Goal: Task Accomplishment & Management: Use online tool/utility

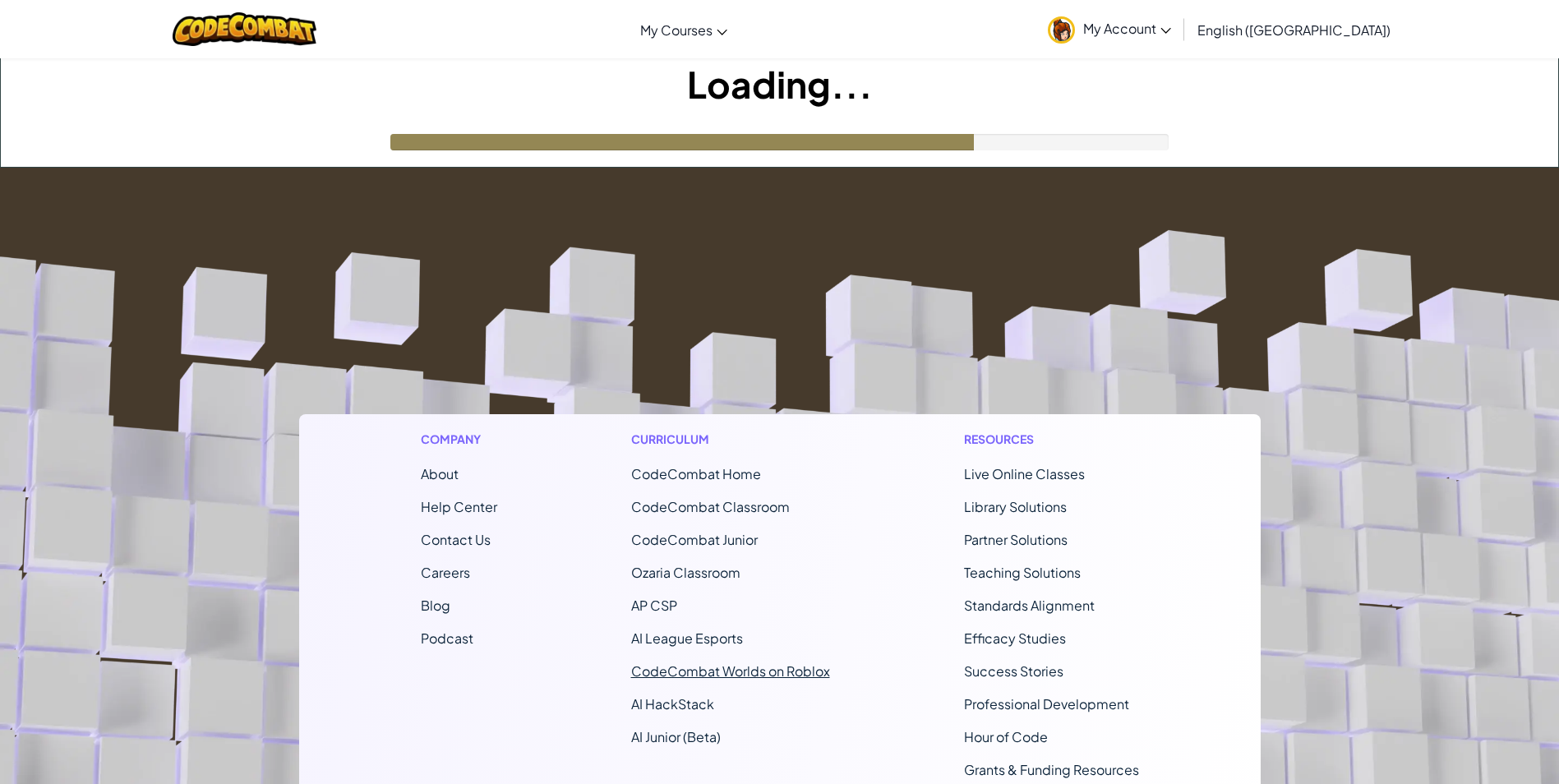
scroll to position [274, 0]
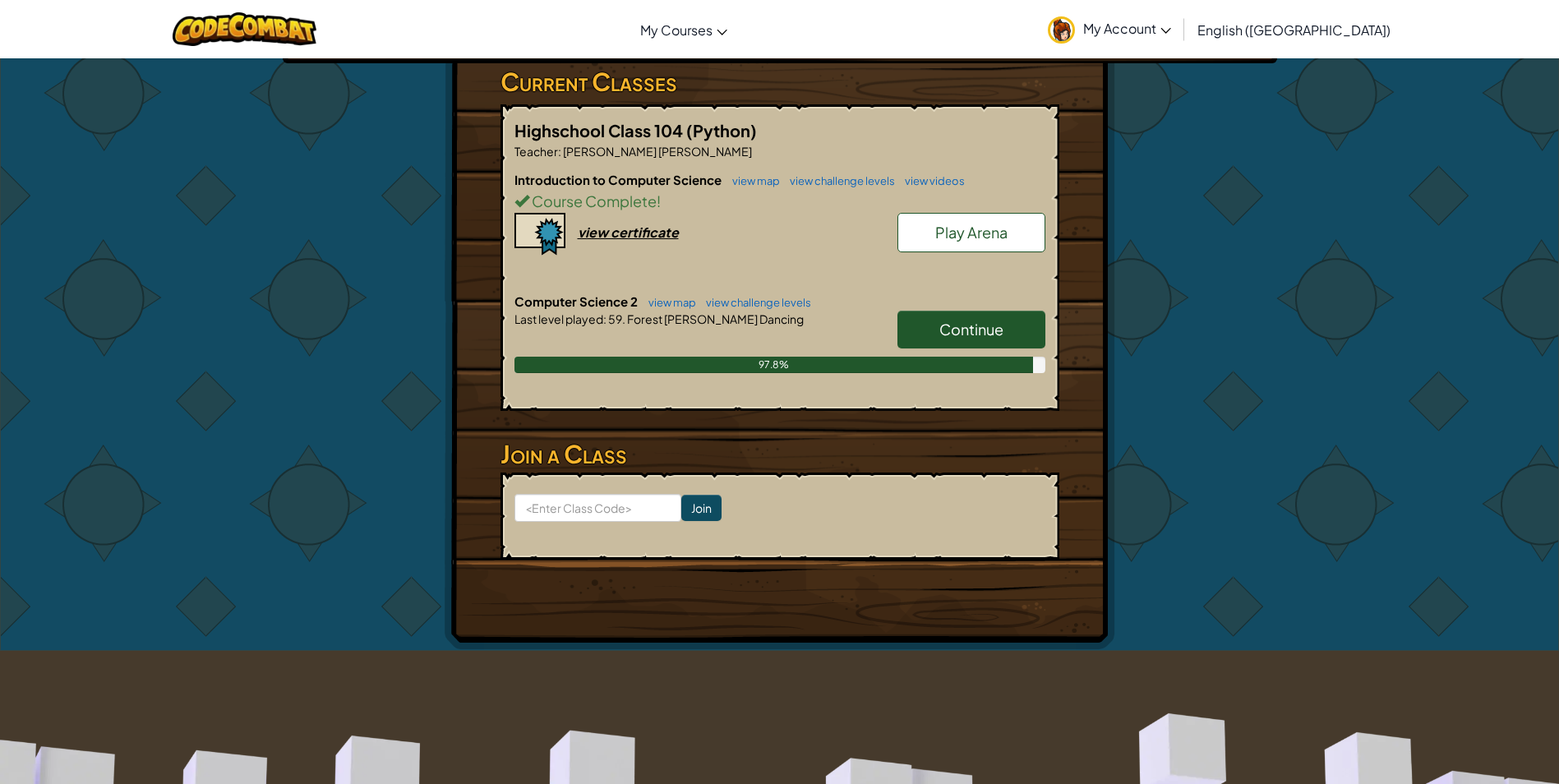
click at [991, 319] on span "Continue" at bounding box center [971, 328] width 64 height 19
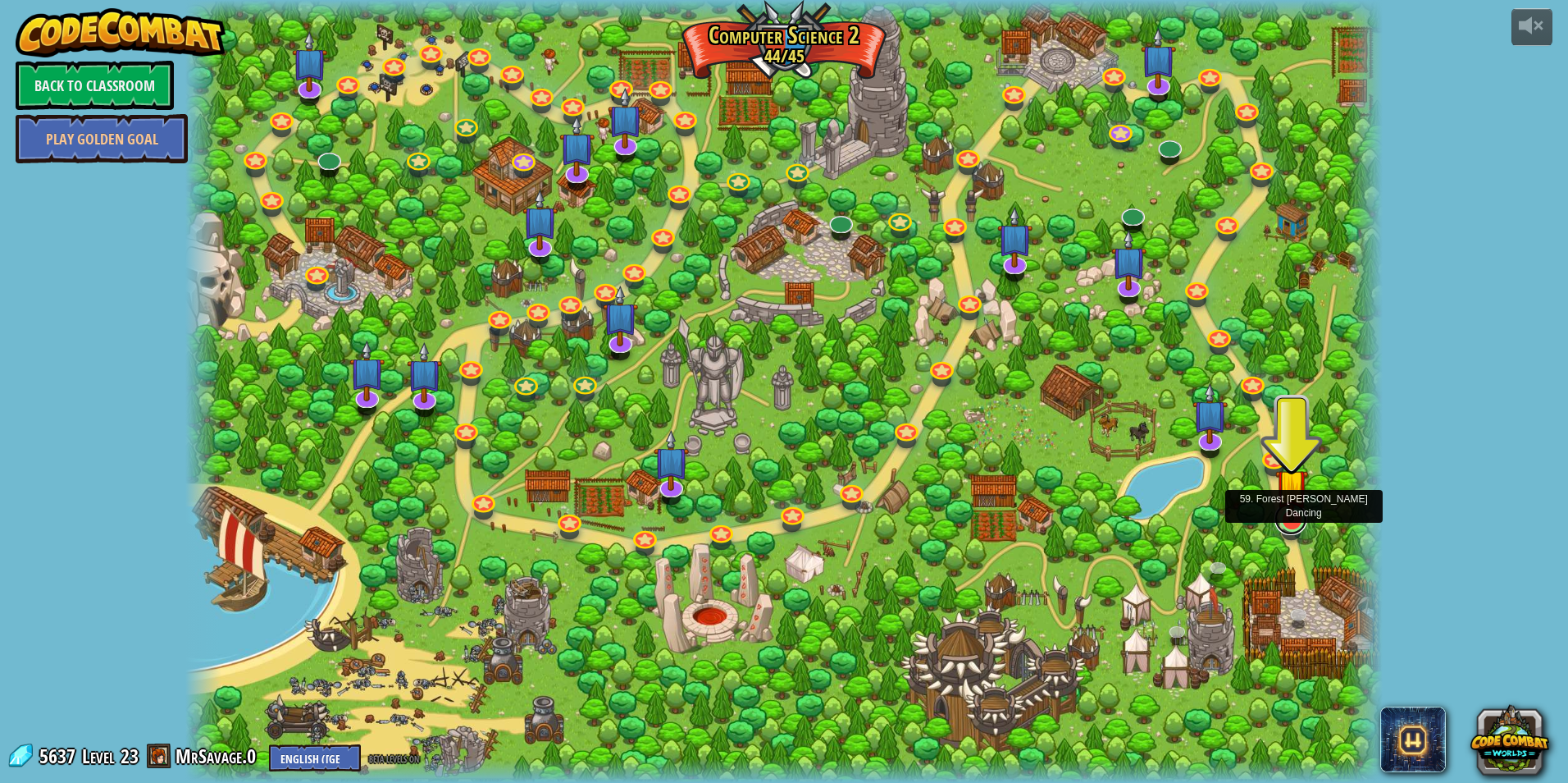
click at [1287, 523] on link at bounding box center [1291, 518] width 33 height 33
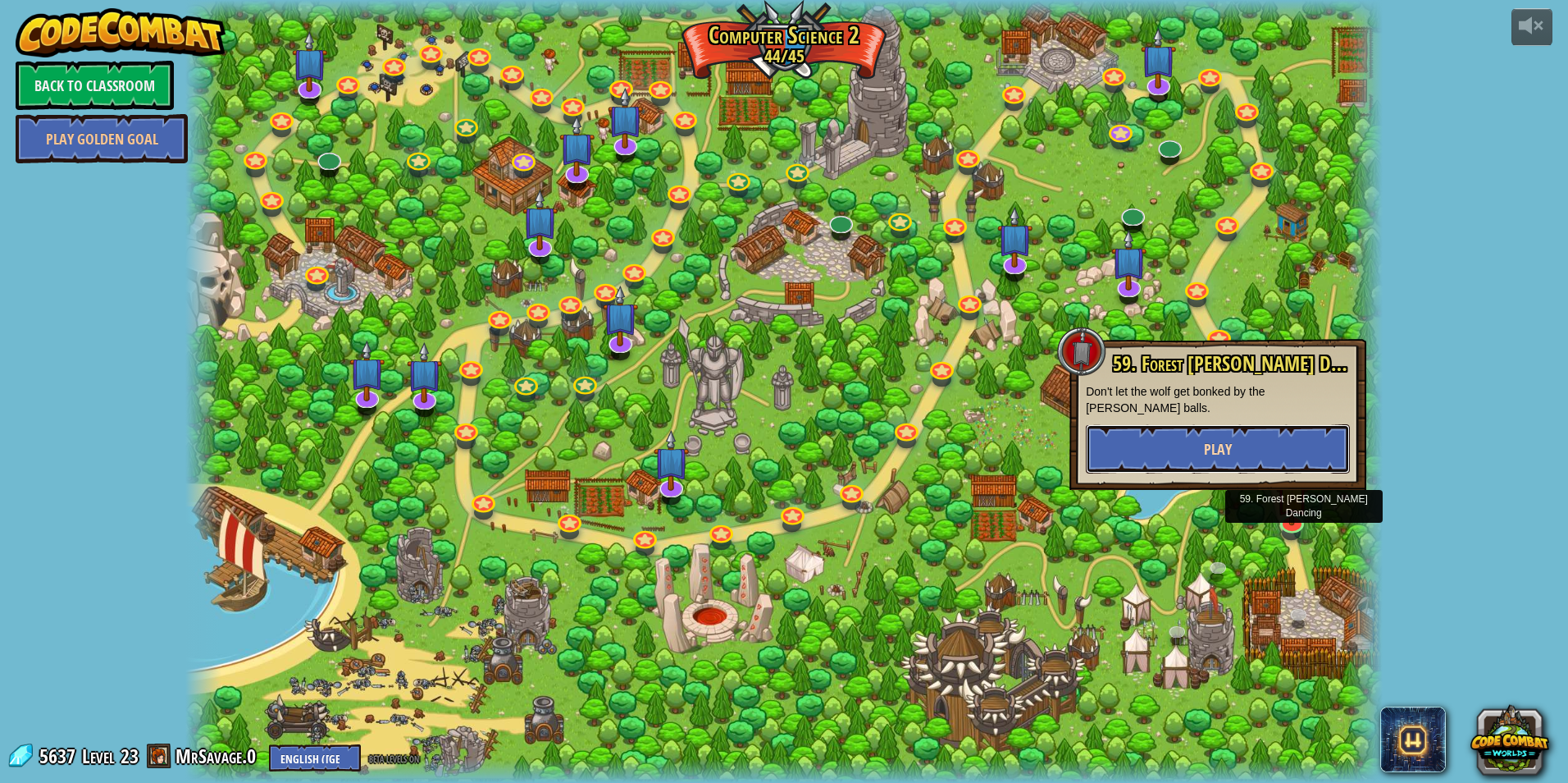
click at [1210, 447] on button "Play" at bounding box center [1218, 449] width 264 height 49
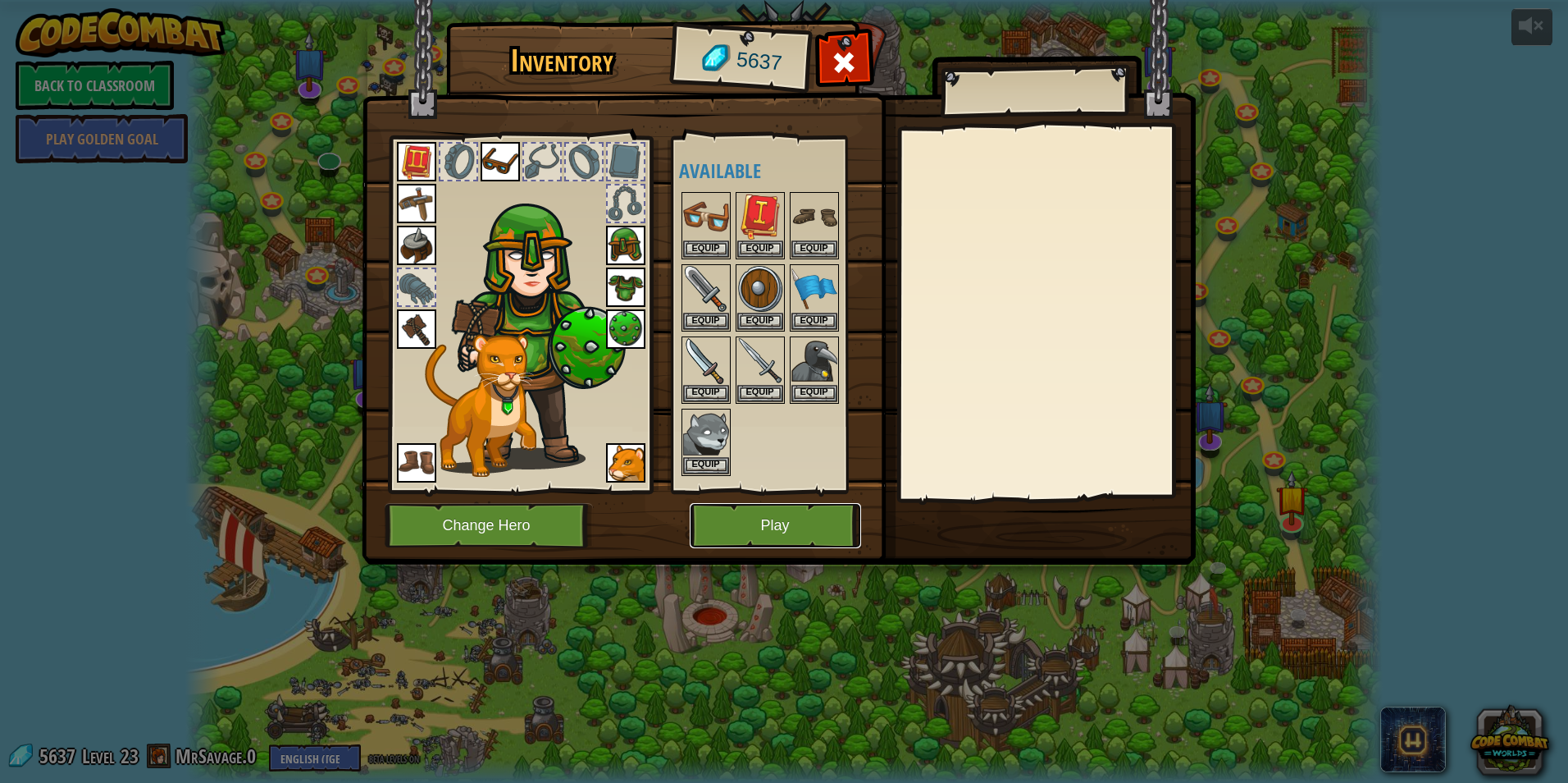
click at [840, 518] on button "Play" at bounding box center [775, 525] width 172 height 45
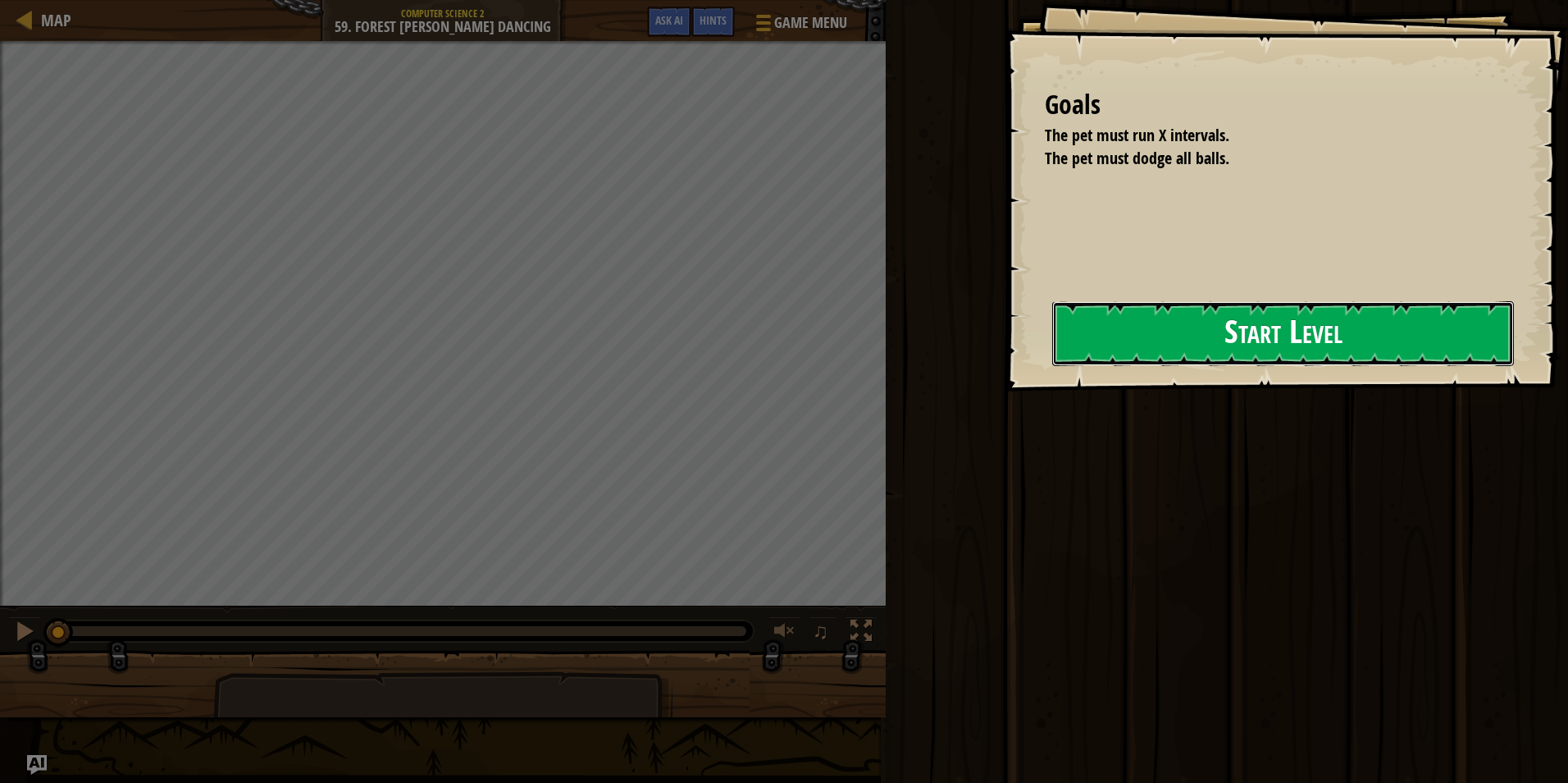
click at [1221, 330] on button "Start Level" at bounding box center [1283, 333] width 462 height 65
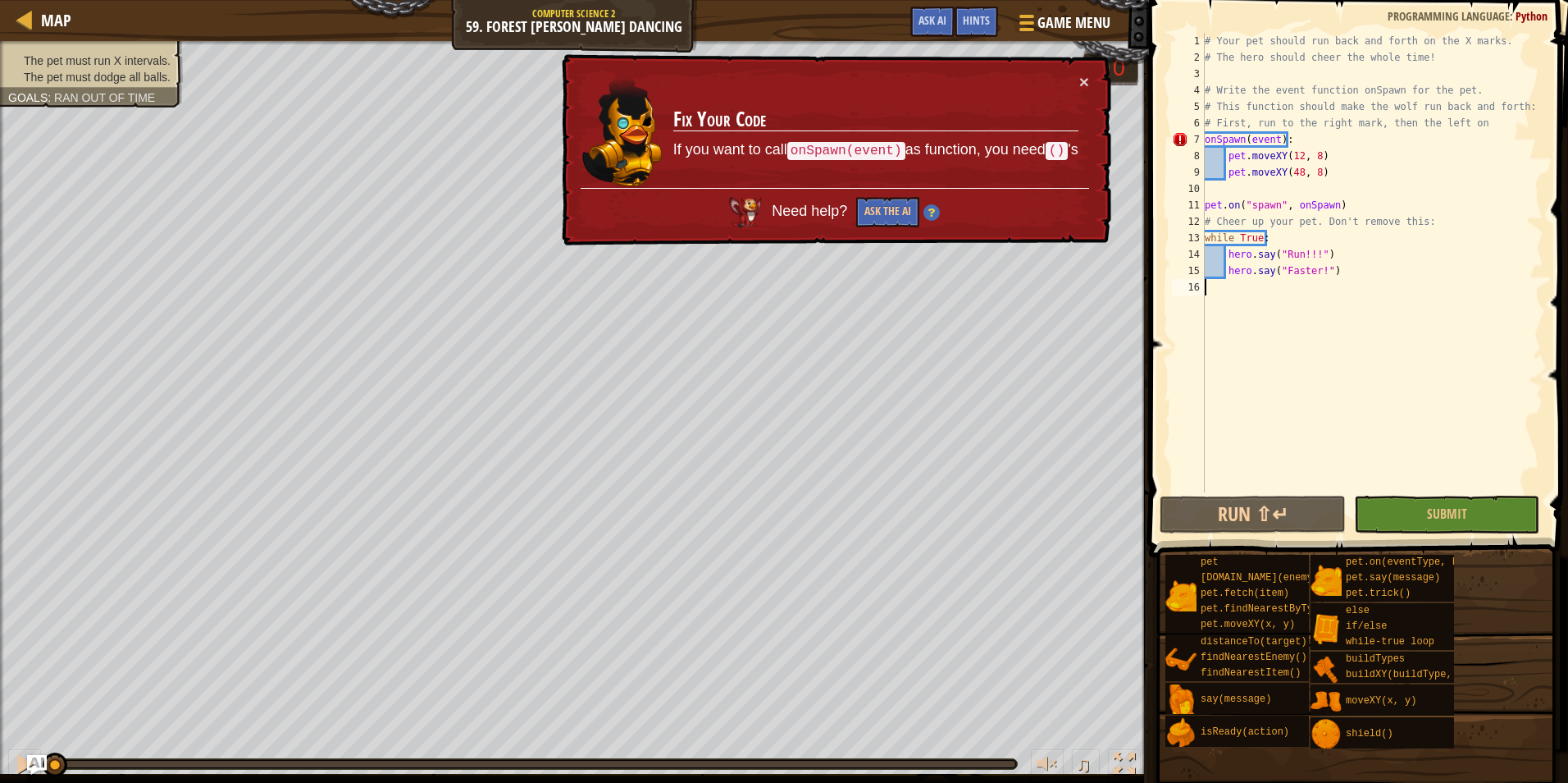
click at [1396, 140] on div "# Your pet should run back and forth on the X marks. # The hero should cheer th…" at bounding box center [1373, 279] width 342 height 492
type textarea "onSpawn(event):"
click at [1396, 140] on div "# Your pet should run back and forth on the X marks. # The hero should cheer th…" at bounding box center [1373, 279] width 342 height 492
click at [1062, 19] on span "Game Menu" at bounding box center [1074, 22] width 76 height 22
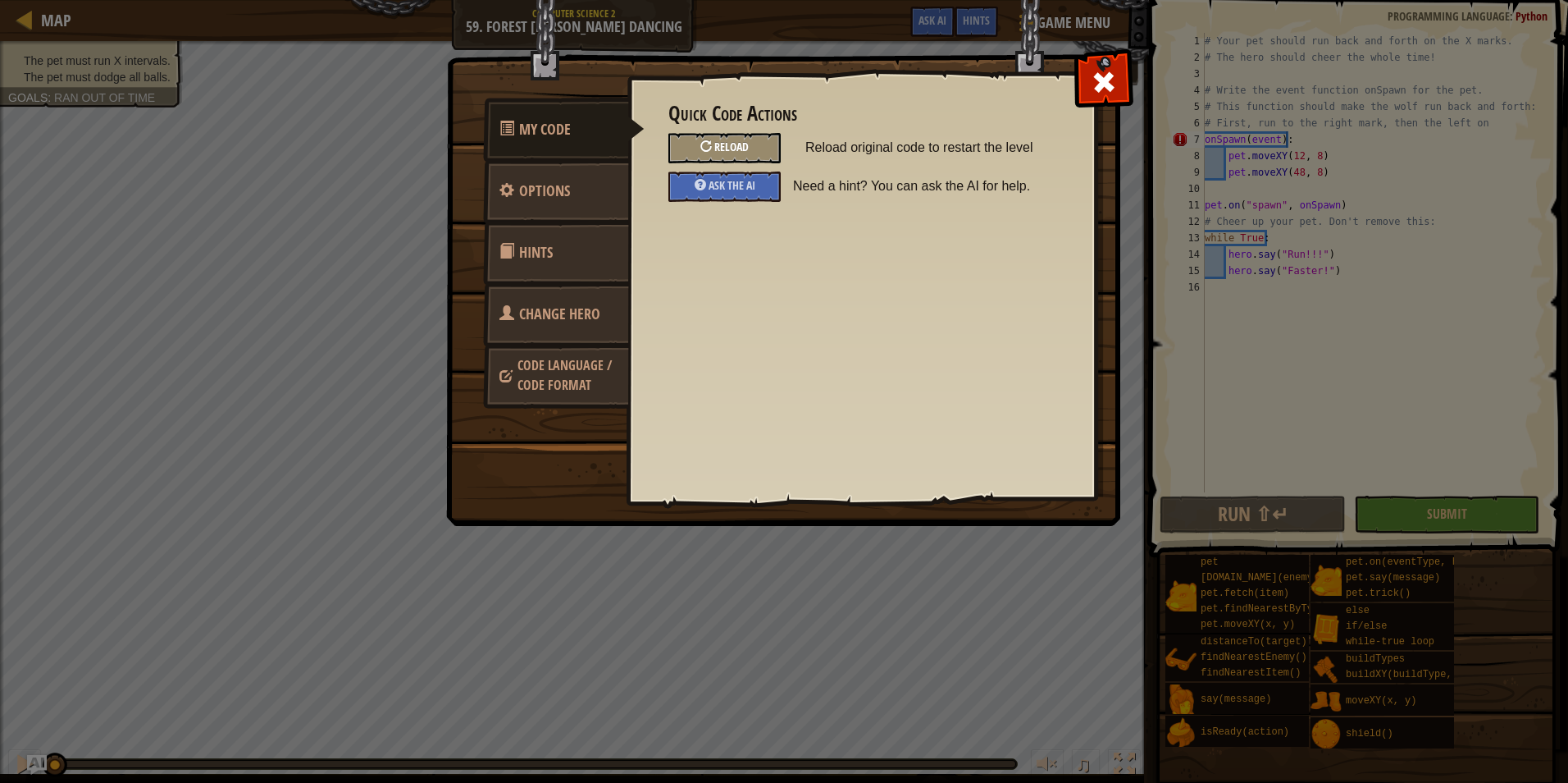
click at [694, 147] on div "Reload" at bounding box center [724, 148] width 113 height 30
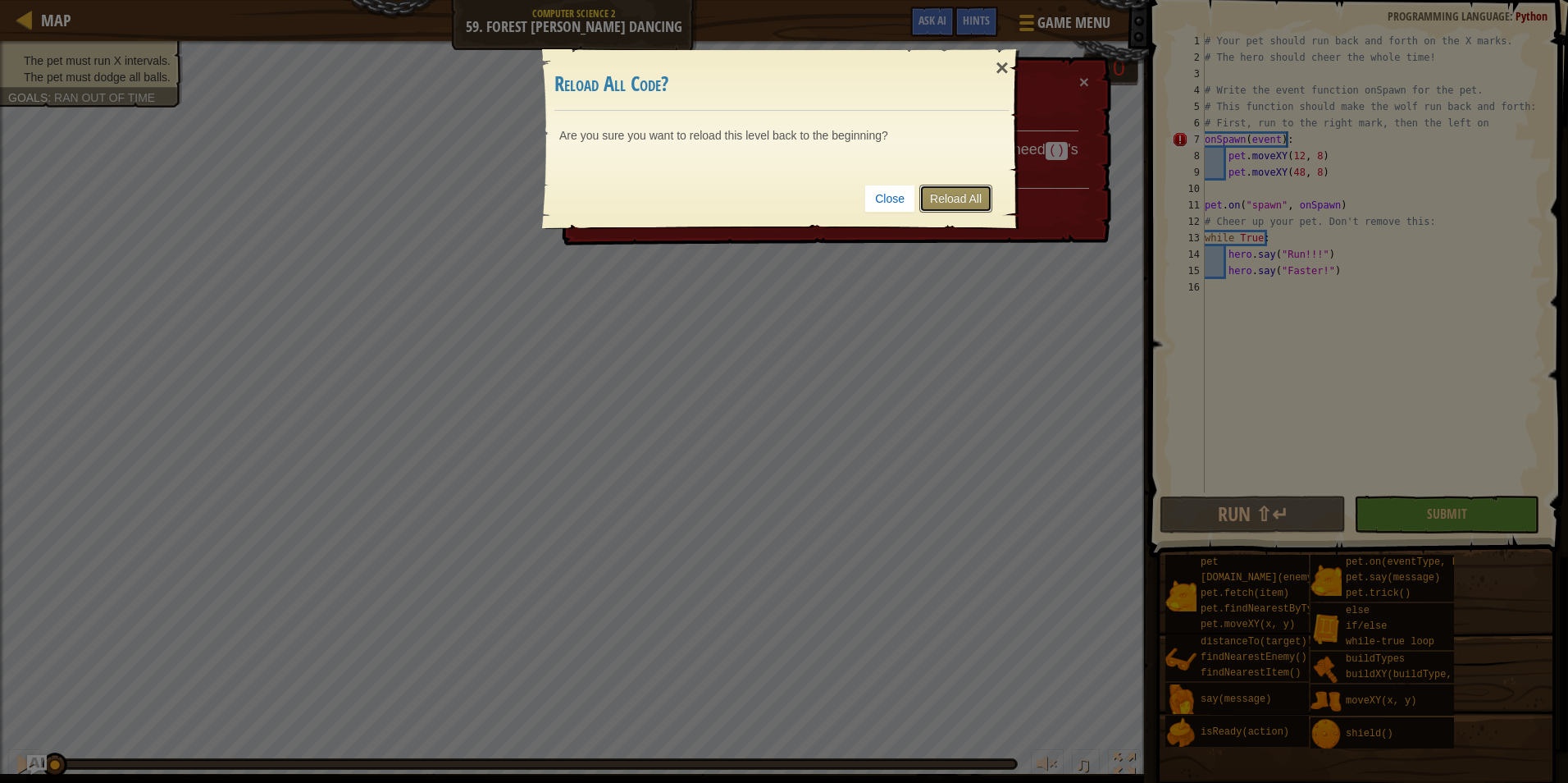
click at [973, 185] on link "Reload All" at bounding box center [955, 199] width 73 height 28
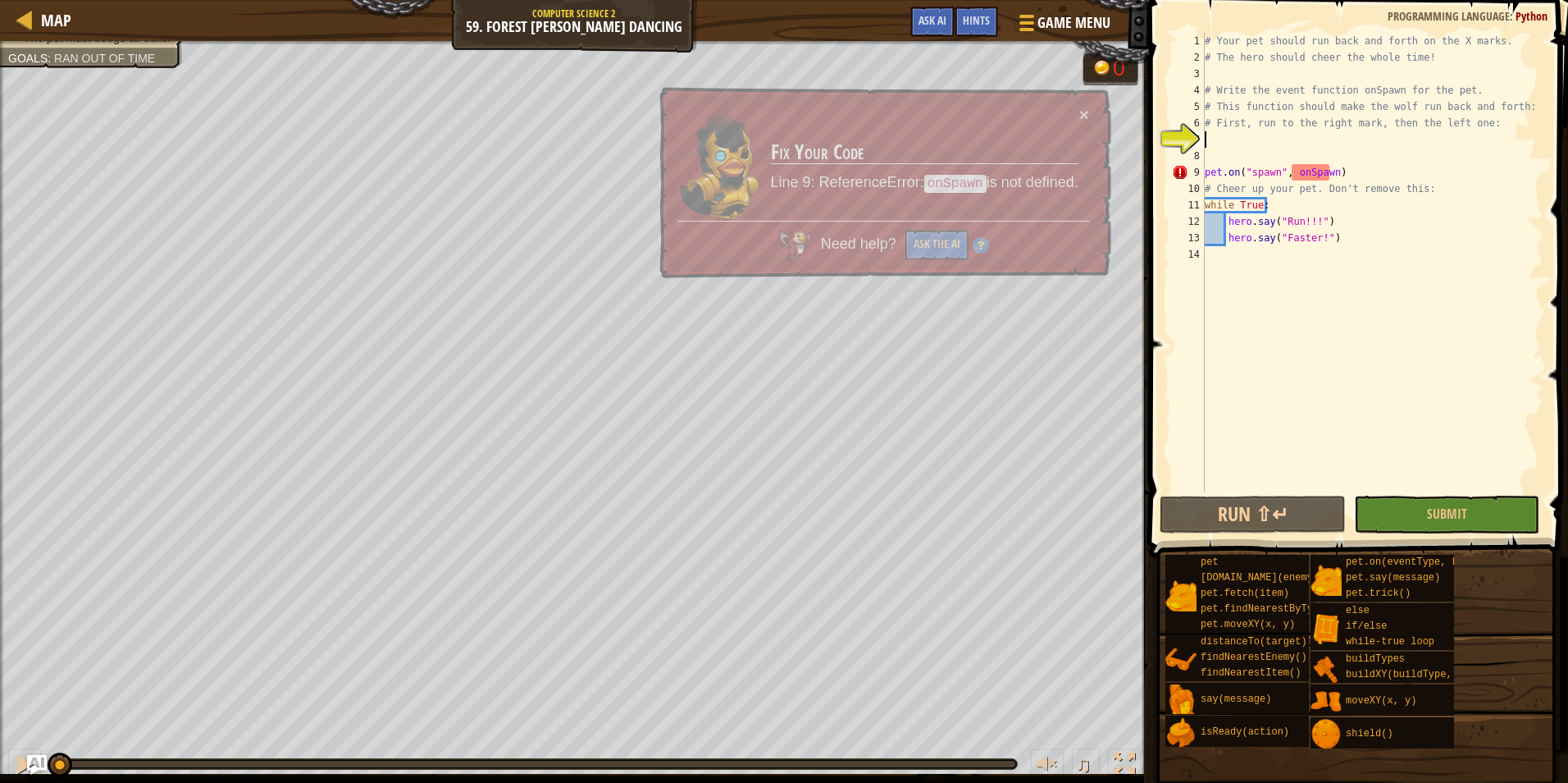
click at [1254, 133] on div "# Your pet should run back and forth on the X marks. # The hero should cheer th…" at bounding box center [1373, 279] width 342 height 492
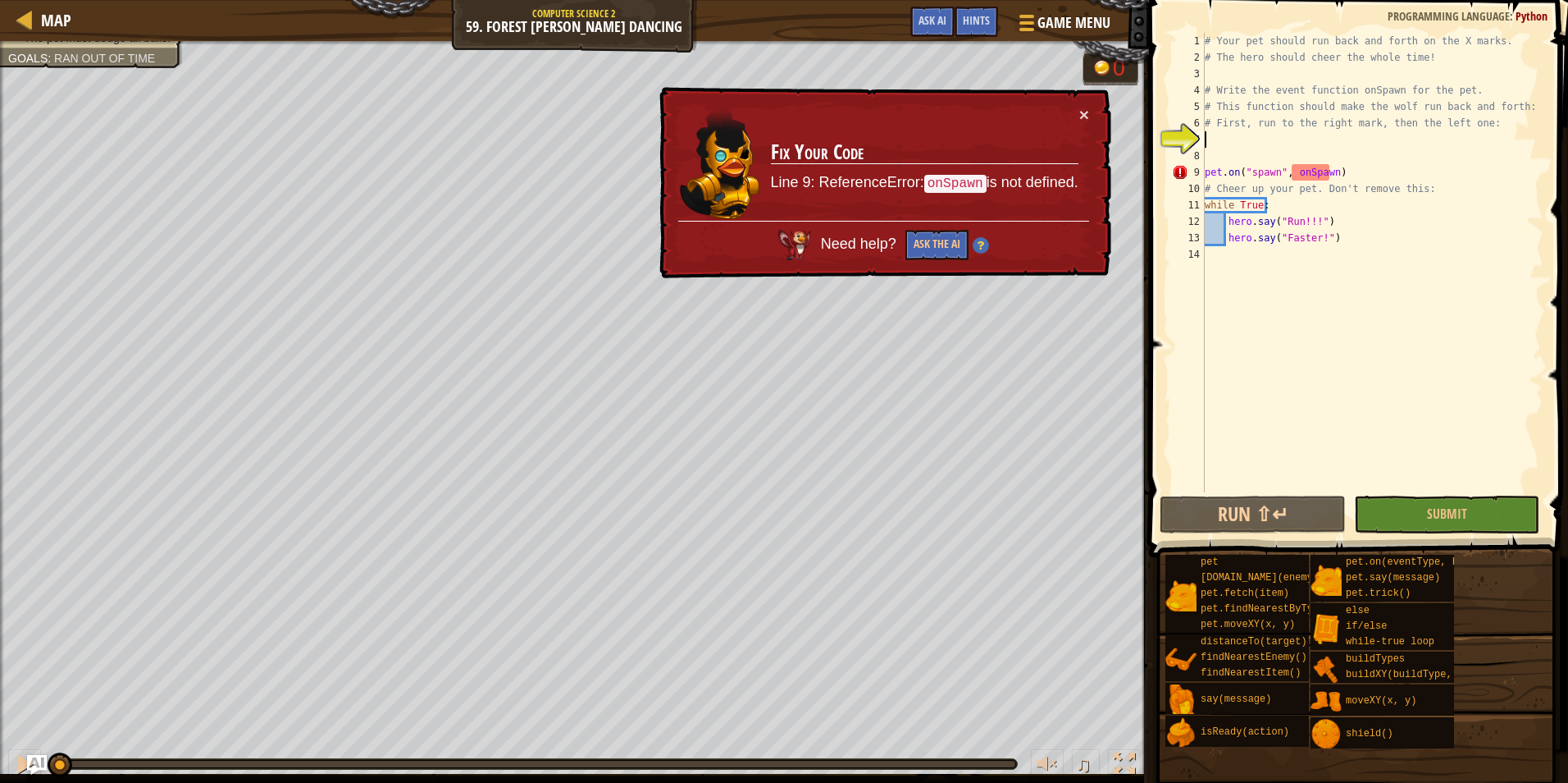
click at [1314, 176] on div "# Your pet should run back and forth on the X marks. # The hero should cheer th…" at bounding box center [1373, 279] width 342 height 492
type textarea "pet.on("spawn", onSpawn)"
click at [1317, 176] on div "# Your pet should run back and forth on the X marks. # The hero should cheer th…" at bounding box center [1373, 279] width 342 height 492
click at [1317, 176] on div "# Your pet should run back and forth on the X marks. # The hero should cheer th…" at bounding box center [1373, 262] width 342 height 459
click at [1317, 176] on div "# Your pet should run back and forth on the X marks. # The hero should cheer th…" at bounding box center [1373, 279] width 342 height 492
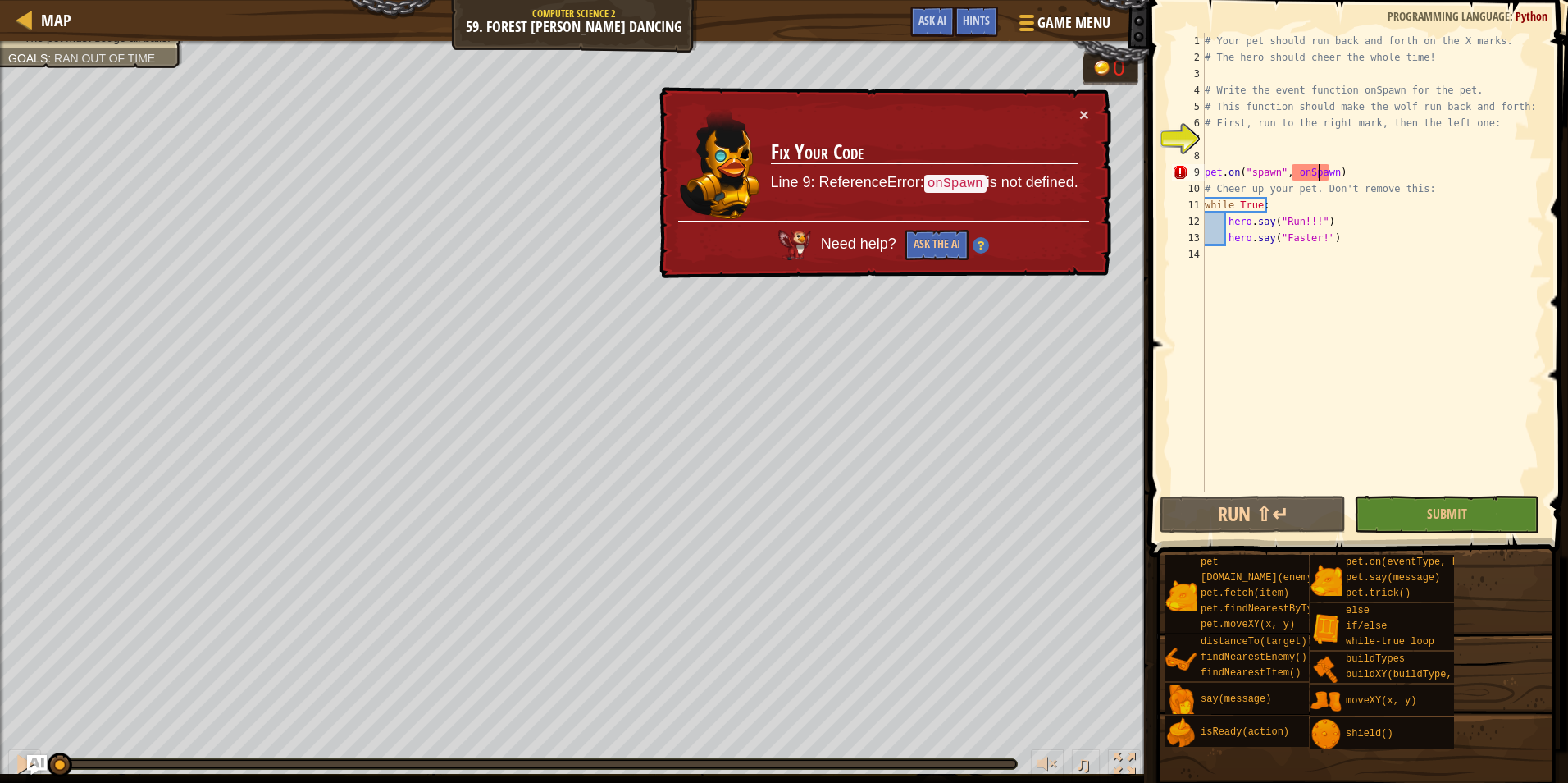
click at [1317, 176] on div "# Your pet should run back and forth on the X marks. # The hero should cheer th…" at bounding box center [1373, 279] width 342 height 492
click at [1322, 175] on div "# Your pet should run back and forth on the X marks. # The hero should cheer th…" at bounding box center [1373, 262] width 342 height 459
click at [1330, 177] on div "# Your pet should run back and forth on the X marks. # The hero should cheer th…" at bounding box center [1373, 279] width 342 height 492
click at [1222, 150] on div "# Your pet should run back and forth on the X marks. # The hero should cheer th…" at bounding box center [1373, 279] width 342 height 492
click at [1225, 145] on div "# Your pet should run back and forth on the X marks. # The hero should cheer th…" at bounding box center [1373, 279] width 342 height 492
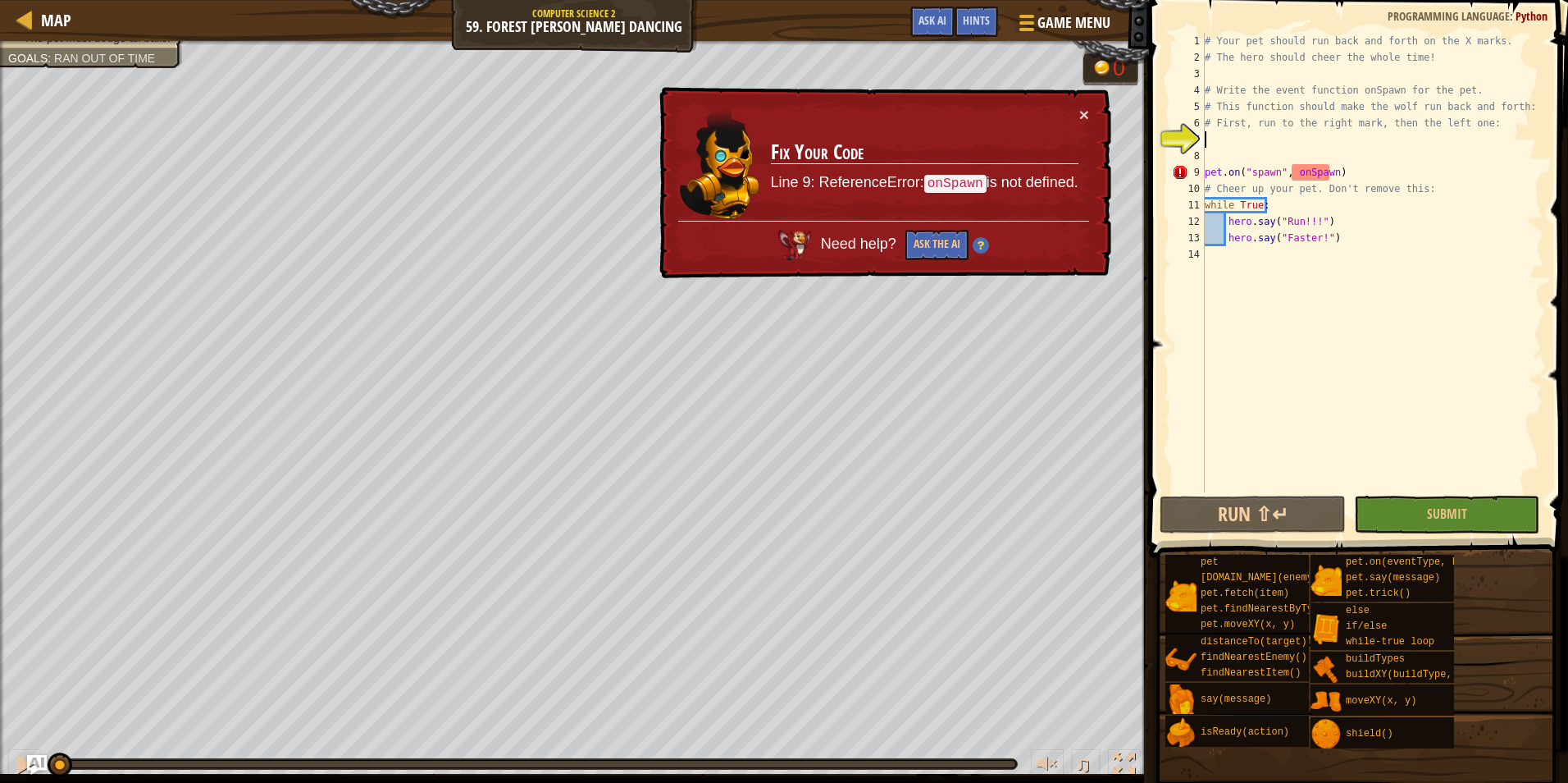
scroll to position [7, 0]
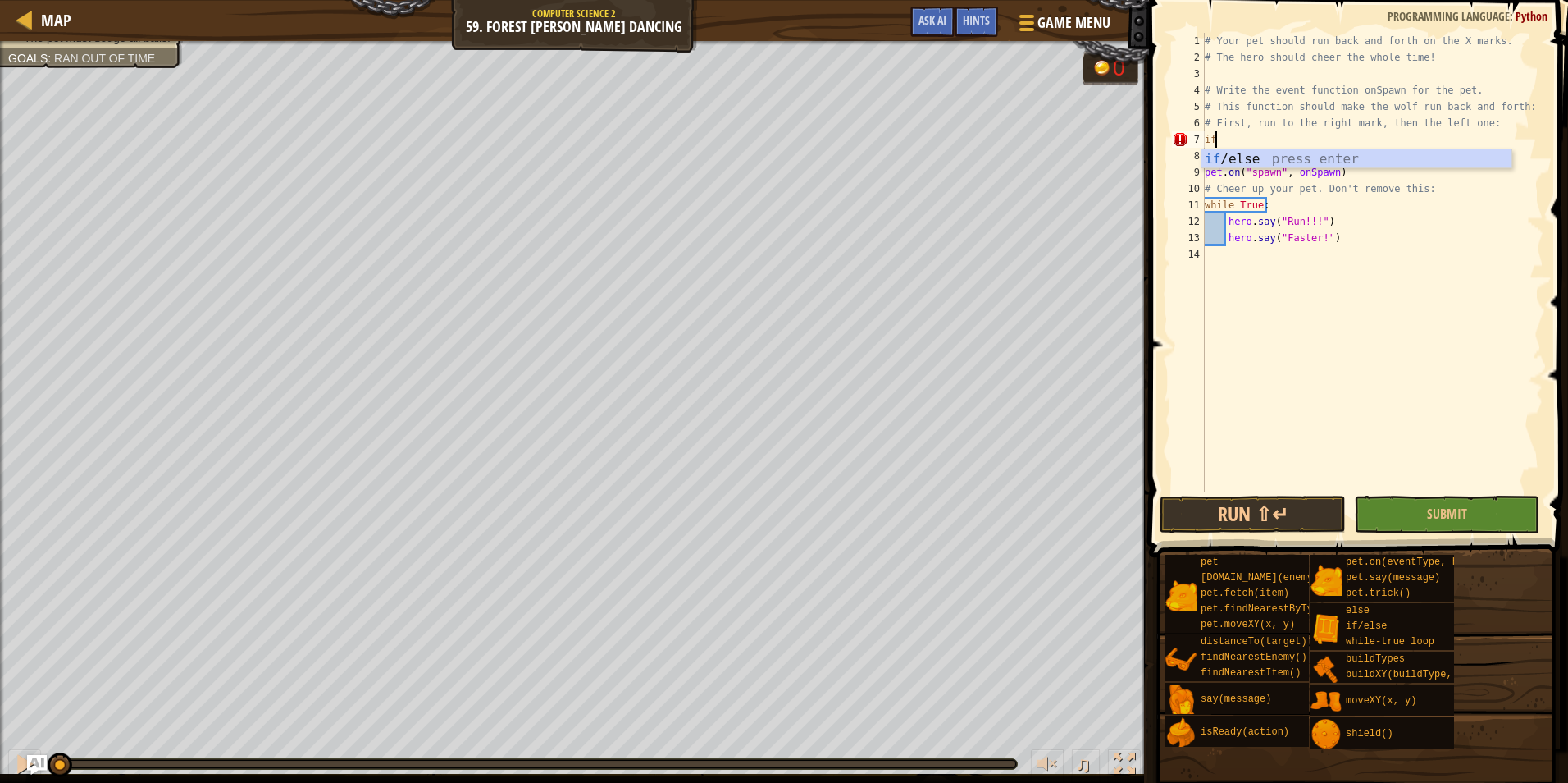
type textarea "i"
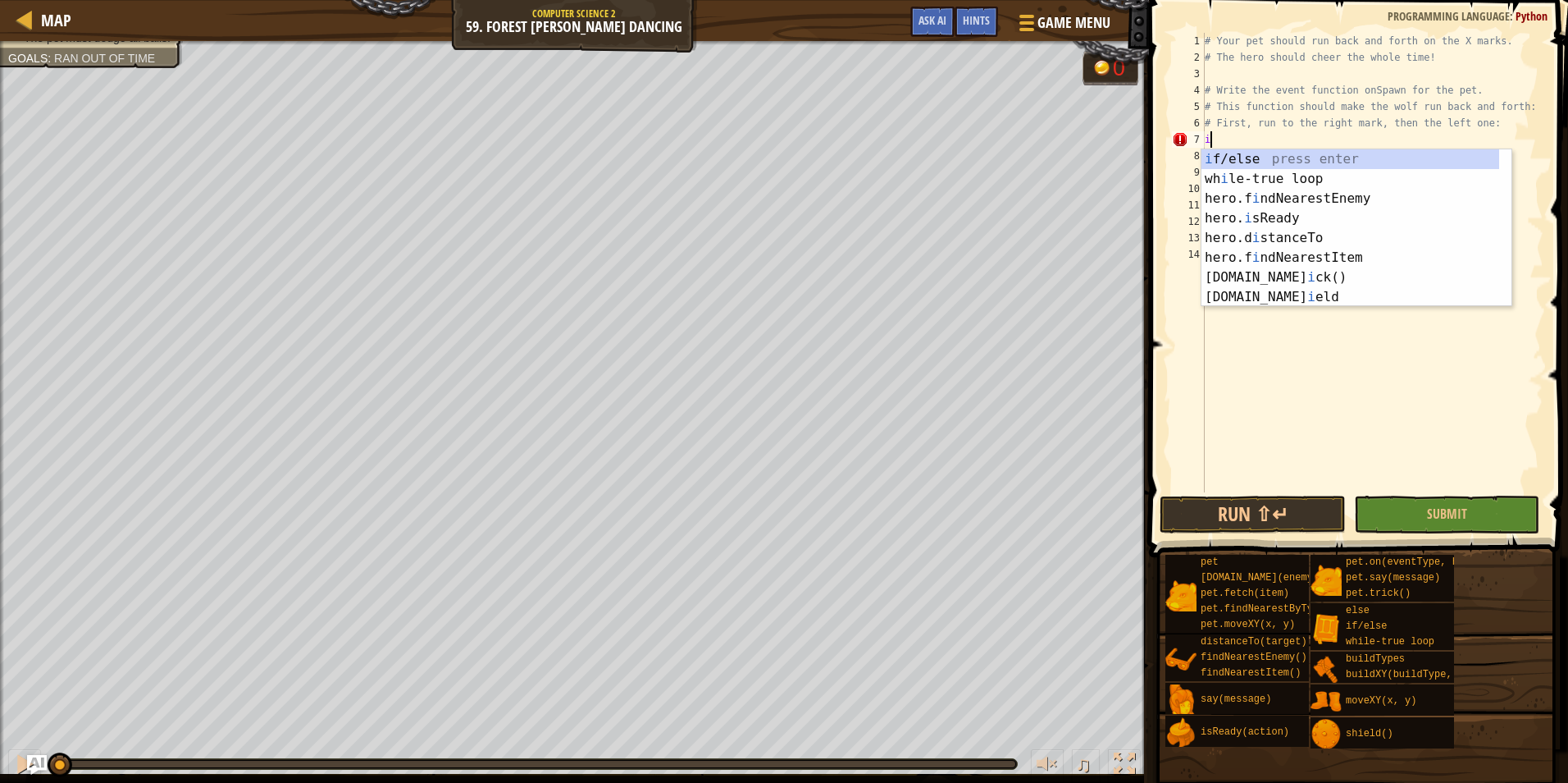
type textarea "# First, run to the right mark, then the left one:"
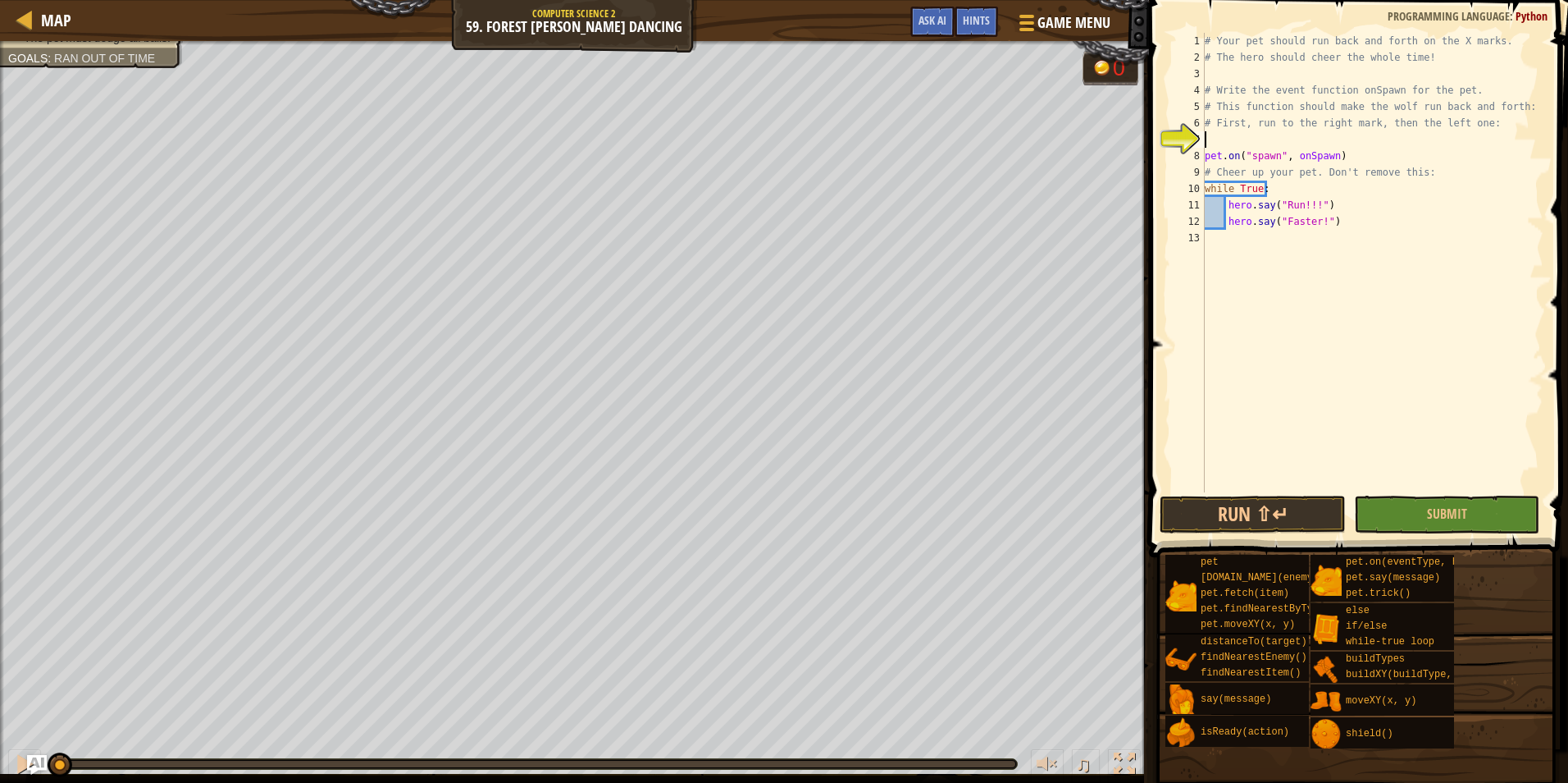
click at [1239, 142] on div "# Your pet should run back and forth on the X marks. # The hero should cheer th…" at bounding box center [1373, 279] width 342 height 492
type textarea "def onSpawn"
type textarea "def onSpawn:"
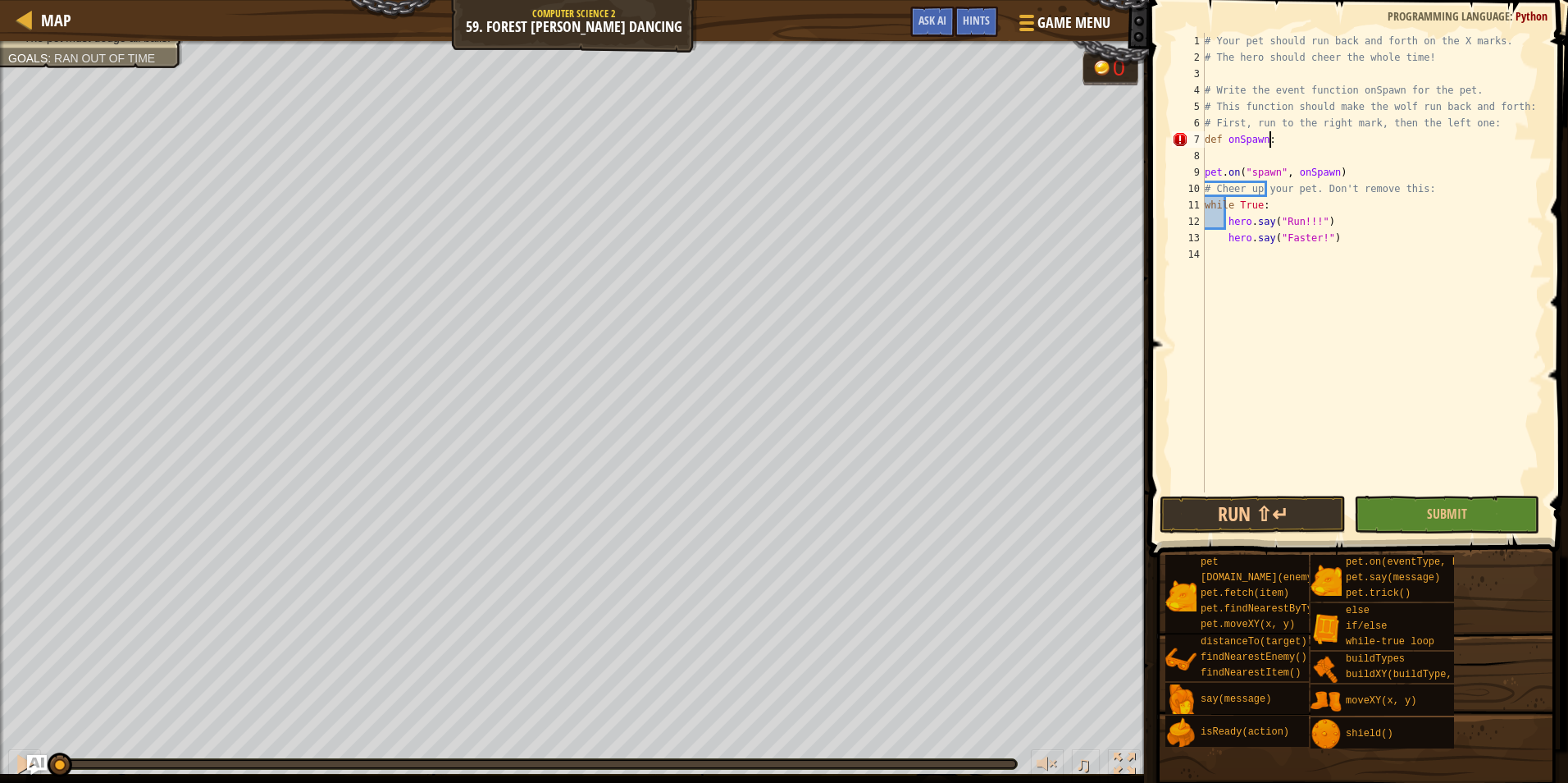
scroll to position [7, 1]
click at [1207, 155] on div "# Your pet should run back and forth on the X marks. # The hero should cheer th…" at bounding box center [1373, 279] width 342 height 492
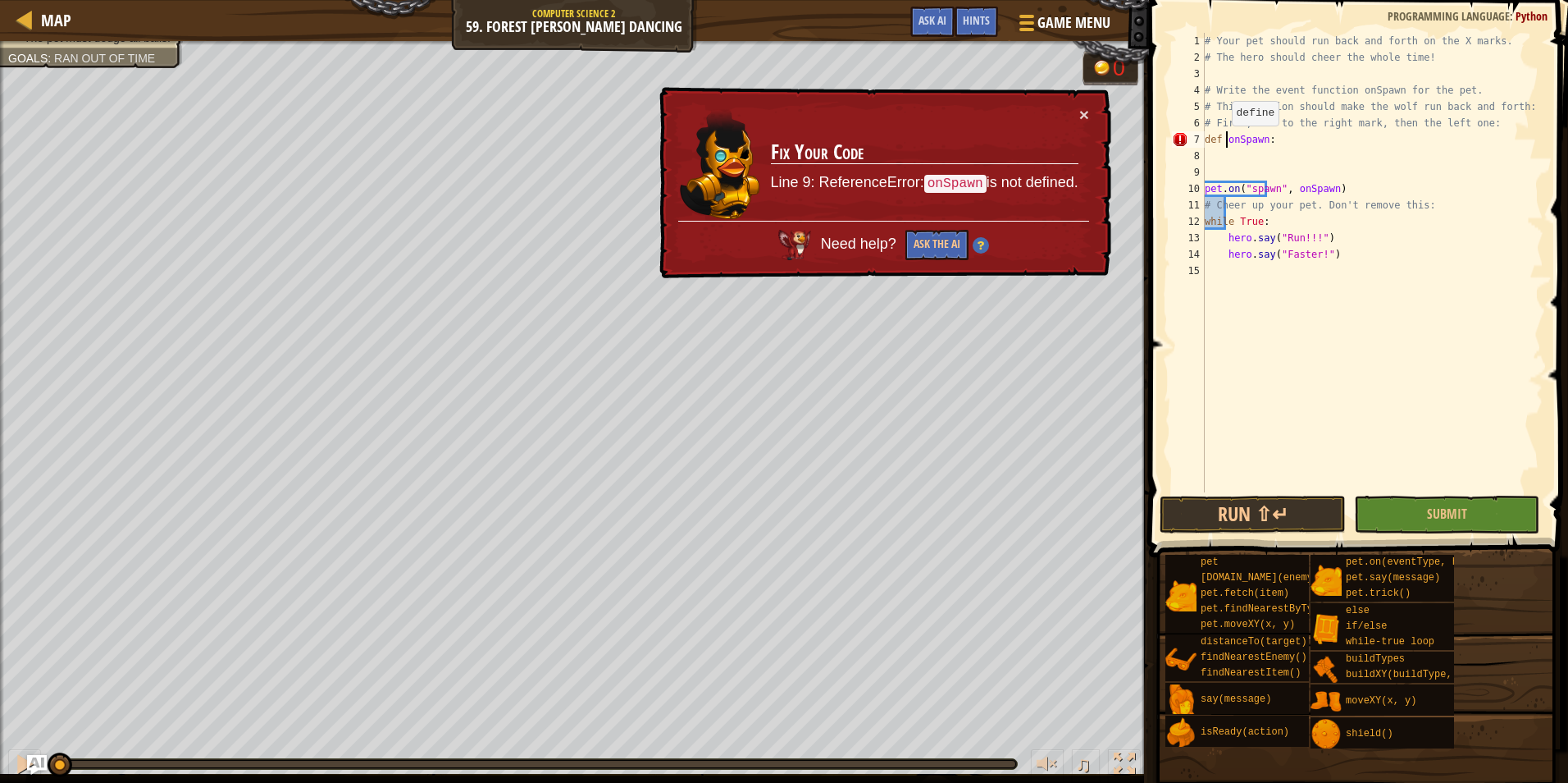
click at [1224, 142] on div "# Your pet should run back and forth on the X marks. # The hero should cheer th…" at bounding box center [1373, 279] width 342 height 492
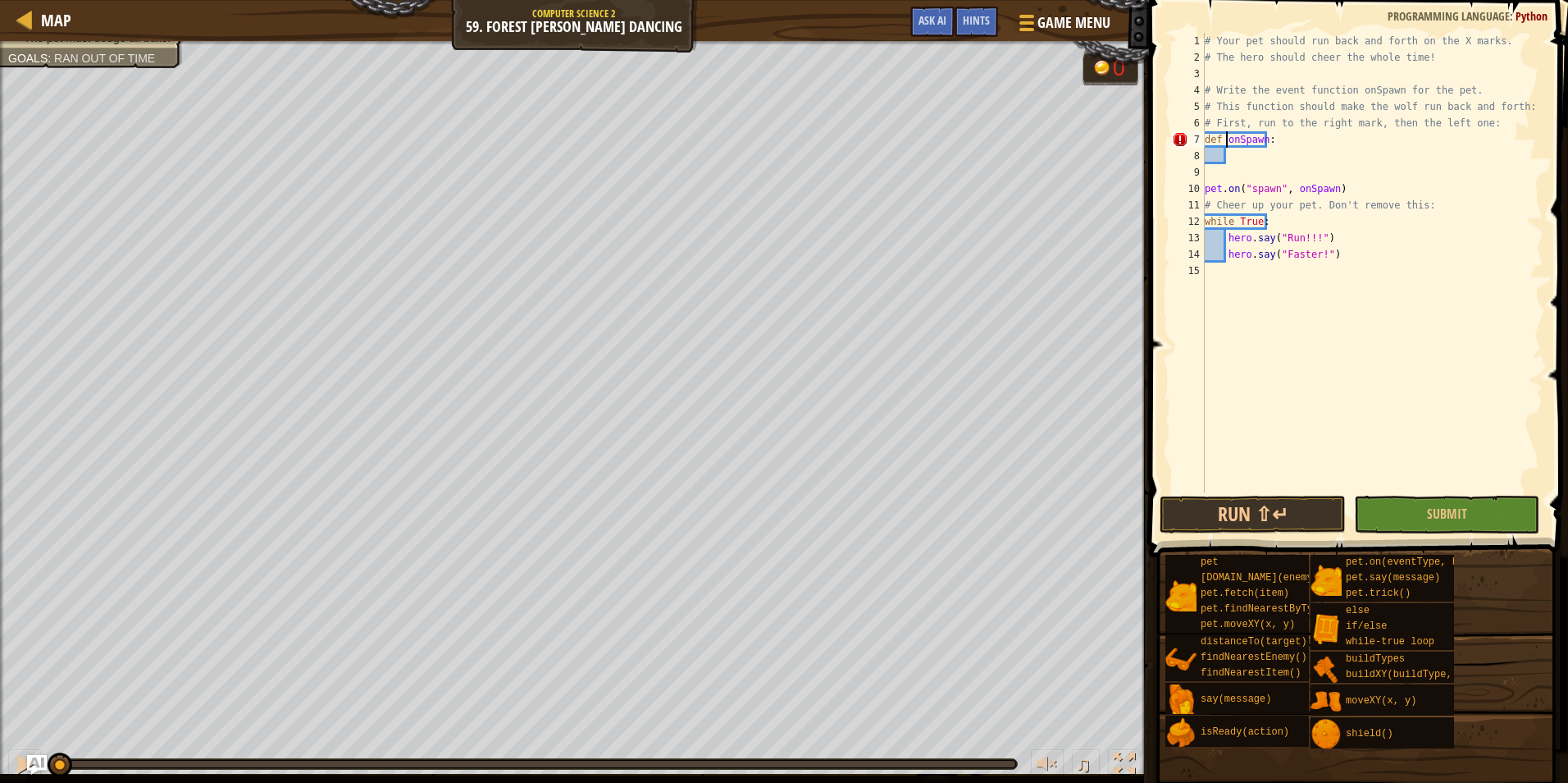
click at [1291, 139] on div "# Your pet should run back and forth on the X marks. # The hero should cheer th…" at bounding box center [1373, 279] width 342 height 492
click at [1282, 167] on div "onSpawn press enter" at bounding box center [1377, 179] width 310 height 59
type textarea "def onSpawn(undefined"
type textarea "def"
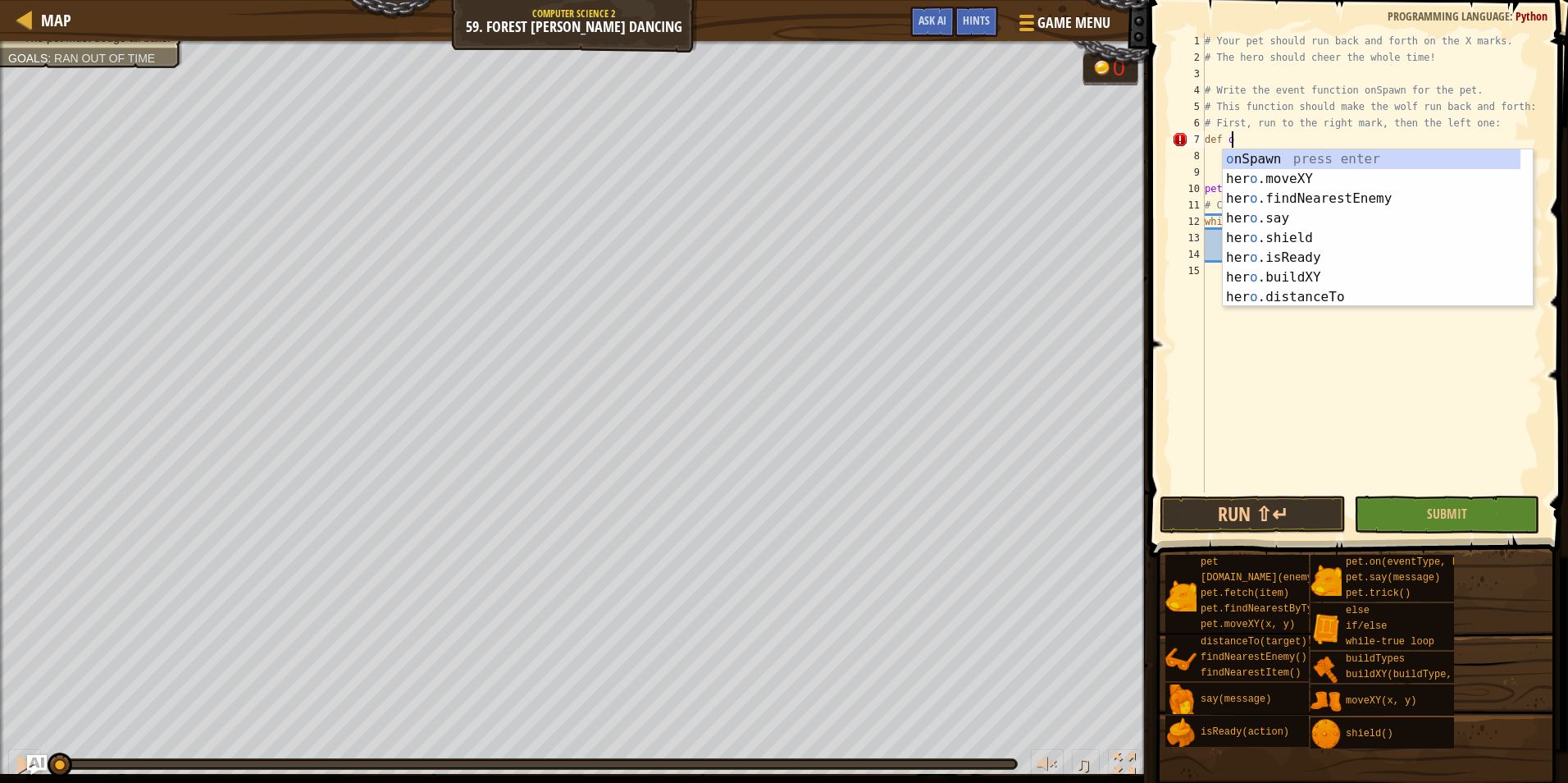
scroll to position [7, 2]
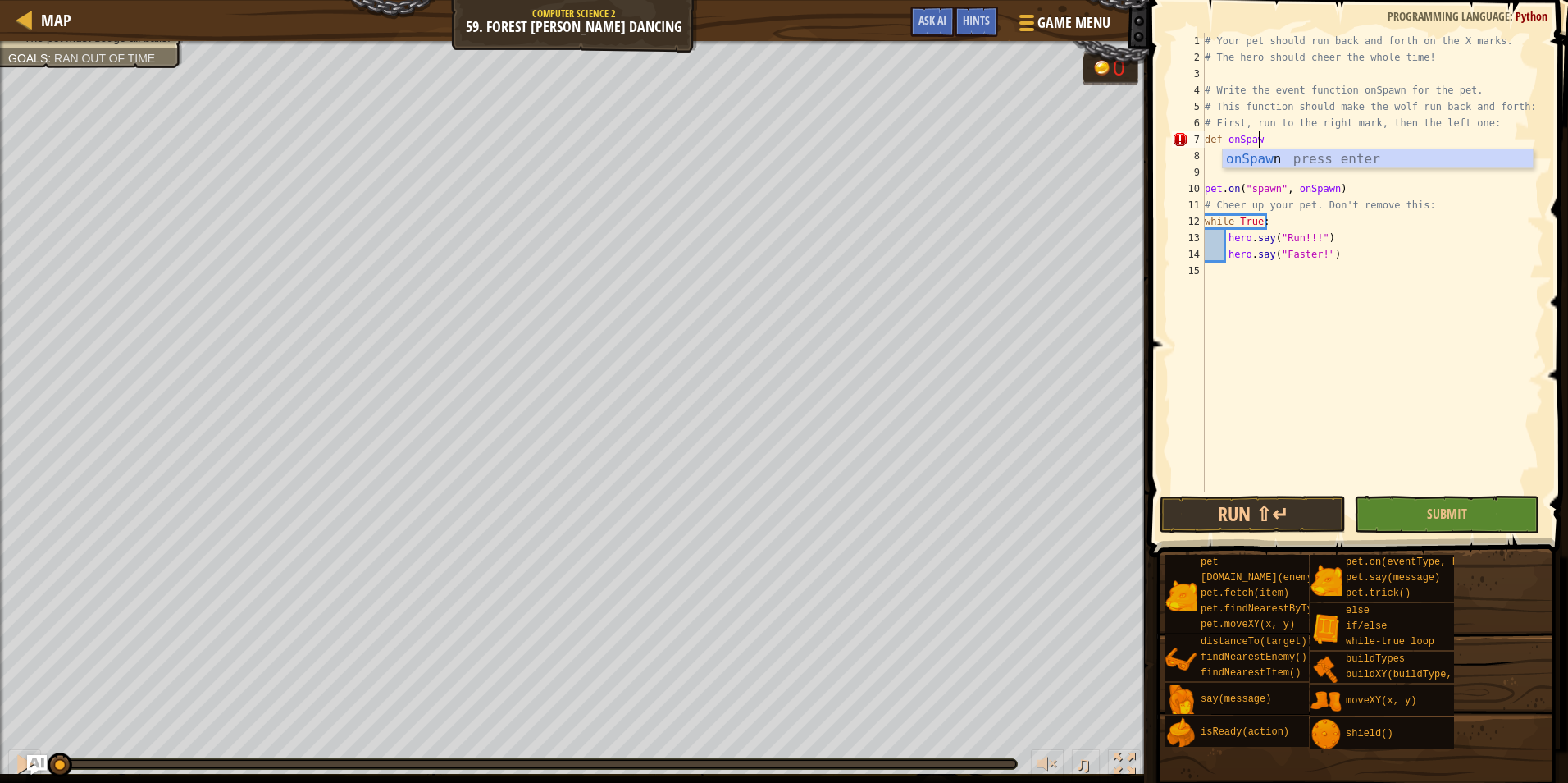
type textarea "def onSpawn"
type textarea "def onSpawn:"
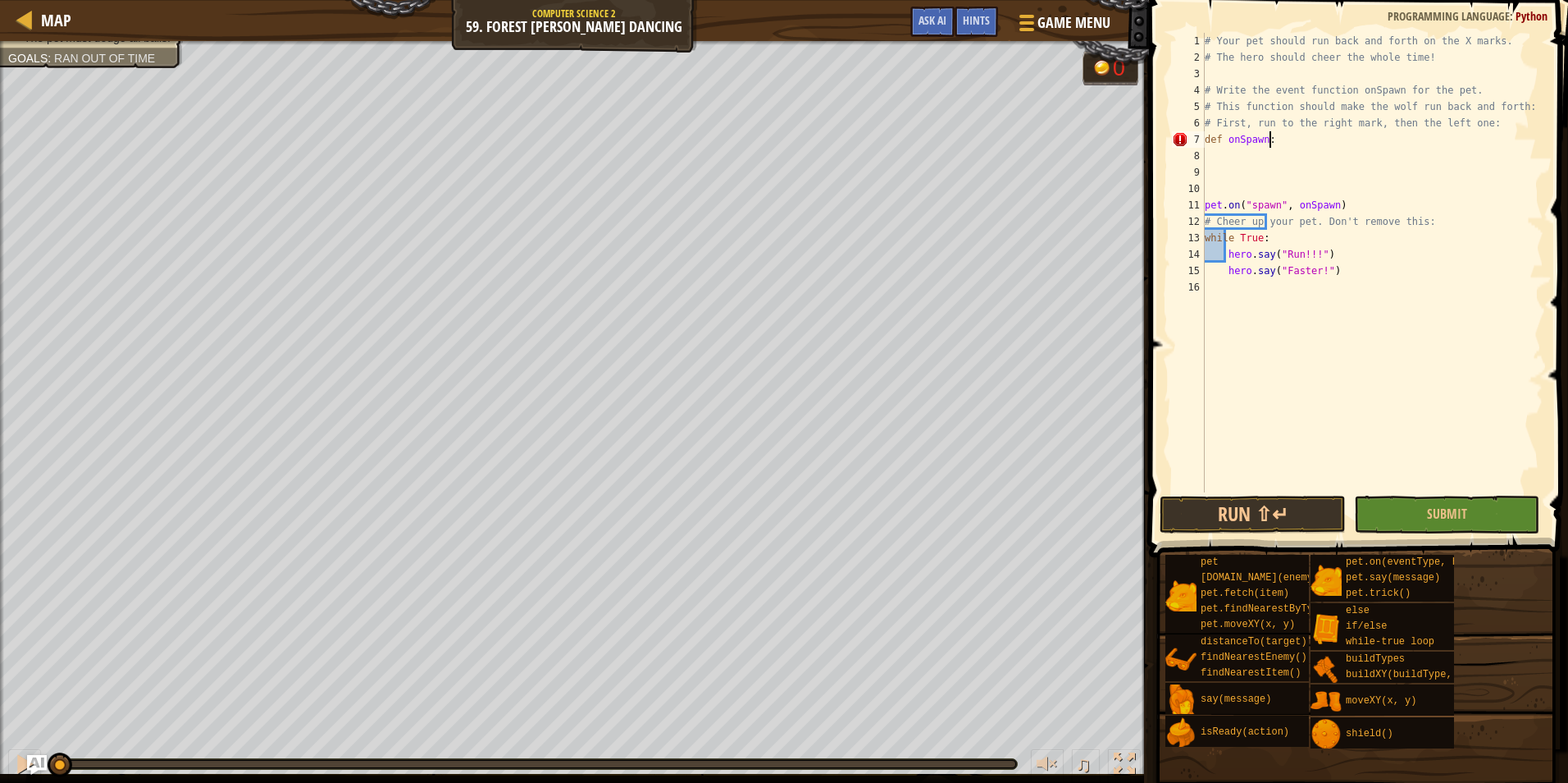
click at [1277, 136] on div "# Your pet should run back and forth on the X marks. # The hero should cheer th…" at bounding box center [1373, 279] width 342 height 492
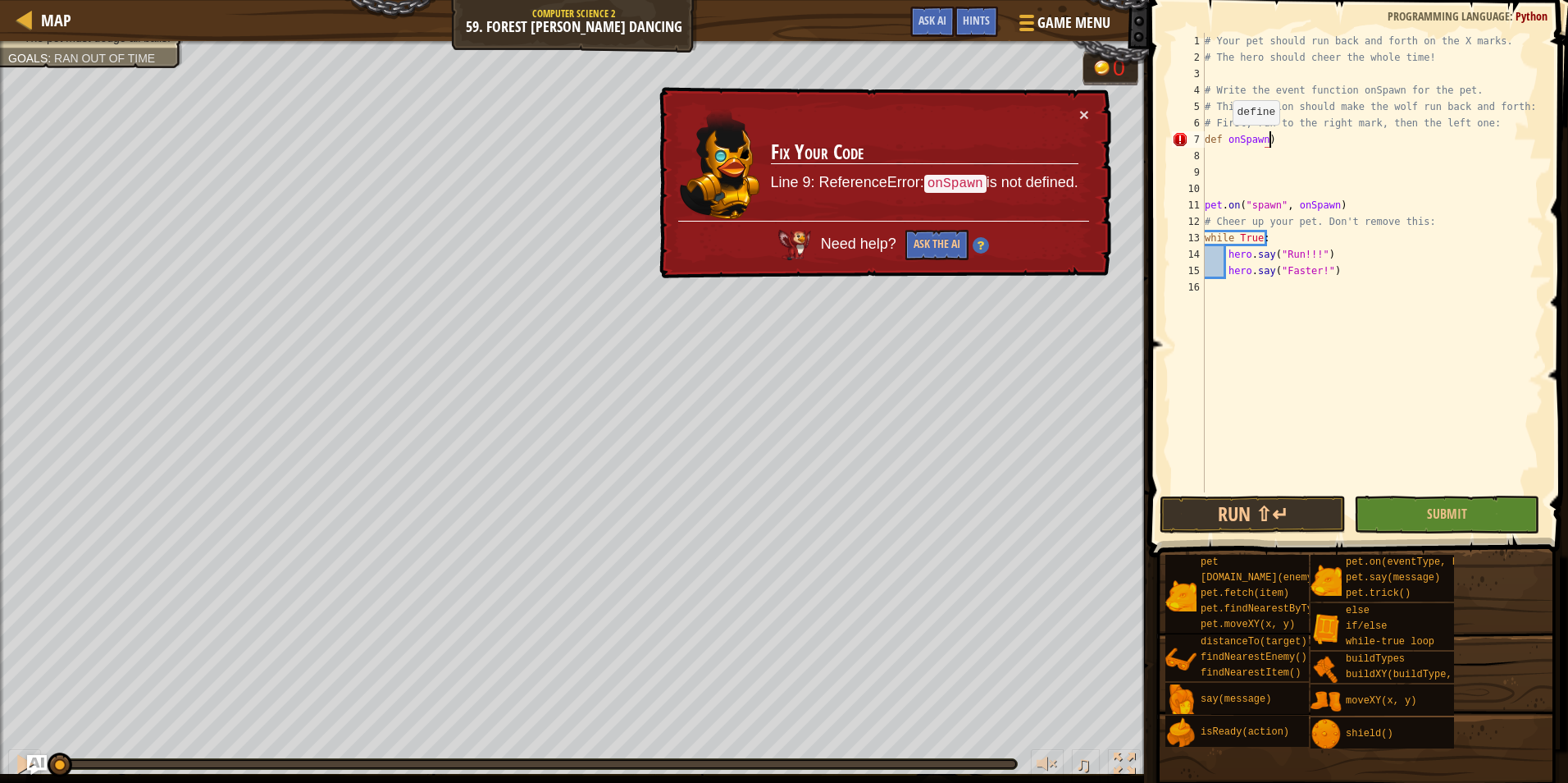
click at [1226, 142] on div "# Your pet should run back and forth on the X marks. # The hero should cheer th…" at bounding box center [1373, 279] width 342 height 492
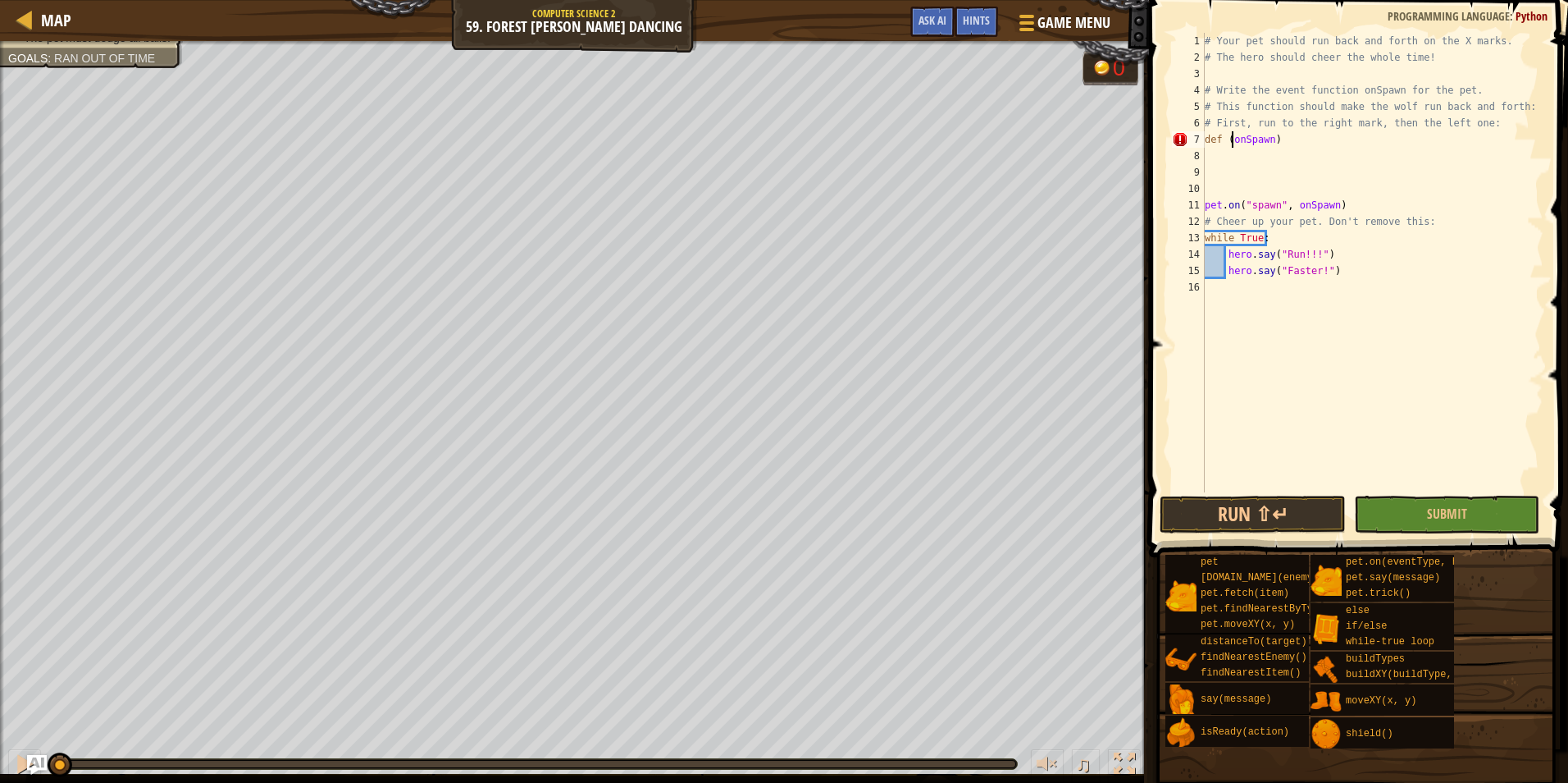
scroll to position [7, 2]
drag, startPoint x: 1290, startPoint y: 131, endPoint x: 1226, endPoint y: 134, distance: 64.1
click at [1226, 134] on div "# Your pet should run back and forth on the X marks. # The hero should cheer th…" at bounding box center [1373, 279] width 342 height 492
type textarea "def oonSpawn()"
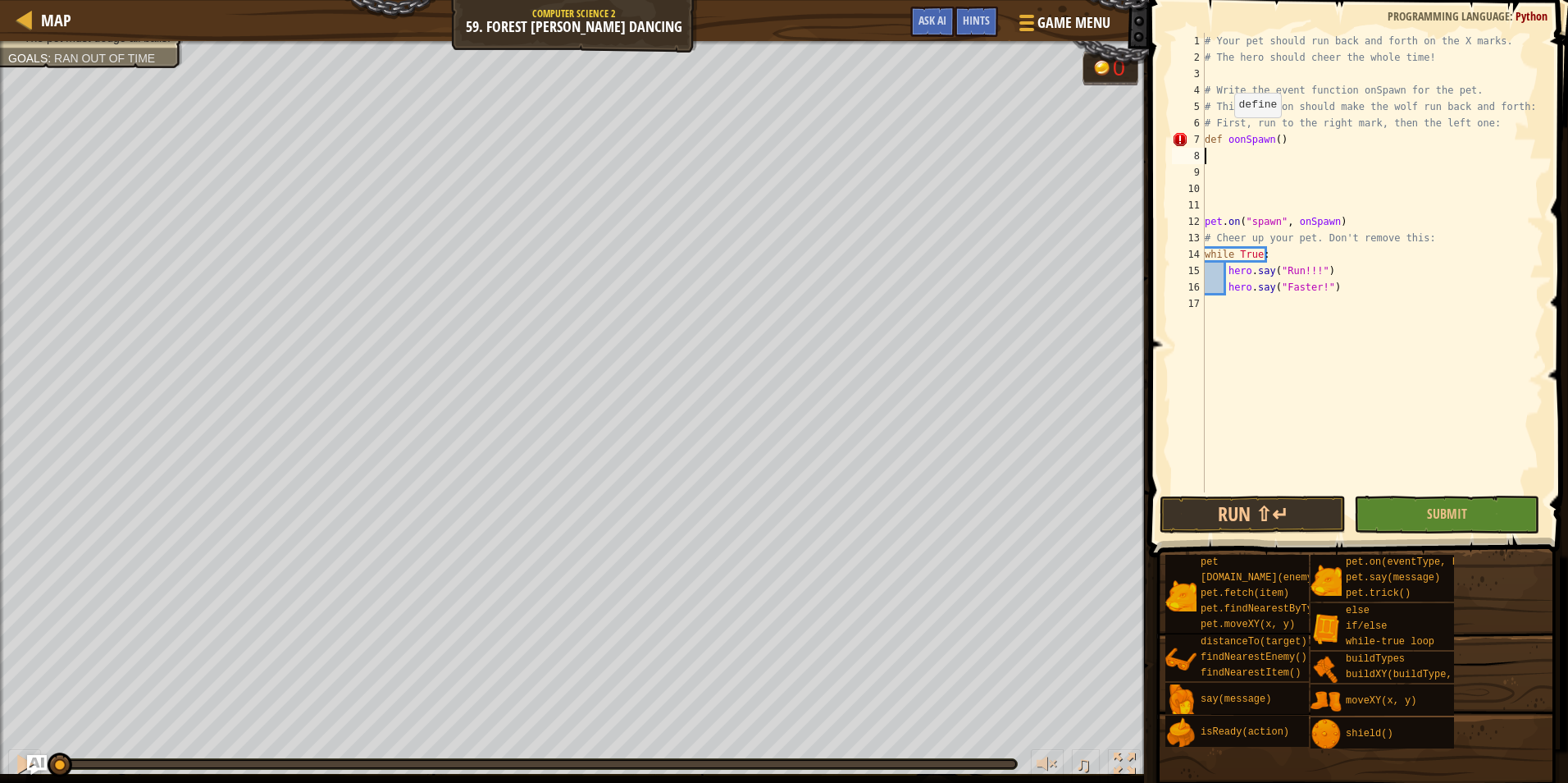
scroll to position [7, 0]
click at [1285, 145] on div "# Your pet should run back and forth on the X marks. # The hero should cheer th…" at bounding box center [1373, 279] width 342 height 492
type textarea "def oonSpawn():"
click at [1234, 143] on div "# Your pet should run back and forth on the X marks. # The hero should cheer th…" at bounding box center [1373, 279] width 342 height 492
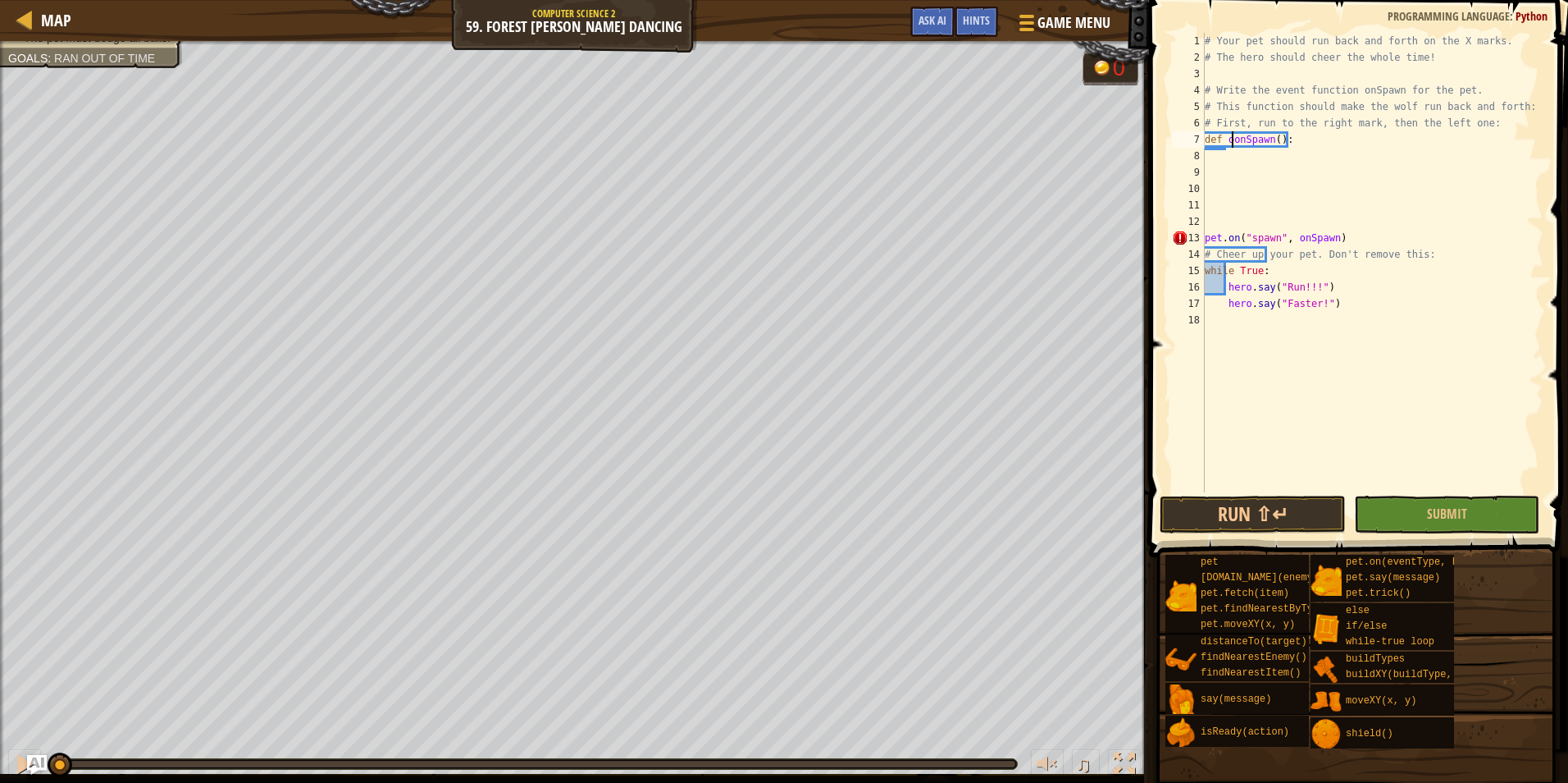
type textarea "def onSpawn():"
click at [1292, 150] on div "# Your pet should run back and forth on the X marks. # The hero should cheer th…" at bounding box center [1373, 279] width 342 height 492
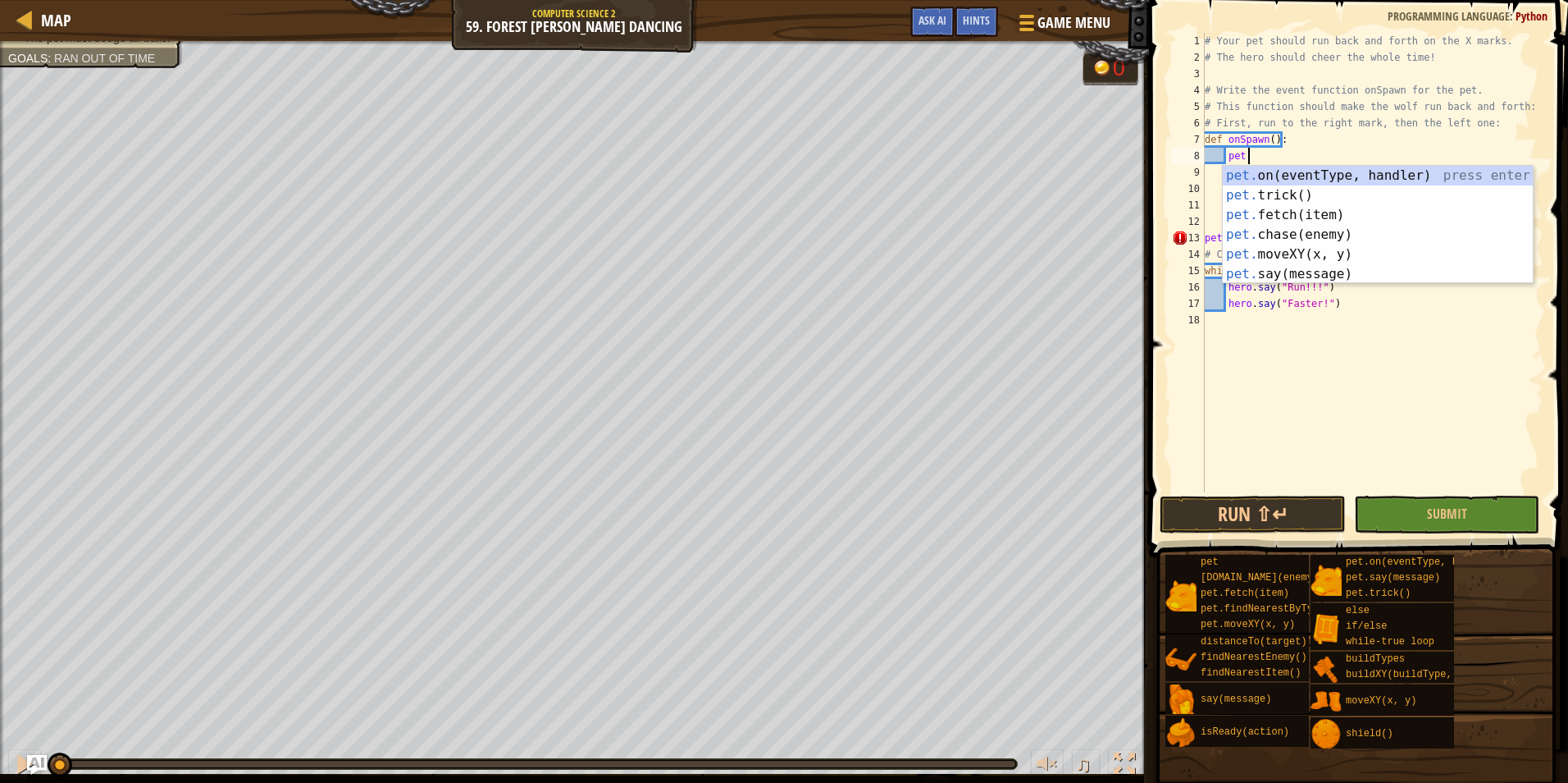
scroll to position [7, 2]
click at [1339, 250] on div "pet. on(eventType, handler) press enter pet. trick() press enter pet. fetch(ite…" at bounding box center [1377, 245] width 310 height 158
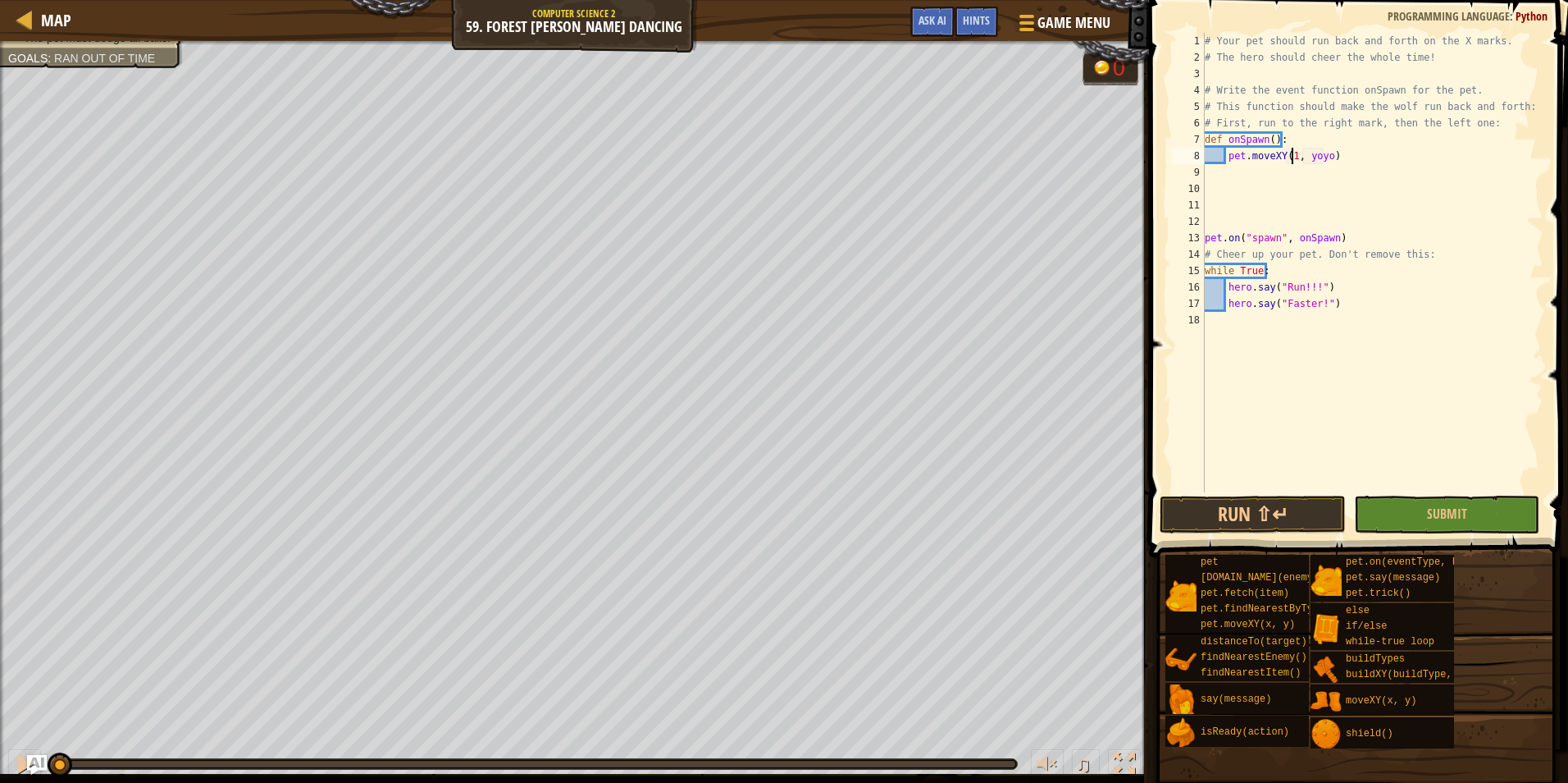
scroll to position [7, 7]
click at [1317, 159] on div "# Your pet should run back and forth on the X marks. # The hero should cheer th…" at bounding box center [1373, 279] width 342 height 492
type textarea "pet.moveXY(12, 8)"
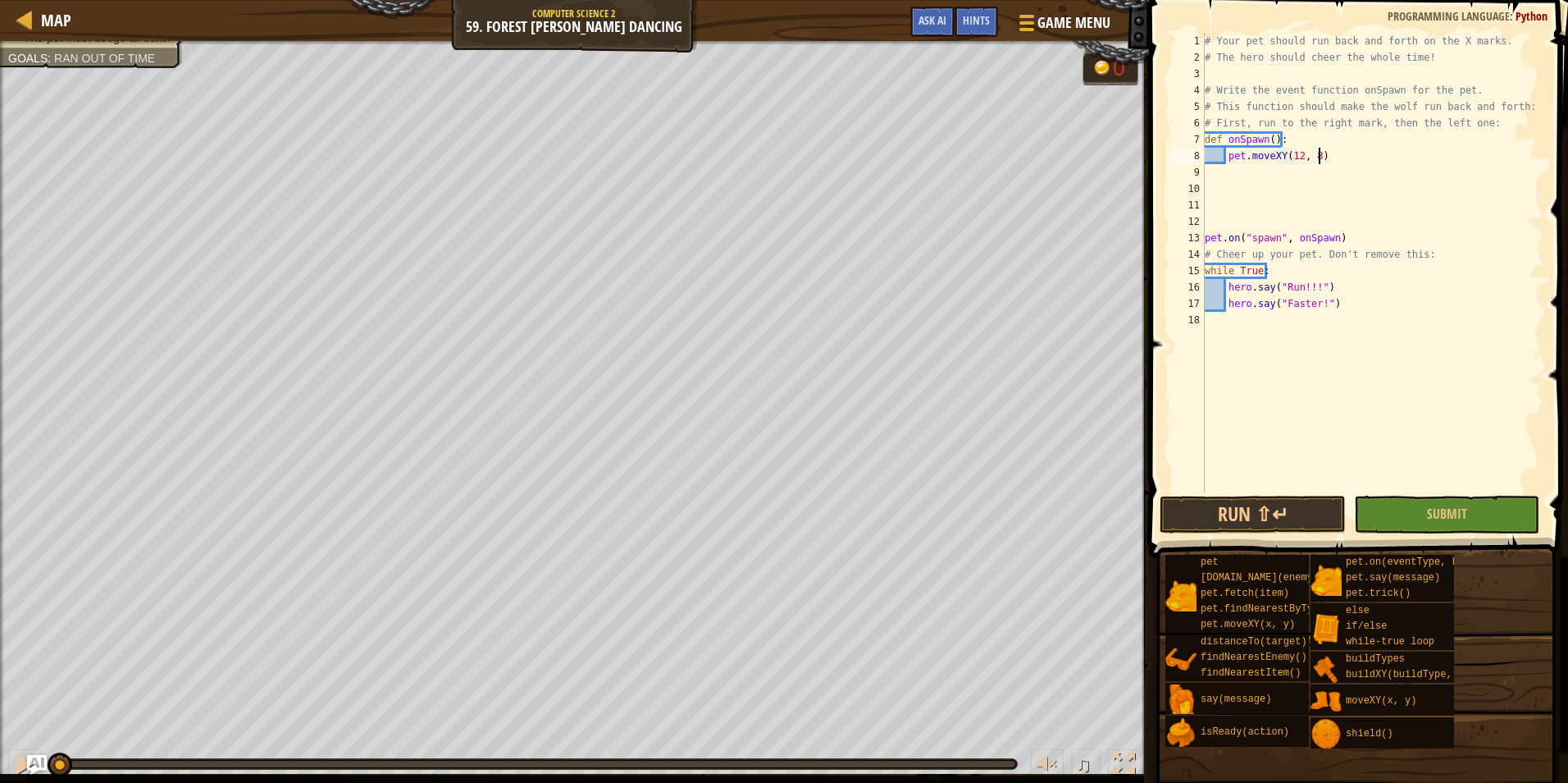
click at [1365, 158] on div "# Your pet should run back and forth on the X marks. # The hero should cheer th…" at bounding box center [1373, 279] width 342 height 492
click at [1359, 323] on div "# Your pet should run back and forth on the X marks. # The hero should cheer th…" at bounding box center [1373, 279] width 342 height 492
click at [1294, 139] on div "# Your pet should run back and forth on the X marks. # The hero should cheer th…" at bounding box center [1373, 279] width 342 height 492
type textarea "def onSpawn():"
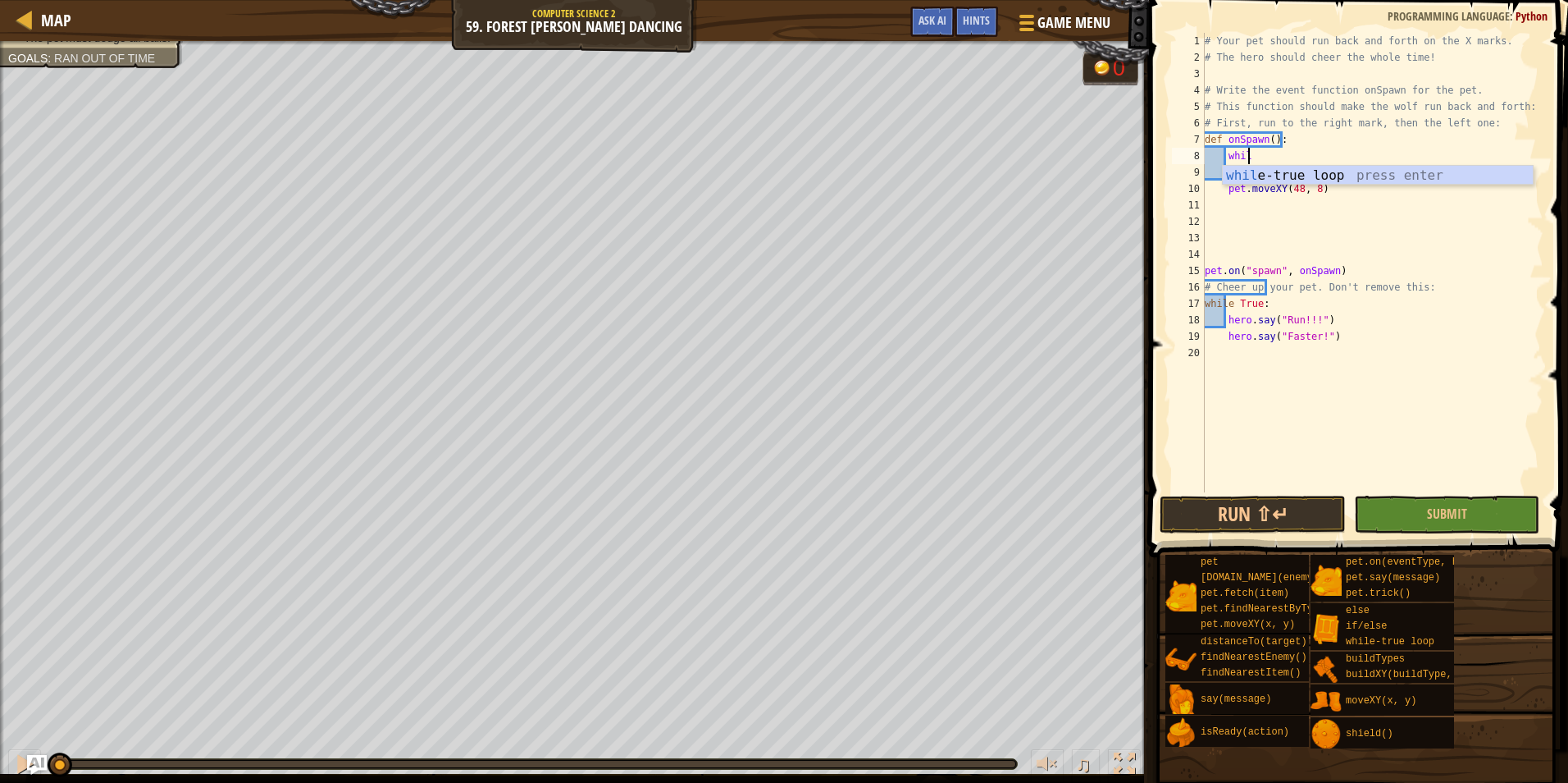
scroll to position [7, 2]
type textarea "while"
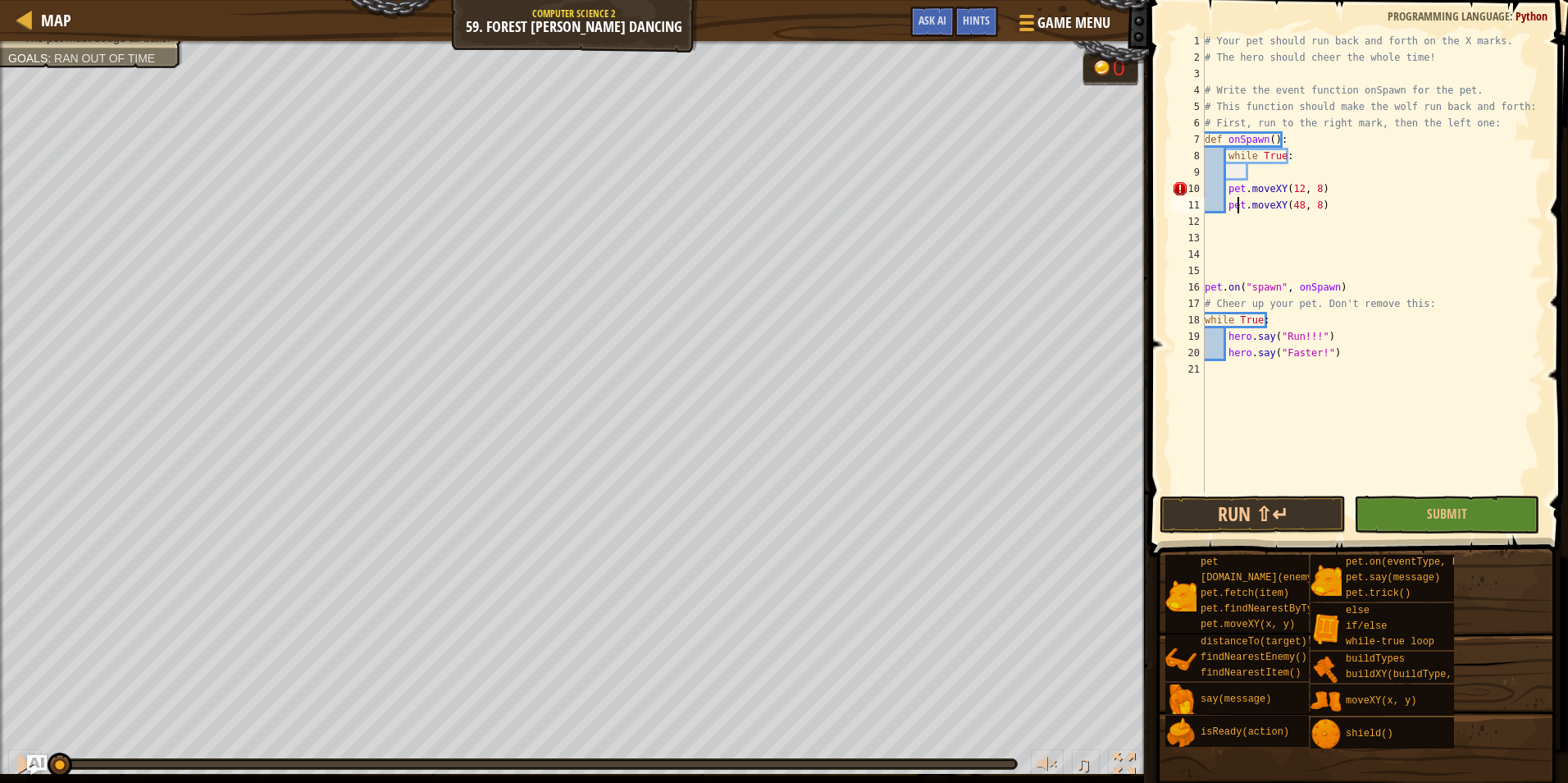
type textarea "pet.moveXY(12, 8)"
type textarea "pet.moveXY(48, 8)"
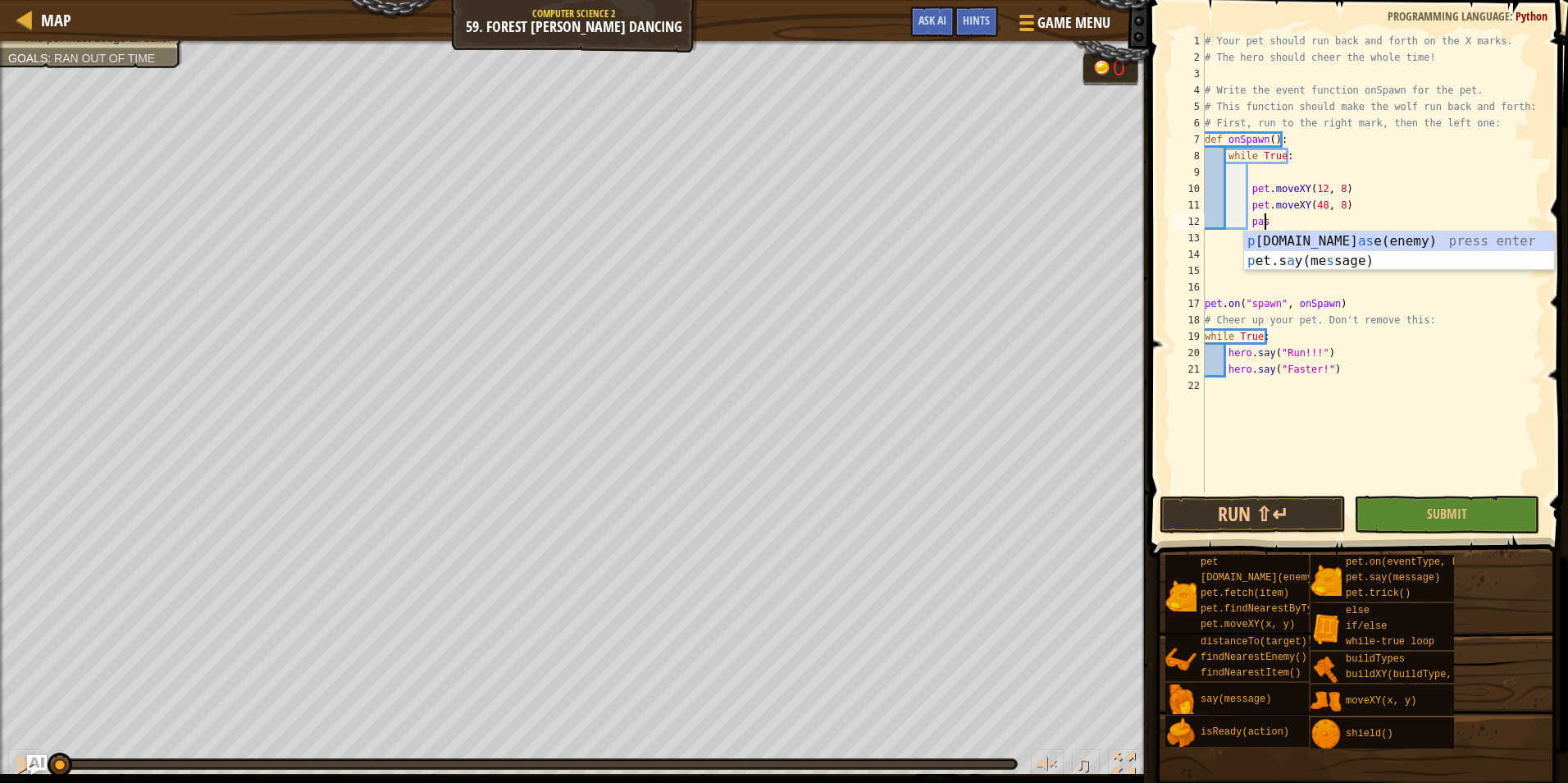
scroll to position [7, 4]
type textarea "pet.say("pass")"
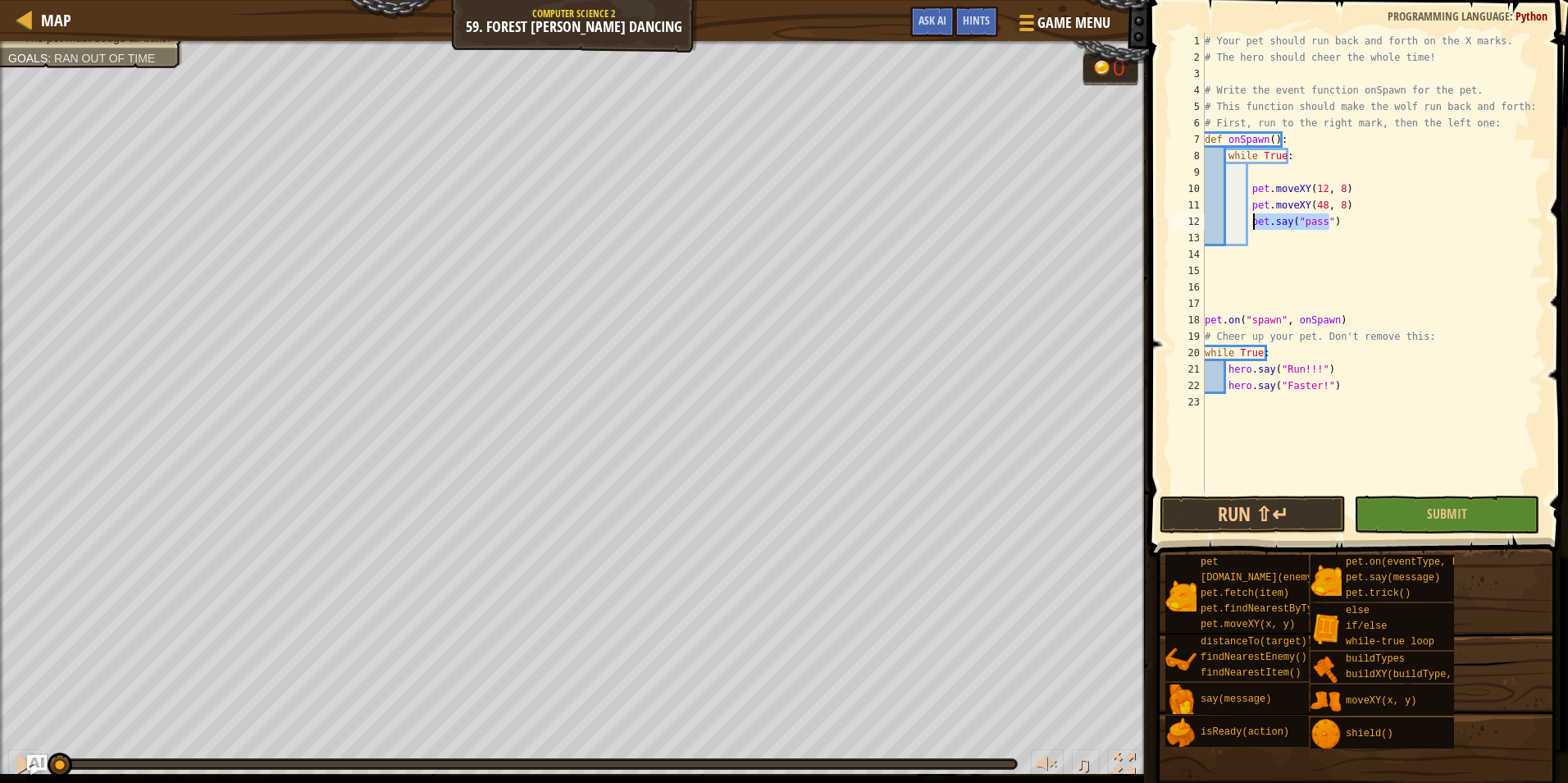
drag, startPoint x: 1316, startPoint y: 224, endPoint x: 1251, endPoint y: 223, distance: 65.0
click at [1251, 223] on div "# Your pet should run back and forth on the X marks. # The hero should cheer th…" at bounding box center [1373, 279] width 342 height 492
type textarea "p"
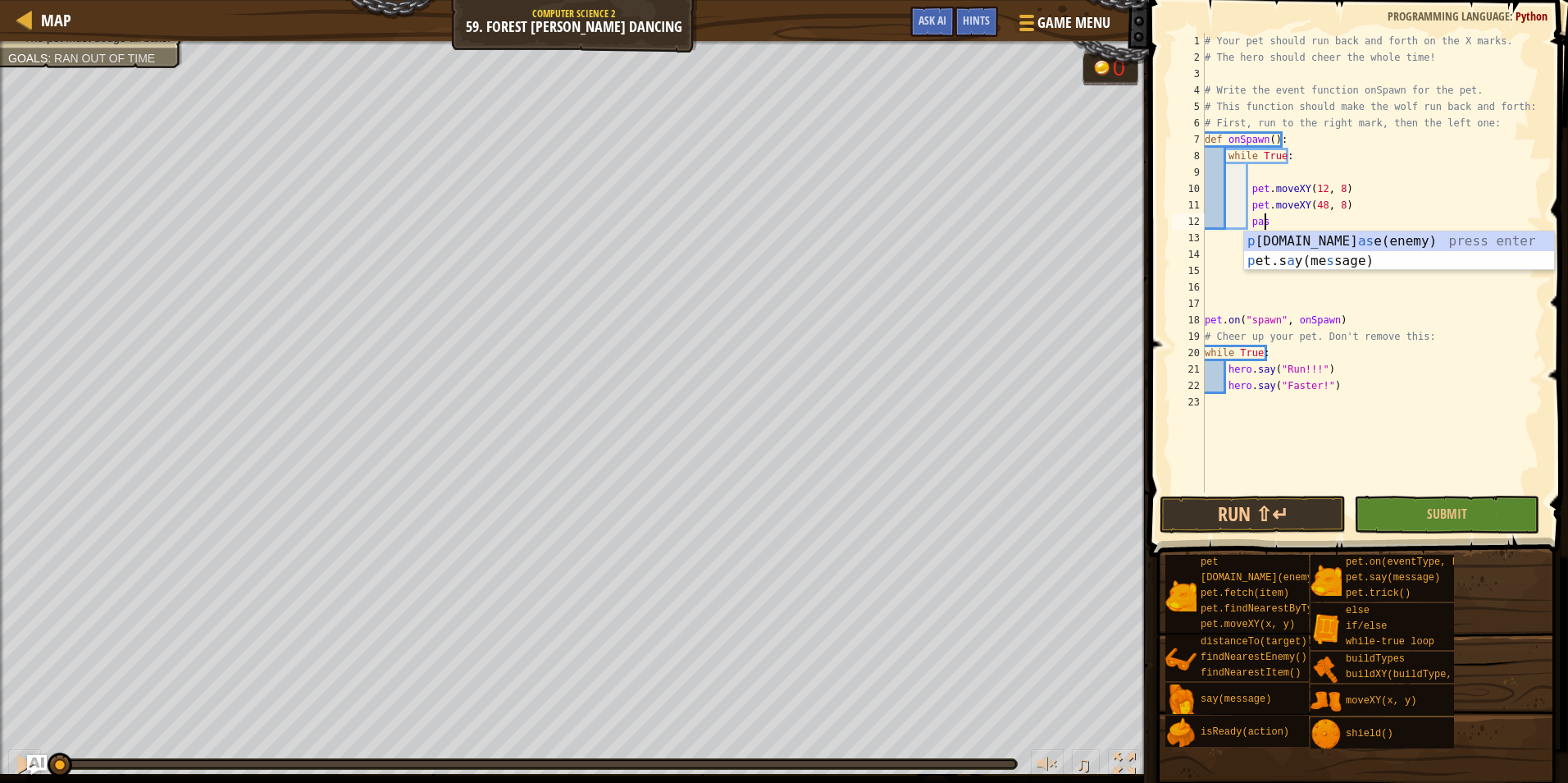
type textarea "pass"
click at [1290, 223] on div "# Your pet should run back and forth on the X marks. # The hero should cheer th…" at bounding box center [1373, 279] width 342 height 492
type textarea "pass"
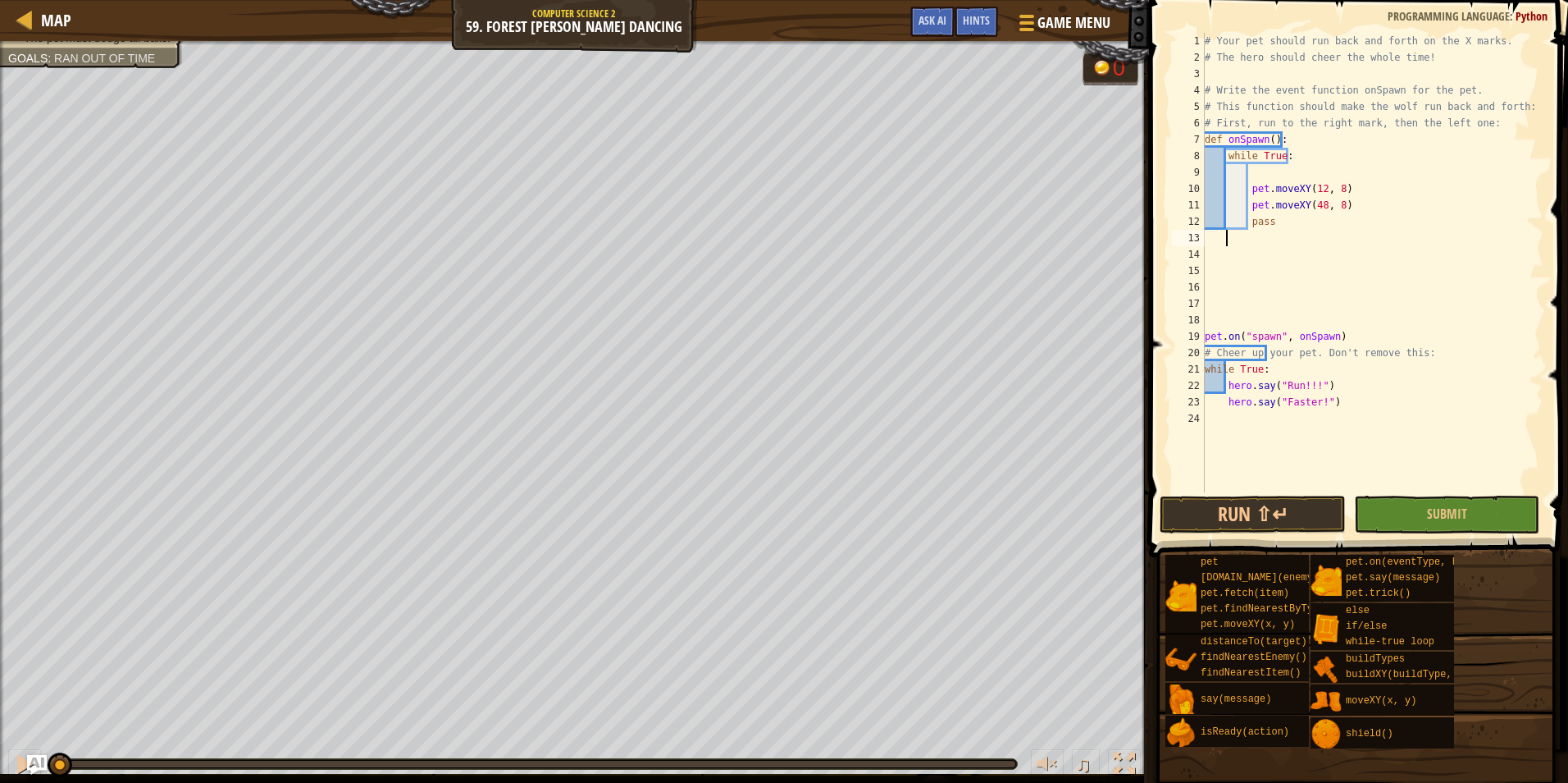
scroll to position [7, 1]
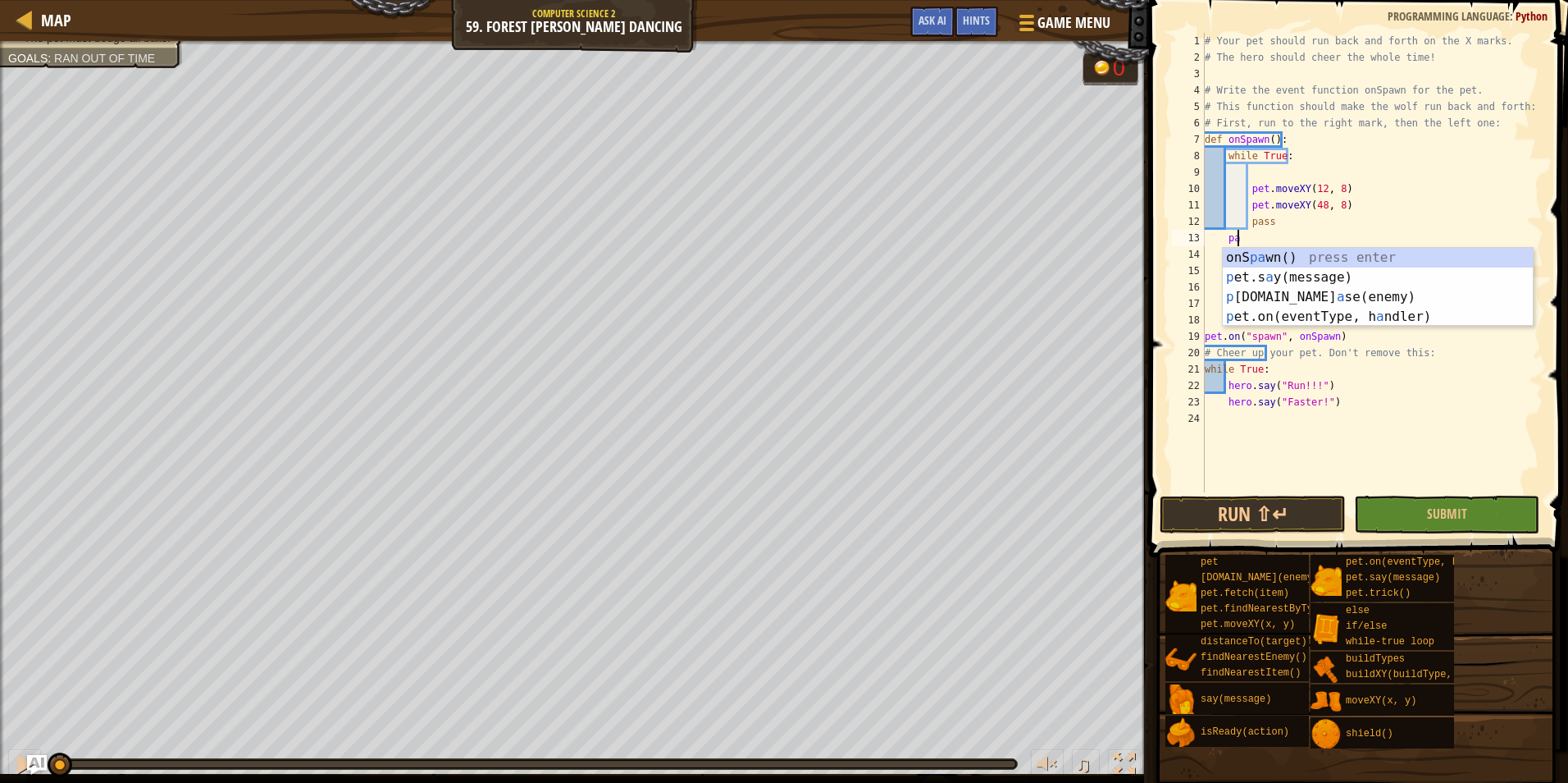
type textarea "pass"
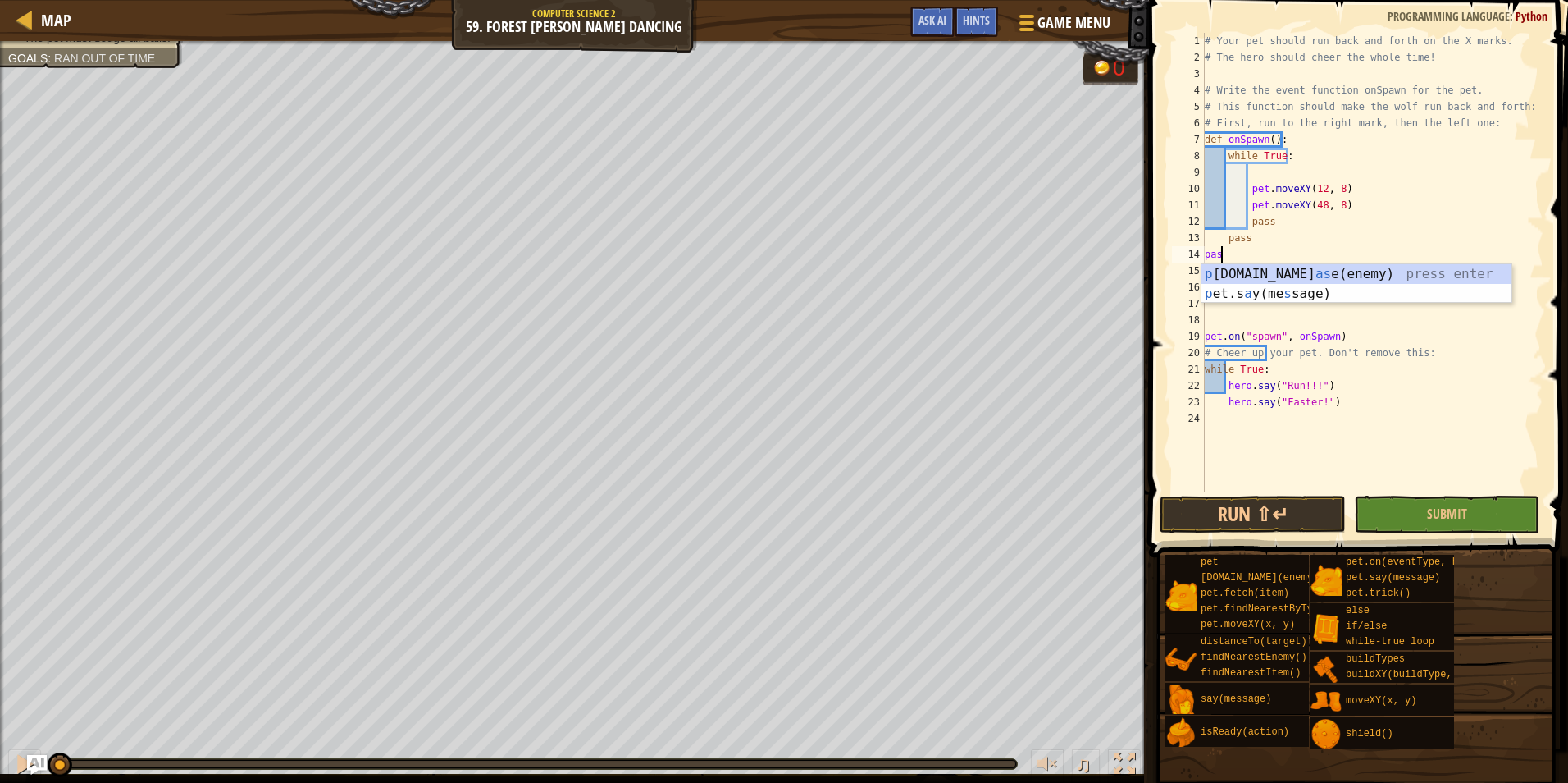
scroll to position [7, 2]
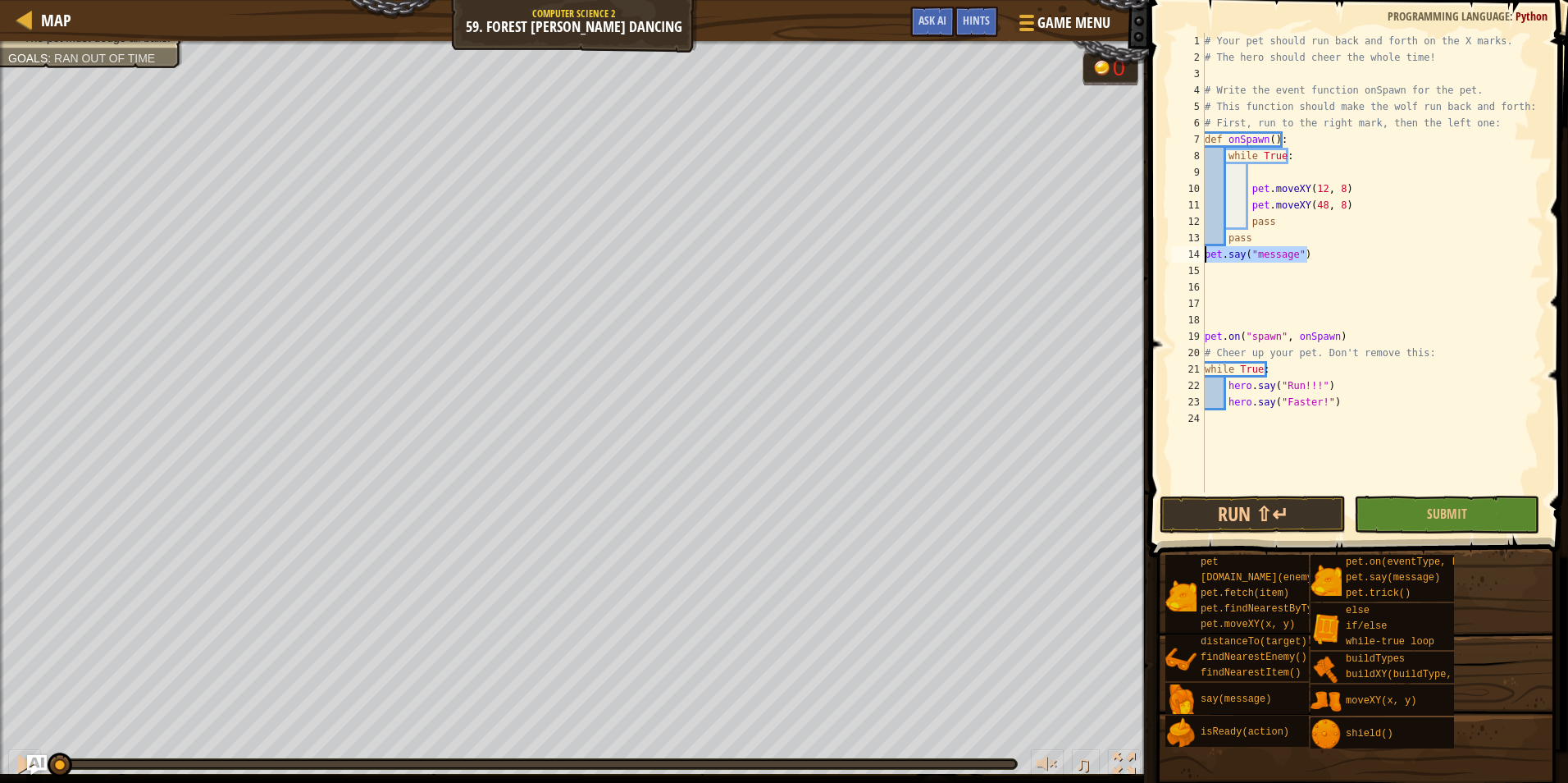
drag, startPoint x: 1300, startPoint y: 259, endPoint x: 1201, endPoint y: 259, distance: 99.0
click at [1201, 259] on div "pet.say("message") 1 2 3 4 5 6 7 8 9 10 11 12 13 14 15 16 17 18 19 20 21 22 23 …" at bounding box center [1356, 262] width 375 height 459
click at [1359, 220] on div "# Your pet should run back and forth on the X marks. # The hero should cheer th…" at bounding box center [1373, 279] width 342 height 492
click at [1366, 400] on div "# Your pet should run back and forth on the X marks. # The hero should cheer th…" at bounding box center [1373, 279] width 342 height 492
type textarea "hero.say("Faster!")"
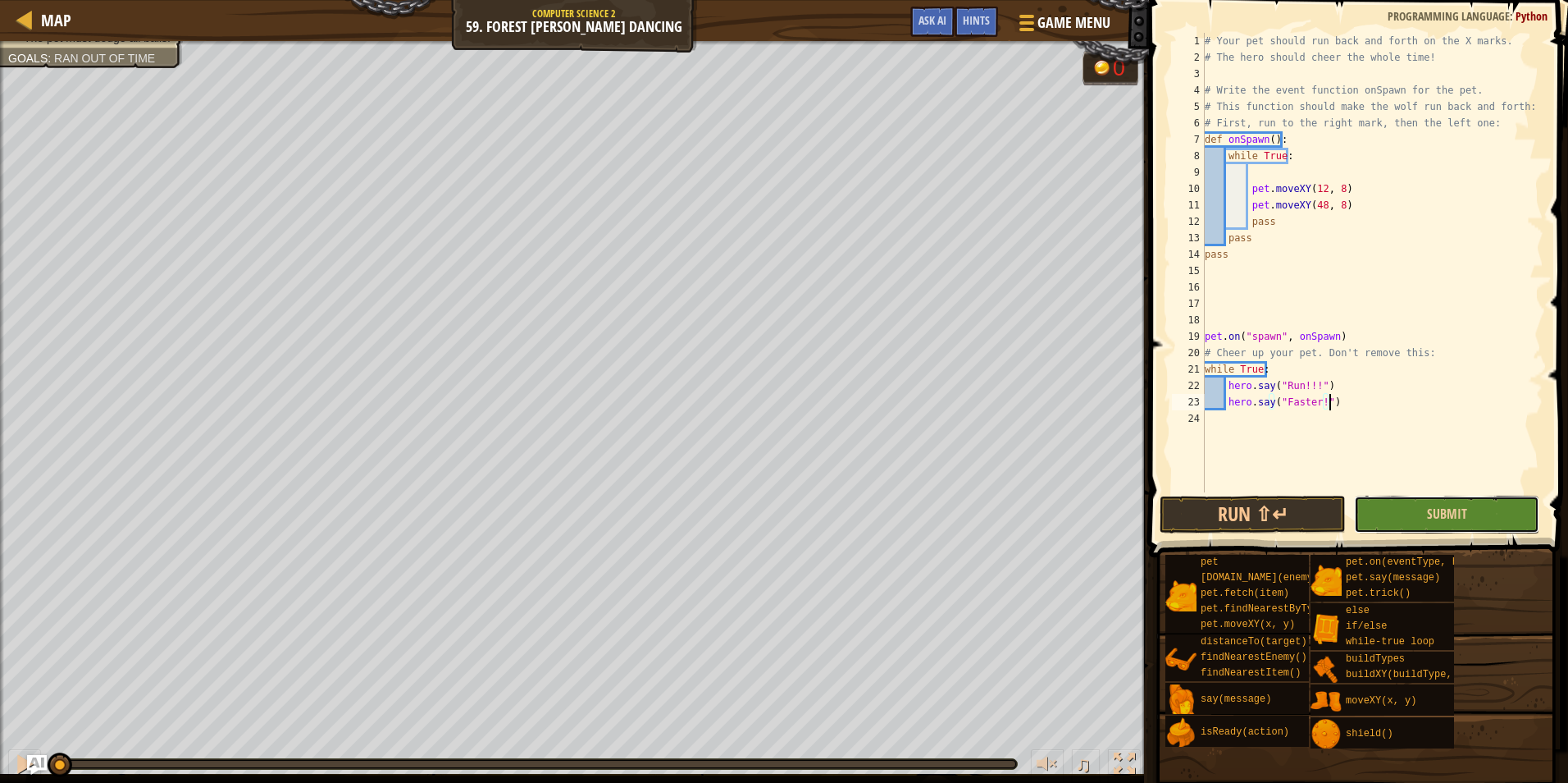
click at [1407, 518] on button "Submit" at bounding box center [1447, 514] width 186 height 38
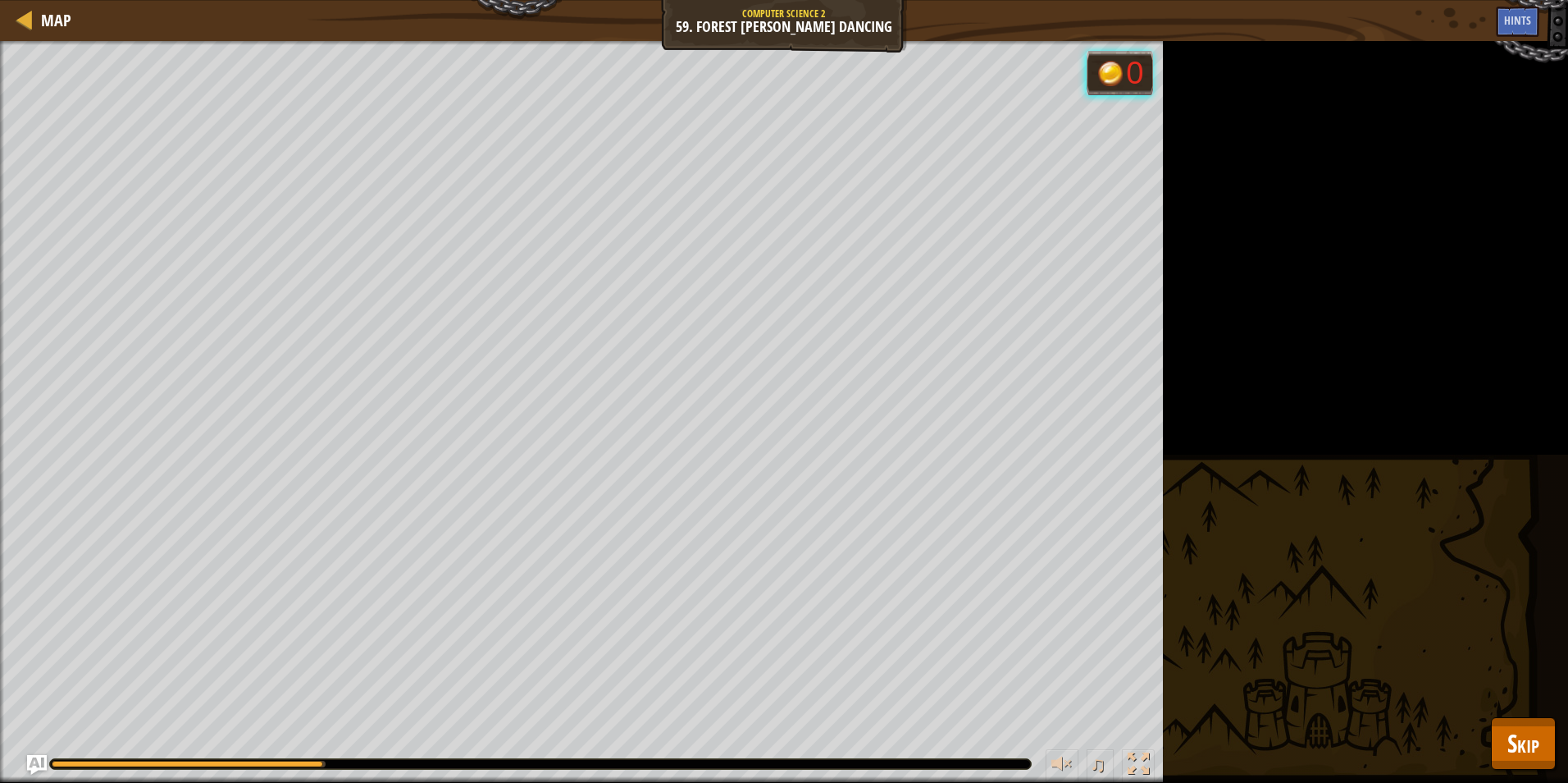
click at [1555, 735] on div "The pet must run X intervals. The pet must dodge all balls. Goals : Running... …" at bounding box center [784, 412] width 1568 height 742
click at [1546, 737] on button "Skip" at bounding box center [1524, 744] width 65 height 53
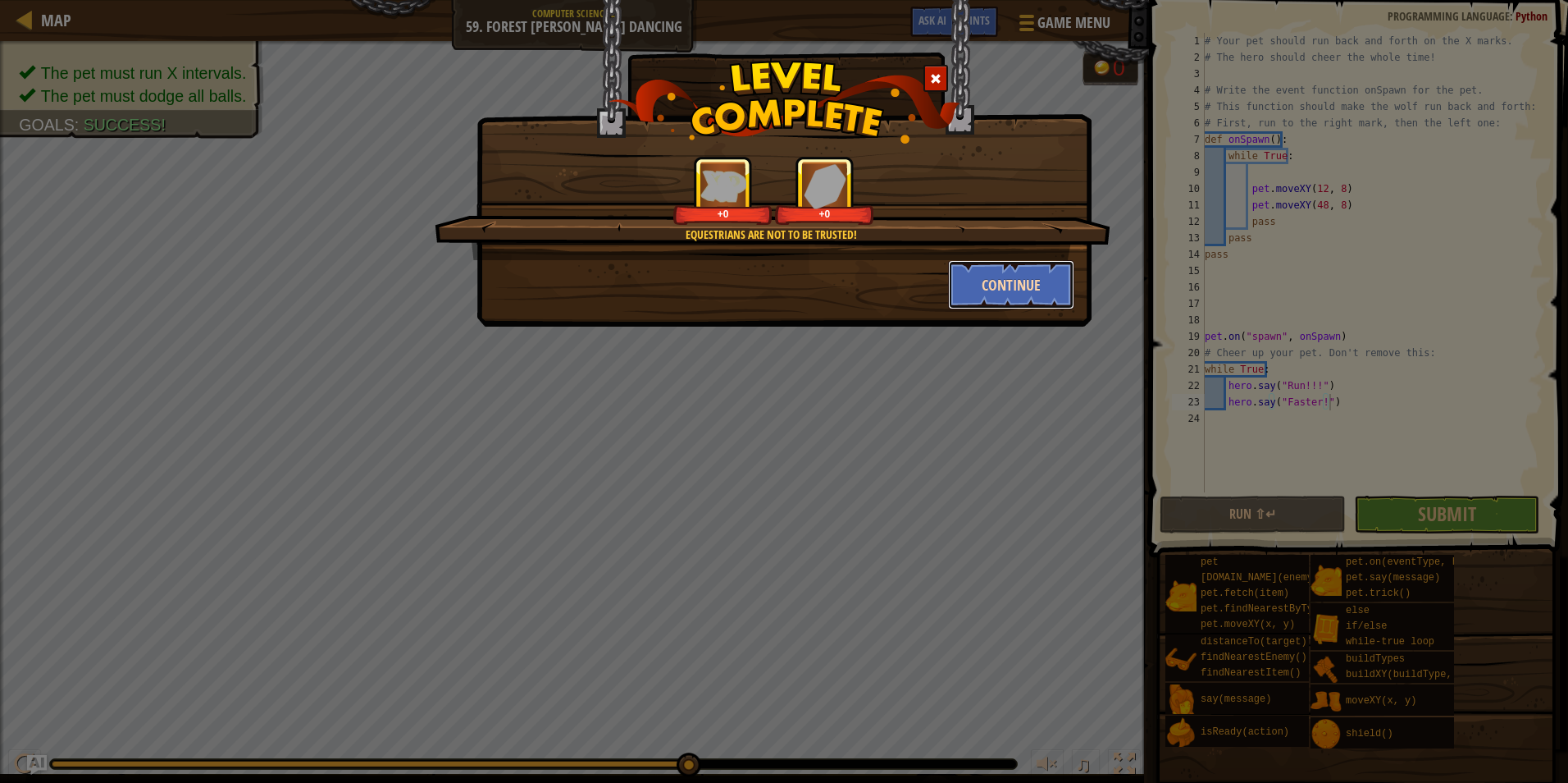
click at [1005, 288] on button "Continue" at bounding box center [1011, 285] width 127 height 49
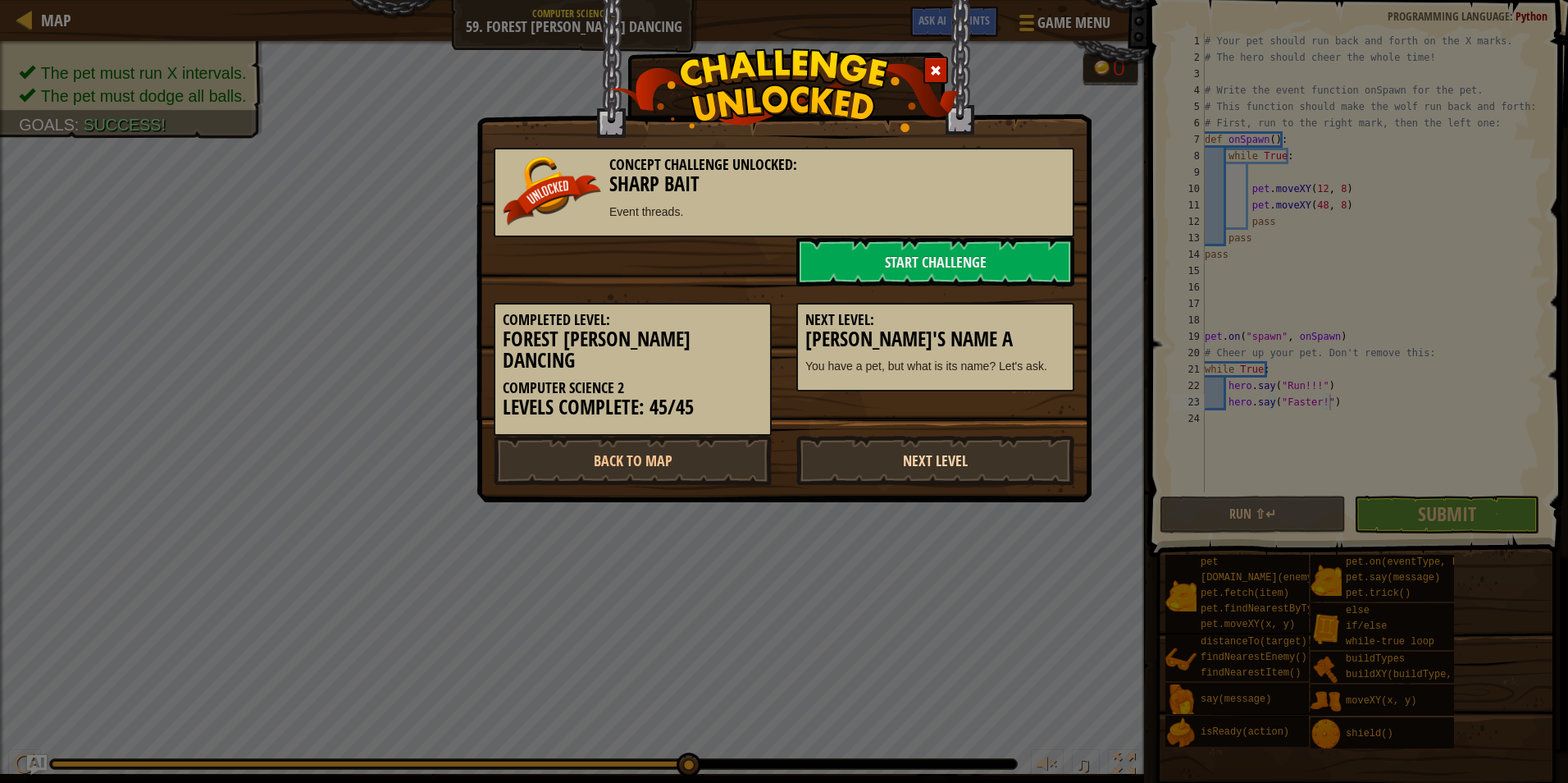
click at [959, 435] on link "Next Level" at bounding box center [936, 460] width 278 height 49
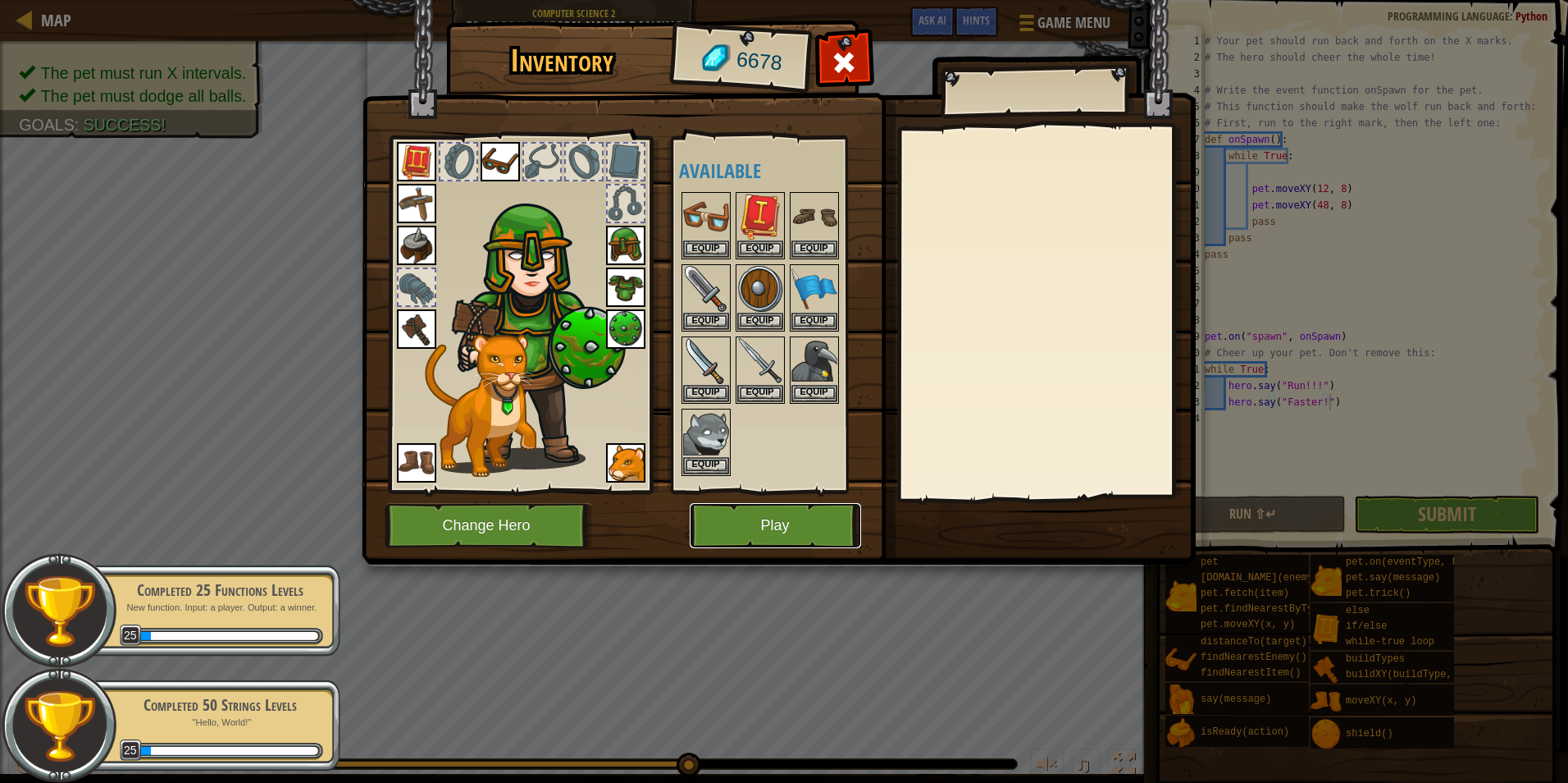
click at [795, 514] on button "Play" at bounding box center [775, 525] width 172 height 45
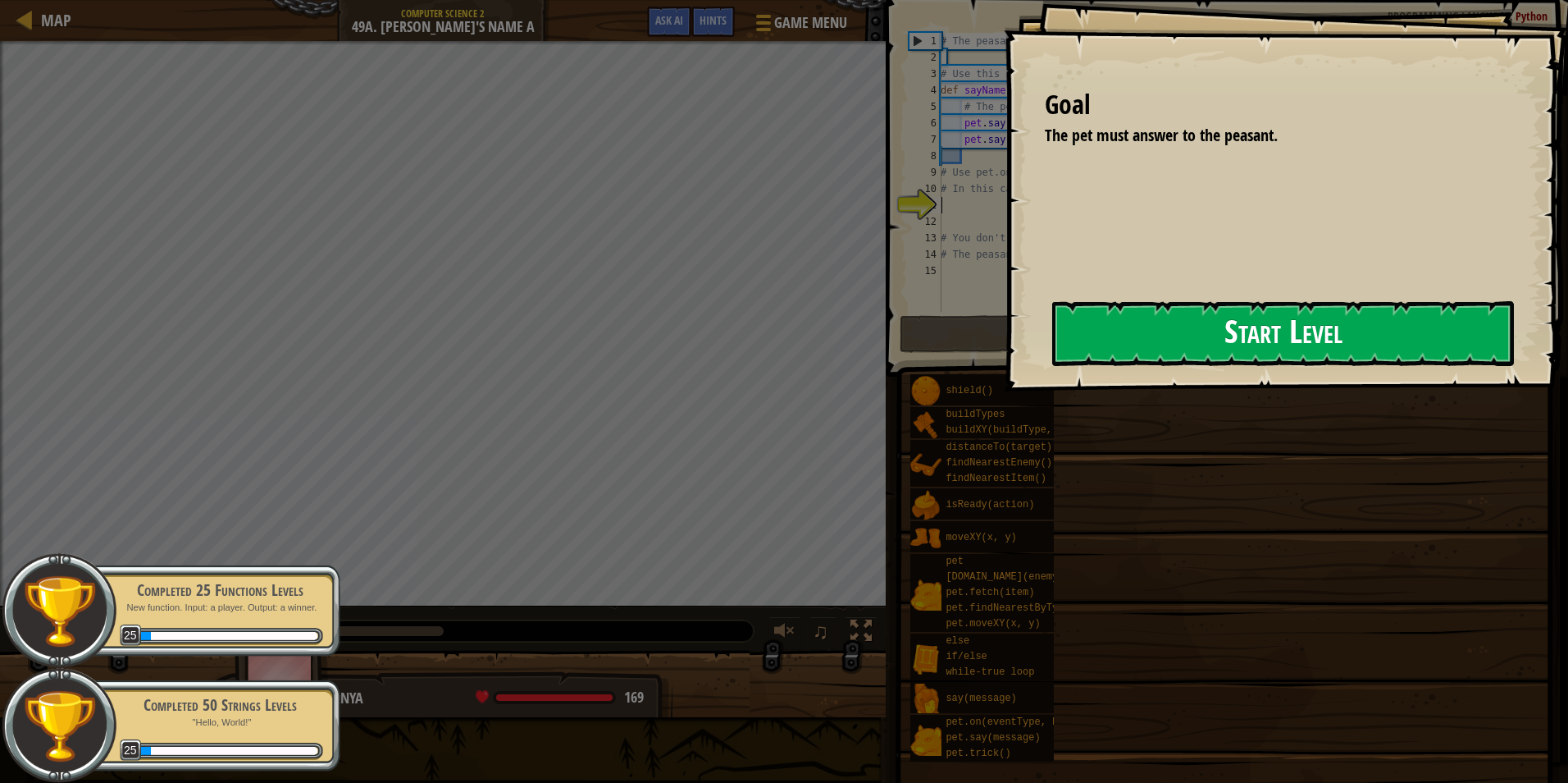
click at [1244, 343] on button "Start Level" at bounding box center [1283, 333] width 462 height 65
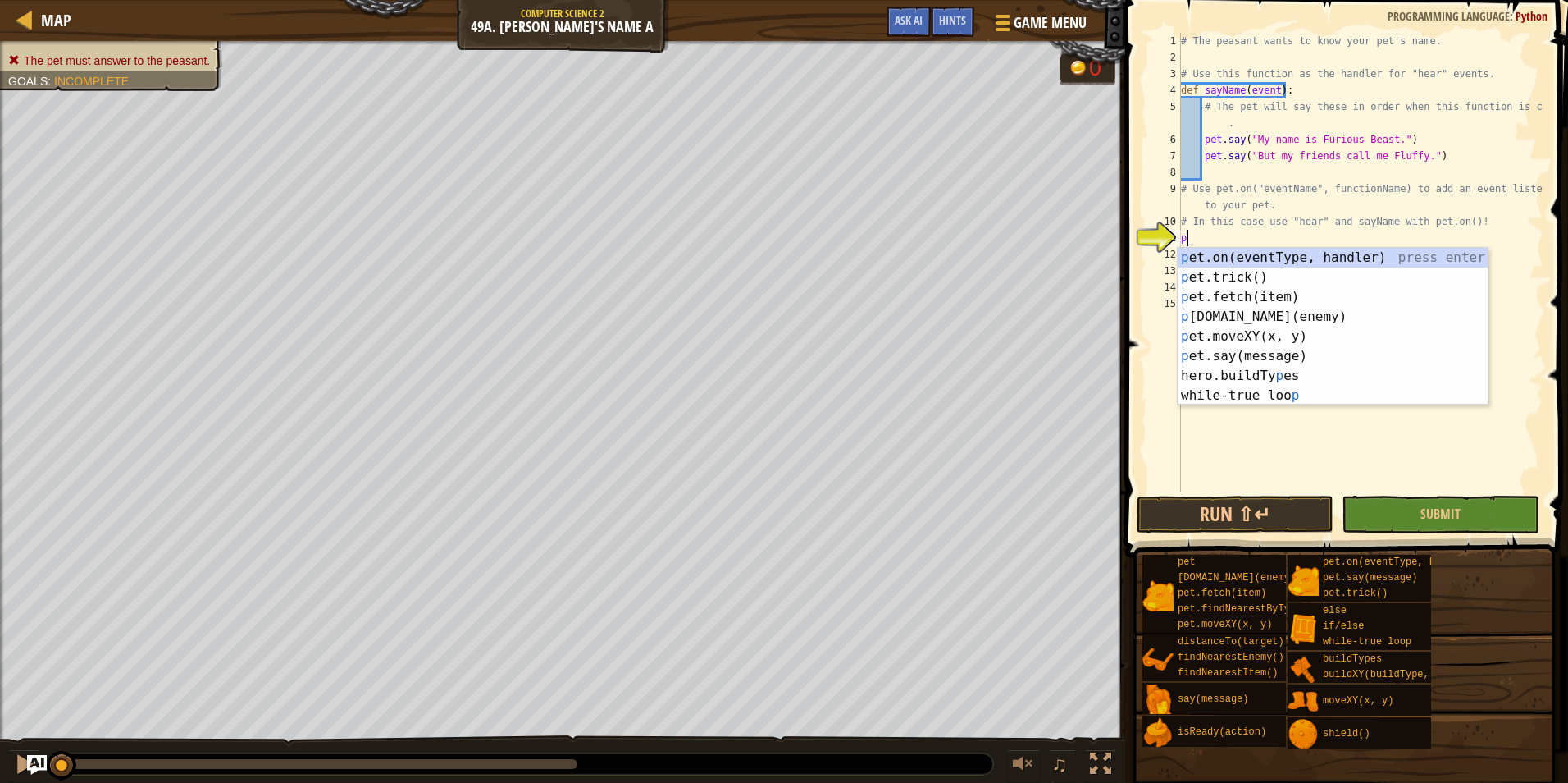
scroll to position [7, 0]
click at [1253, 253] on div "pe t.on(eventType, handler) press enter pe t.trick() press enter pe t.fetch(ite…" at bounding box center [1332, 337] width 310 height 177
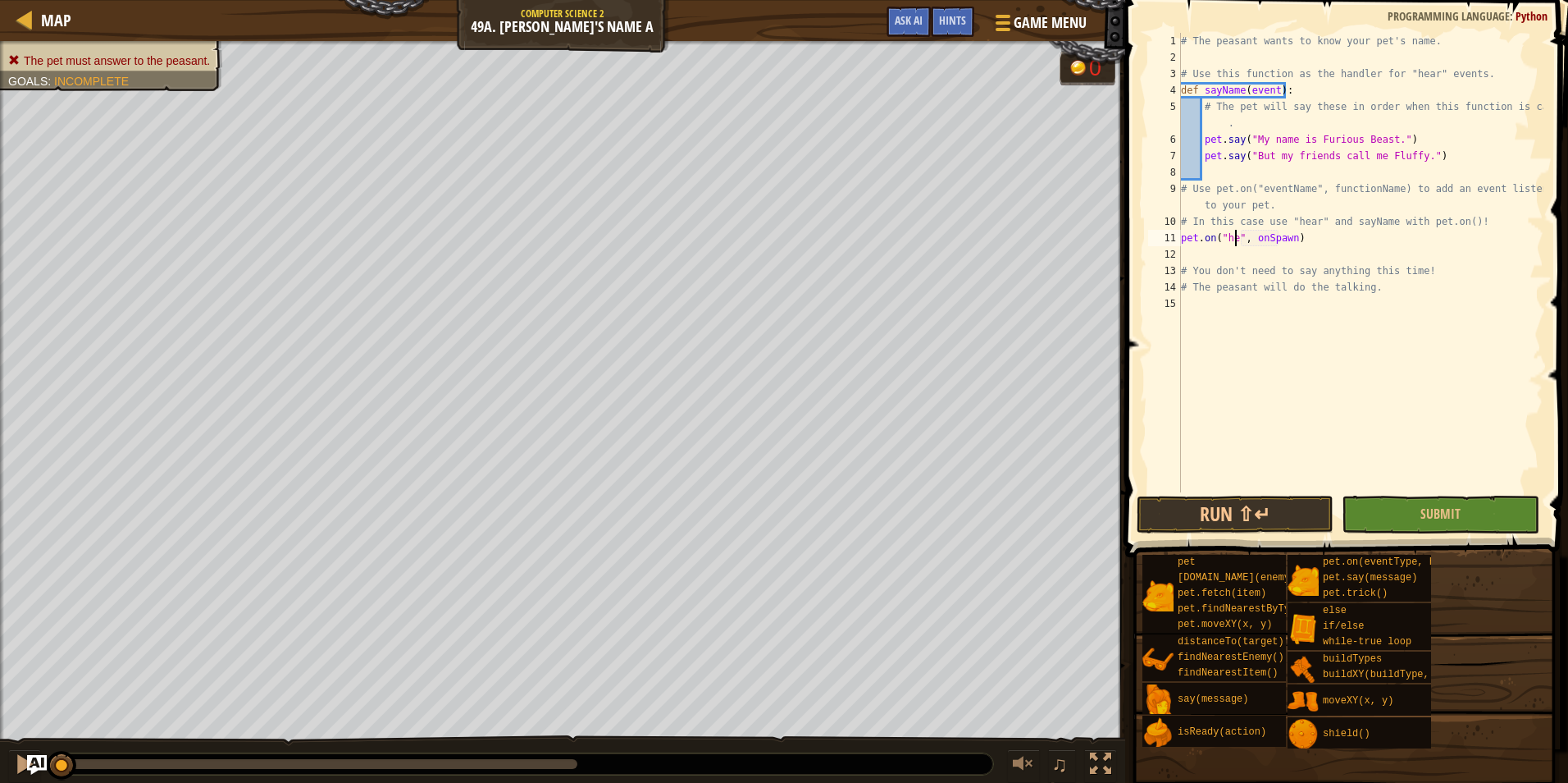
scroll to position [7, 5]
type textarea "pet.on("hear", onSpawn)"
click at [1235, 297] on div "# The peasant wants to know your pet's name. # Use this function as the handler…" at bounding box center [1360, 279] width 366 height 492
click at [1491, 518] on button "Submit" at bounding box center [1441, 514] width 197 height 38
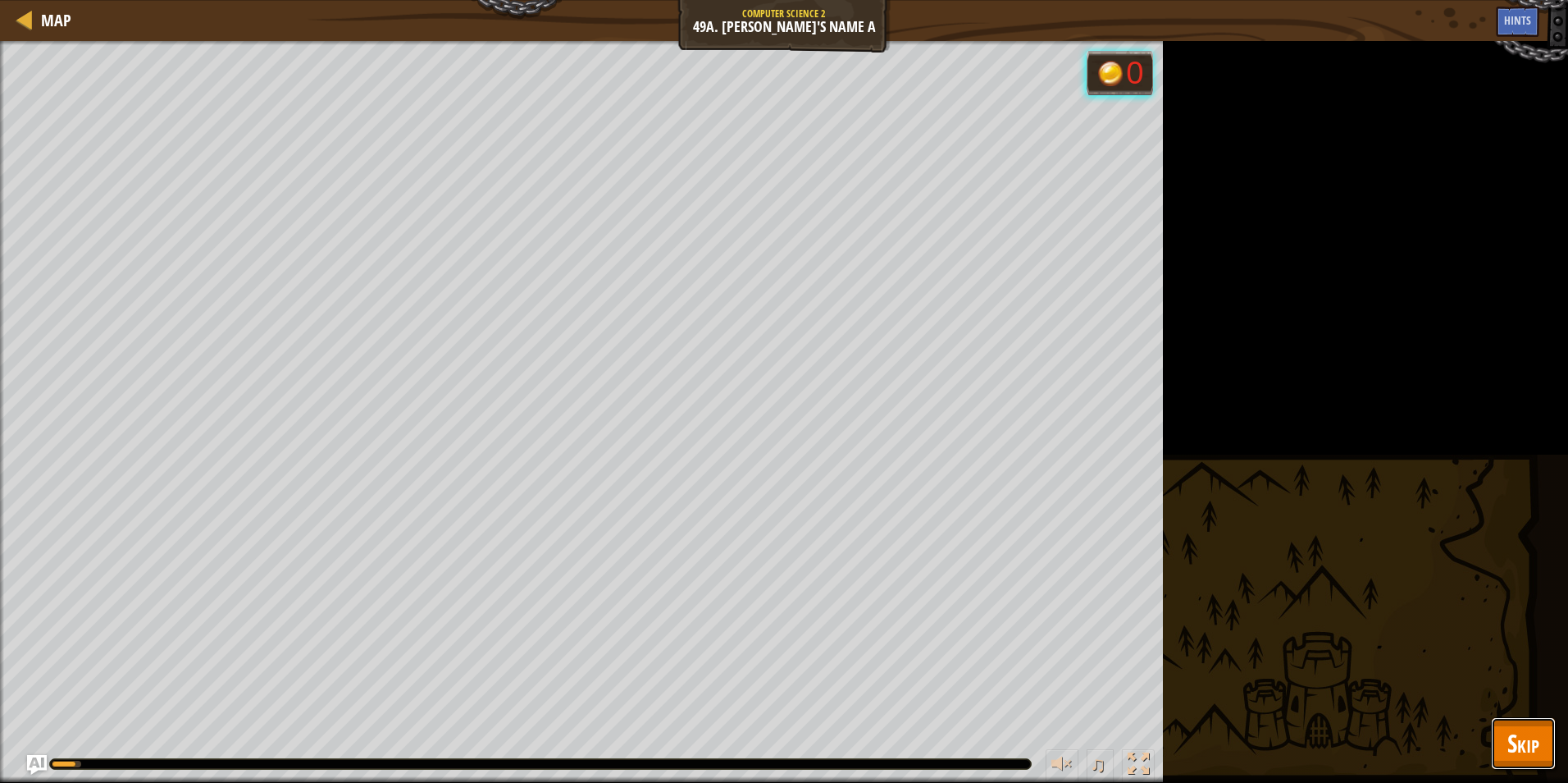
click at [1531, 755] on span "Skip" at bounding box center [1523, 743] width 32 height 34
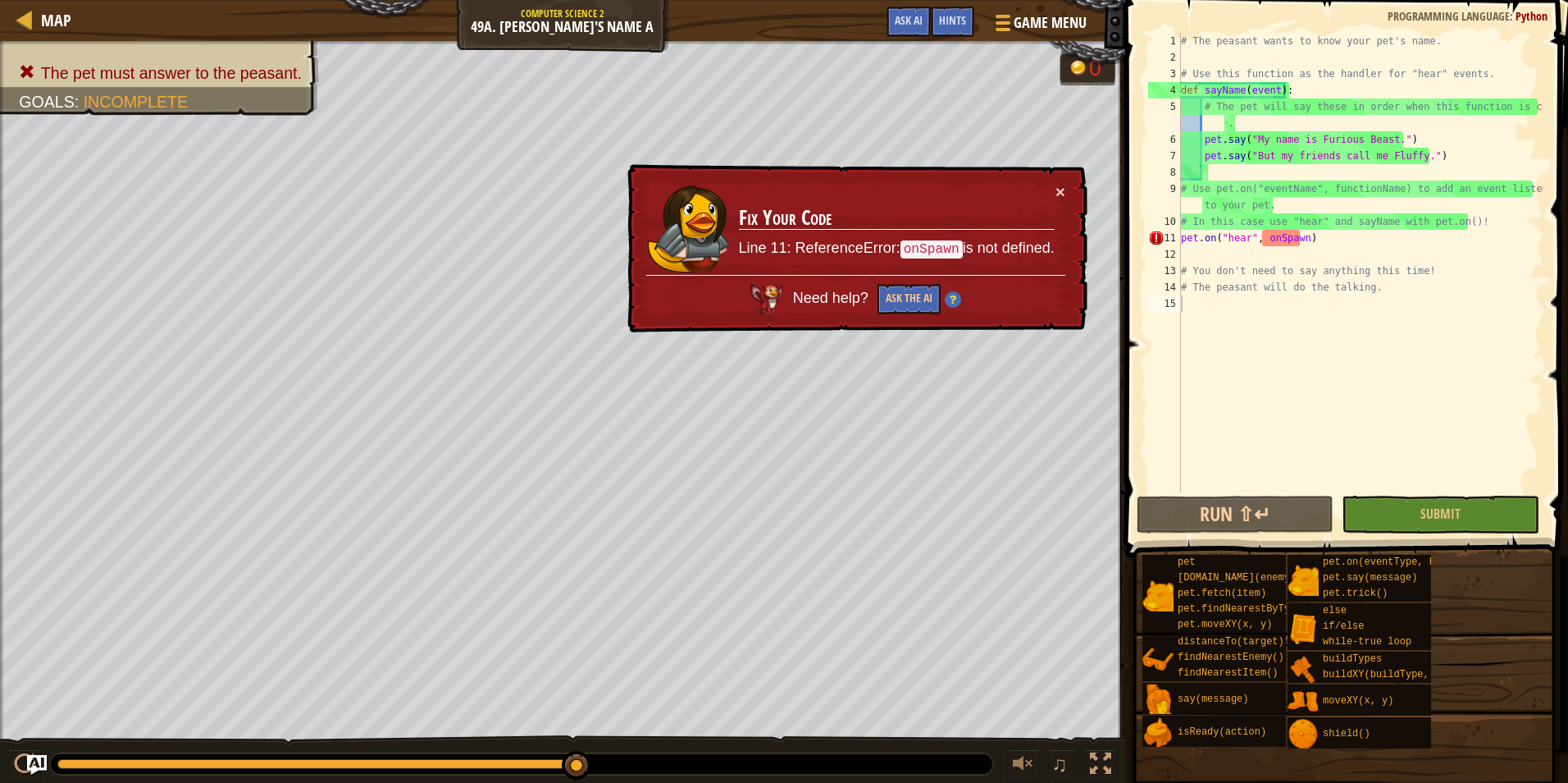
click at [1246, 240] on div "# The peasant wants to know your pet's name. # Use this function as the handler…" at bounding box center [1360, 279] width 366 height 492
click at [1300, 241] on div "# The peasant wants to know your pet's name. # Use this function as the handler…" at bounding box center [1360, 279] width 366 height 492
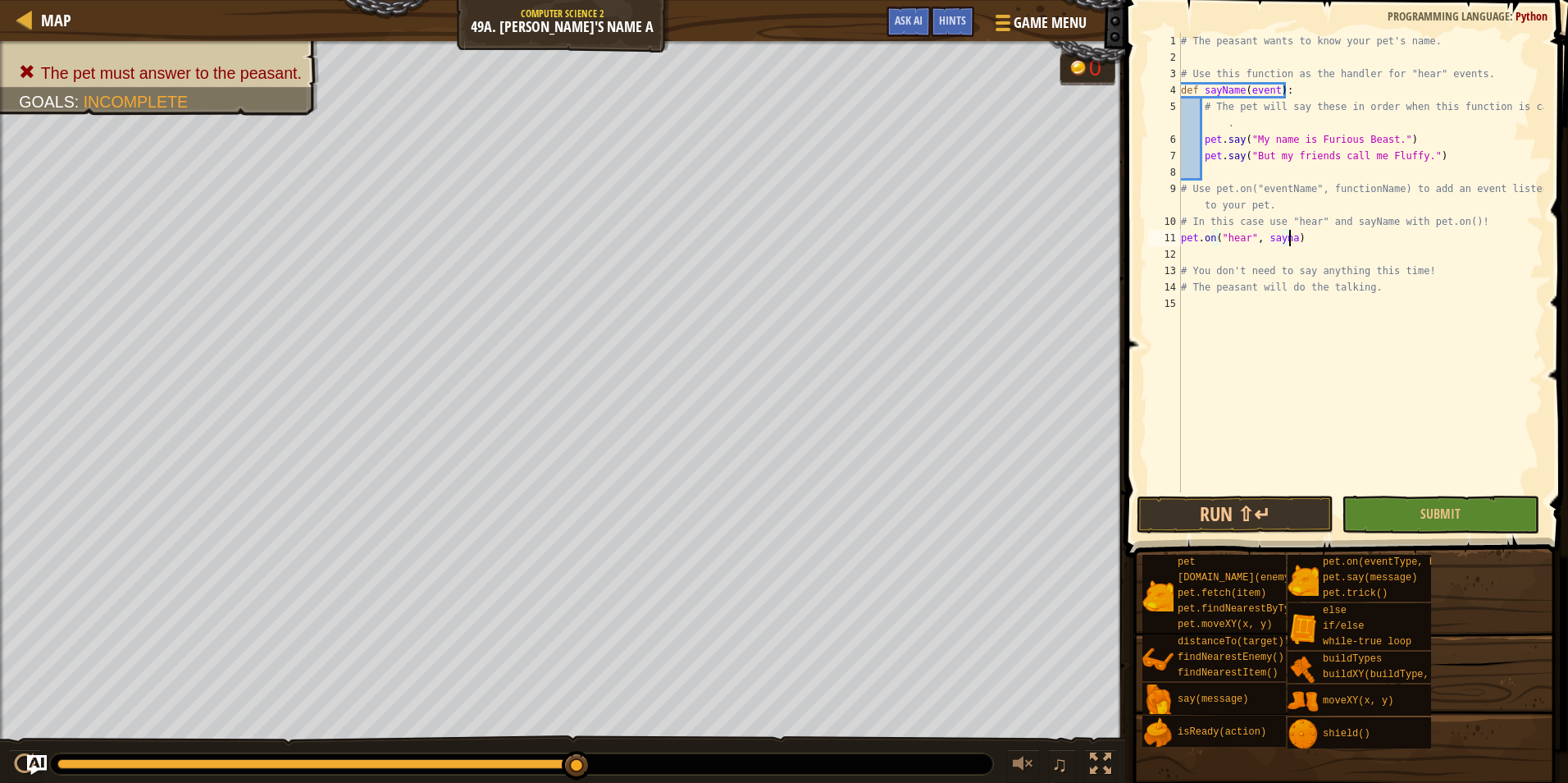
scroll to position [7, 9]
click at [1282, 239] on div "# The peasant wants to know your pet's name. # Use this function as the handler…" at bounding box center [1360, 279] width 366 height 492
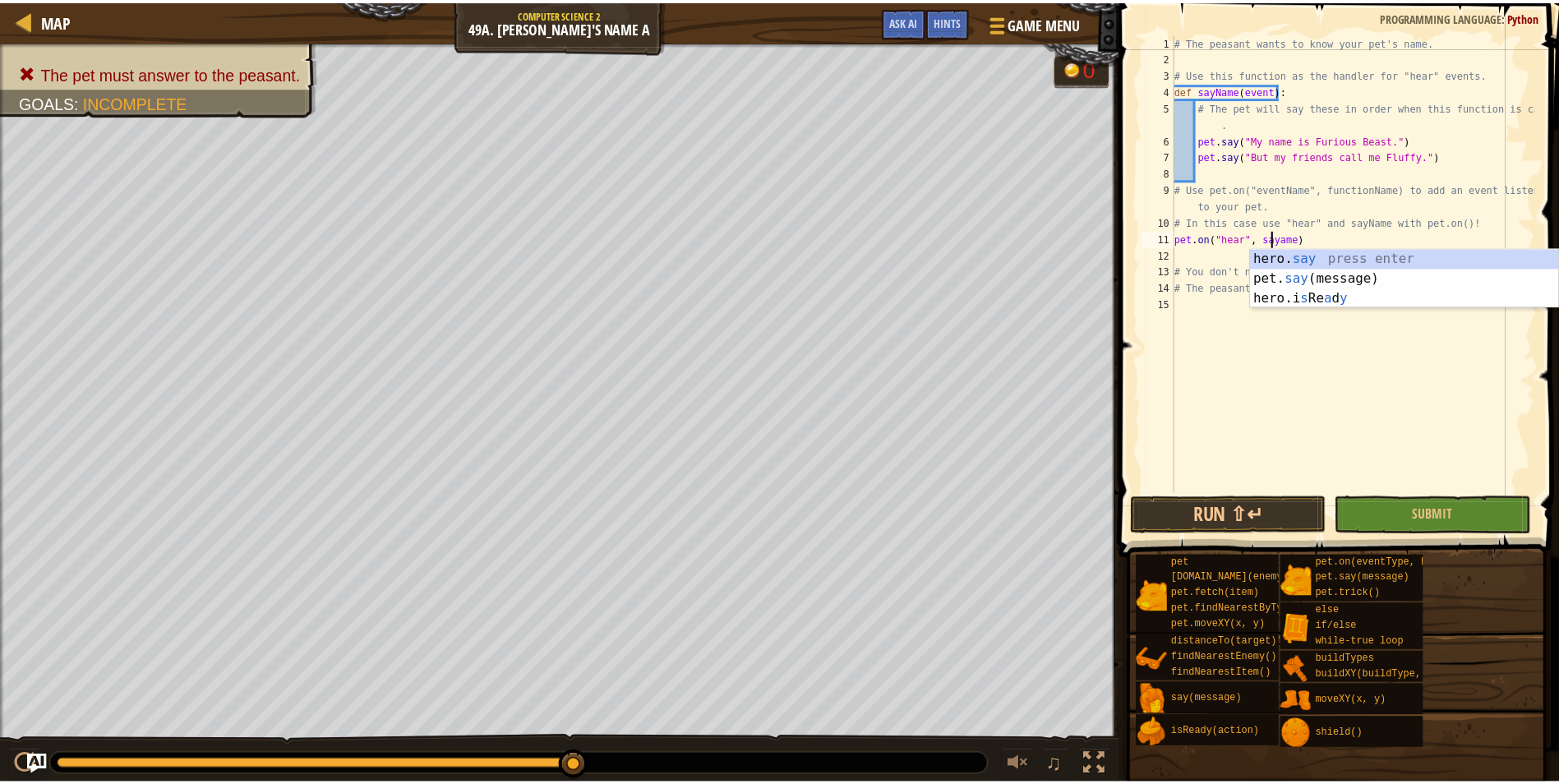
scroll to position [7, 8]
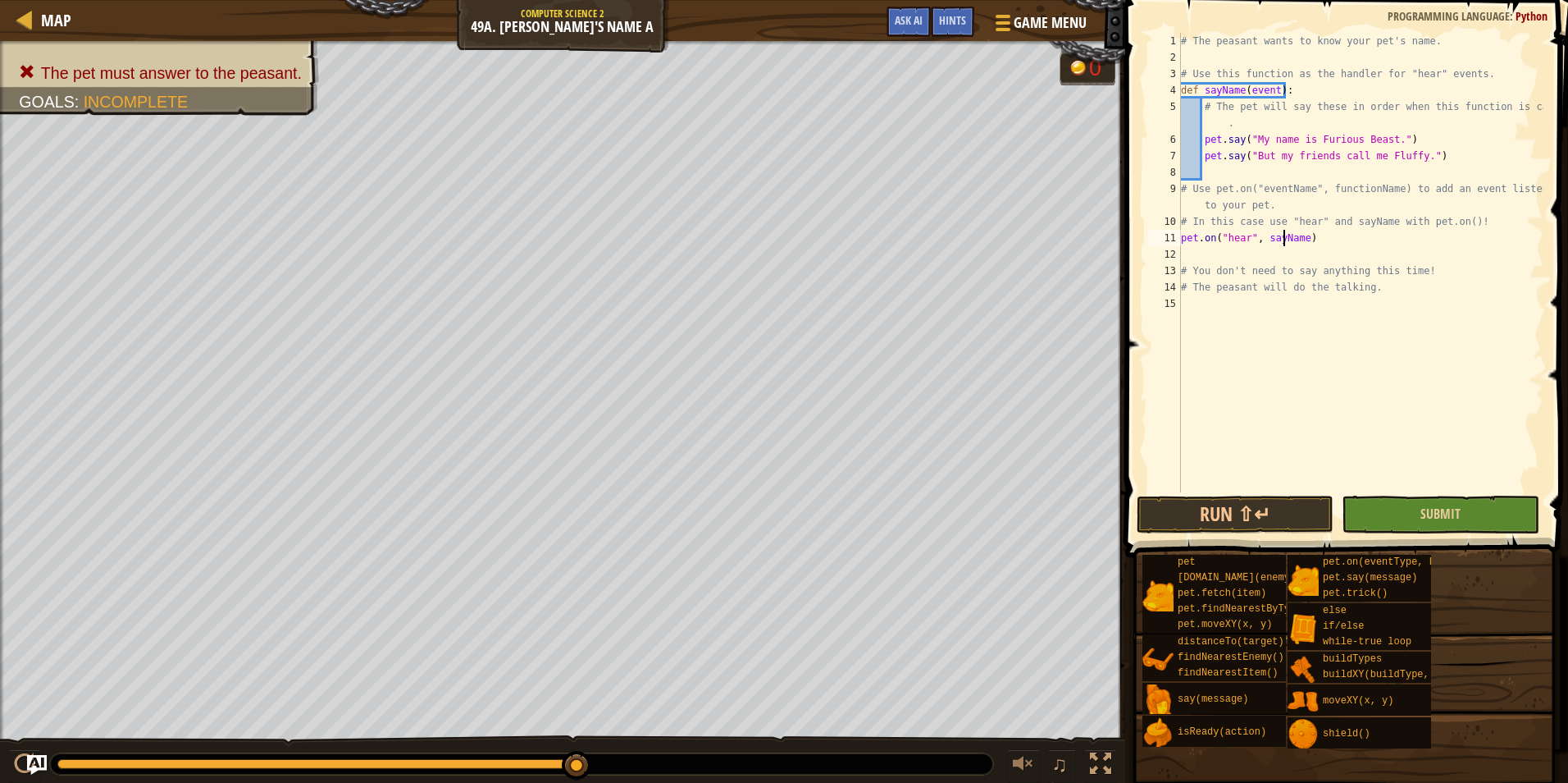
type textarea "pet.on("hear", sayName)"
click at [1362, 502] on button "Submit" at bounding box center [1441, 514] width 197 height 38
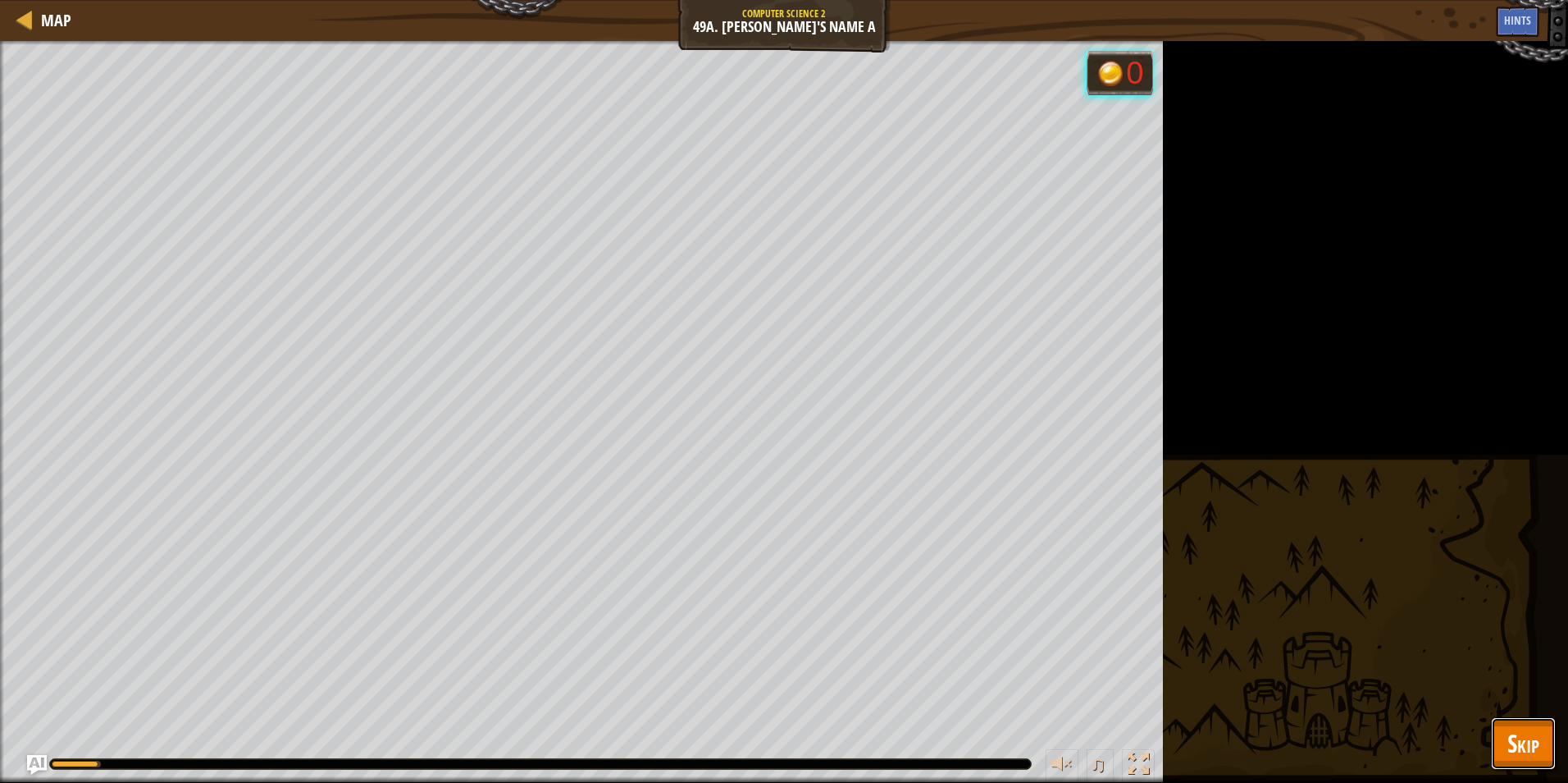
click at [1512, 739] on span "Skip" at bounding box center [1523, 743] width 32 height 34
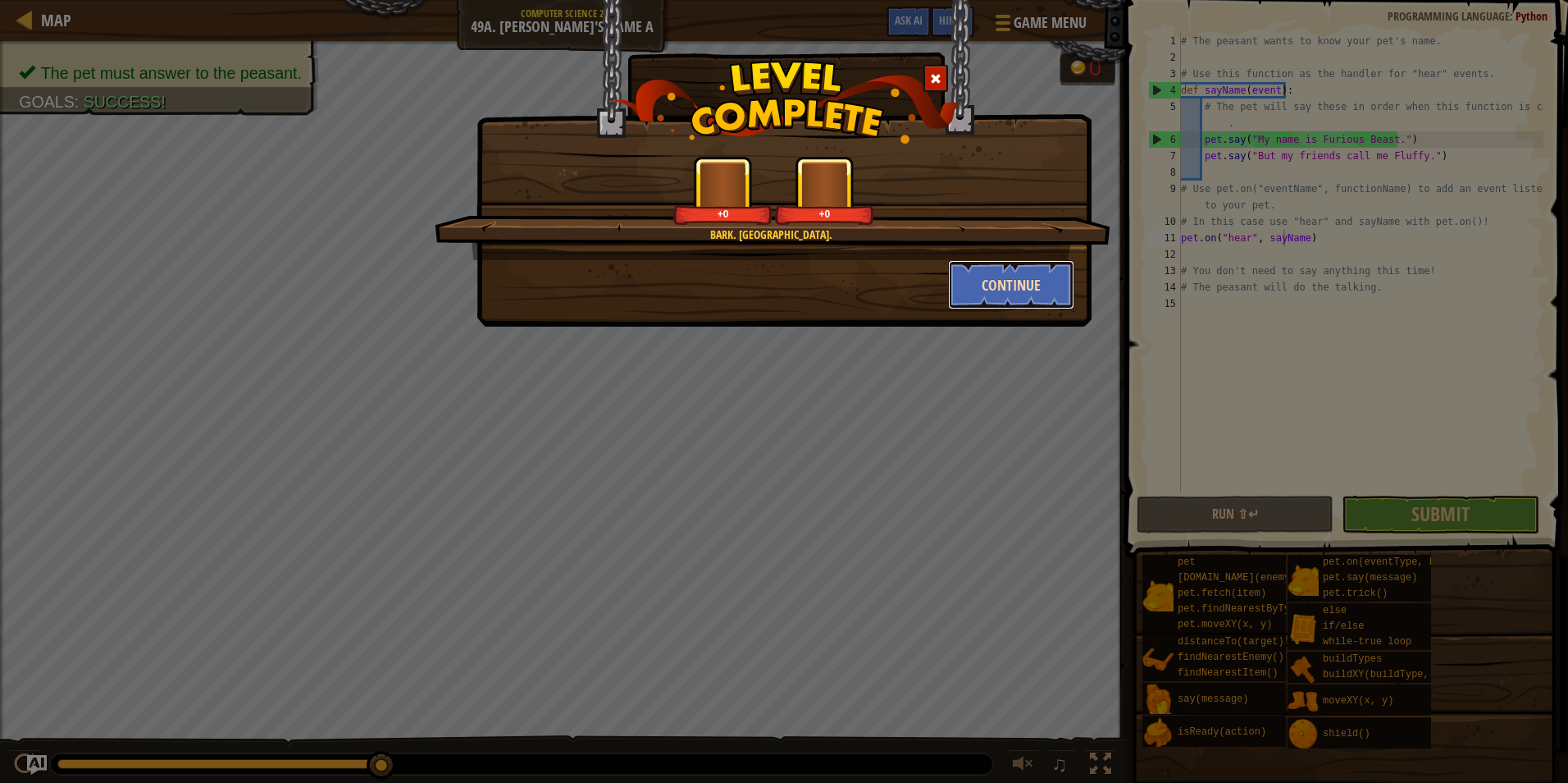
click at [1032, 285] on button "Continue" at bounding box center [1011, 285] width 127 height 49
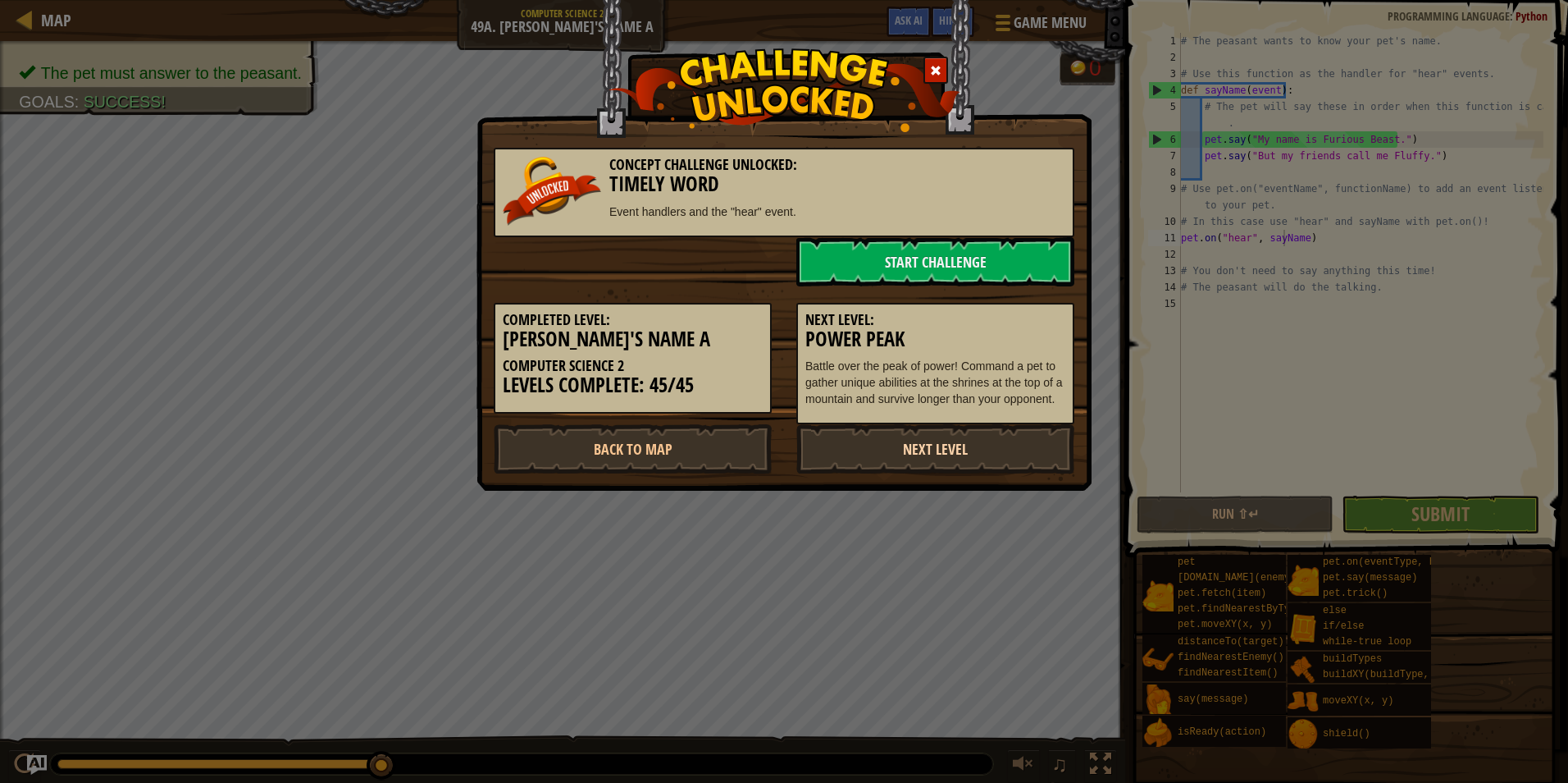
click at [968, 449] on link "Next Level" at bounding box center [936, 449] width 278 height 49
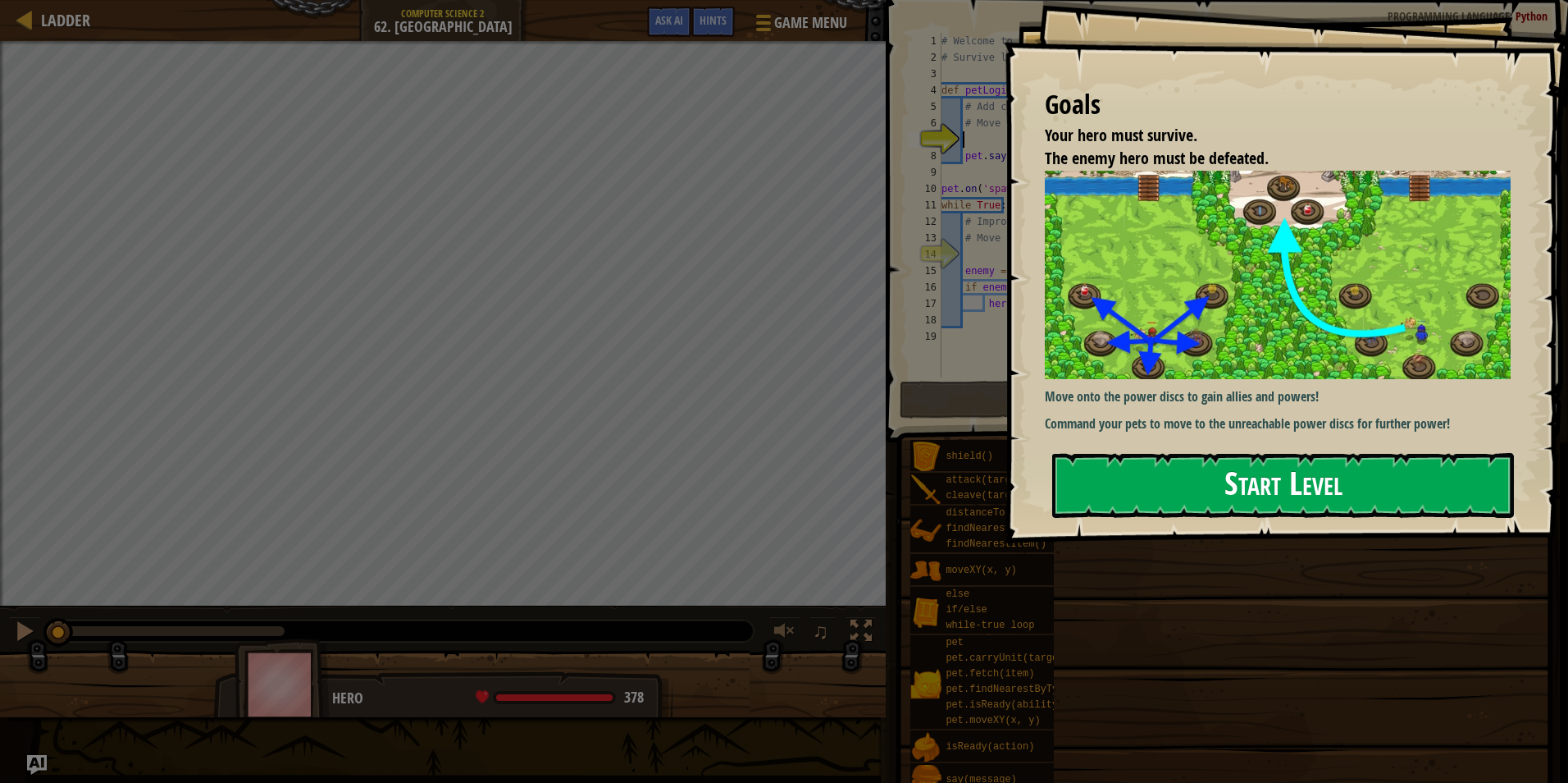
click at [1126, 317] on div "Goals Your hero must survive. The enemy hero must be defeated. Move onto the po…" at bounding box center [1285, 271] width 564 height 543
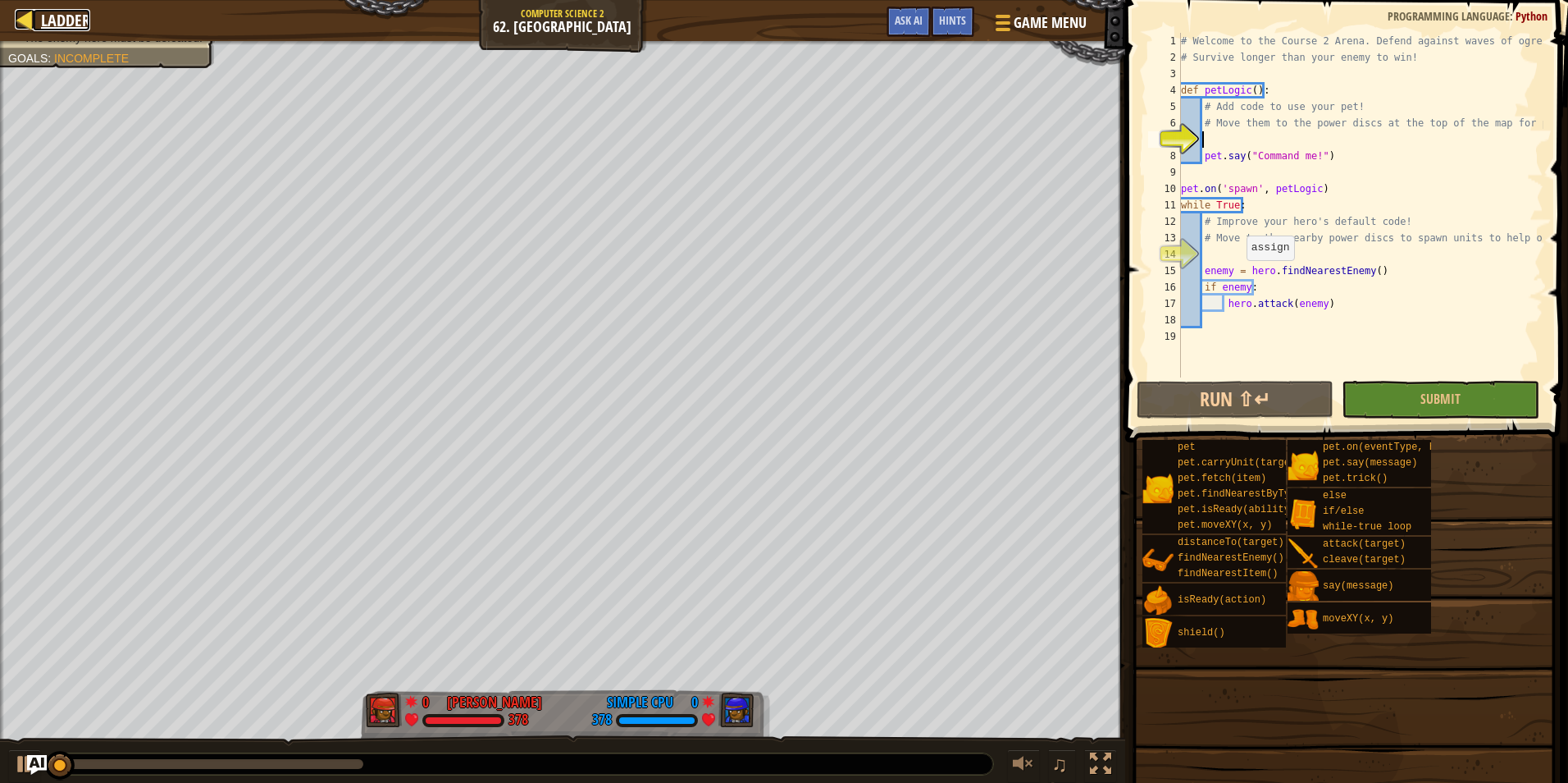
click at [74, 18] on span "Ladder" at bounding box center [66, 20] width 49 height 22
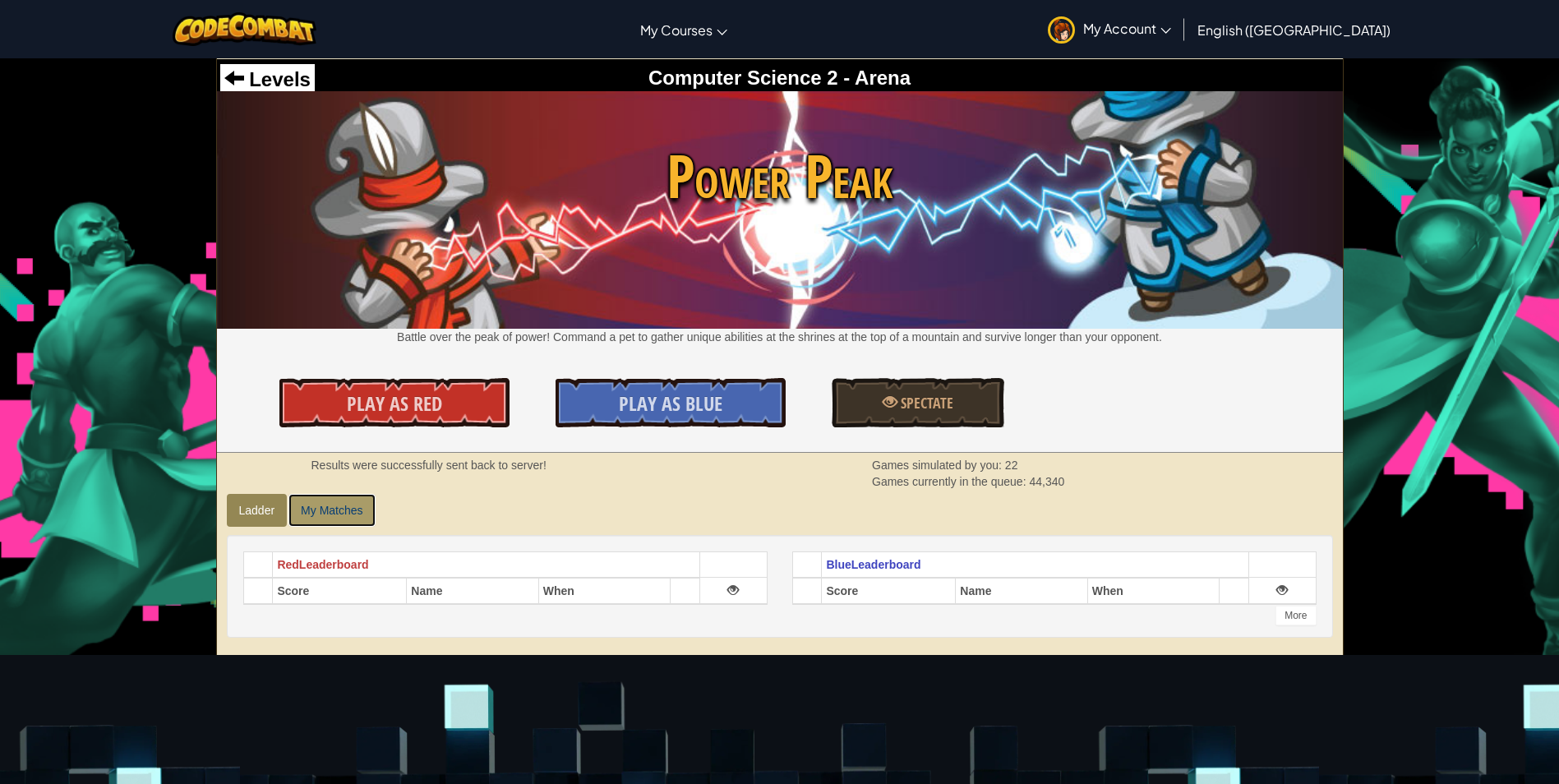
click at [372, 503] on link "My Matches" at bounding box center [332, 510] width 86 height 33
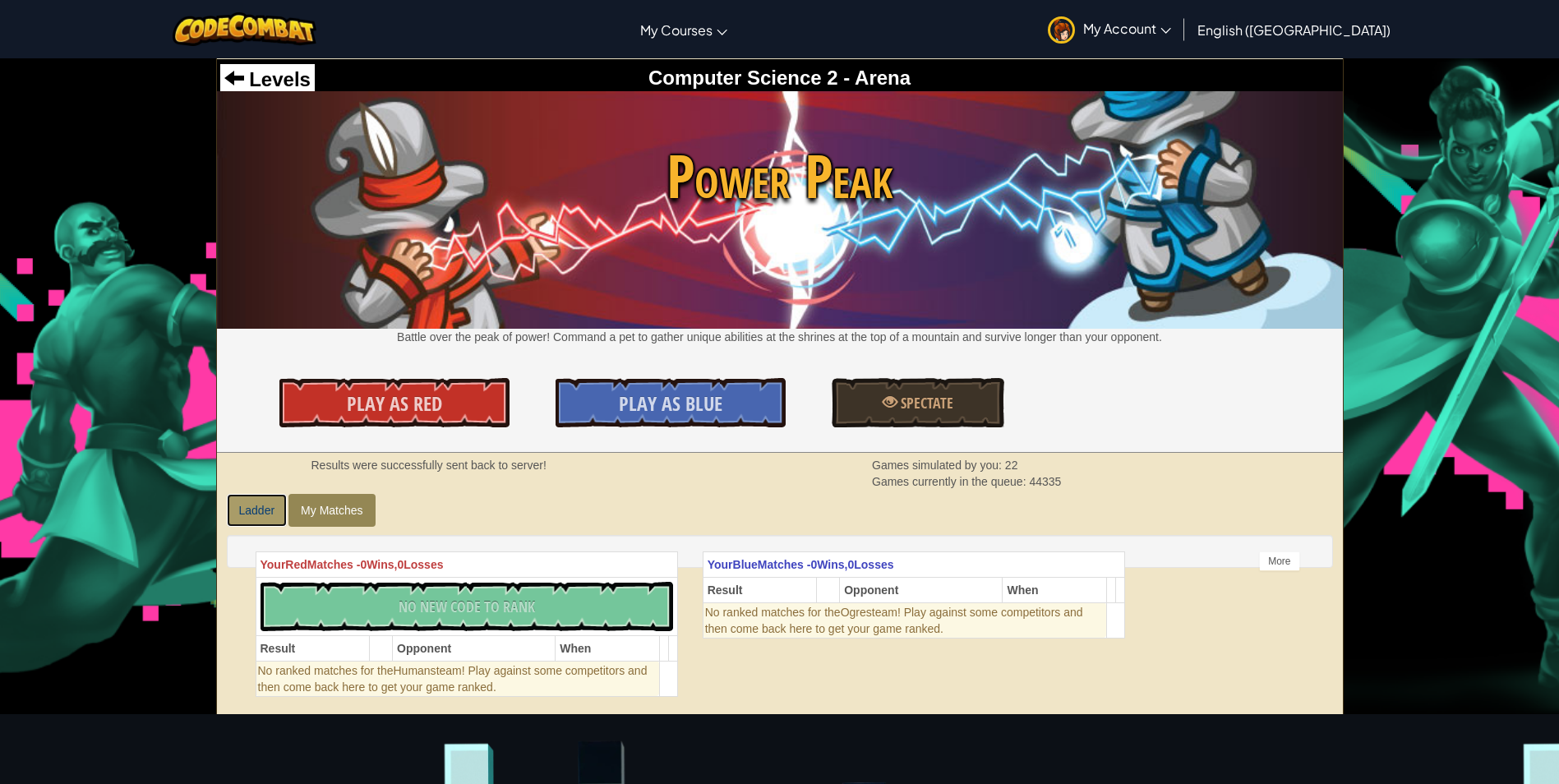
click at [269, 502] on link "Ladder" at bounding box center [258, 510] width 61 height 33
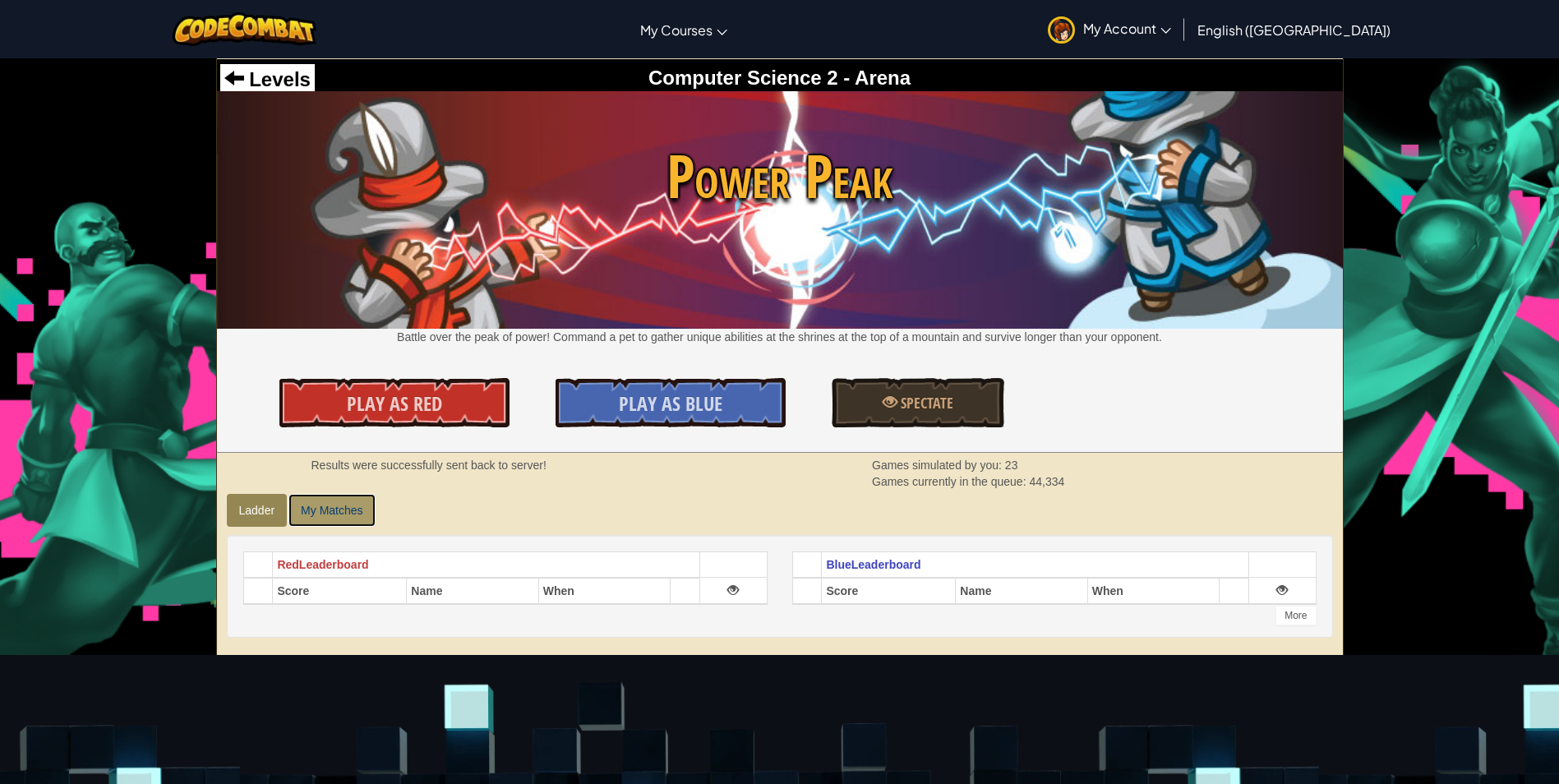
click at [311, 510] on link "My Matches" at bounding box center [332, 510] width 86 height 33
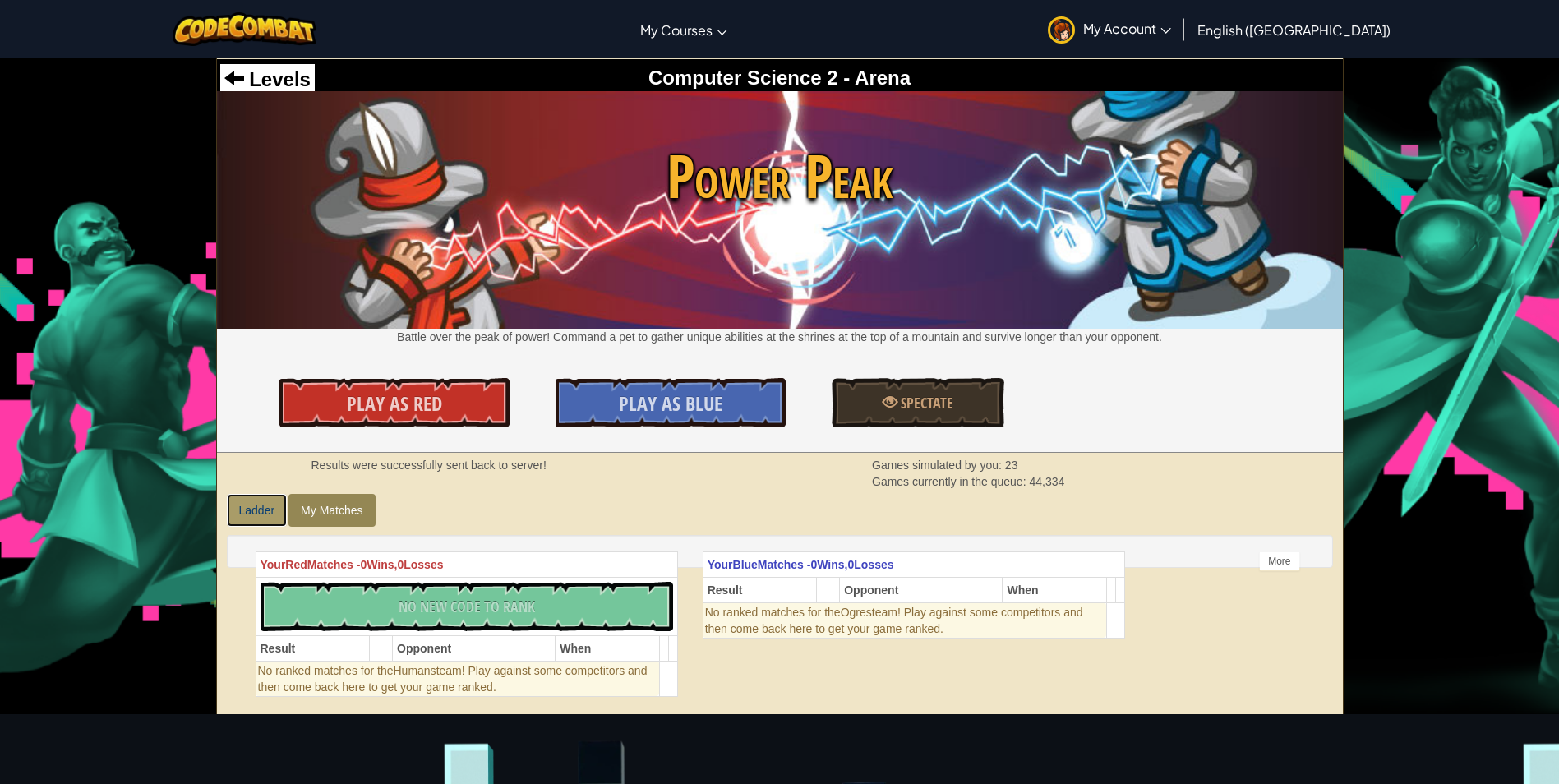
click at [258, 510] on link "Ladder" at bounding box center [258, 510] width 61 height 33
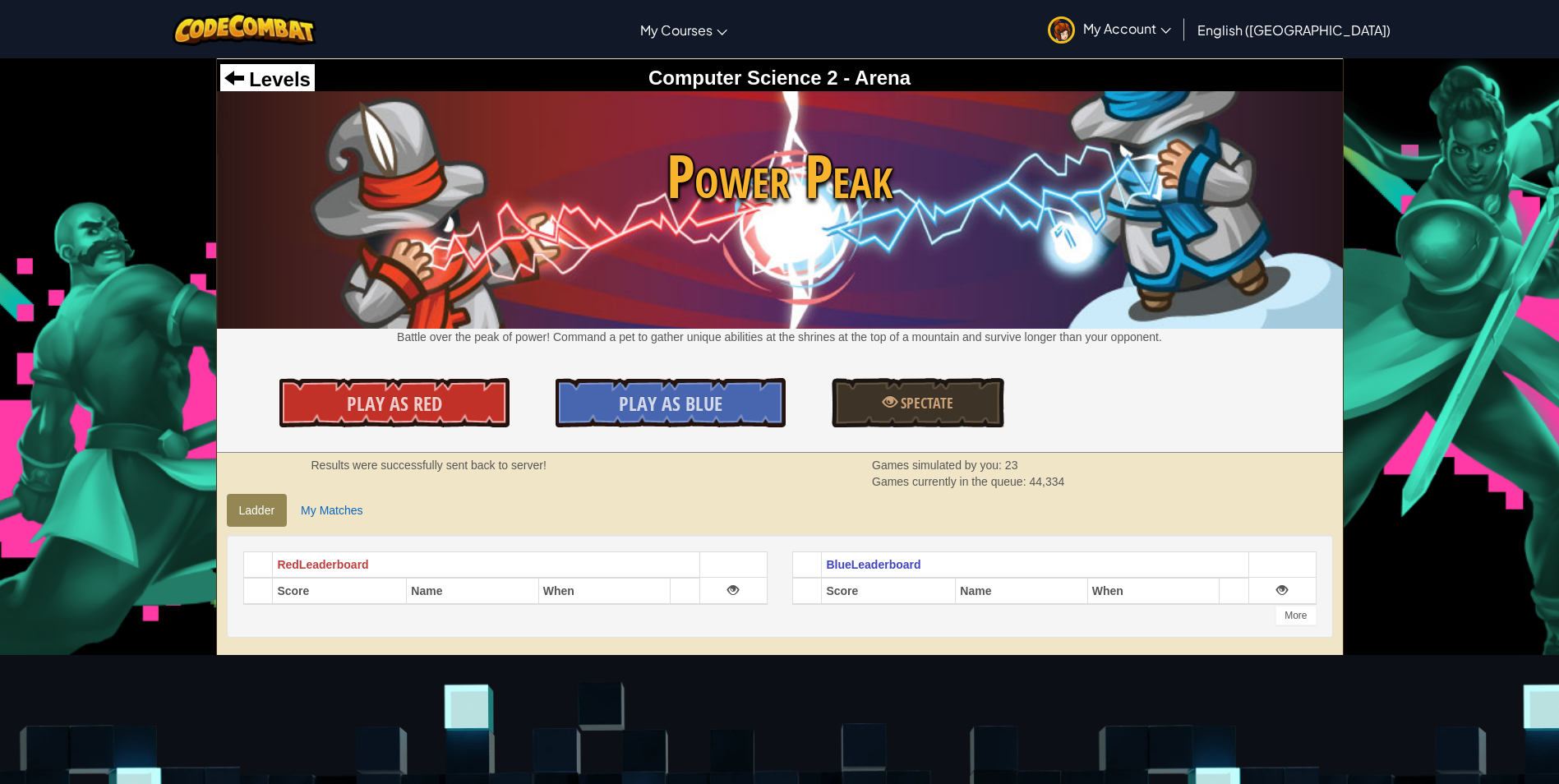
click at [259, 63] on div "Levels Computer Science 2 - Arena" at bounding box center [780, 79] width 1126 height 39
click at [257, 75] on span "Levels" at bounding box center [277, 79] width 67 height 22
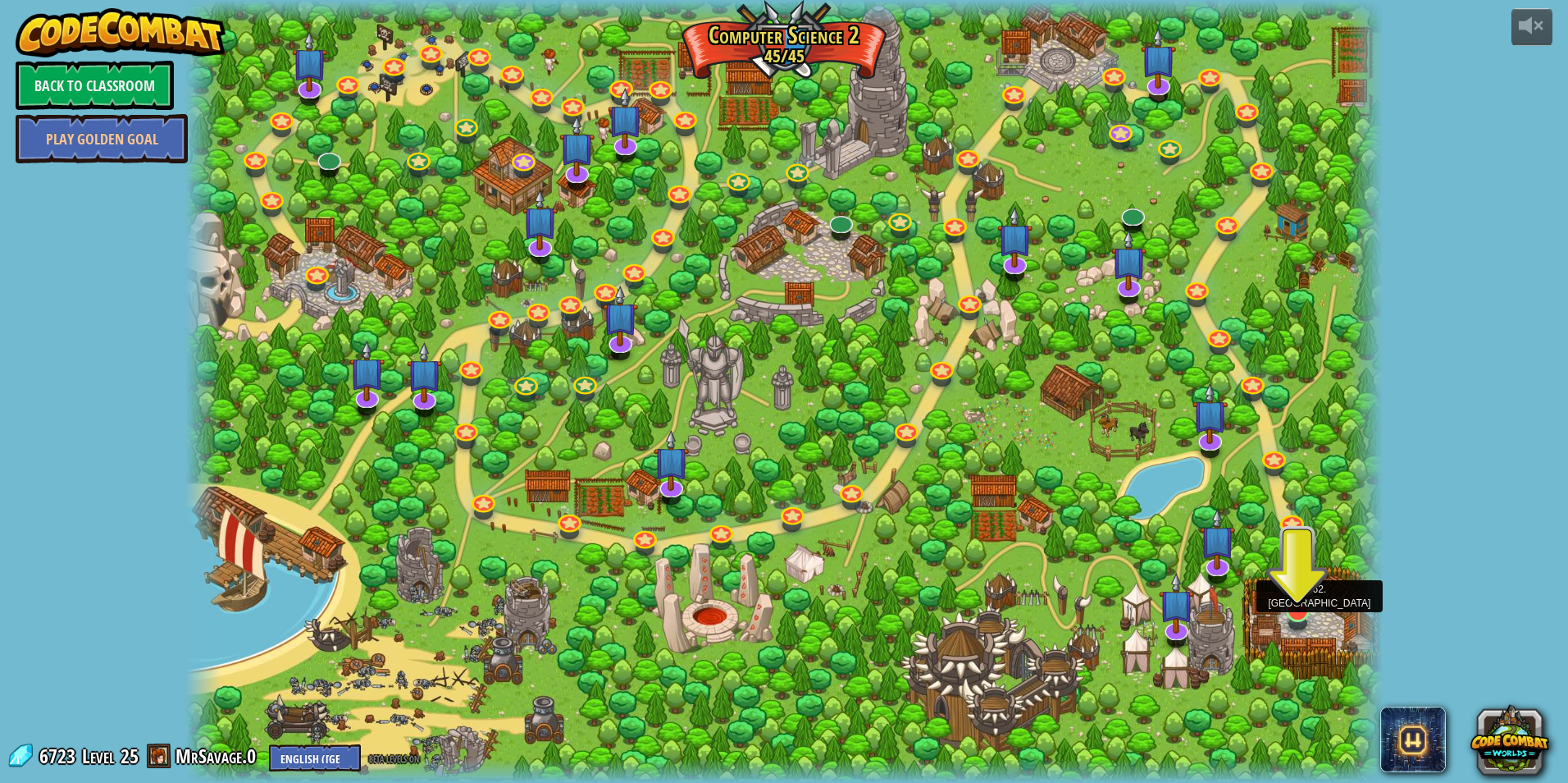
click at [1301, 606] on img at bounding box center [1298, 569] width 32 height 85
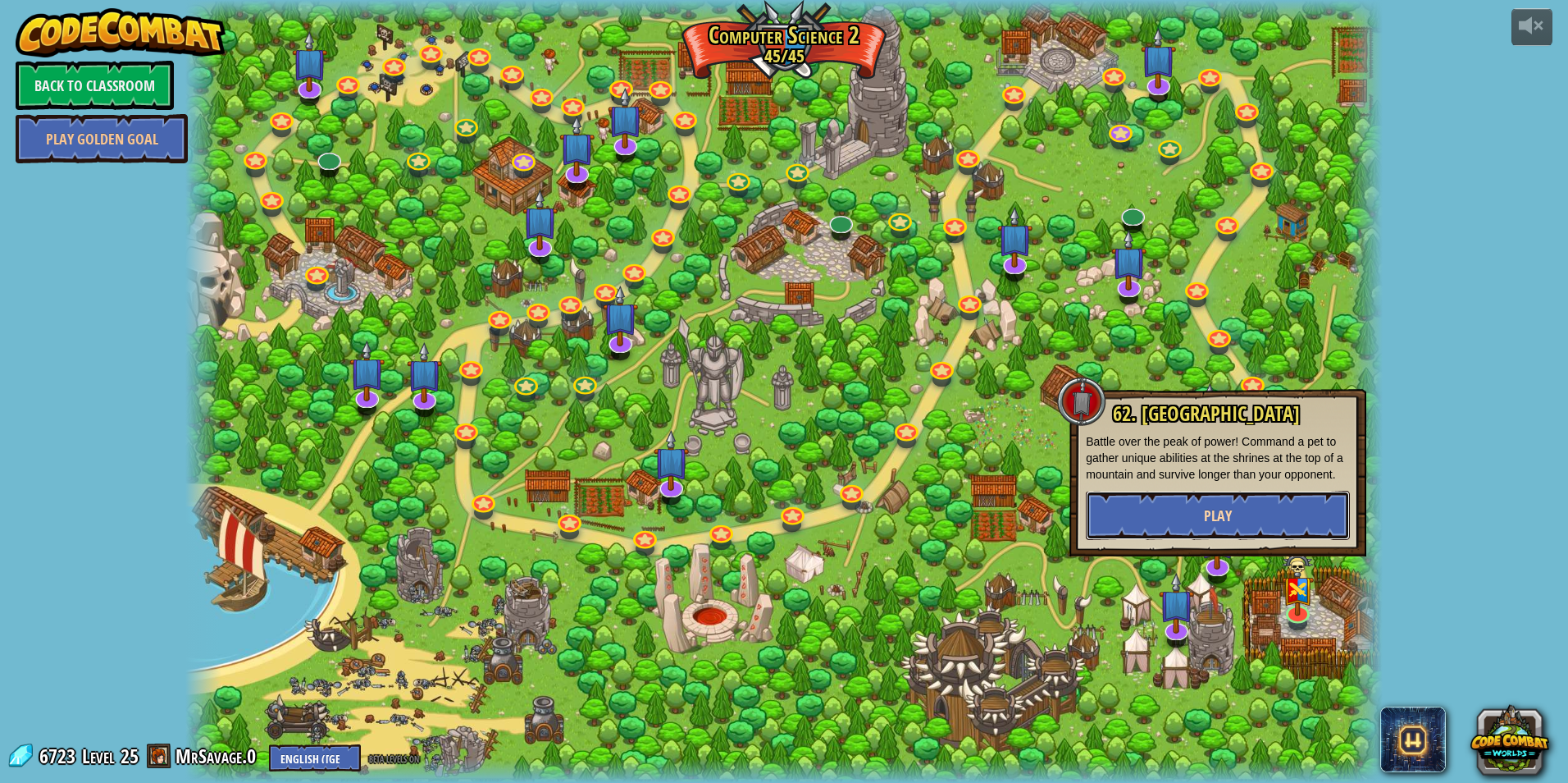
click at [1252, 519] on button "Play" at bounding box center [1218, 515] width 264 height 49
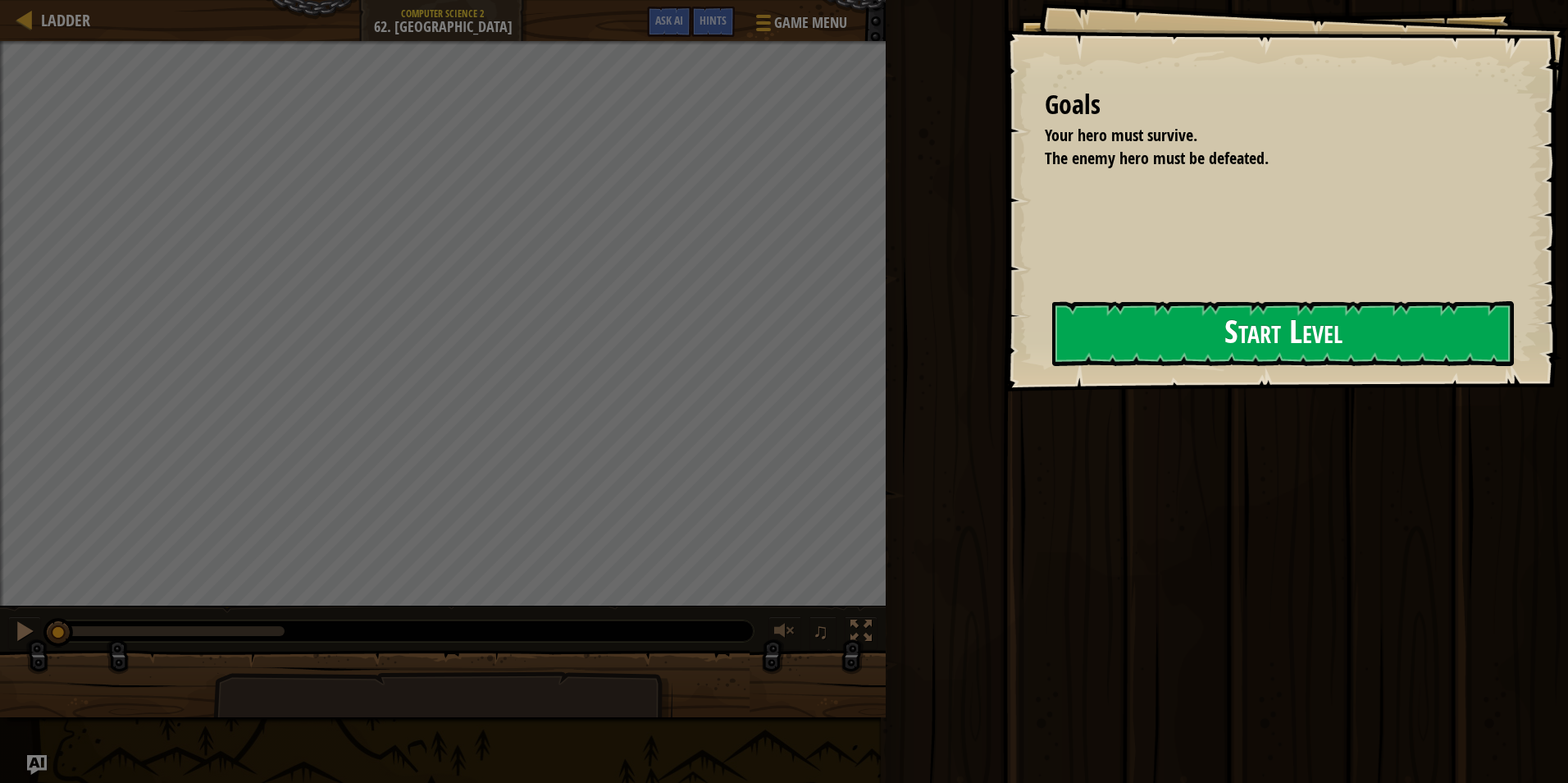
click at [1031, 329] on div "Goals Your hero must survive. The enemy hero must be defeated. Start Level Erro…" at bounding box center [1285, 196] width 564 height 391
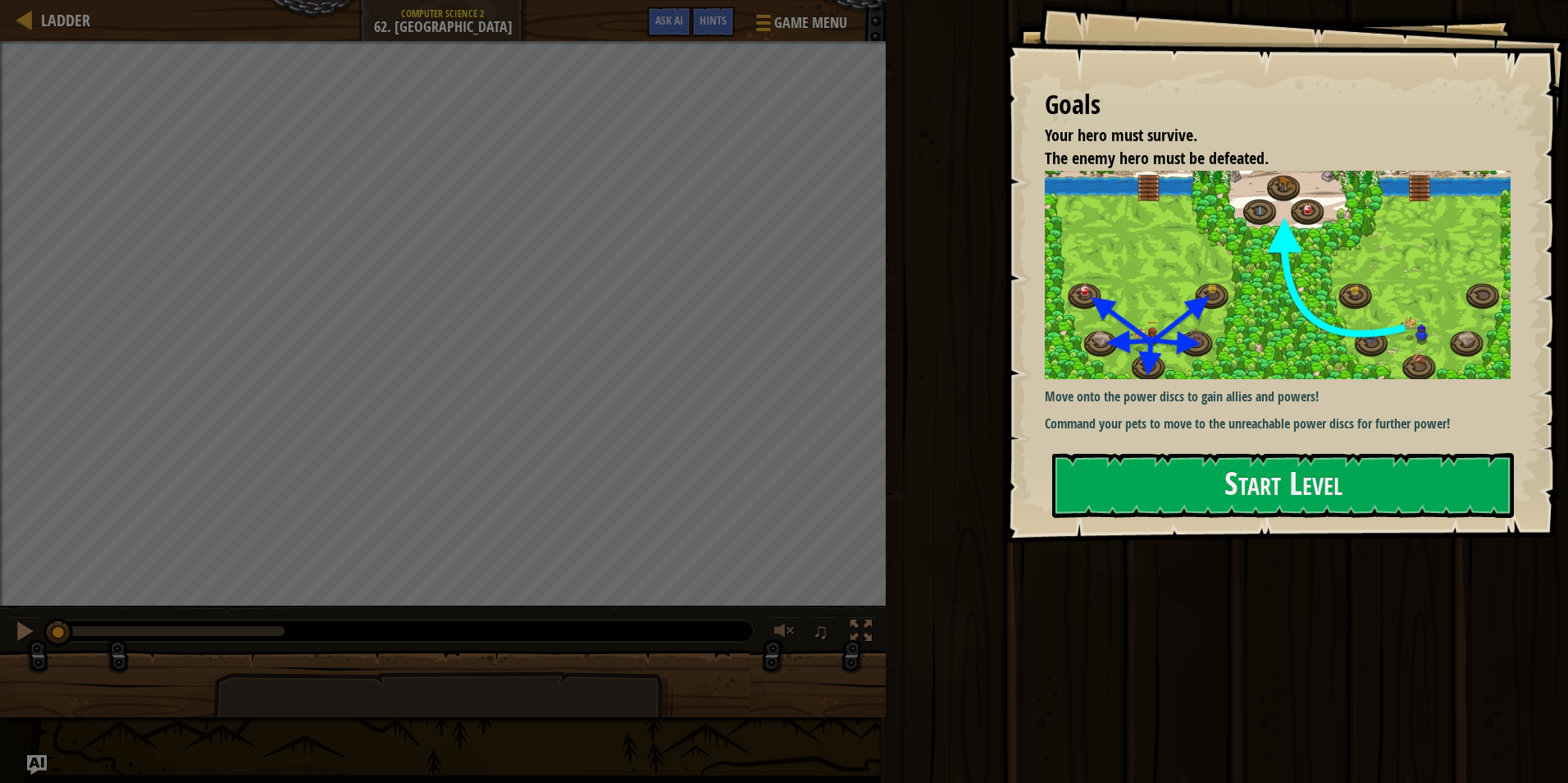
click at [998, 463] on div "Run ⇧↵ Submit Done No New Code to Rank Rank My Game! Submitting... Submitted fo…" at bounding box center [1225, 387] width 687 height 775
click at [1098, 478] on button "Start Level" at bounding box center [1283, 485] width 462 height 65
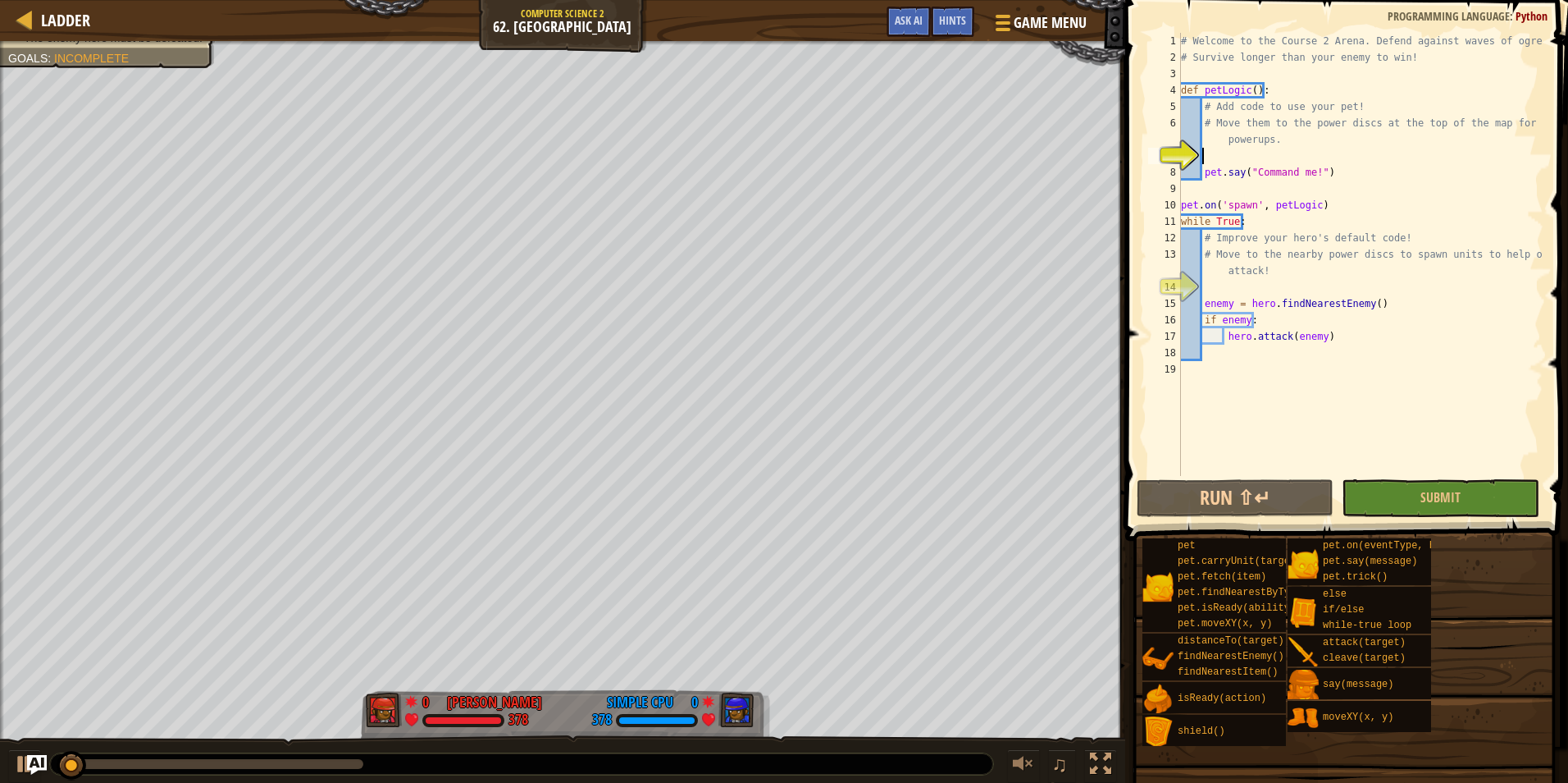
click at [1285, 144] on div "# Welcome to the Course 2 Arena. Defend against waves of ogres! # Survive longe…" at bounding box center [1360, 270] width 366 height 476
click at [1219, 143] on div "# Welcome to the Course 2 Arena. Defend against waves of ogres! # Survive longe…" at bounding box center [1360, 270] width 366 height 476
type textarea "# Move them to the power discs at the top of the map fopowerups."
click at [1011, 11] on div at bounding box center [1000, 22] width 22 height 24
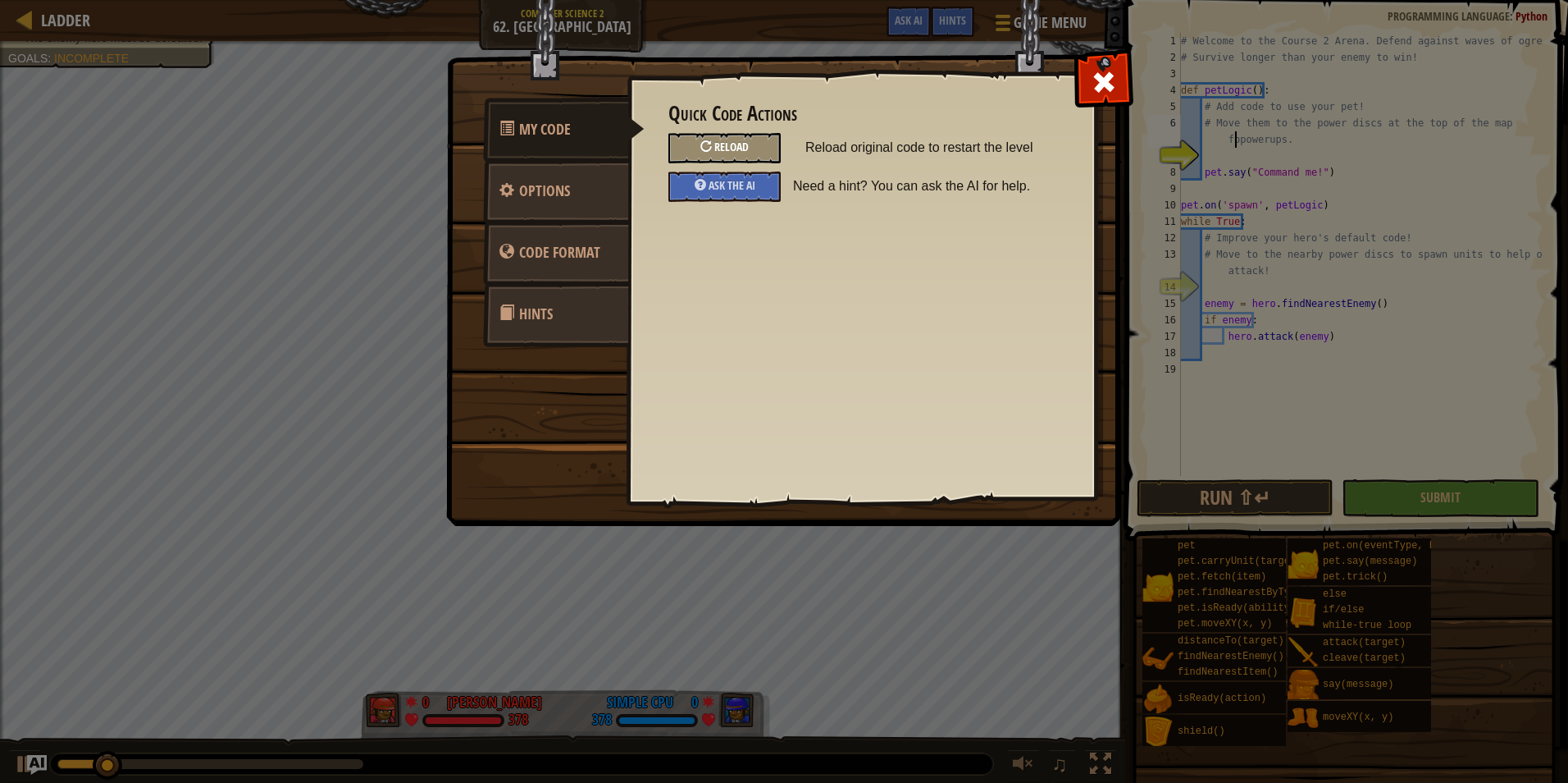
click at [755, 143] on div "Reload" at bounding box center [724, 148] width 113 height 30
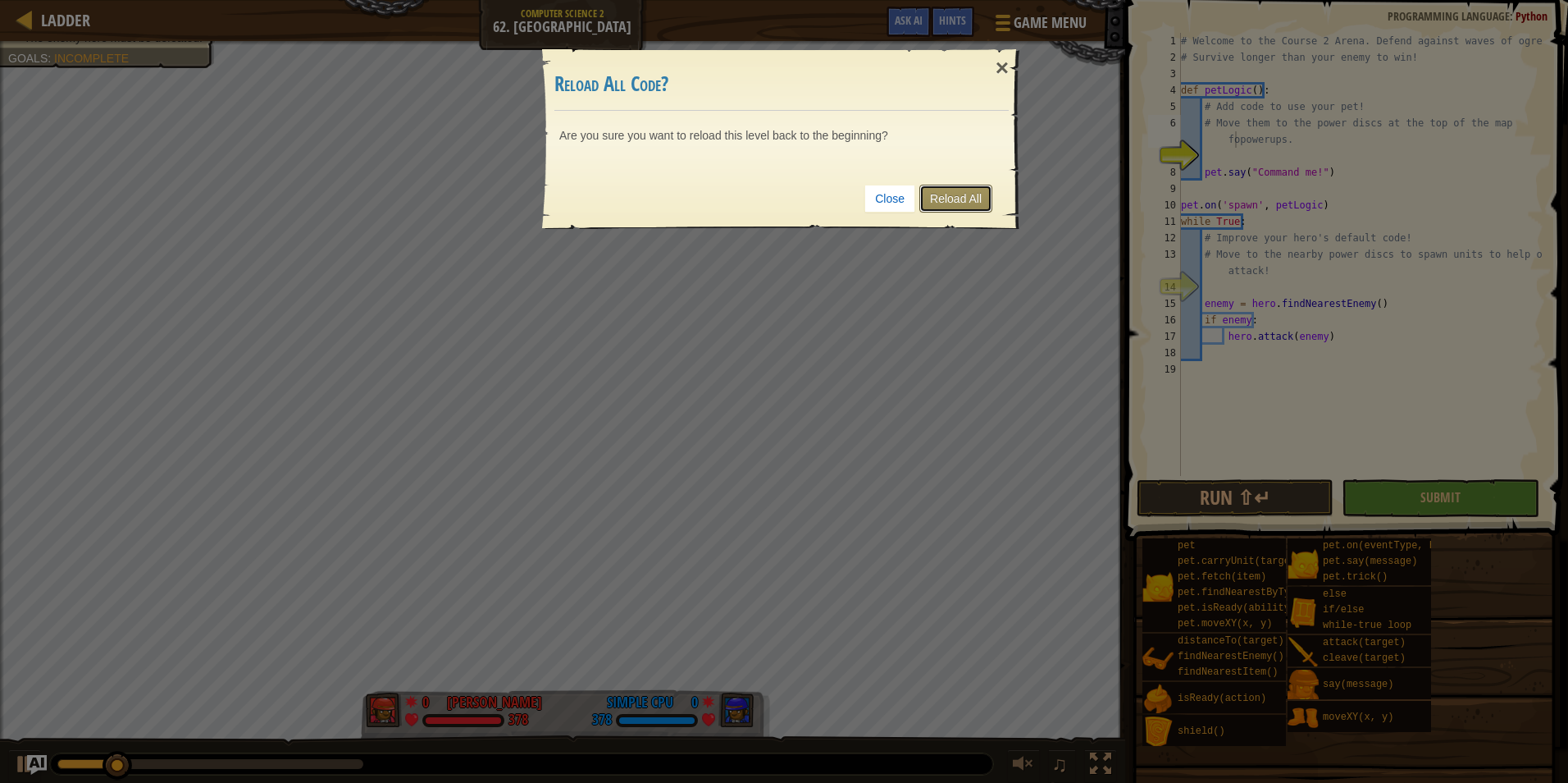
click at [980, 194] on link "Reload All" at bounding box center [955, 199] width 73 height 28
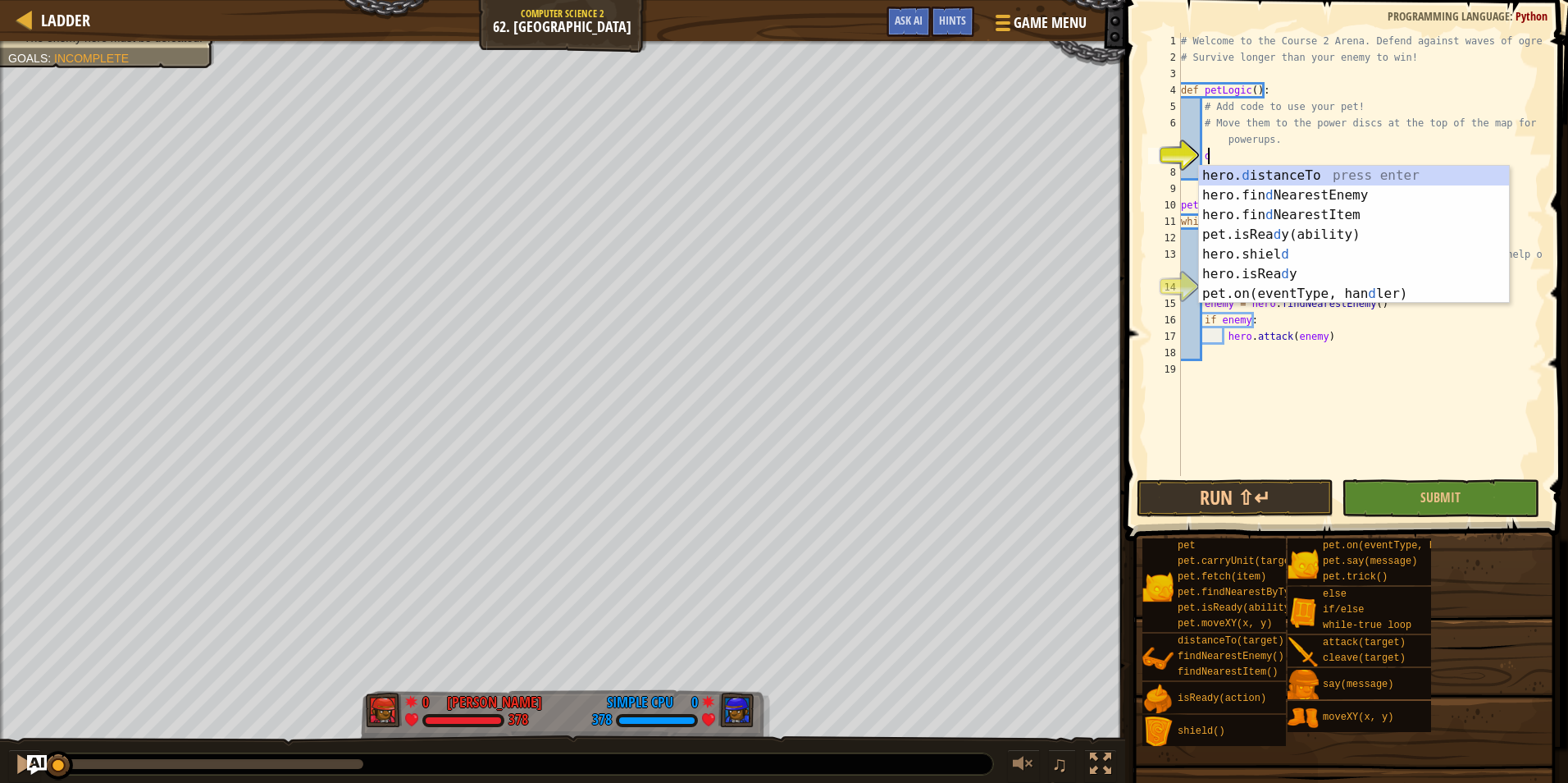
scroll to position [7, 2]
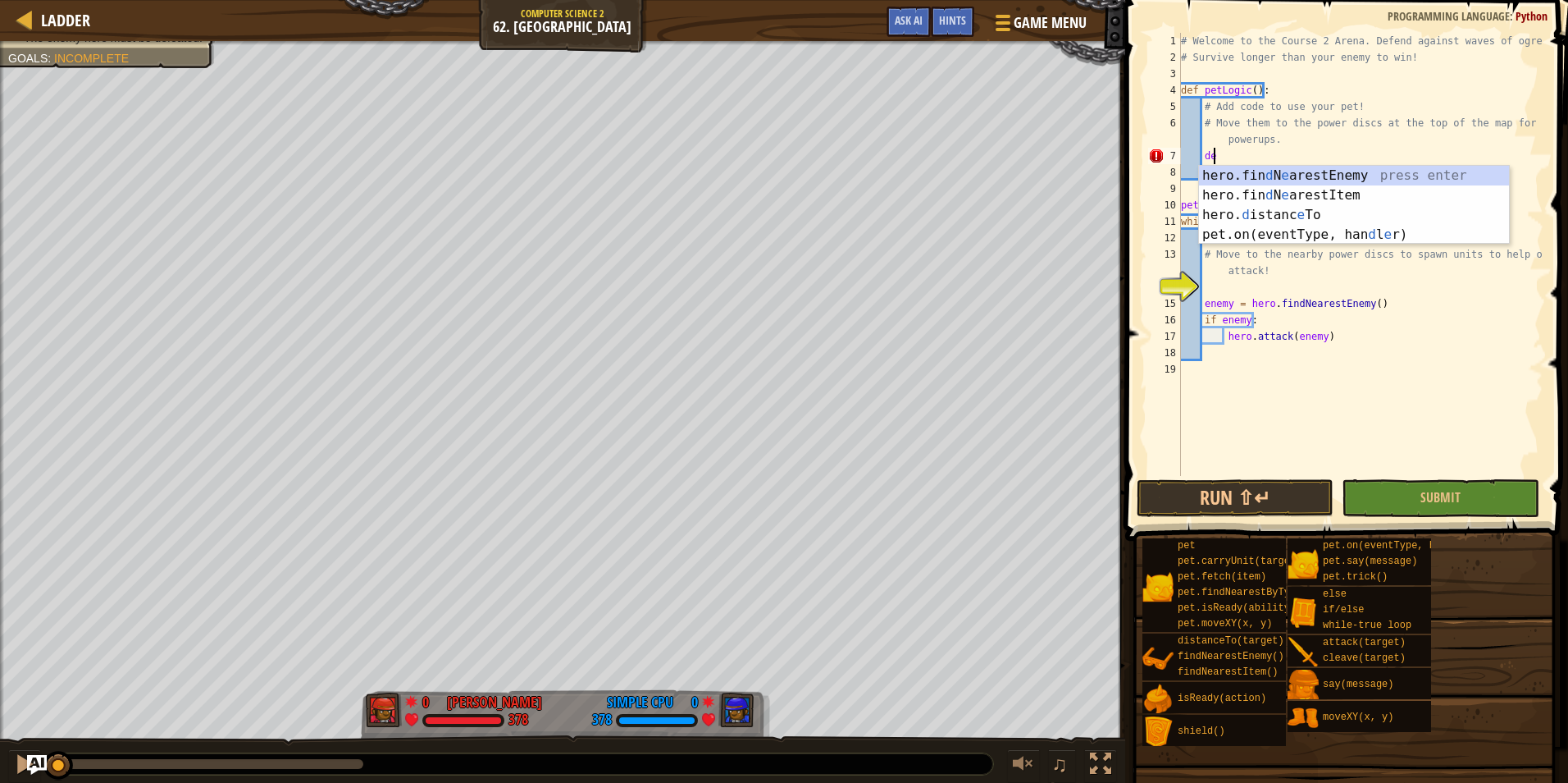
type textarea "d"
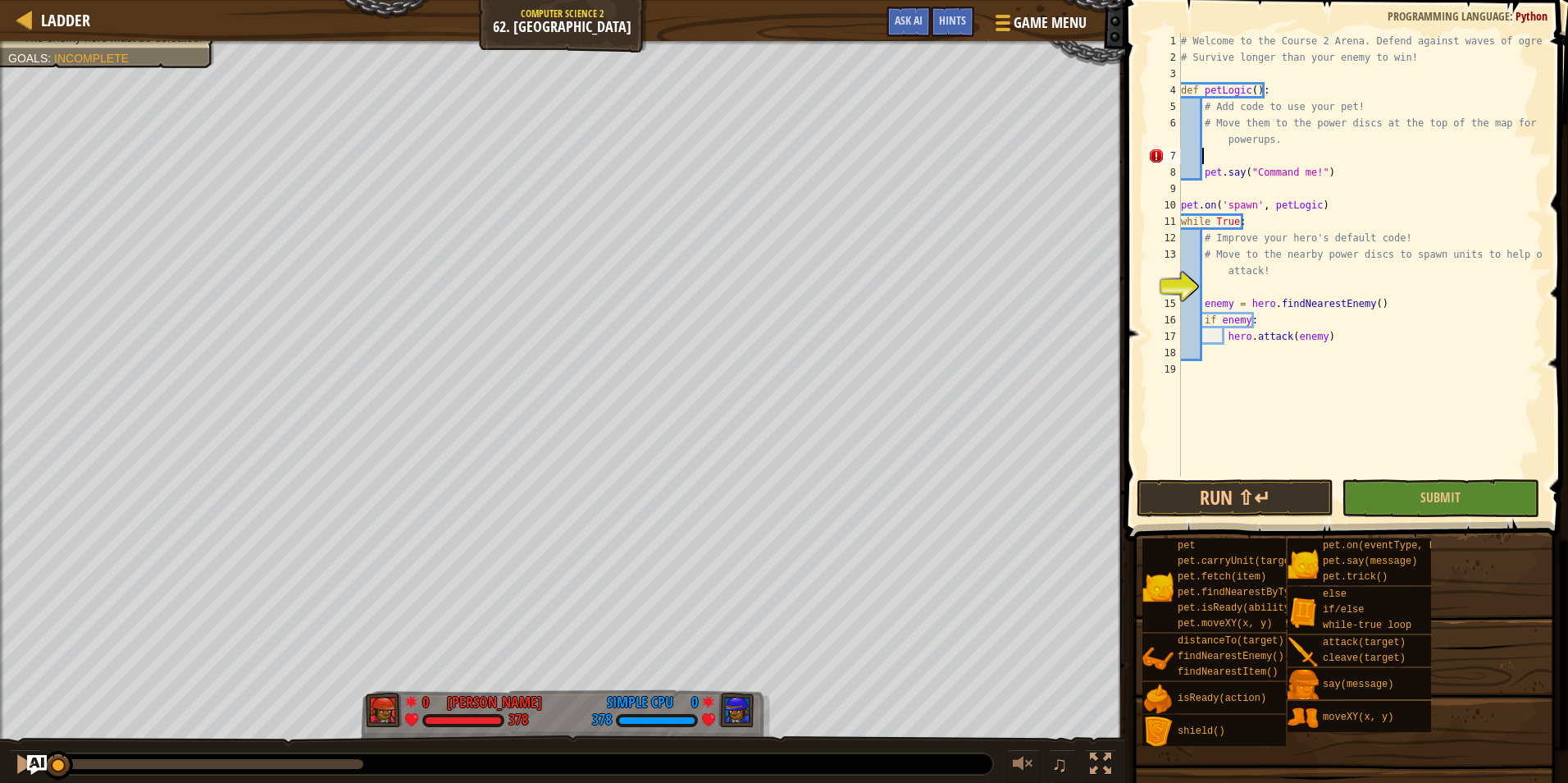
scroll to position [7, 1]
type textarea "p"
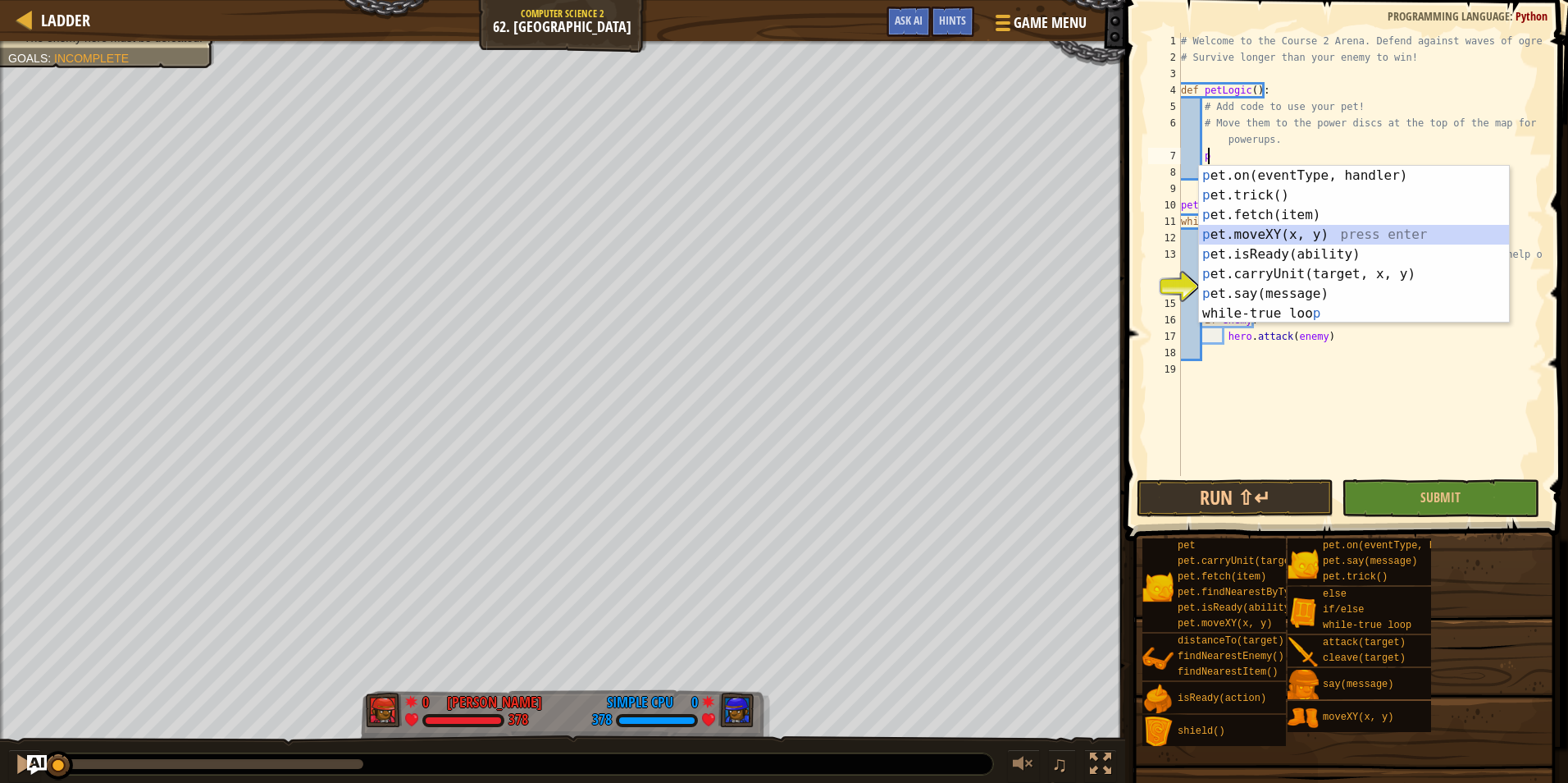
click at [1277, 228] on div "p et.on(eventType, handler) press enter p et.trick() press enter p et.fetch(ite…" at bounding box center [1354, 265] width 310 height 197
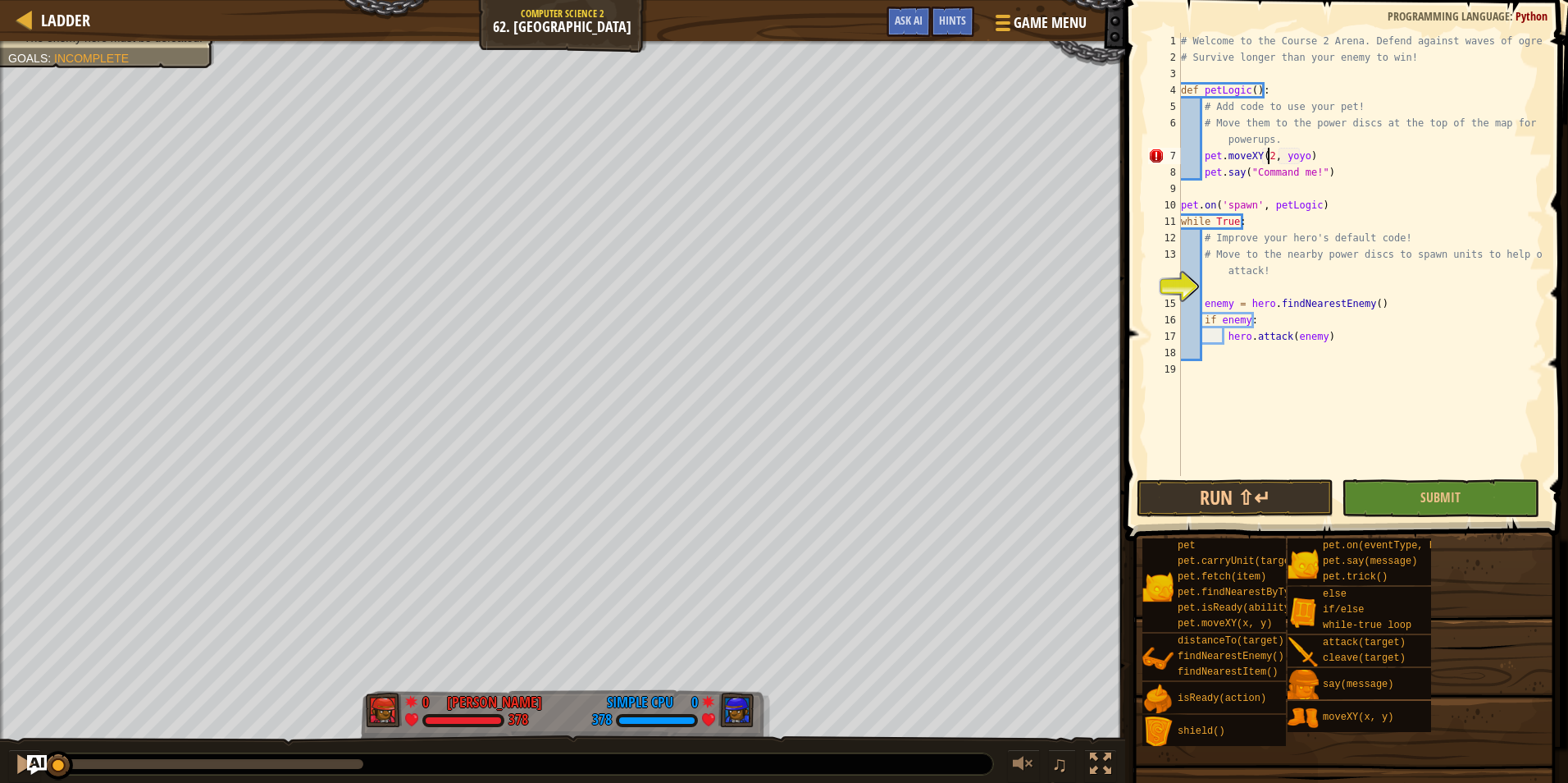
type textarea "pet.moveXY(26, yoyo)"
drag, startPoint x: 1316, startPoint y: 162, endPoint x: 1204, endPoint y: 157, distance: 112.1
click at [1204, 157] on div "# Welcome to the Course 2 Arena. Defend against waves of ogres! # Survive longe…" at bounding box center [1360, 270] width 366 height 476
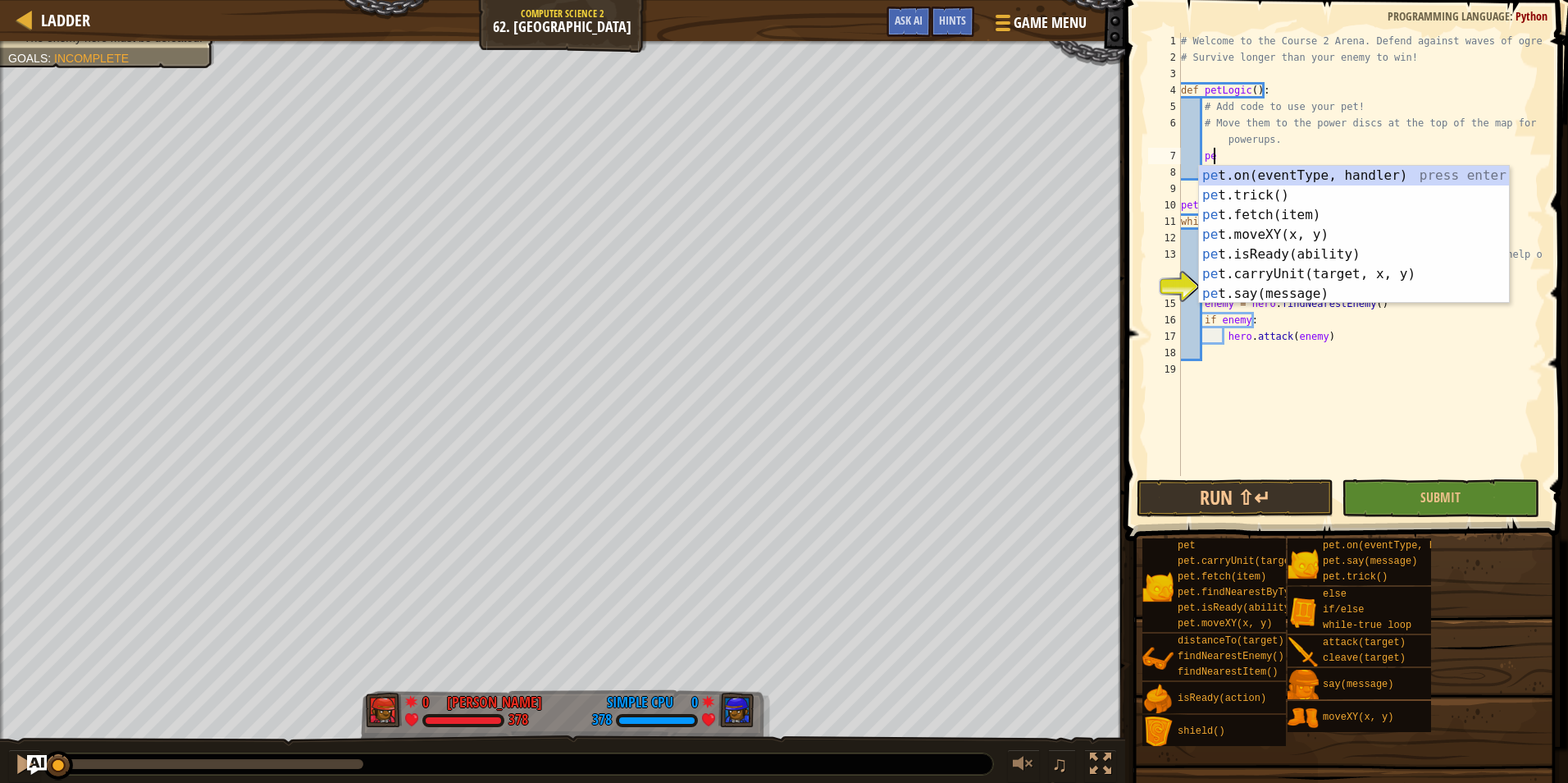
scroll to position [7, 2]
click at [1292, 211] on div "pet .on(eventType, handler) press enter pet .trick() press enter pet .fetch(ite…" at bounding box center [1354, 255] width 310 height 177
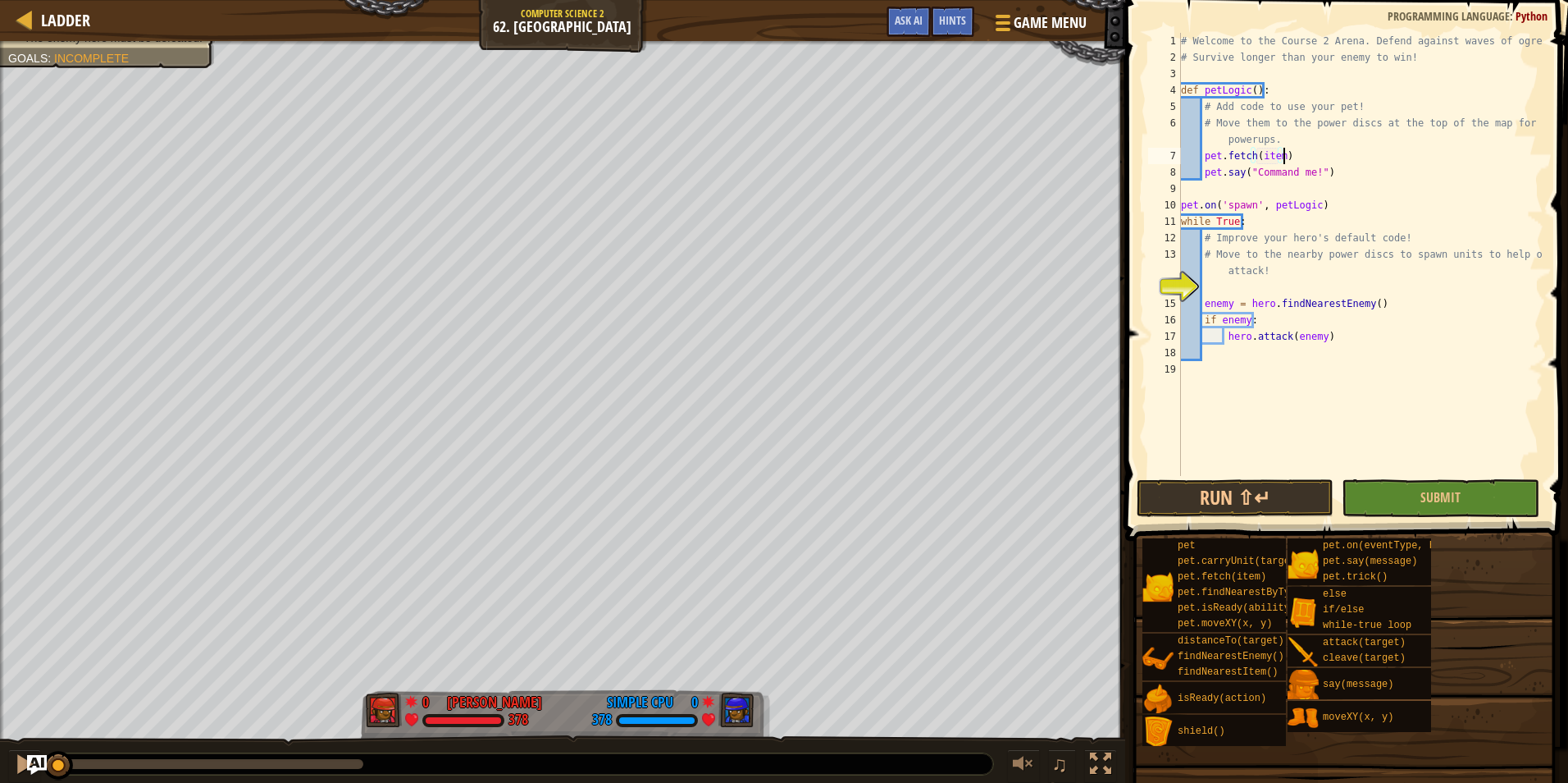
drag, startPoint x: 1313, startPoint y: 149, endPoint x: 1321, endPoint y: 153, distance: 8.9
click at [1313, 149] on div "# Welcome to the Course 2 Arena. Defend against waves of ogres! # Survive longe…" at bounding box center [1360, 270] width 366 height 476
click at [1405, 504] on button "Submit" at bounding box center [1441, 498] width 197 height 38
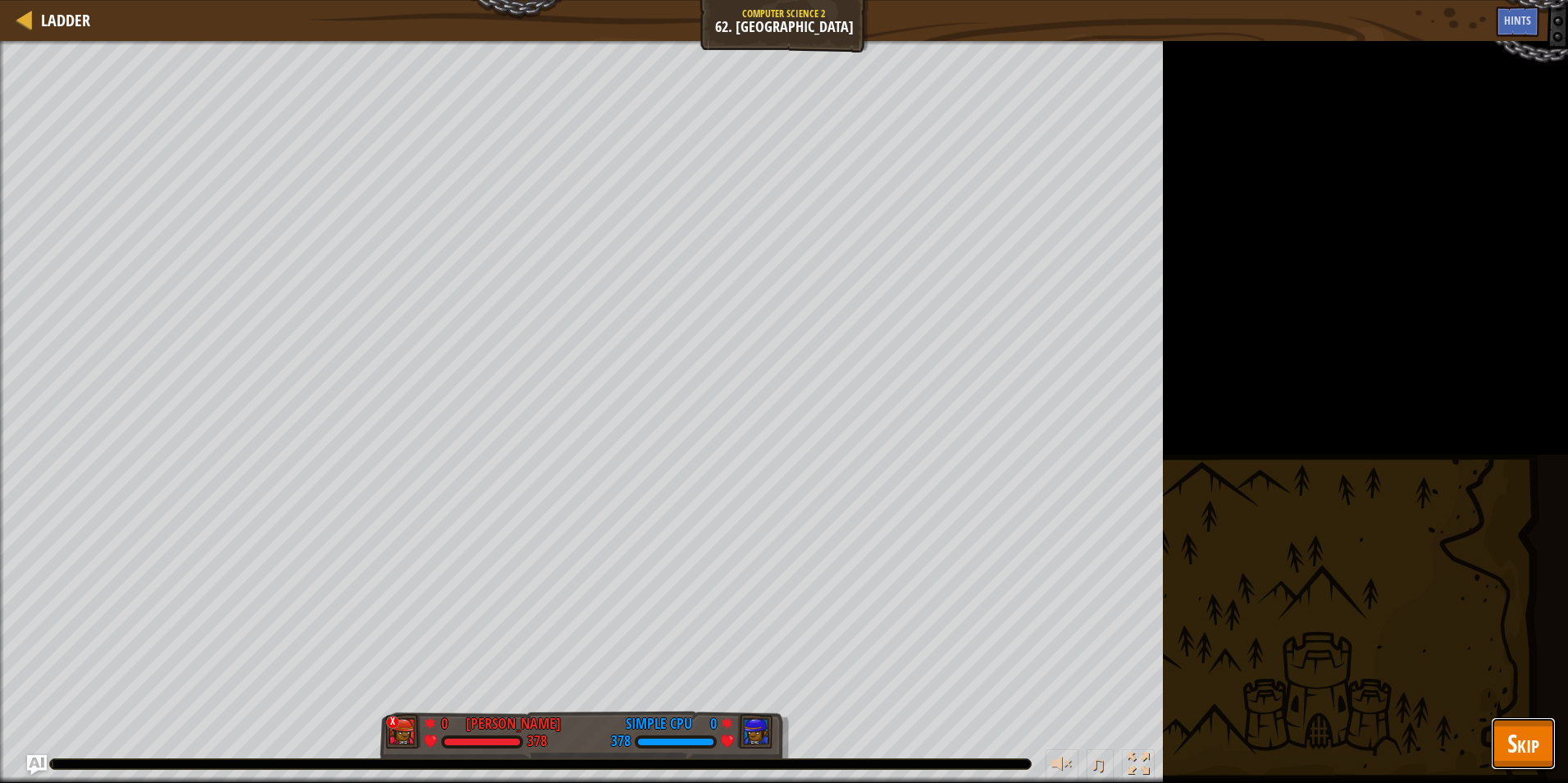
click at [1515, 735] on span "Skip" at bounding box center [1523, 743] width 32 height 34
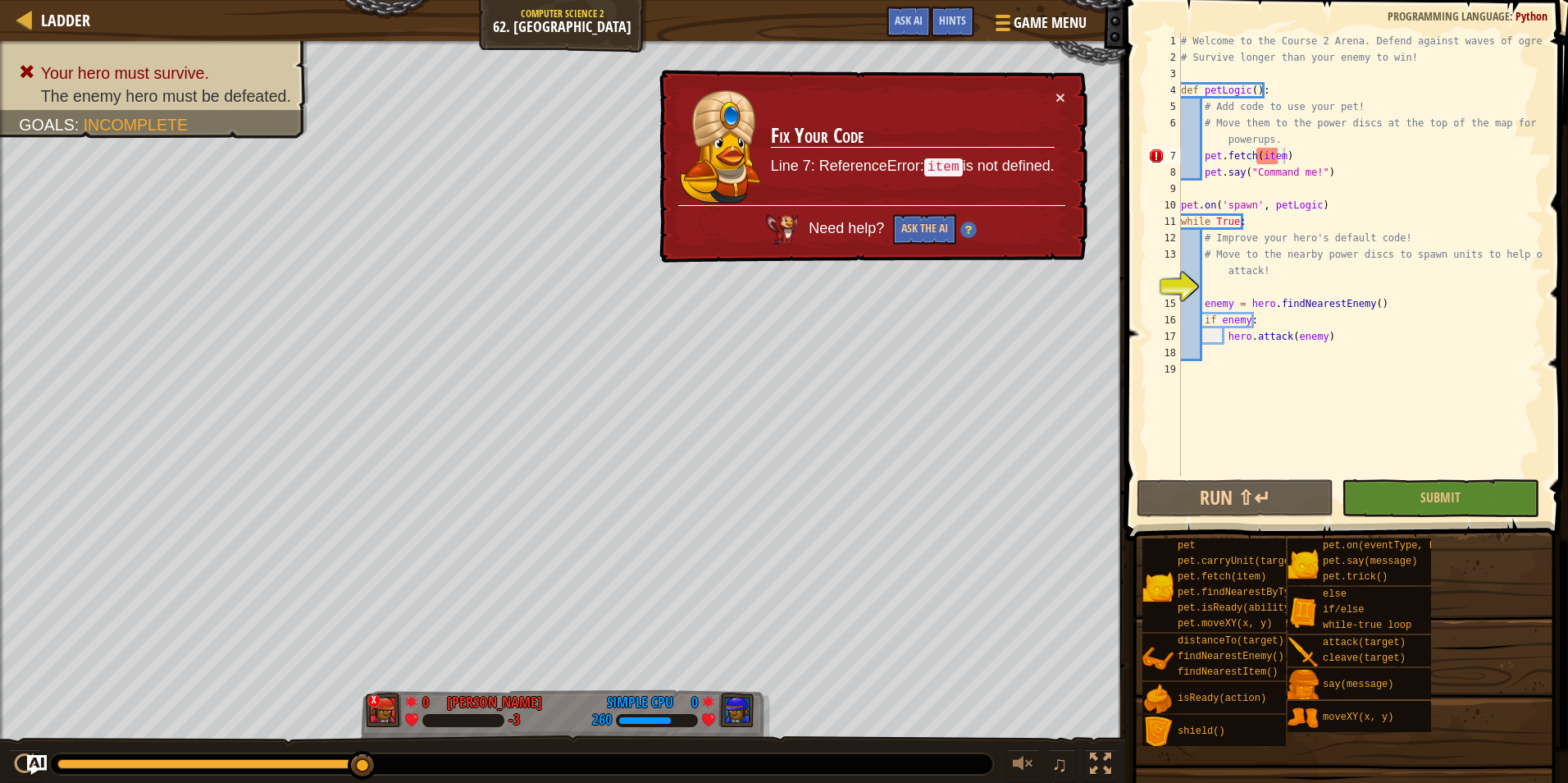
drag, startPoint x: 1272, startPoint y: 155, endPoint x: 1282, endPoint y: 159, distance: 10.8
click at [1277, 156] on div "# Welcome to the Course 2 Arena. Defend against waves of ogres! # Survive longe…" at bounding box center [1360, 270] width 366 height 476
click at [1278, 157] on div "# Welcome to the Course 2 Arena. Defend against waves of ogres! # Survive longe…" at bounding box center [1360, 254] width 366 height 443
click at [1278, 157] on div "# Welcome to the Course 2 Arena. Defend against waves of ogres! # Survive longe…" at bounding box center [1360, 270] width 366 height 476
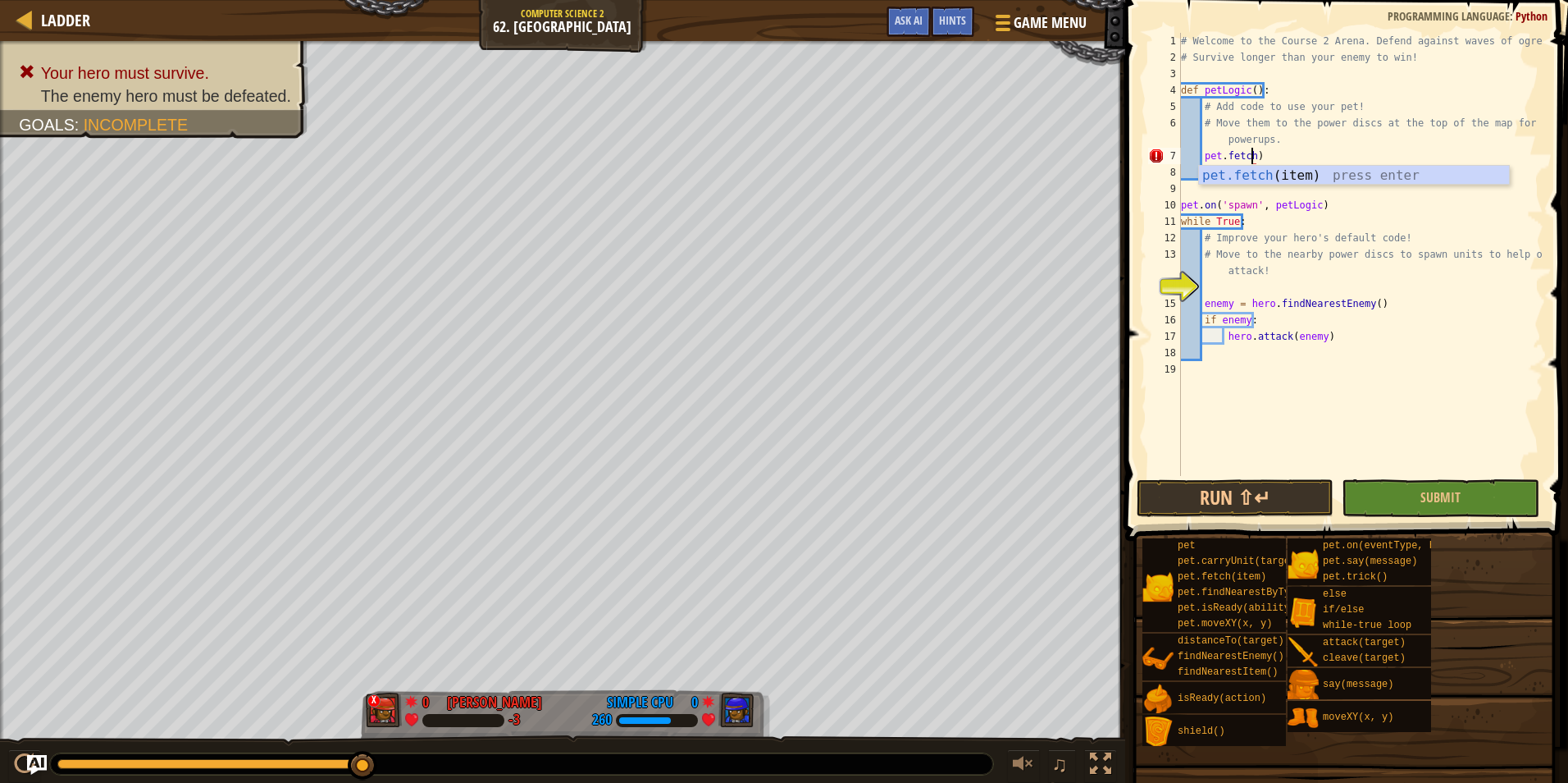
type textarea "pet.fetch()"
click at [1242, 285] on div "# Welcome to the Course 2 Arena. Defend against waves of ogres! # Survive longe…" at bounding box center [1360, 270] width 366 height 476
click at [1256, 156] on div "# Welcome to the Course 2 Arena. Defend against waves of ogres! # Survive longe…" at bounding box center [1360, 270] width 366 height 476
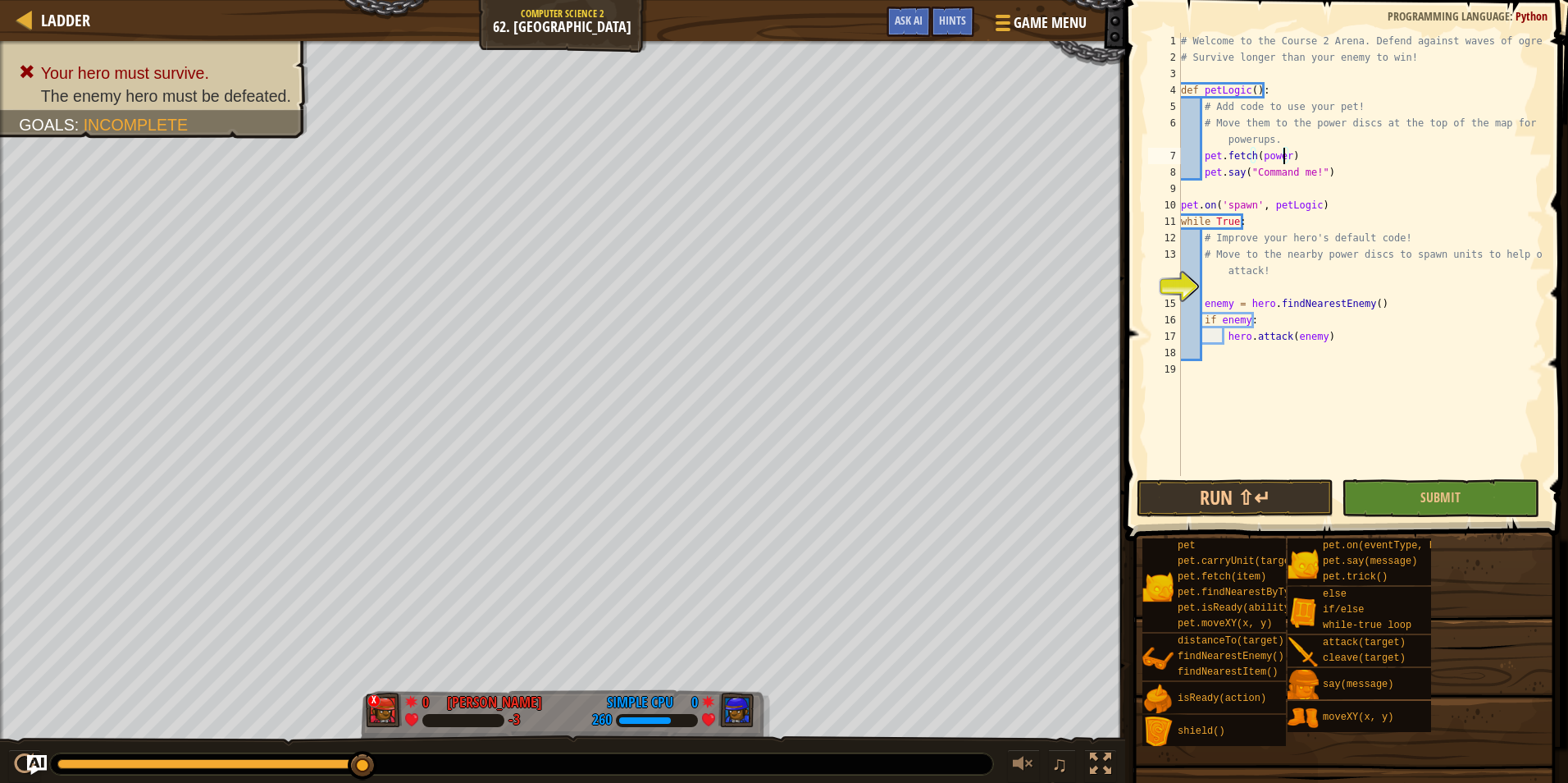
scroll to position [7, 8]
type textarea "pet.fetch(Power)"
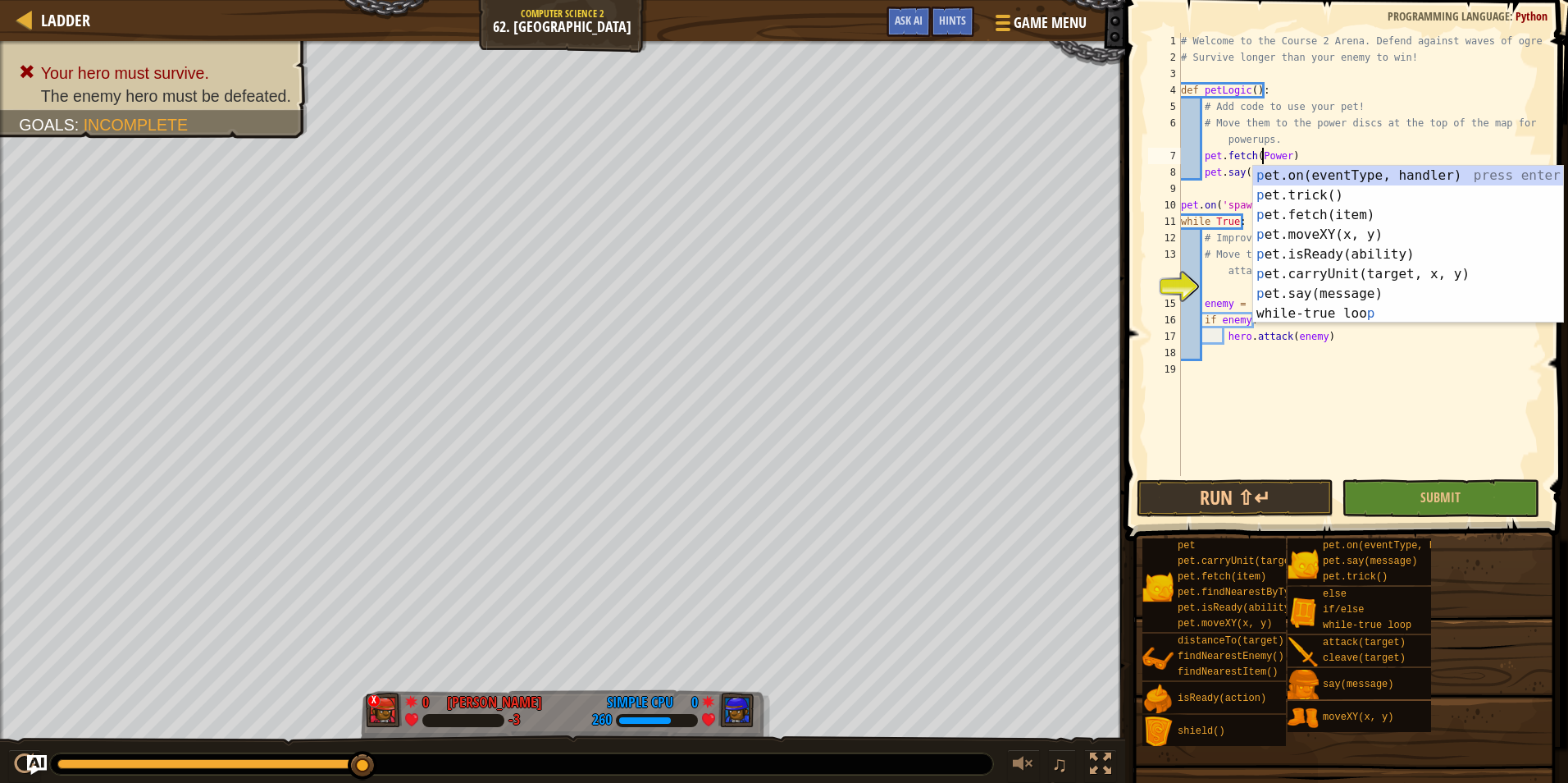
click at [1275, 387] on div "# Welcome to the Course 2 Arena. Defend against waves of ogres! # Survive longe…" at bounding box center [1360, 270] width 366 height 476
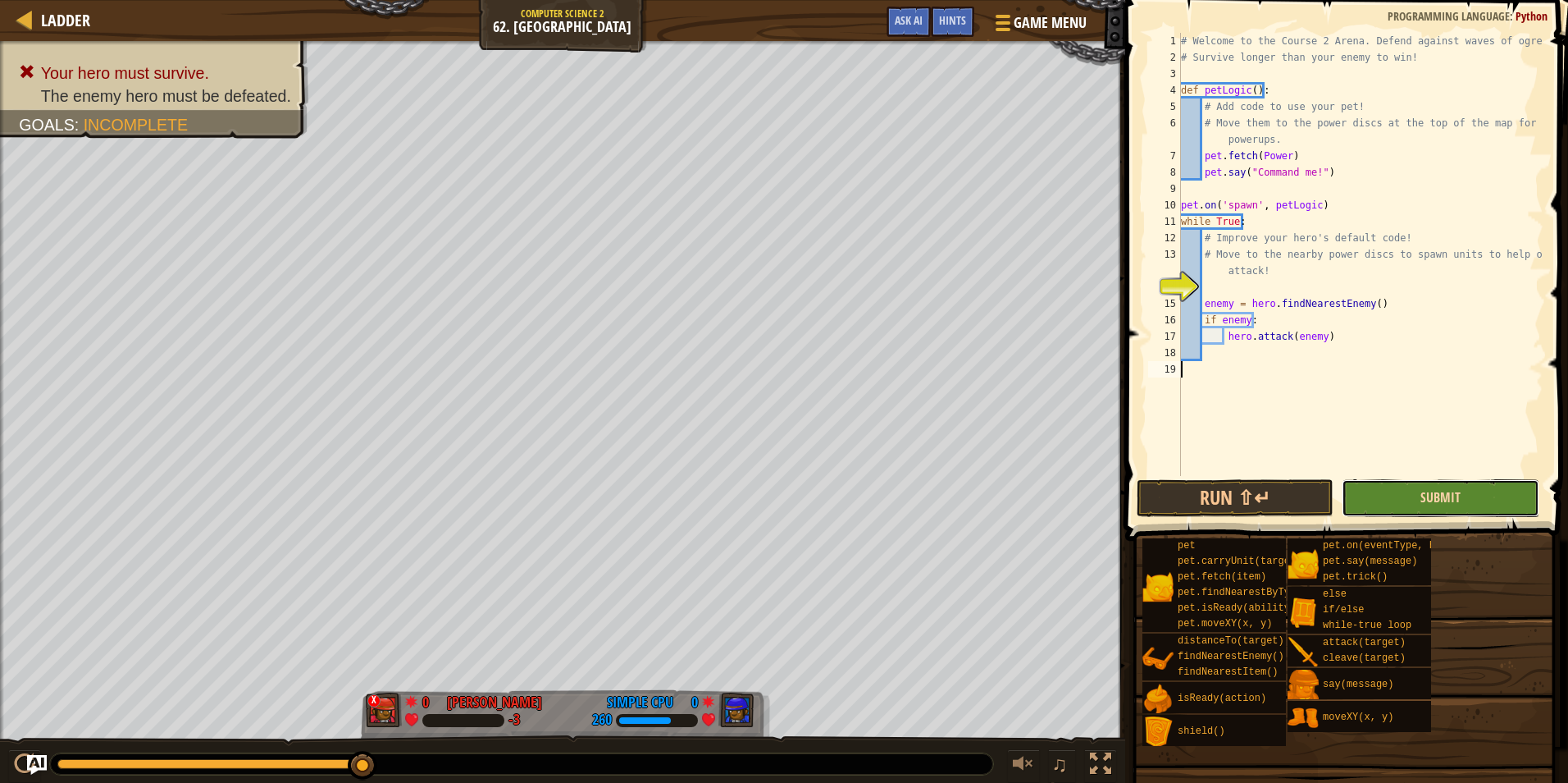
click at [1436, 489] on span "Submit" at bounding box center [1441, 497] width 40 height 18
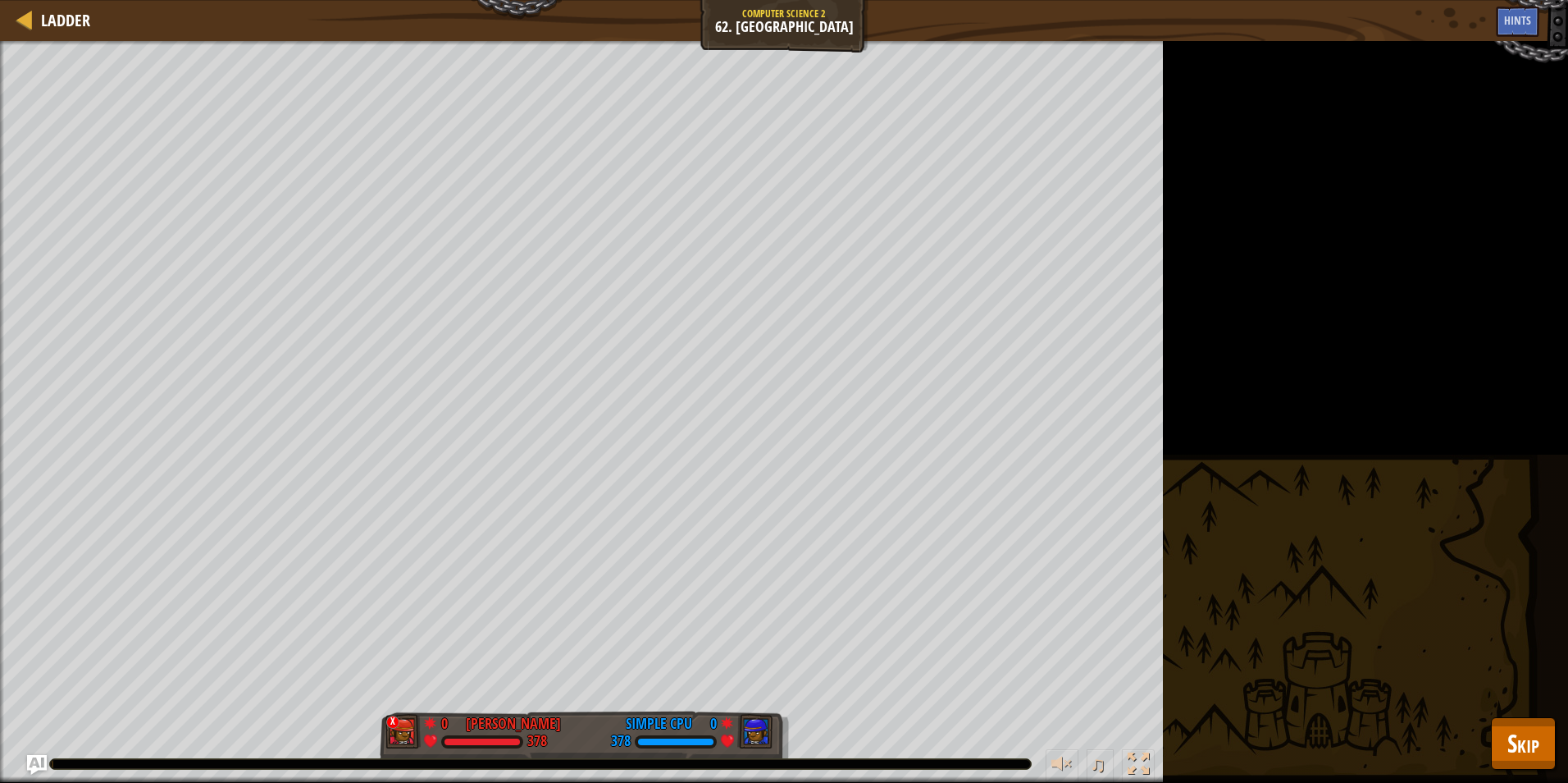
click at [1552, 782] on div "Your hero must survive. The enemy hero must be defeated. Goals : Running... x 0…" at bounding box center [784, 412] width 1568 height 742
click at [1529, 737] on span "Skip" at bounding box center [1523, 743] width 32 height 34
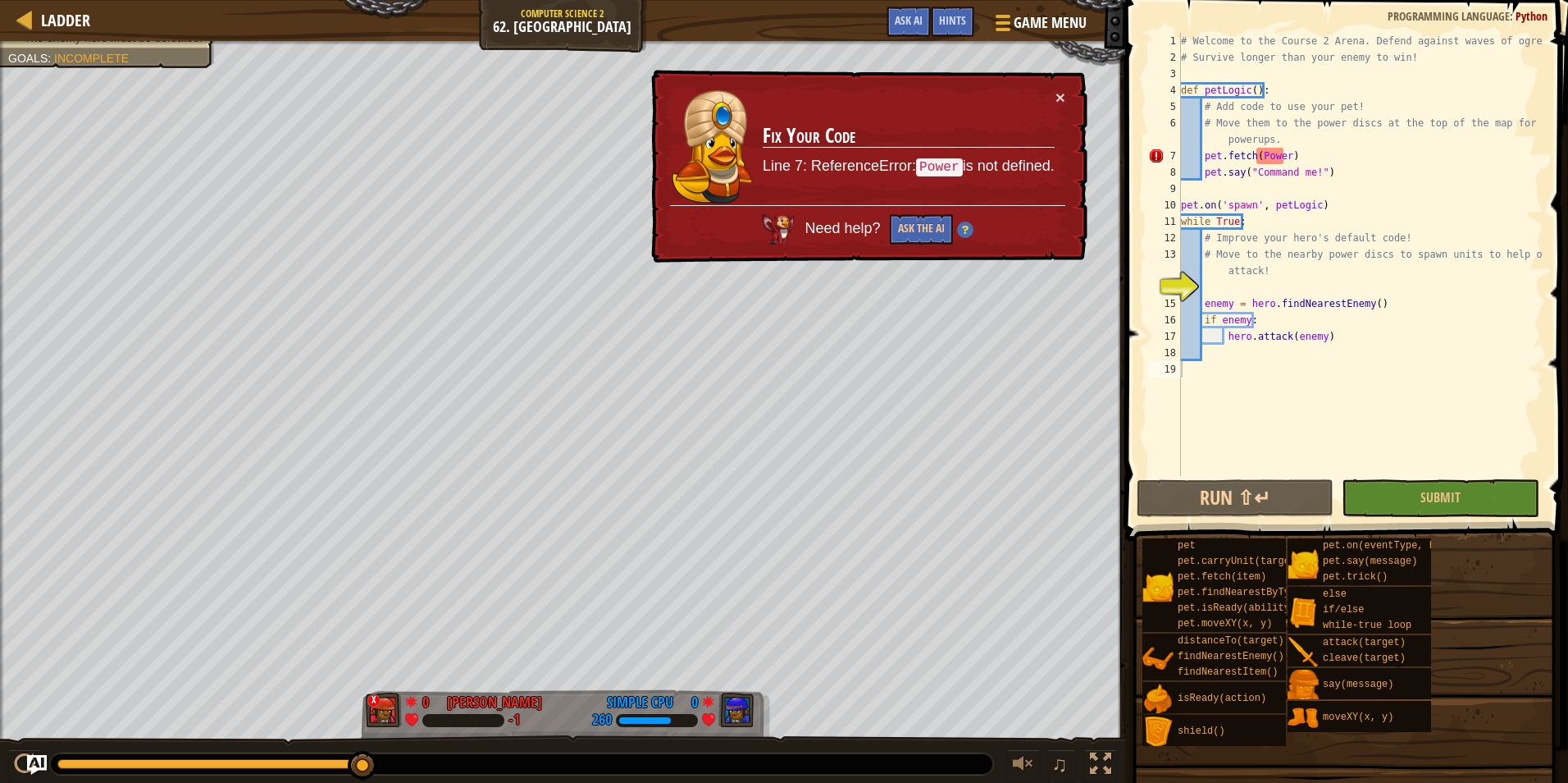
click at [1277, 157] on div "# Welcome to the Course 2 Arena. Defend against waves of ogres! # Survive longe…" at bounding box center [1360, 270] width 366 height 476
click at [1282, 158] on div "# Welcome to the Course 2 Arena. Defend against waves of ogres! # Survive longe…" at bounding box center [1360, 270] width 366 height 476
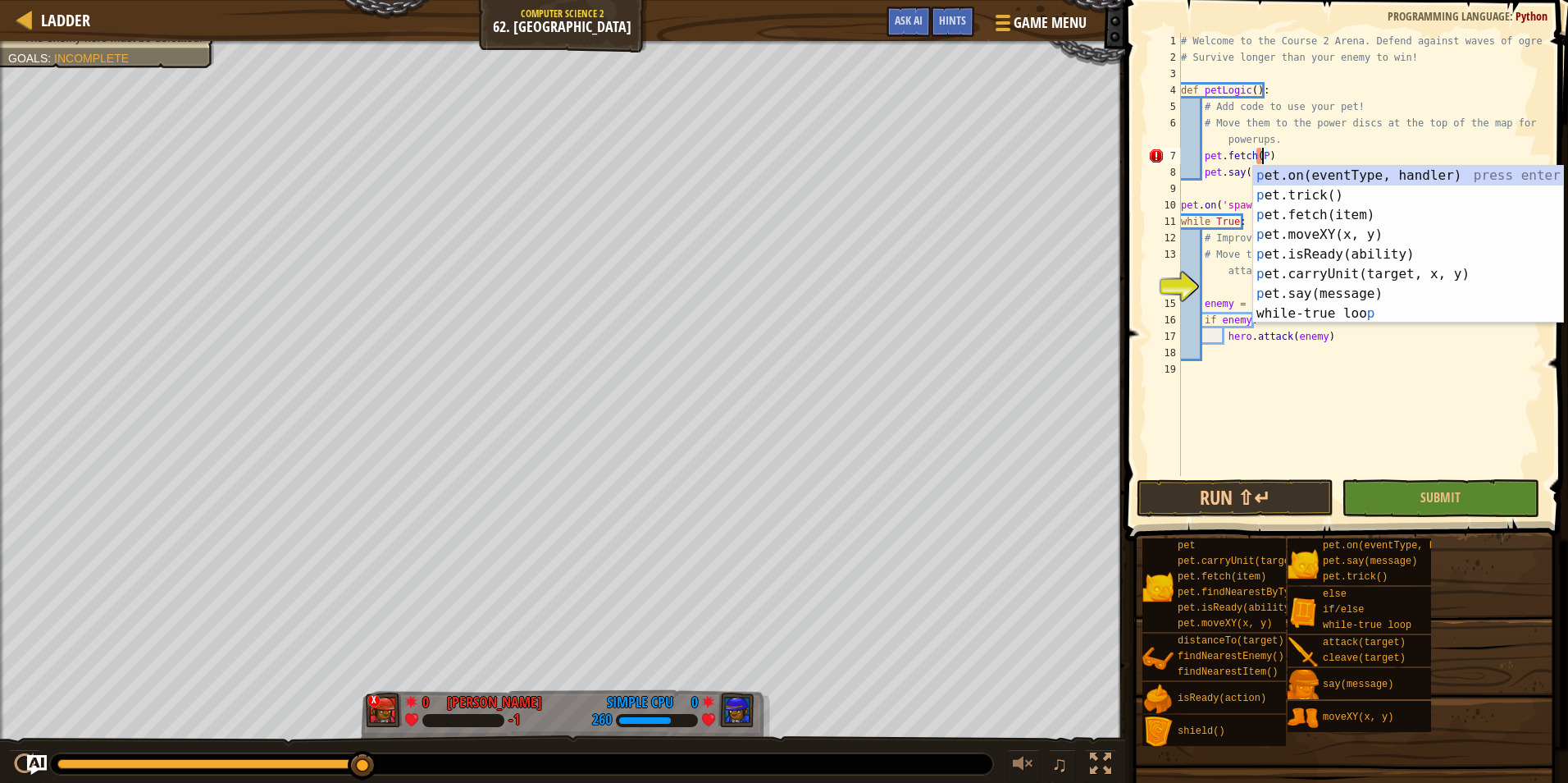
type textarea "pet.fetch()"
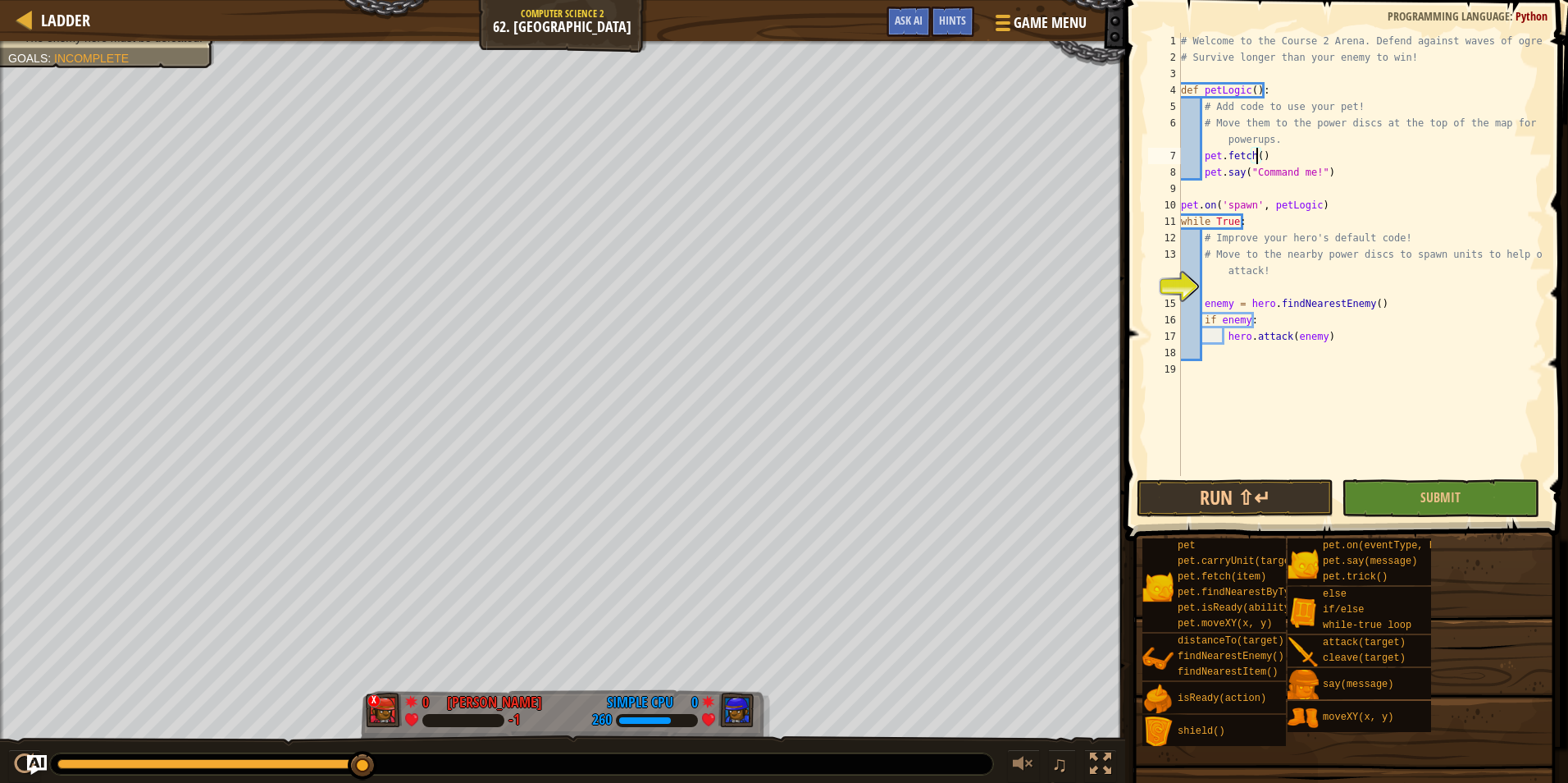
click at [1260, 283] on div "# Welcome to the Course 2 Arena. Defend against waves of ogres! # Survive longe…" at bounding box center [1360, 270] width 366 height 476
drag, startPoint x: 213, startPoint y: 752, endPoint x: 126, endPoint y: 760, distance: 87.4
click at [126, 760] on div "♫" at bounding box center [563, 760] width 1125 height 49
click at [123, 758] on div at bounding box center [522, 764] width 943 height 21
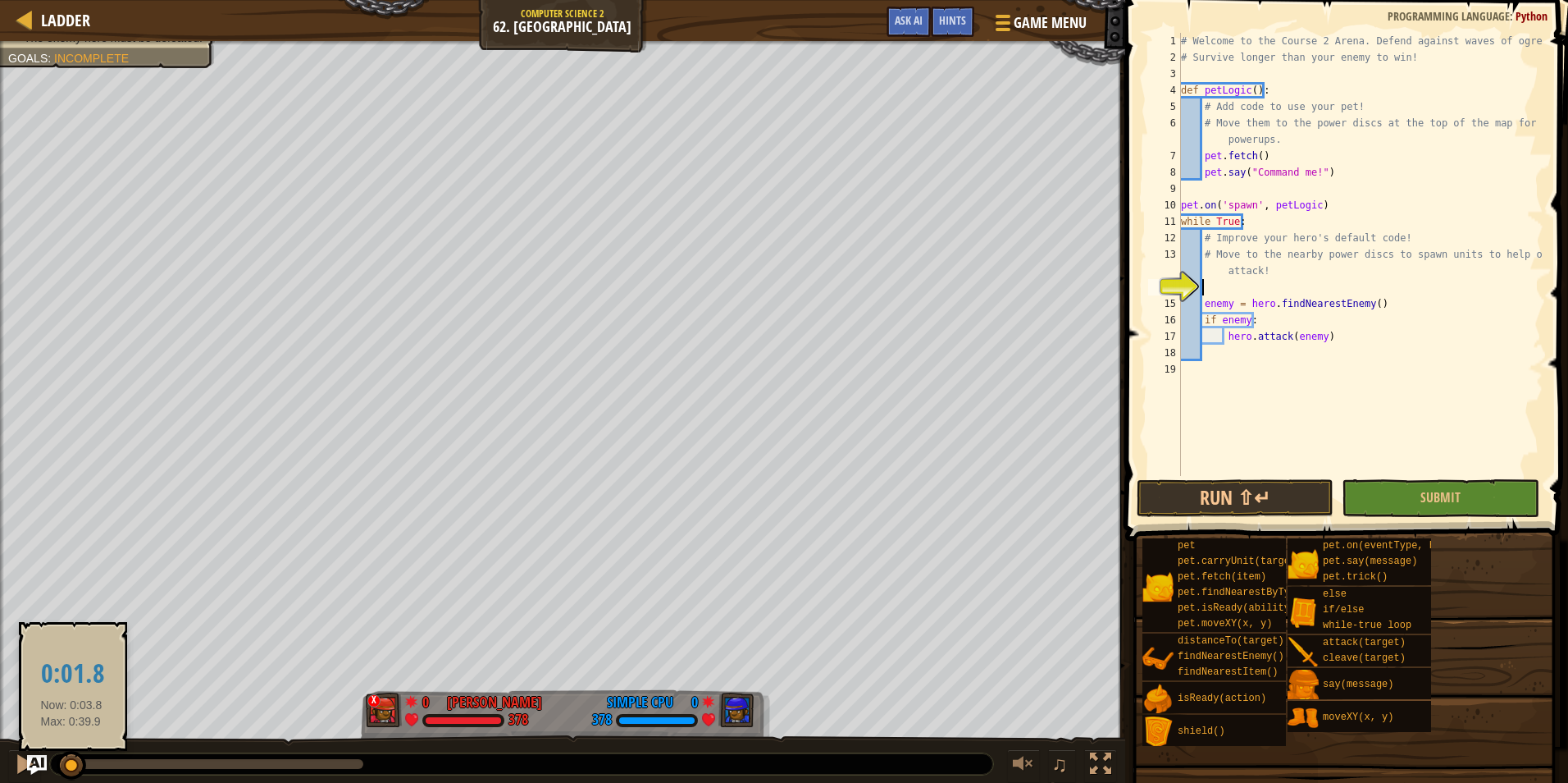
drag, startPoint x: 363, startPoint y: 761, endPoint x: 54, endPoint y: 770, distance: 309.1
click at [57, 770] on div at bounding box center [71, 766] width 30 height 30
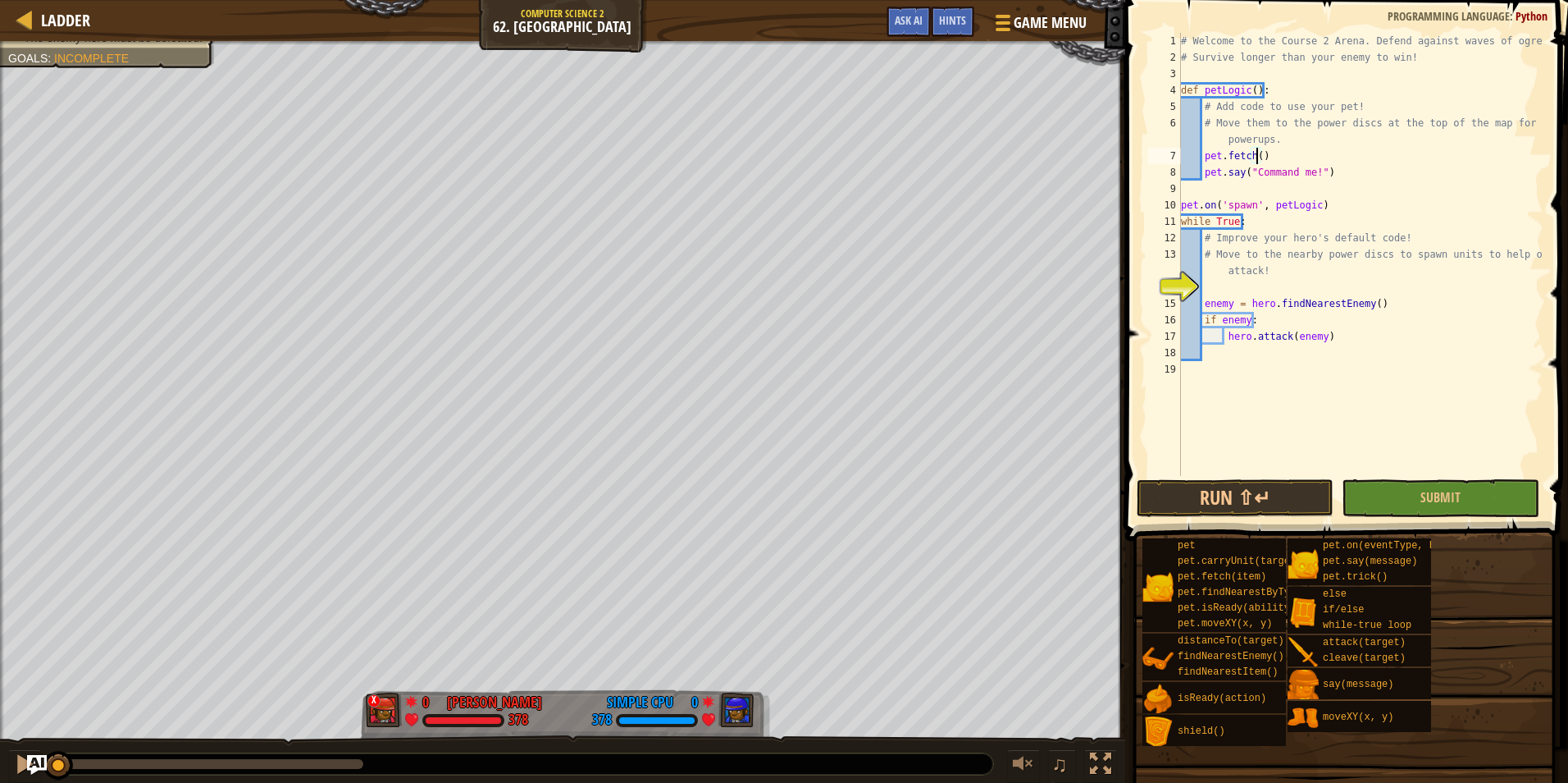
click at [1257, 154] on div "# Welcome to the Course 2 Arena. Defend against waves of ogres! # Survive longe…" at bounding box center [1360, 270] width 366 height 476
click at [1291, 159] on div "# Welcome to the Course 2 Arena. Defend against waves of ogres! # Survive longe…" at bounding box center [1360, 270] width 366 height 476
click at [1268, 279] on div "# Welcome to the Course 2 Arena. Defend against waves of ogres! # Survive longe…" at bounding box center [1360, 270] width 366 height 476
click at [1262, 306] on div "# Welcome to the Course 2 Arena. Defend against waves of ogres! # Survive longe…" at bounding box center [1360, 270] width 366 height 476
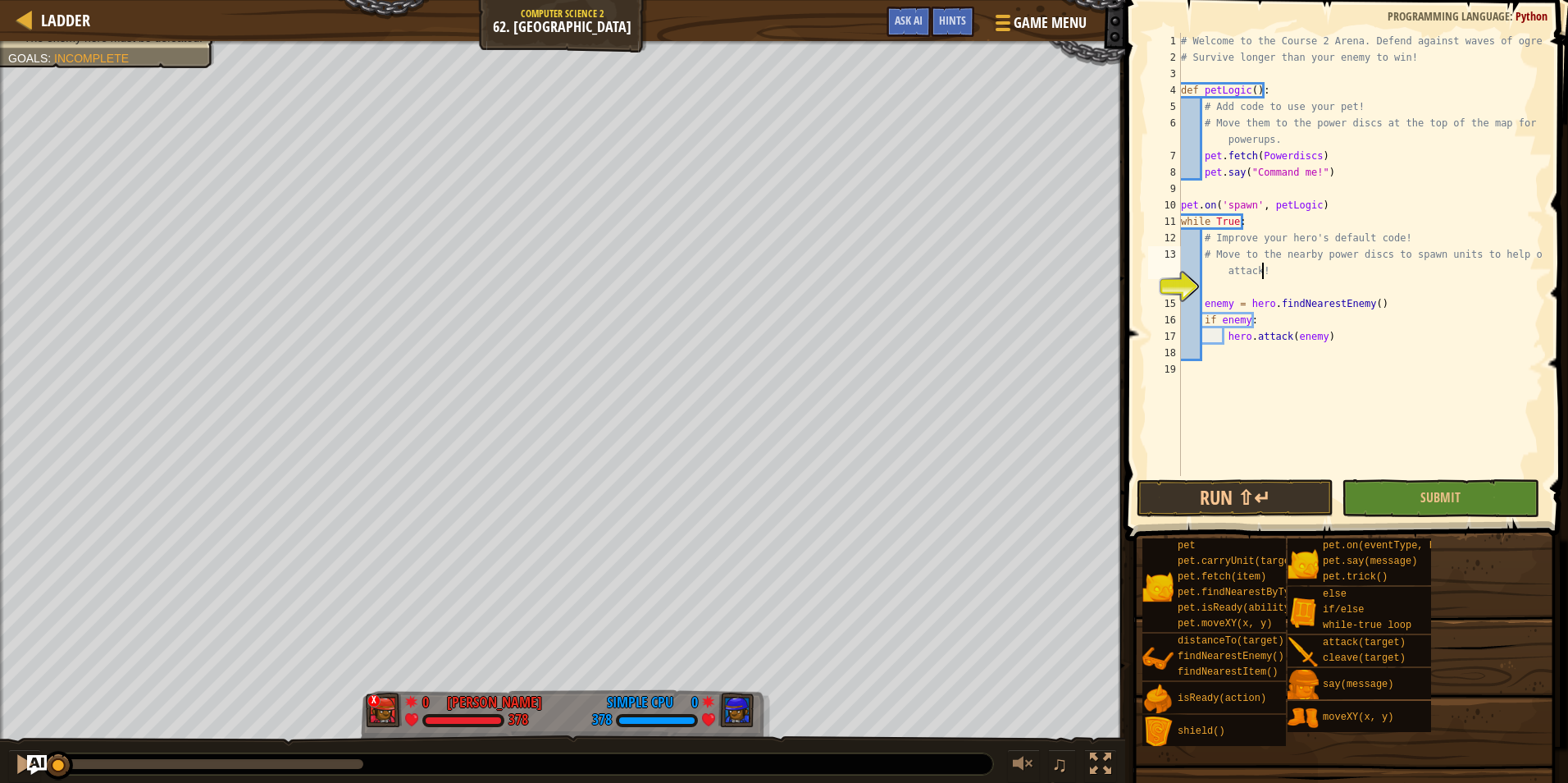
type textarea "enemy = hero.findNearestEnemy()"
click at [1259, 299] on div "# Welcome to the Course 2 Arena. Defend against waves of ogres! # Survive longe…" at bounding box center [1360, 270] width 366 height 476
click at [1215, 285] on div "# Welcome to the Course 2 Arena. Defend against waves of ogres! # Survive longe…" at bounding box center [1360, 270] width 366 height 476
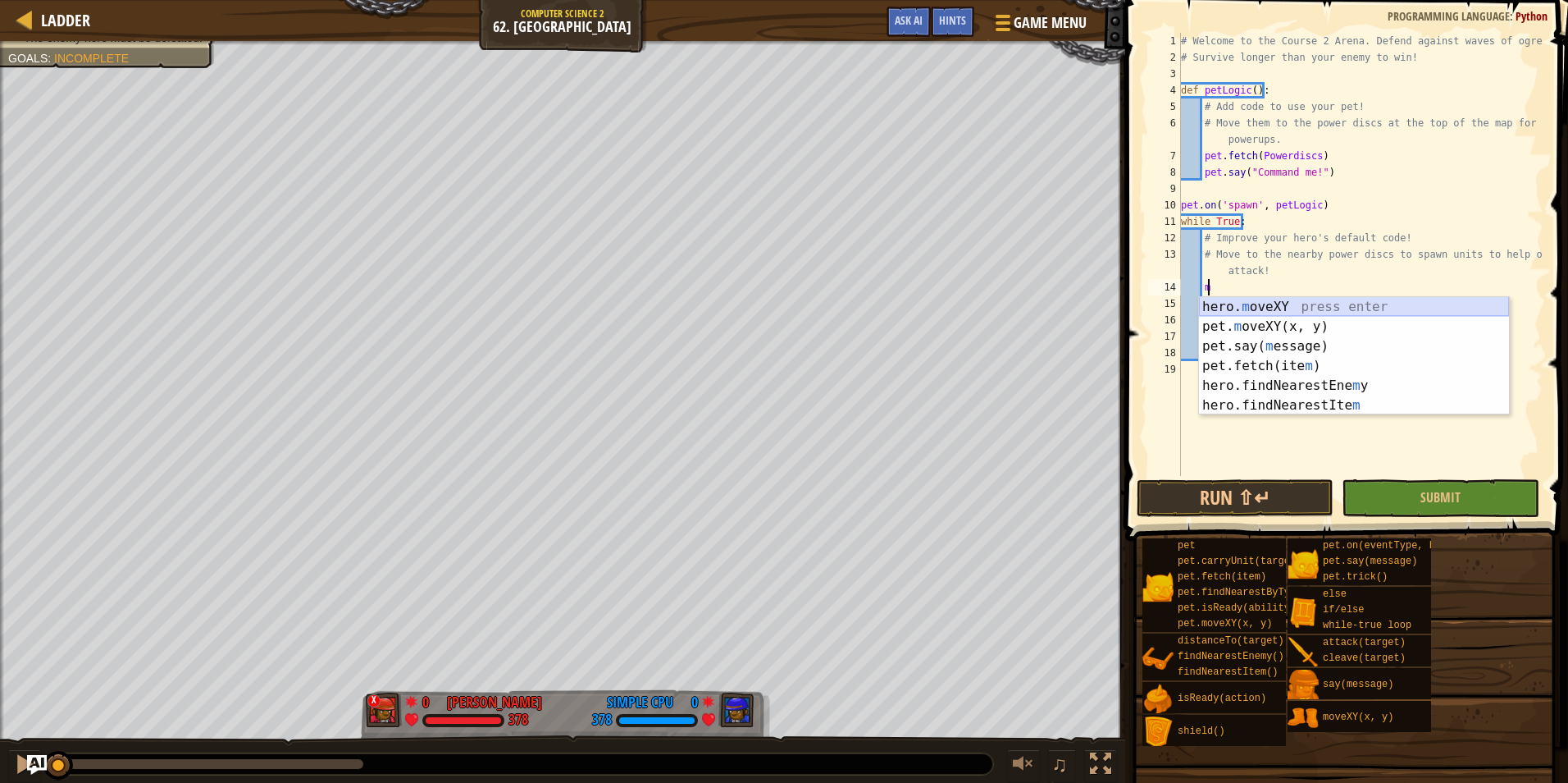
click at [1275, 307] on div "hero. m oveXY press enter pet. m oveXY(x, y) press enter pet.say( m essage) pre…" at bounding box center [1354, 376] width 310 height 158
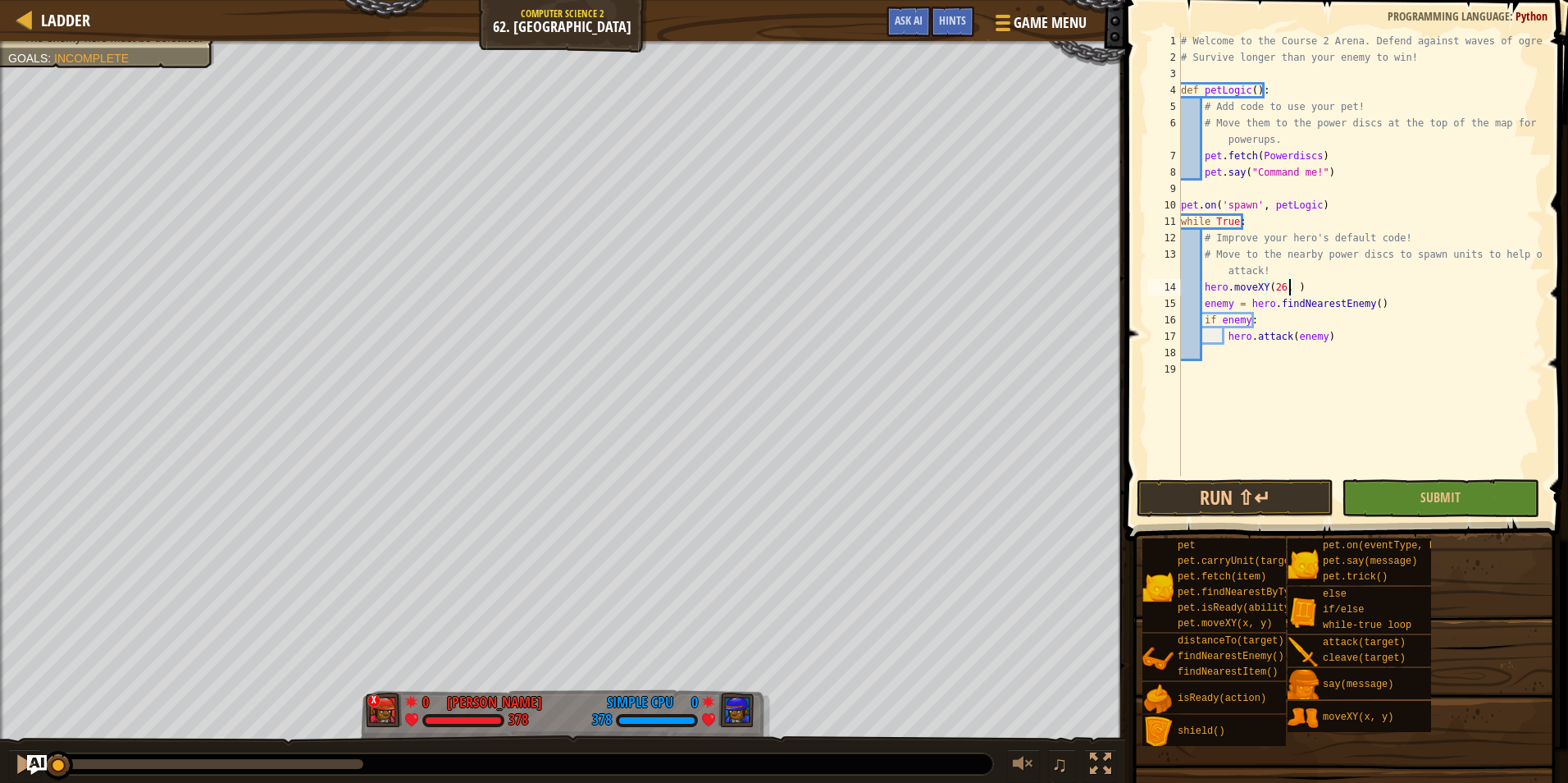
scroll to position [7, 9]
click at [1467, 500] on button "Submit" at bounding box center [1441, 498] width 197 height 38
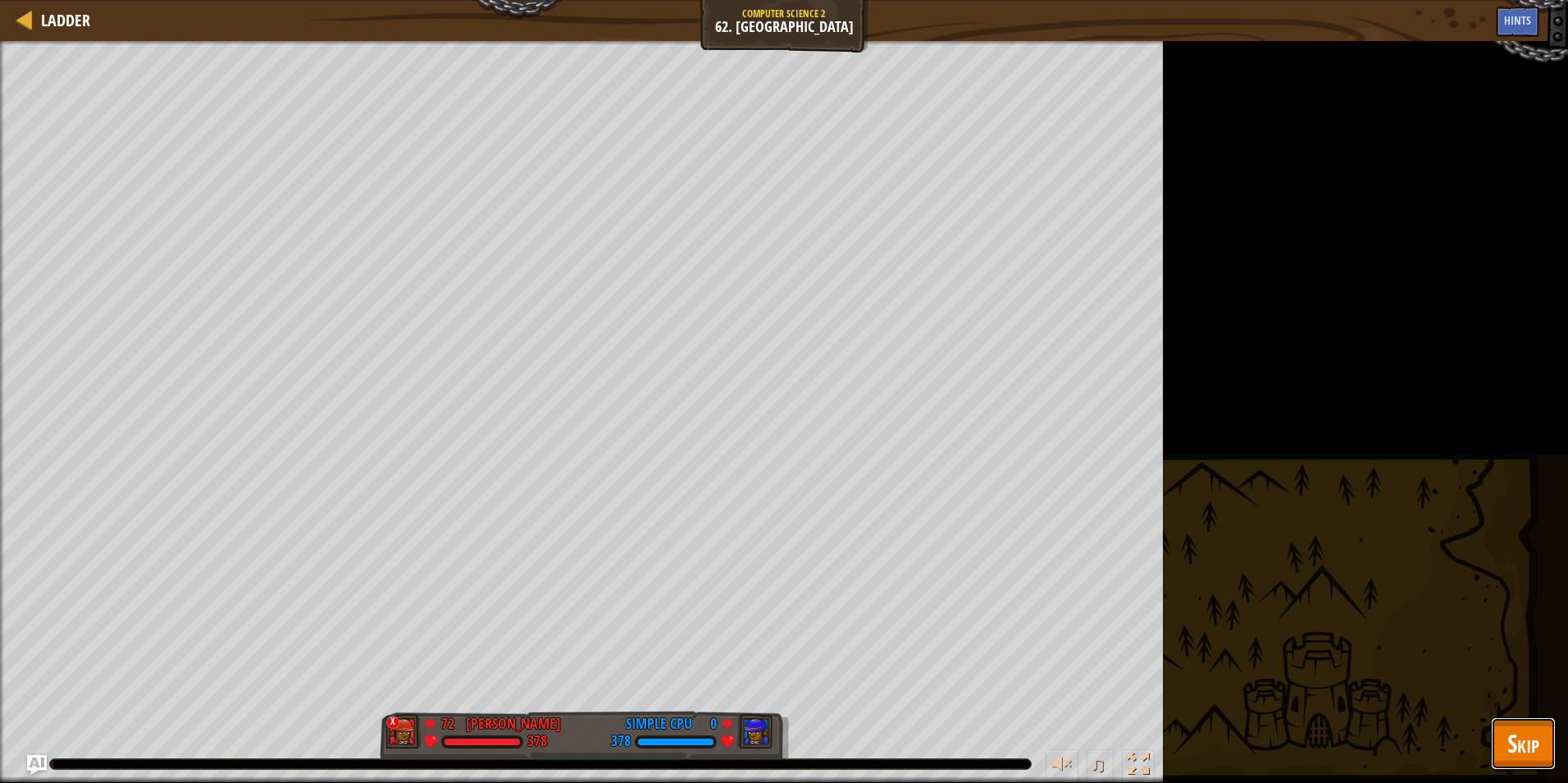
click at [1526, 732] on span "Skip" at bounding box center [1523, 743] width 32 height 34
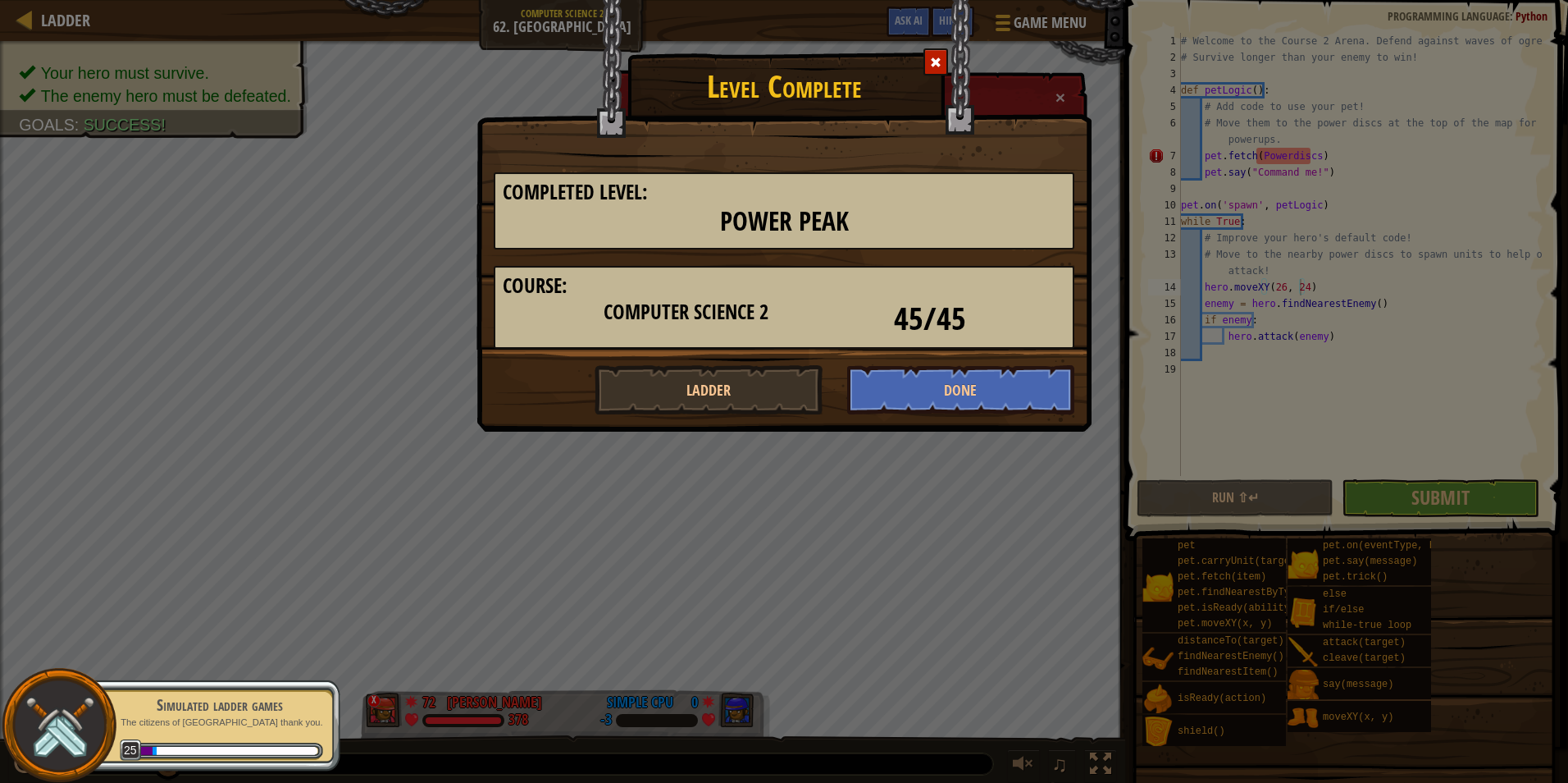
click at [936, 58] on span at bounding box center [936, 62] width 11 height 12
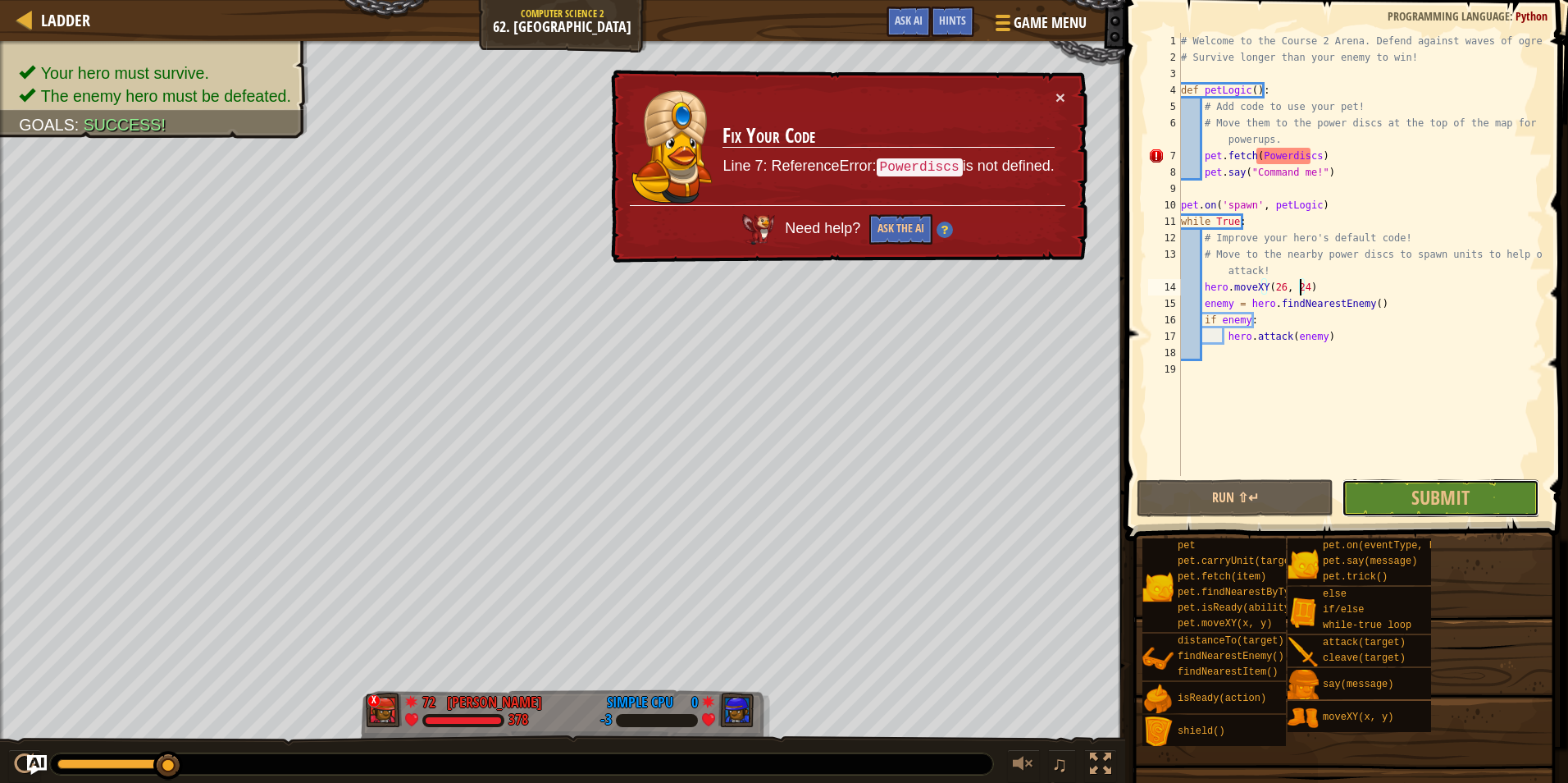
click at [1419, 493] on span "Submit" at bounding box center [1441, 497] width 58 height 26
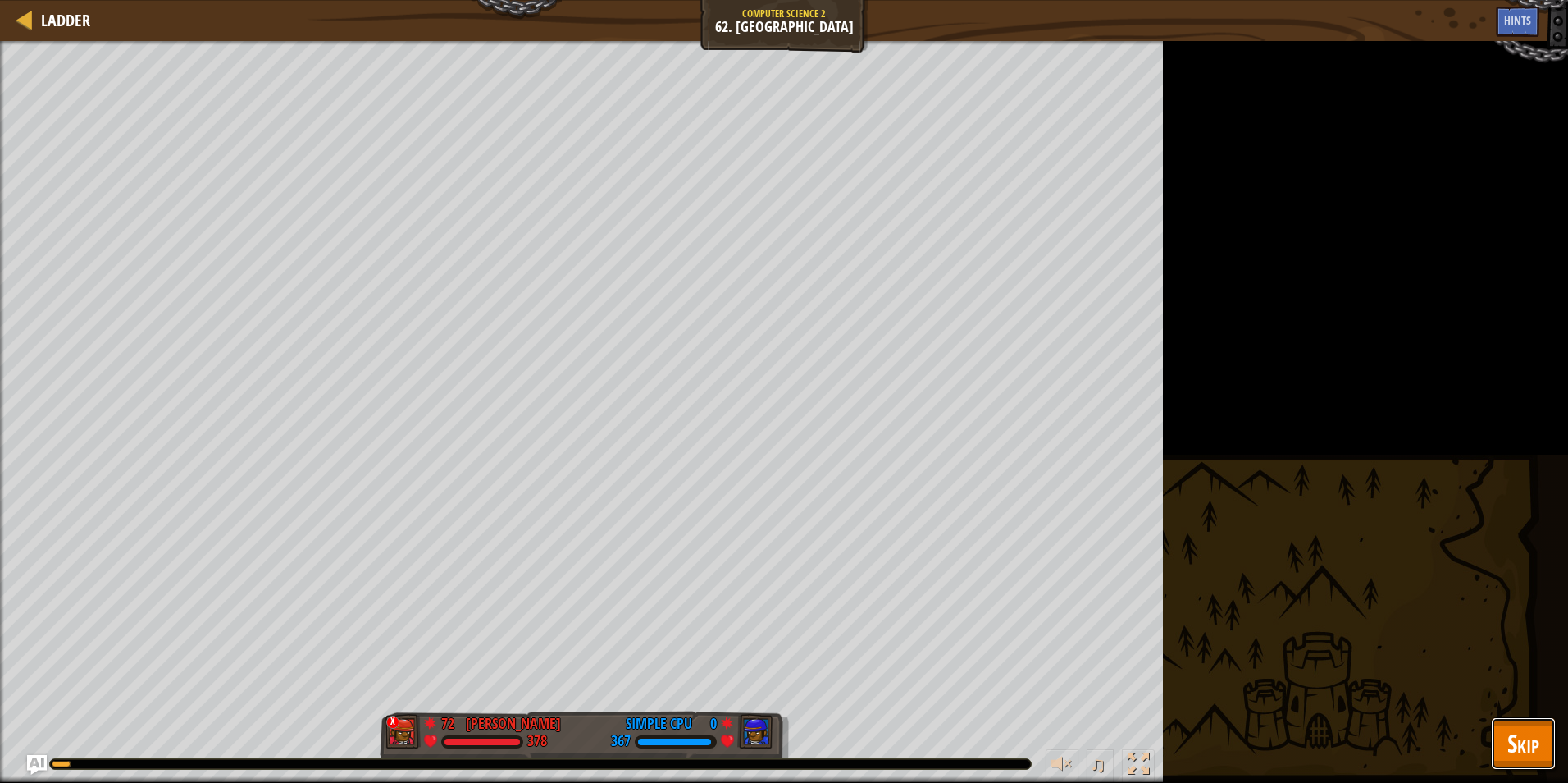
click at [1520, 722] on button "Skip" at bounding box center [1524, 744] width 65 height 53
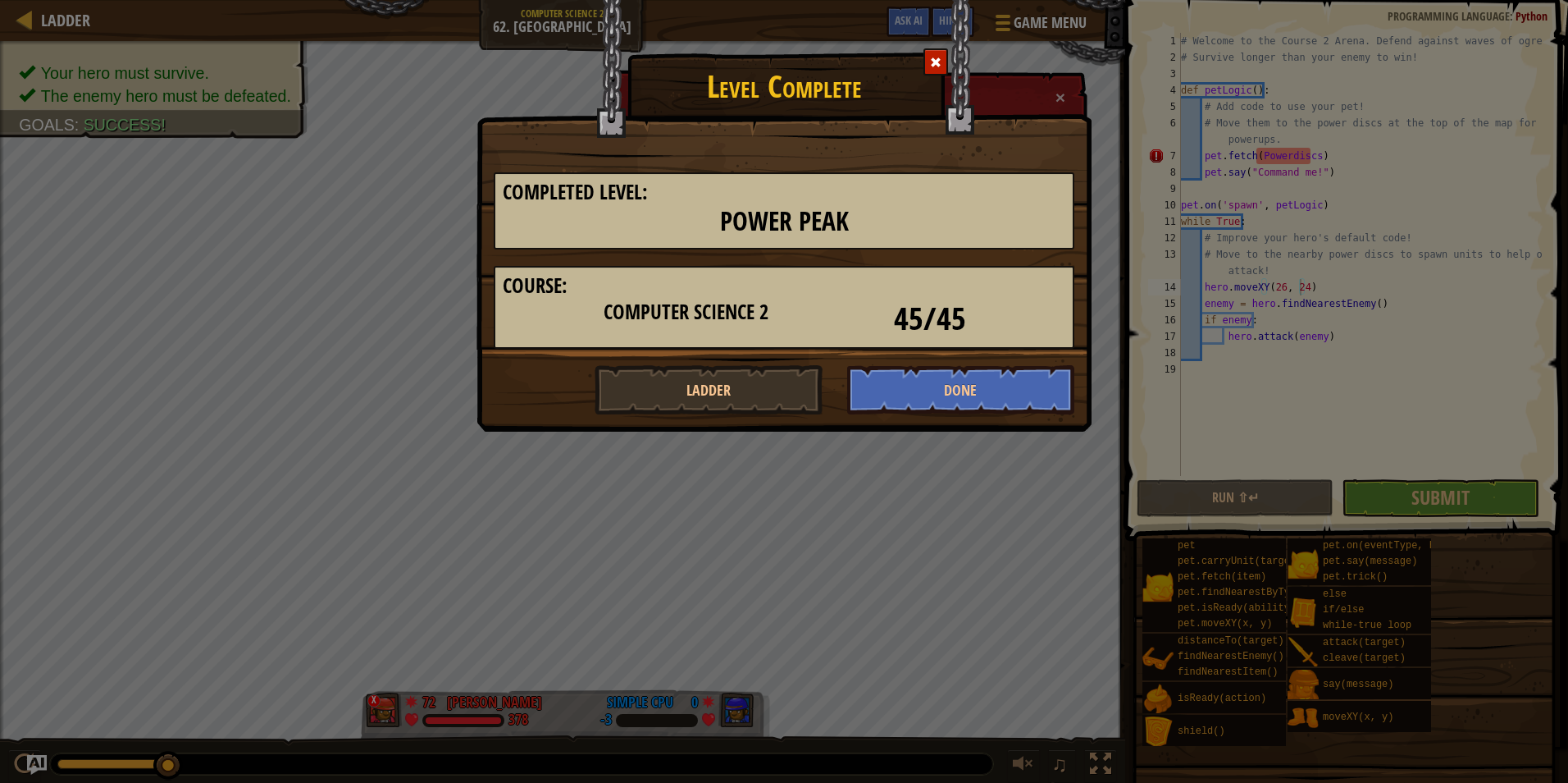
click at [1057, 99] on h1 "Level Complete" at bounding box center [784, 82] width 614 height 43
click at [936, 59] on span at bounding box center [936, 62] width 11 height 12
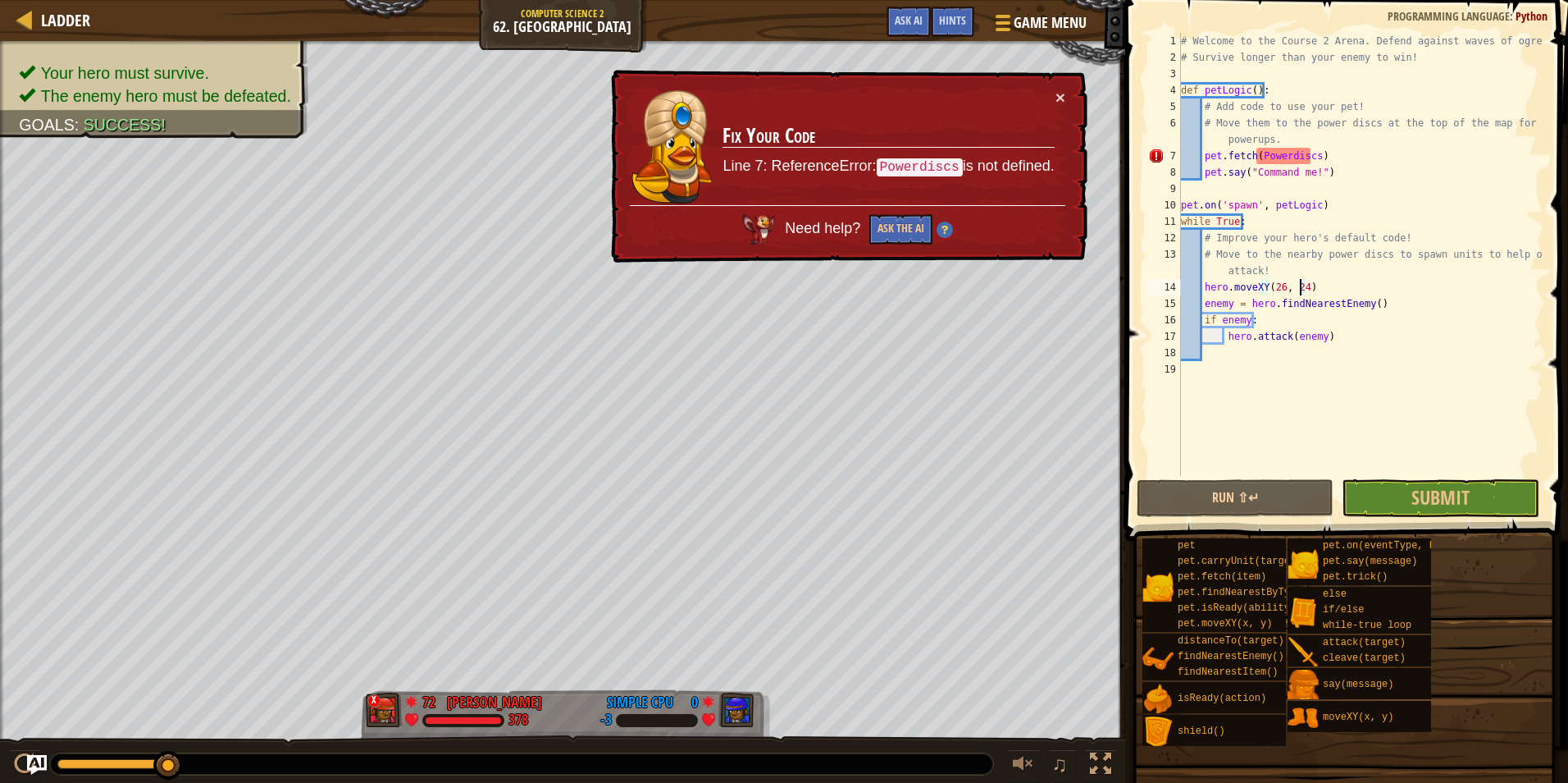
click at [1312, 159] on div "# Welcome to the Course 2 Arena. Defend against waves of ogres! # Survive longe…" at bounding box center [1360, 270] width 366 height 476
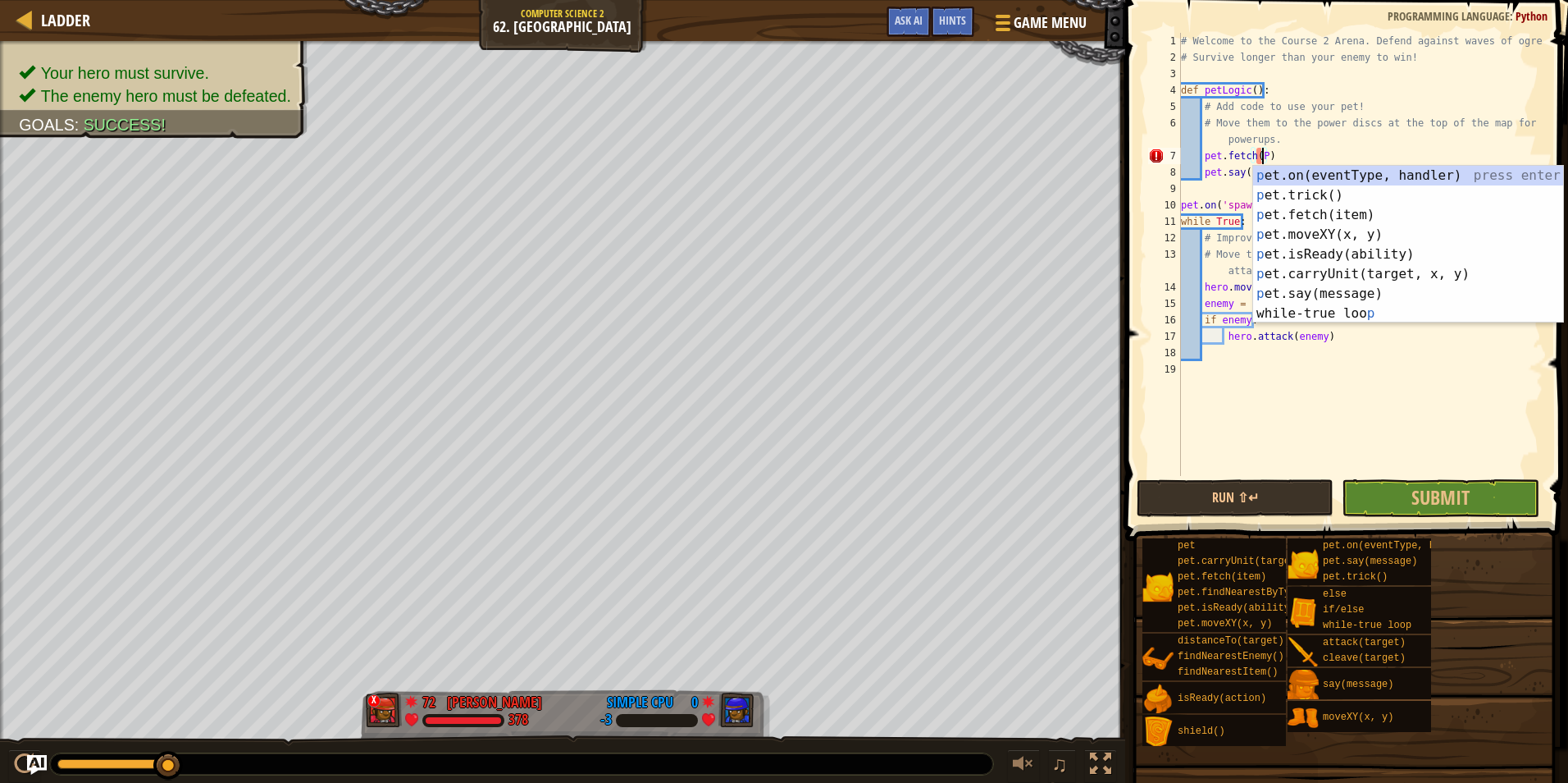
type textarea "pet.fetch()"
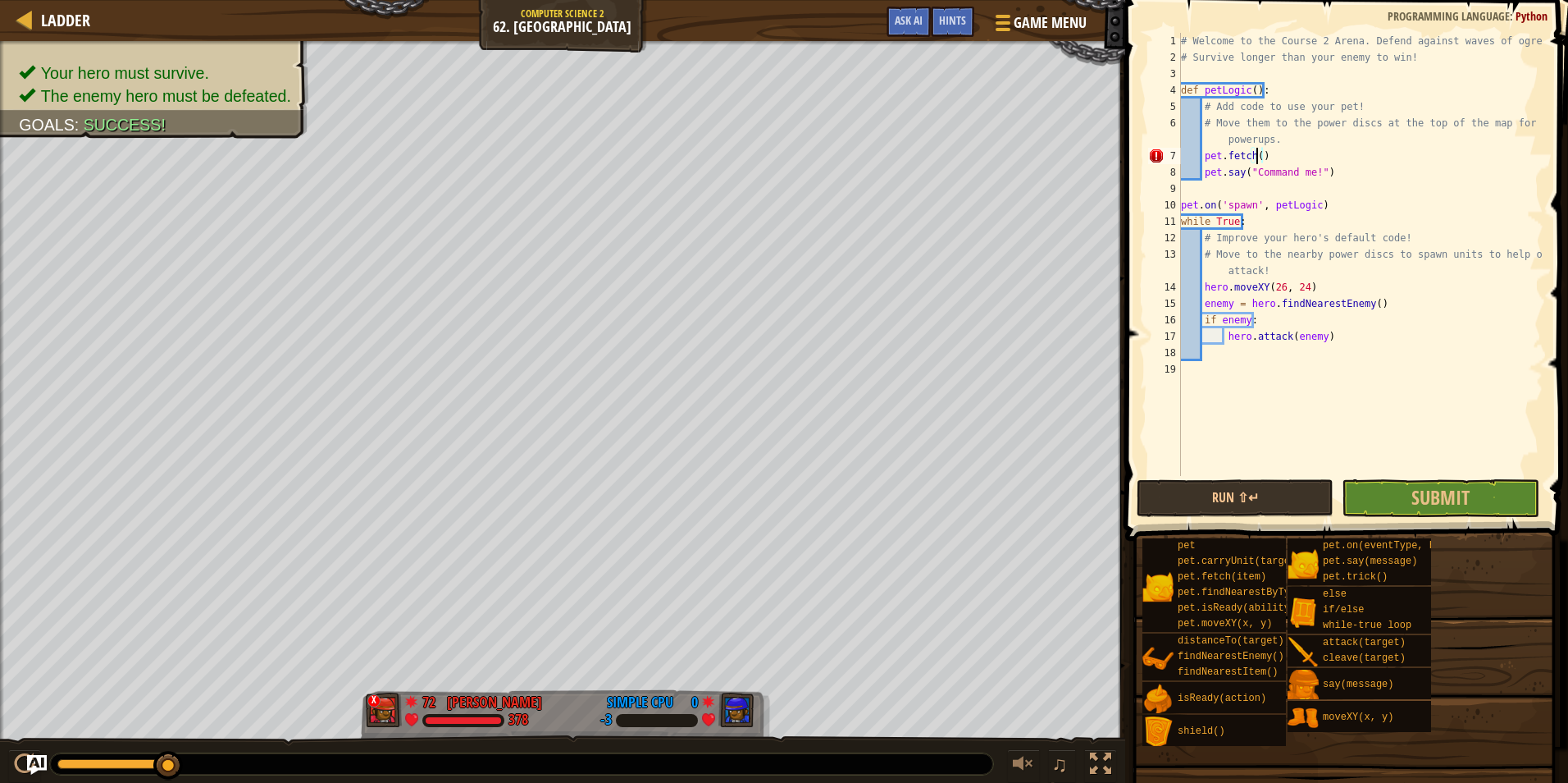
scroll to position [7, 6]
click at [1405, 471] on div "# Welcome to the Course 2 Arena. Defend against waves of ogres! # Survive longe…" at bounding box center [1360, 270] width 366 height 476
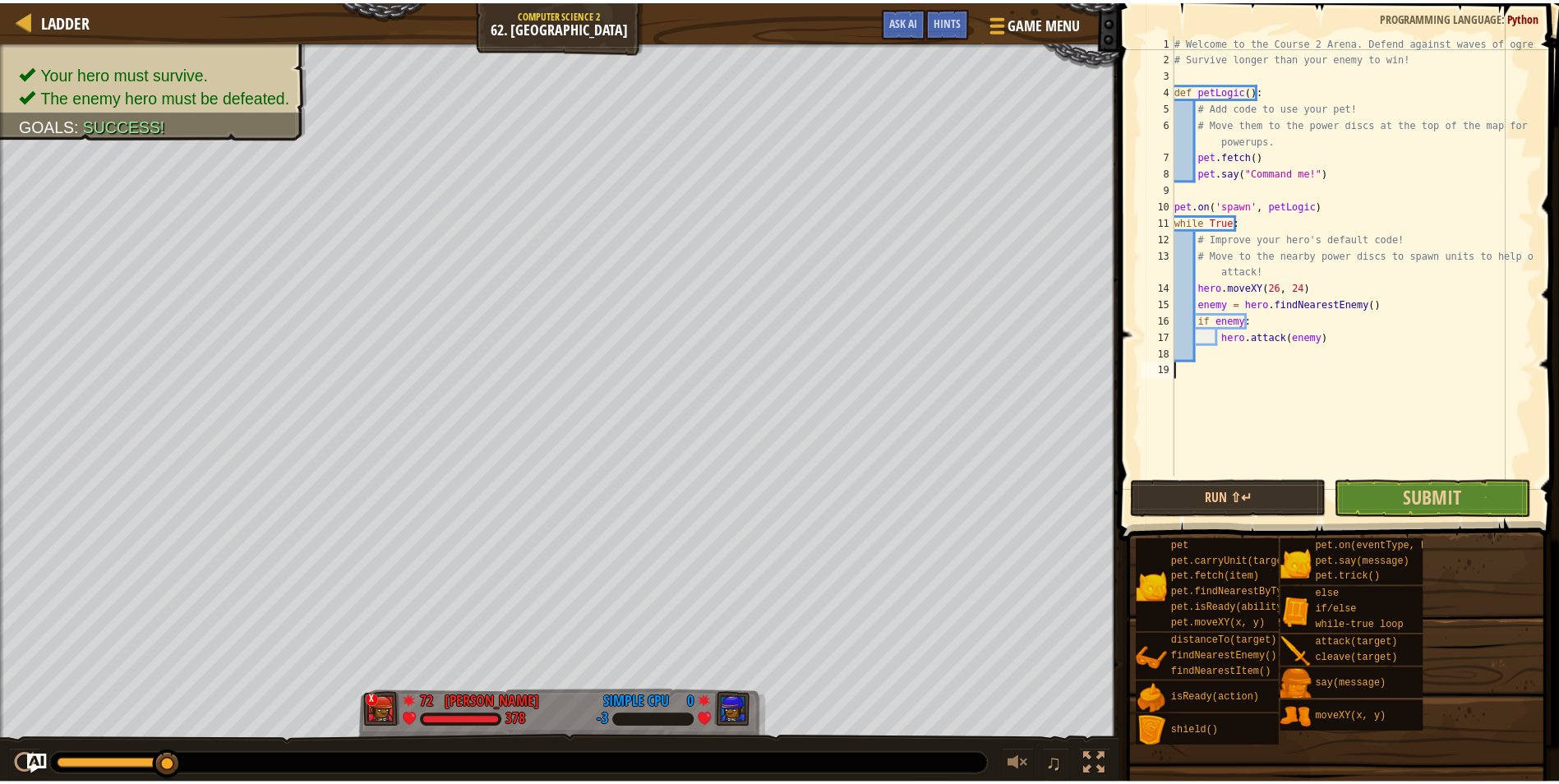
scroll to position [7, 0]
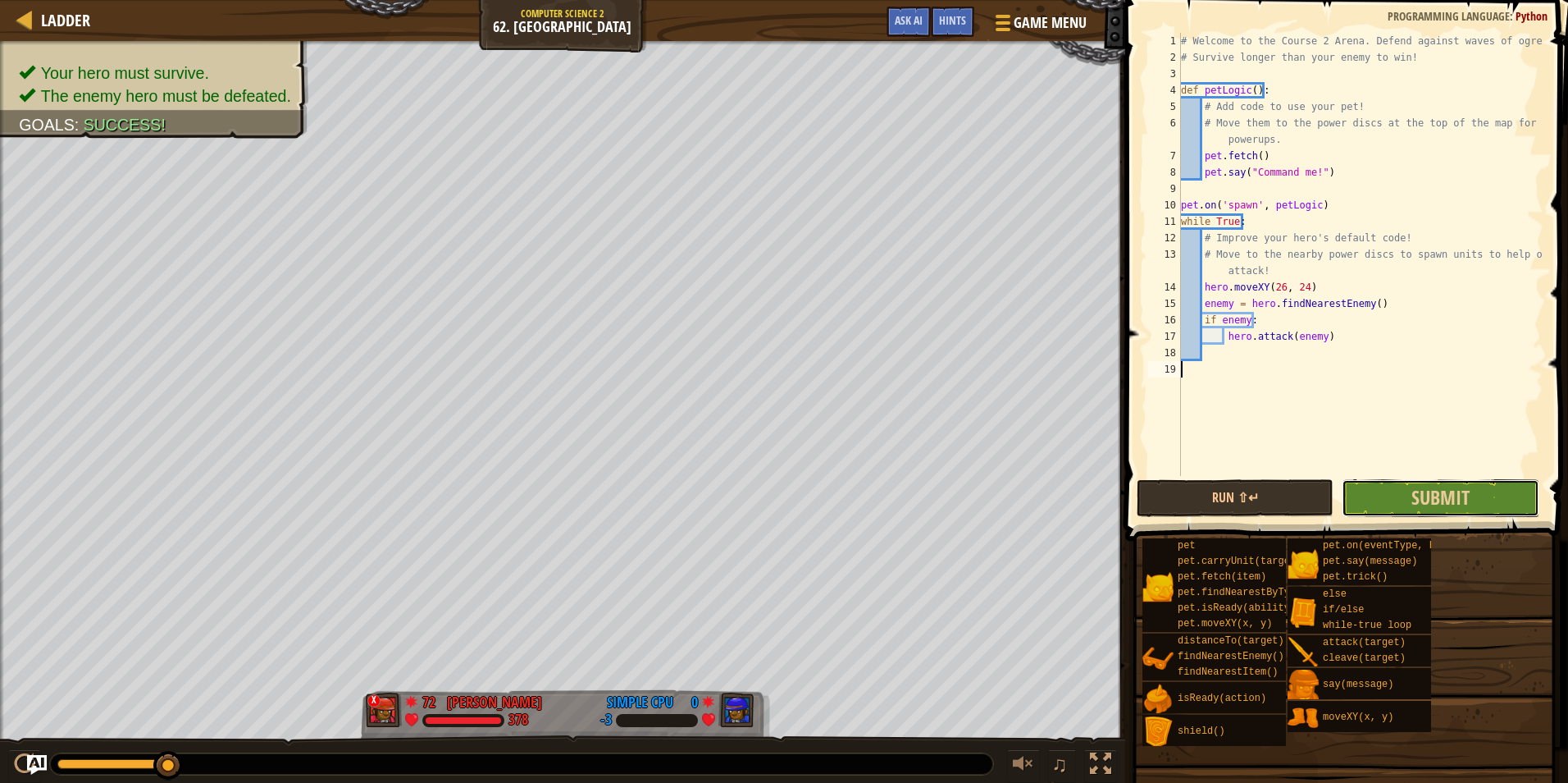
click at [1409, 480] on button "Submit" at bounding box center [1441, 498] width 197 height 38
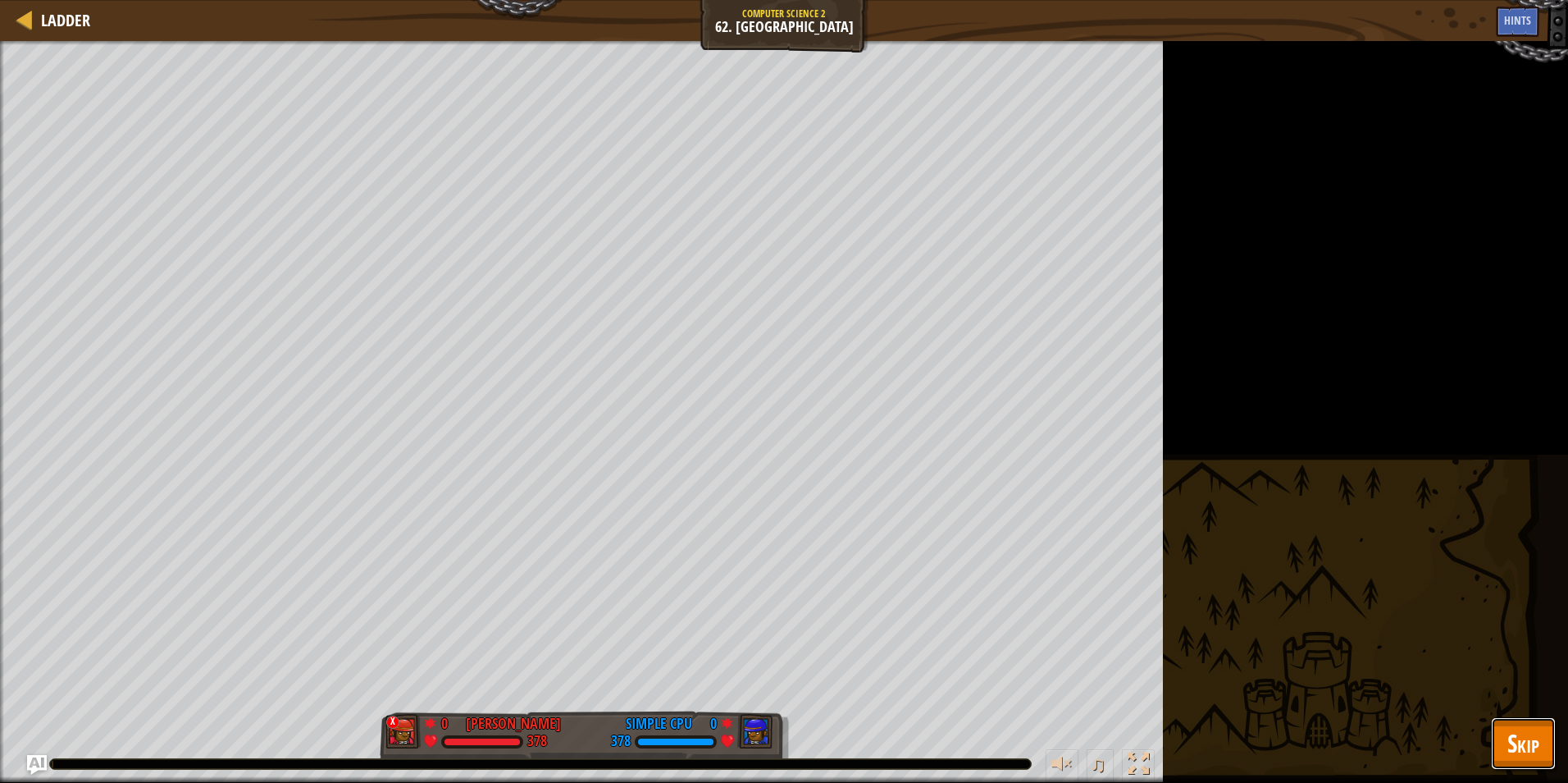
drag, startPoint x: 1498, startPoint y: 731, endPoint x: 1503, endPoint y: 700, distance: 31.4
click at [1498, 728] on button "Skip" at bounding box center [1524, 744] width 65 height 53
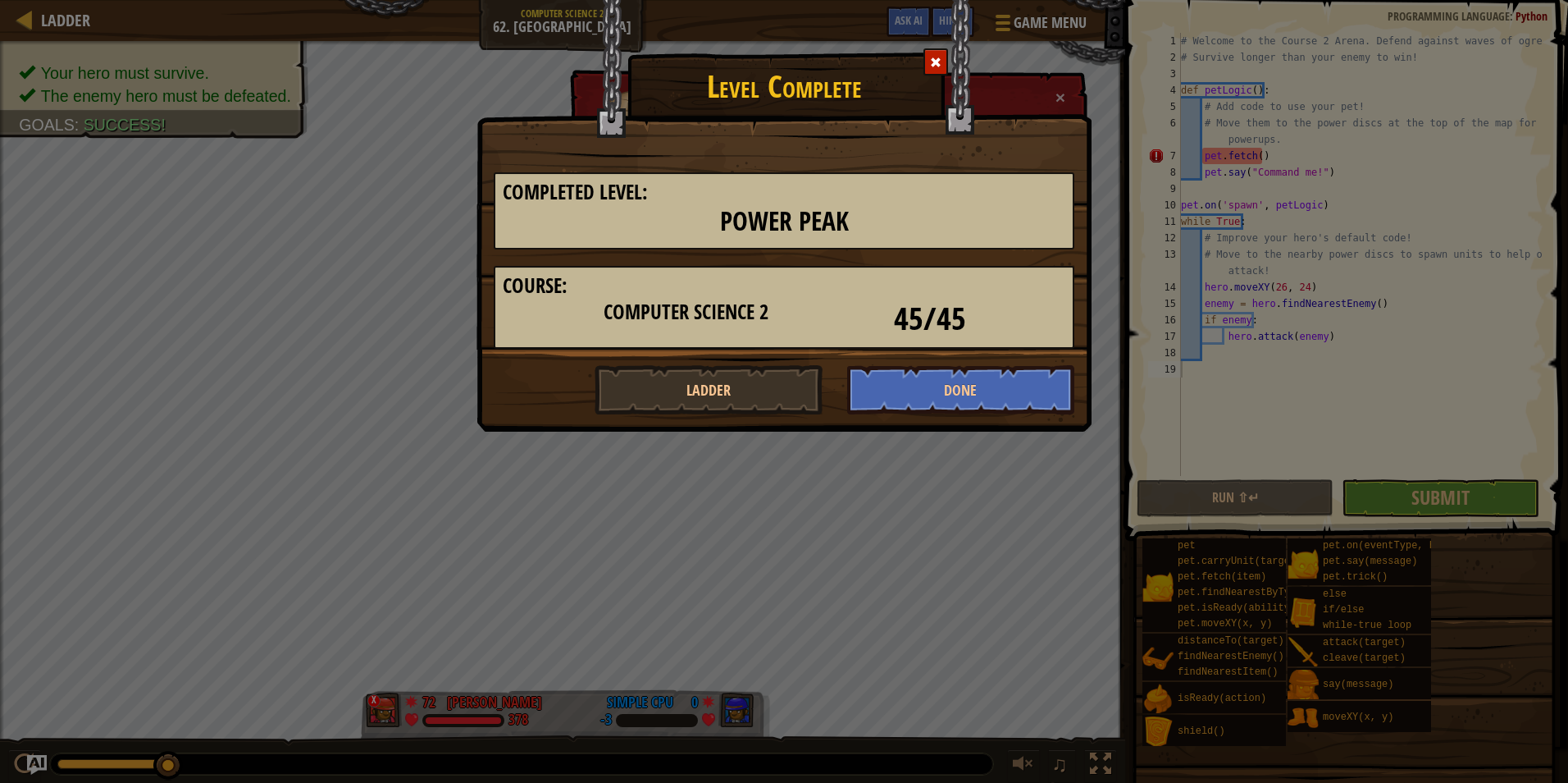
click at [1056, 88] on h1 "Level Complete" at bounding box center [784, 82] width 614 height 43
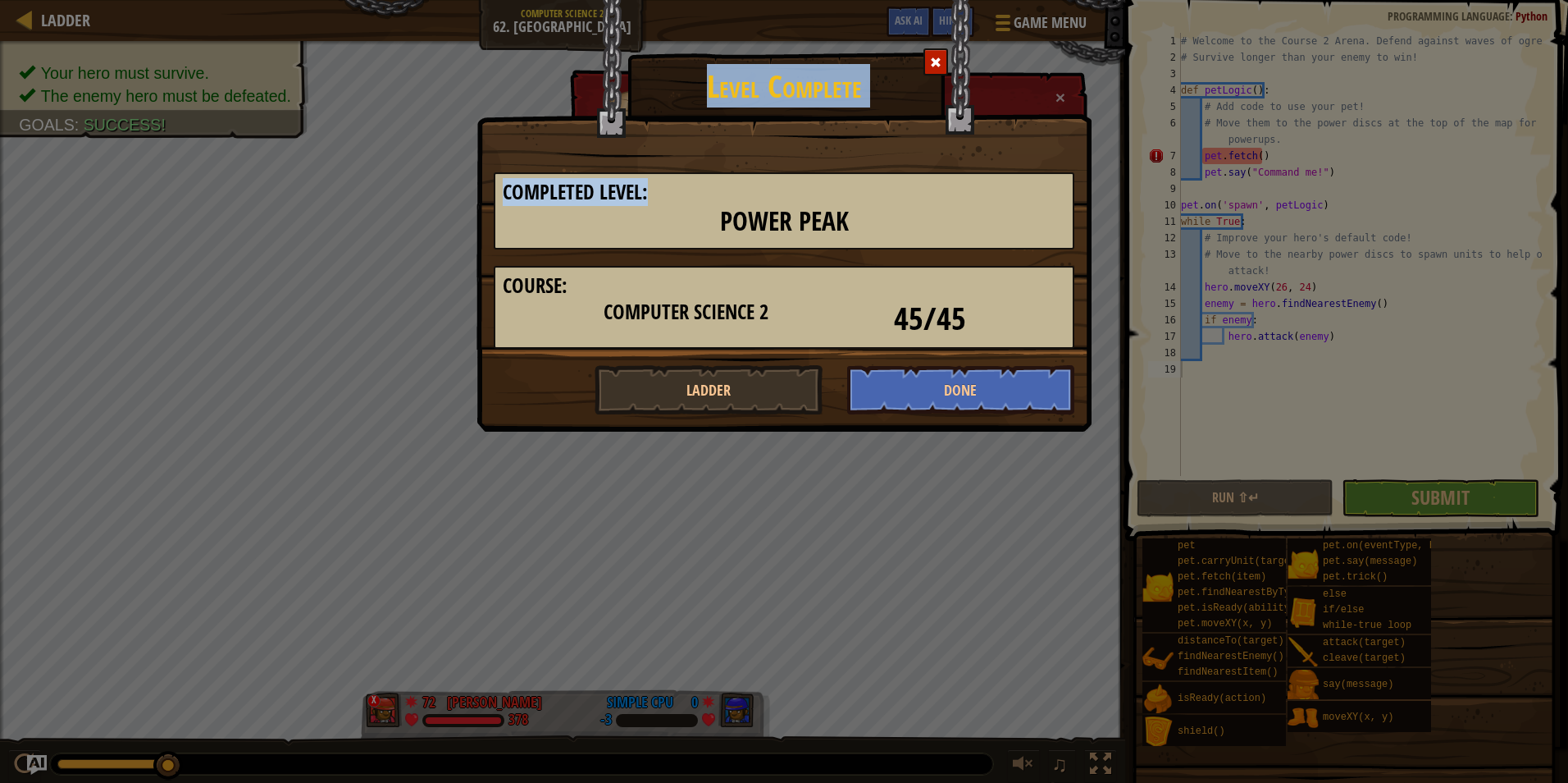
click at [927, 58] on div "Level Complete Completed Level: Power Peak Course: Computer Science 2 45/45 Lad…" at bounding box center [784, 174] width 615 height 350
click at [931, 61] on span at bounding box center [936, 62] width 11 height 12
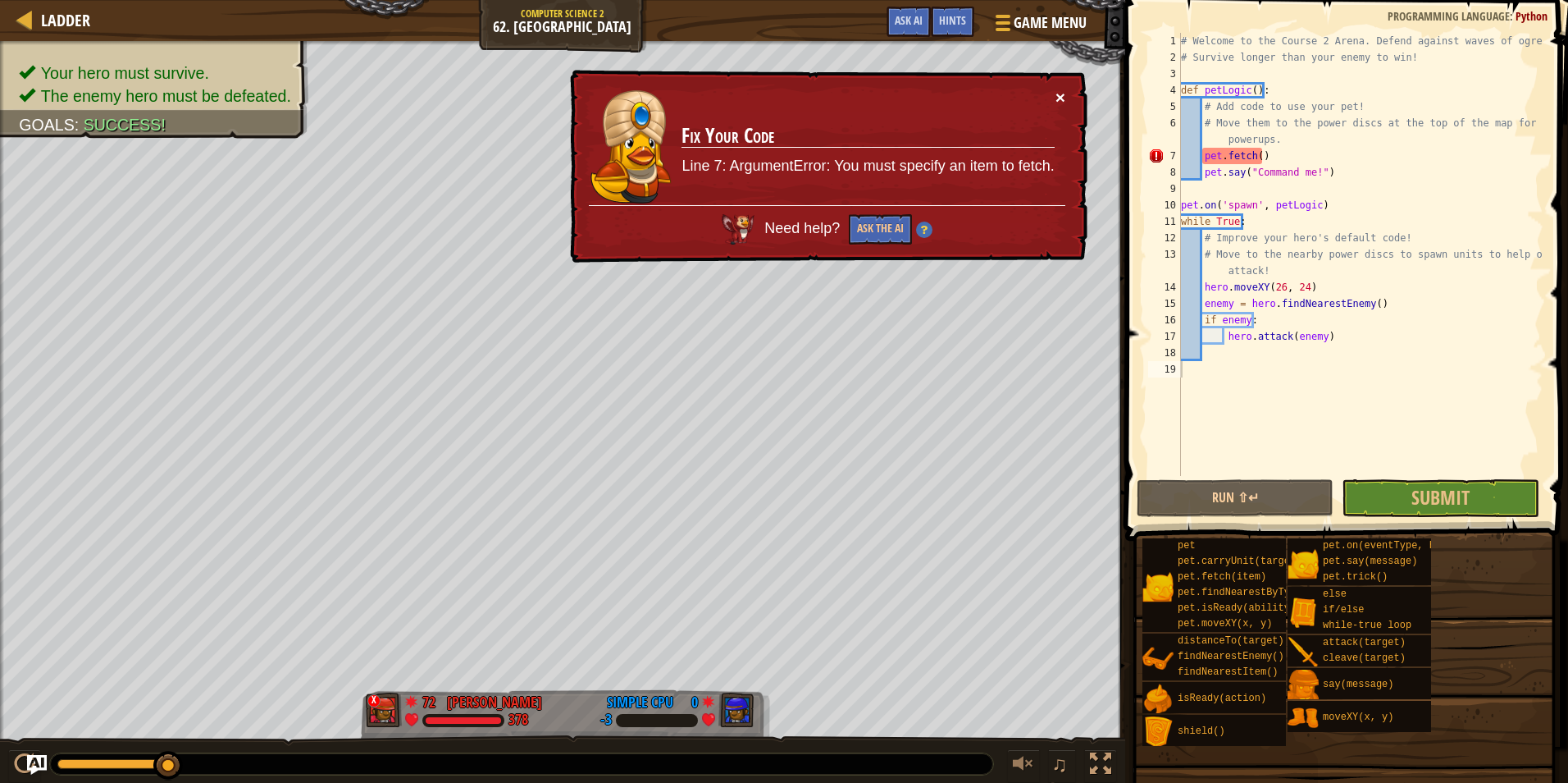
click at [1059, 97] on button "×" at bounding box center [1060, 97] width 10 height 17
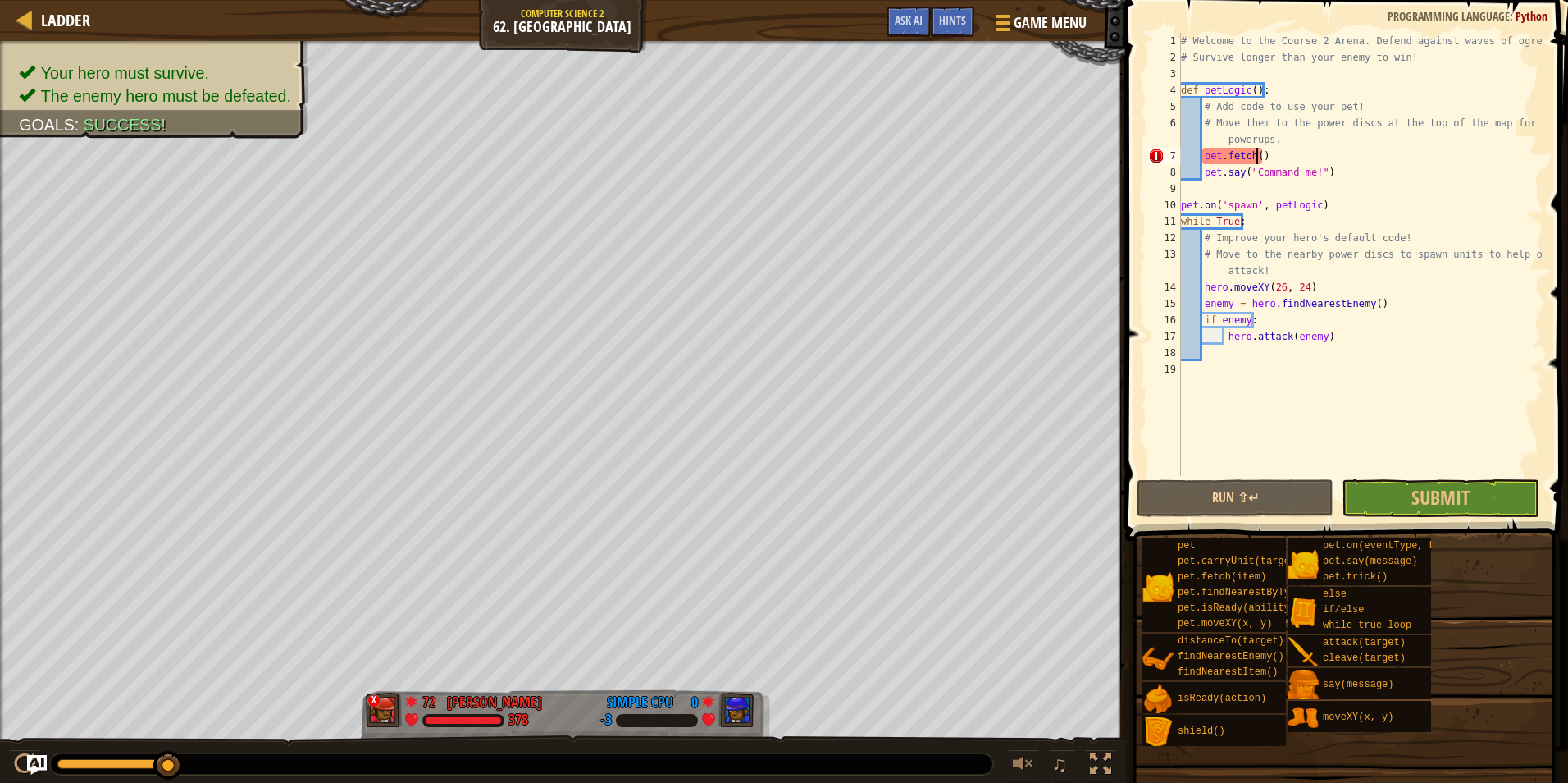
click at [1257, 163] on div "# Welcome to the Course 2 Arena. Defend against waves of ogres! # Survive longe…" at bounding box center [1360, 270] width 366 height 476
type textarea "pet.fetch()"
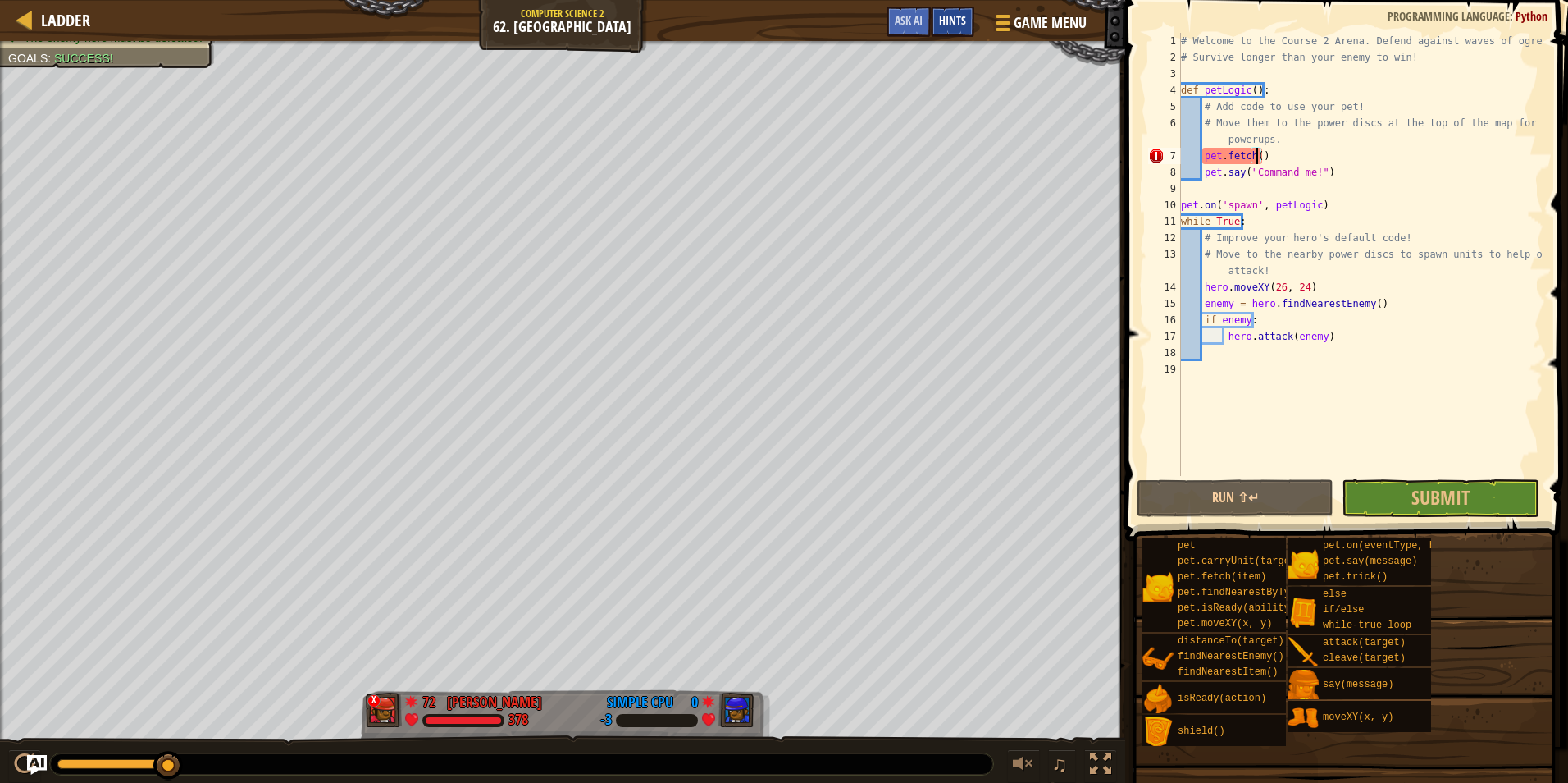
click at [958, 19] on span "Hints" at bounding box center [952, 20] width 27 height 16
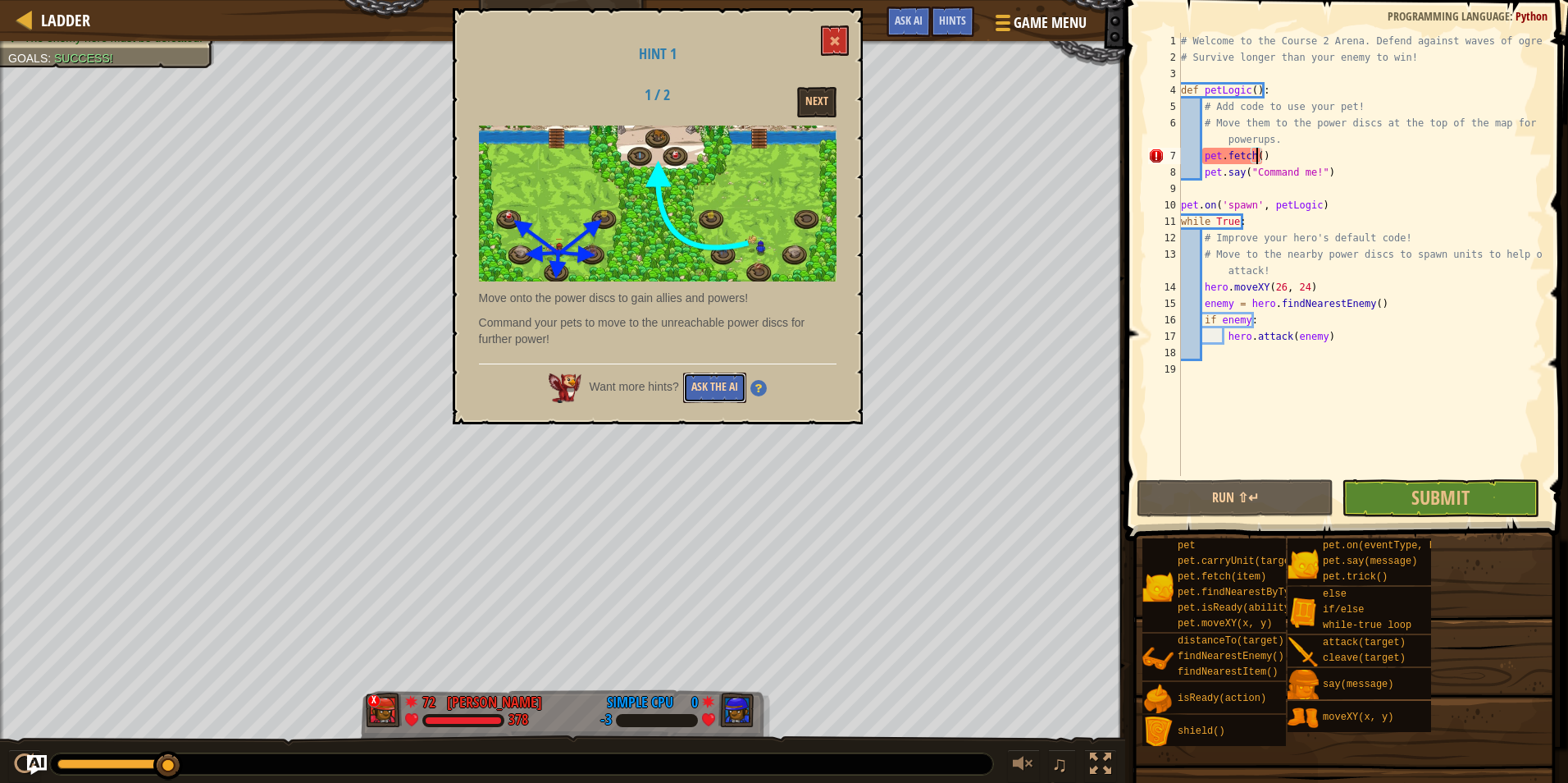
click at [700, 387] on button "Ask the AI" at bounding box center [715, 387] width 63 height 30
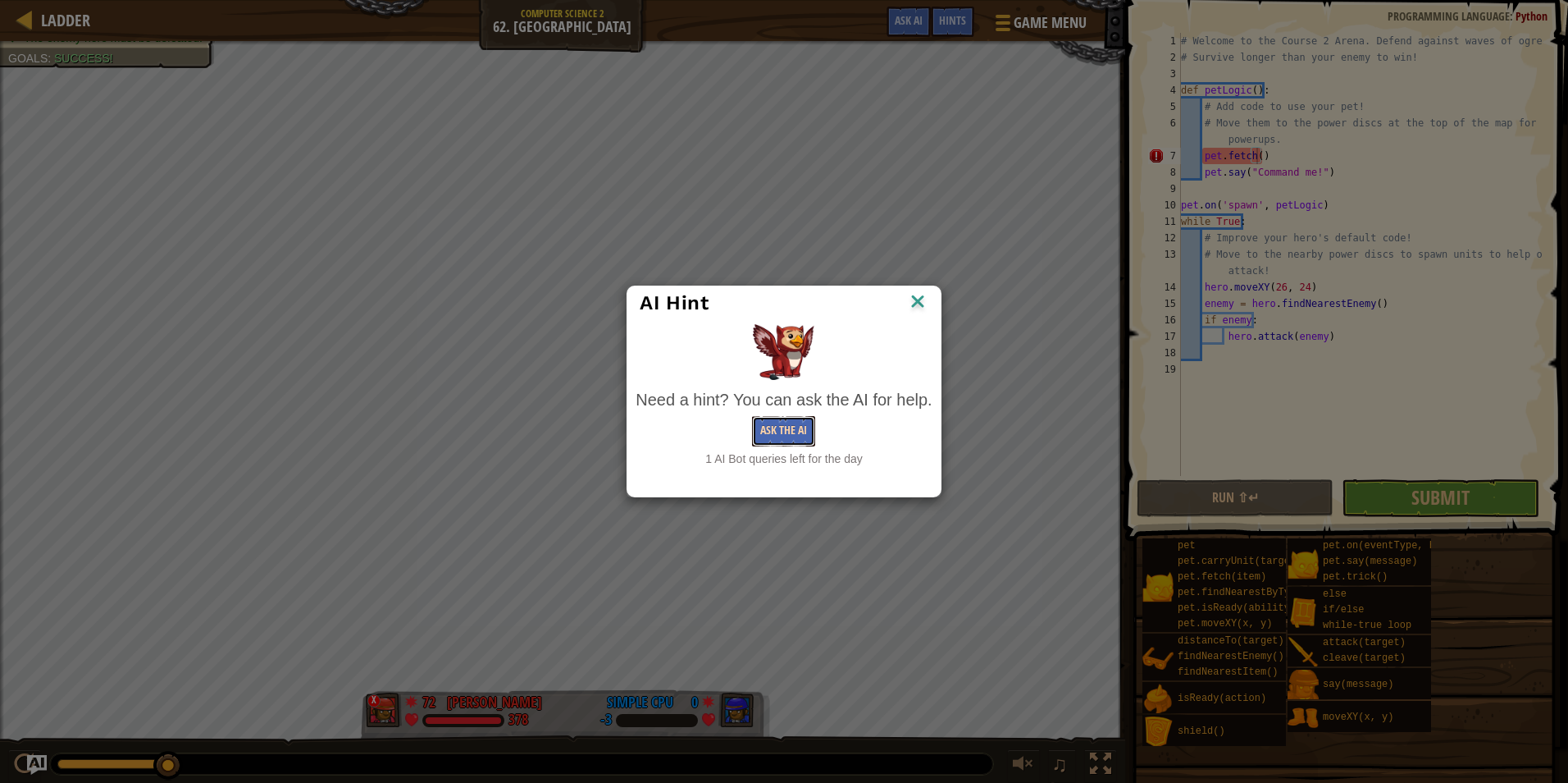
click at [783, 432] on button "Ask the AI" at bounding box center [784, 431] width 63 height 30
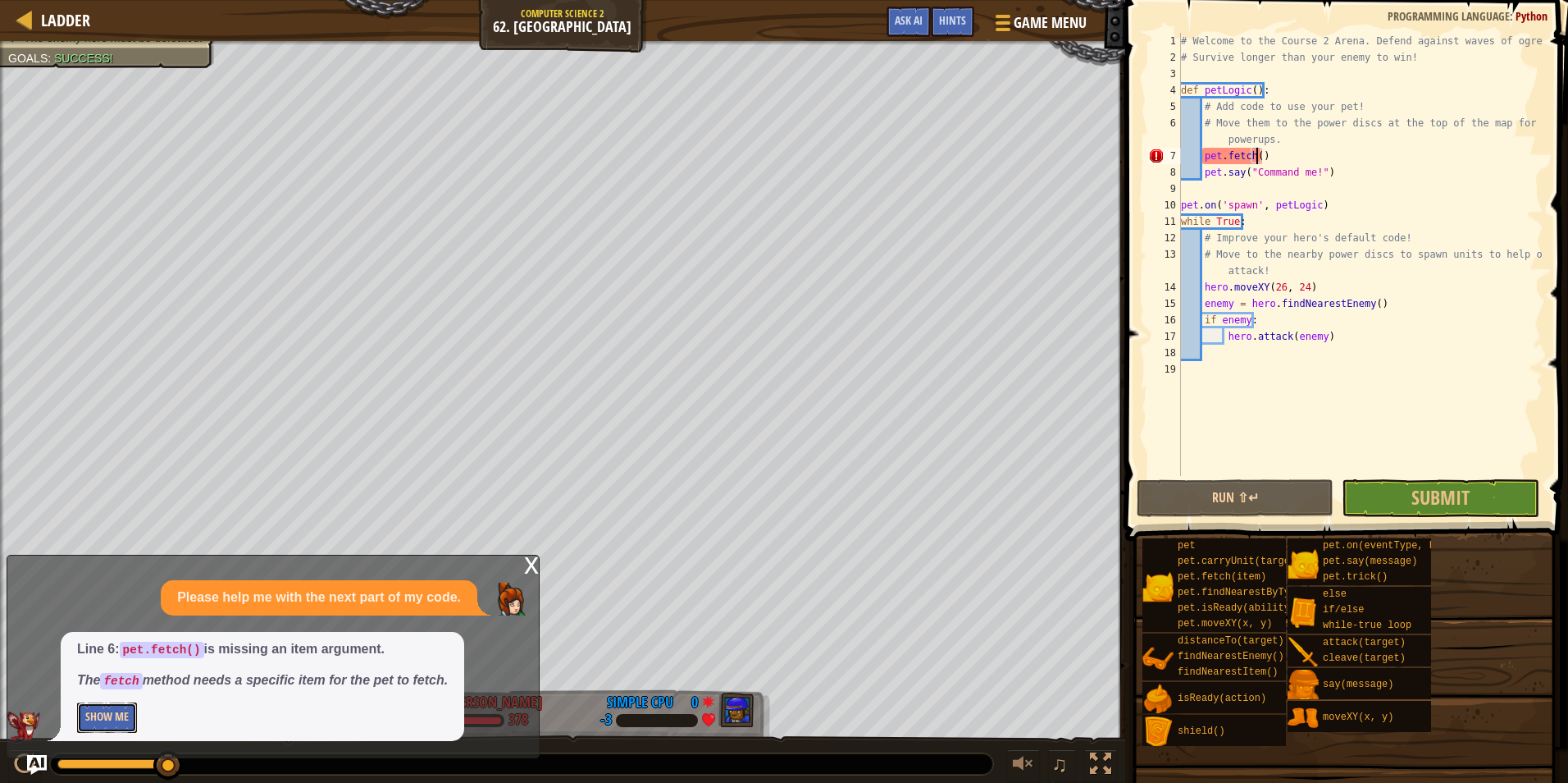
click at [128, 710] on button "Show Me" at bounding box center [107, 717] width 60 height 30
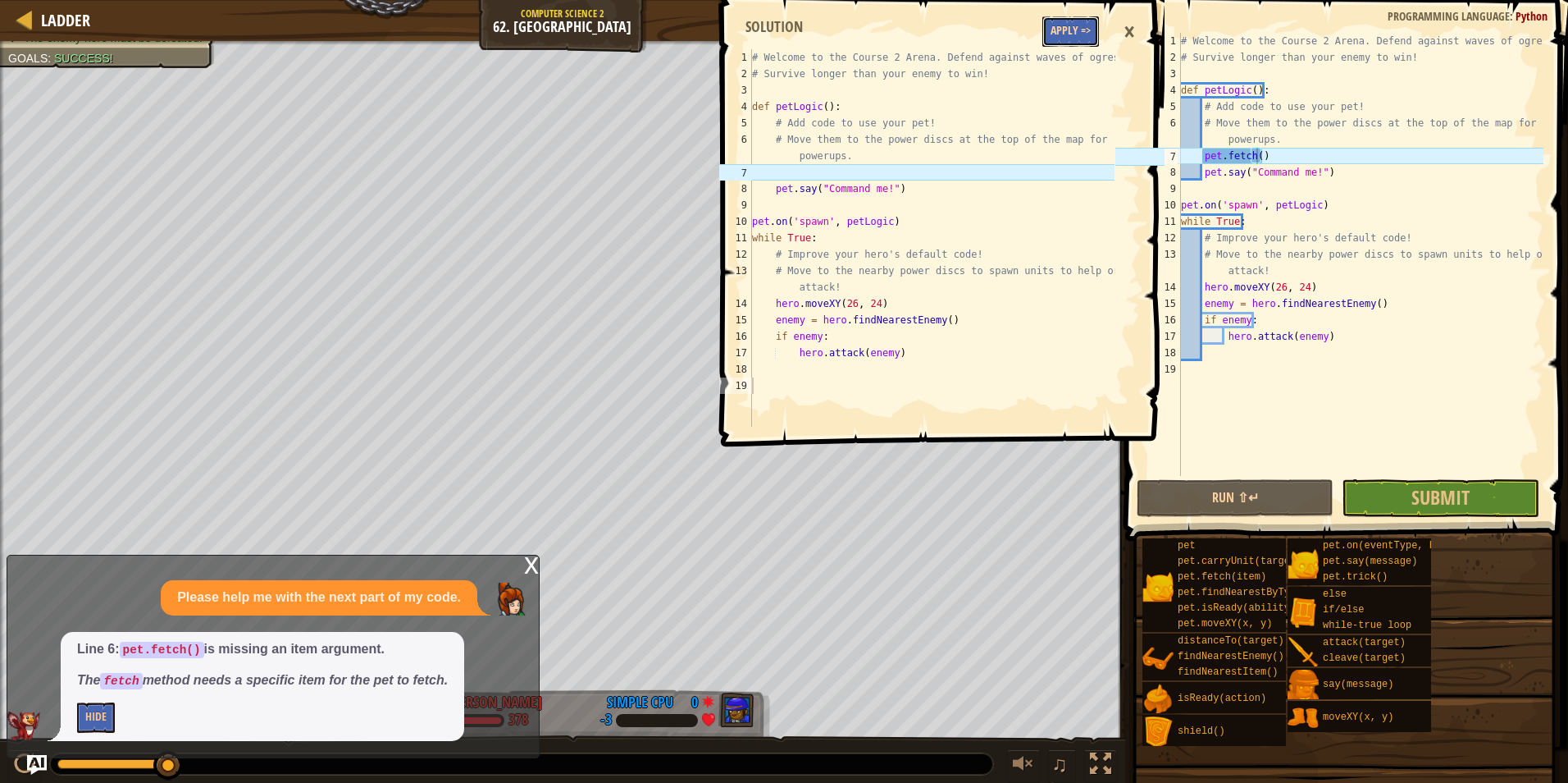
click at [1063, 36] on button "Apply =>" at bounding box center [1070, 31] width 57 height 30
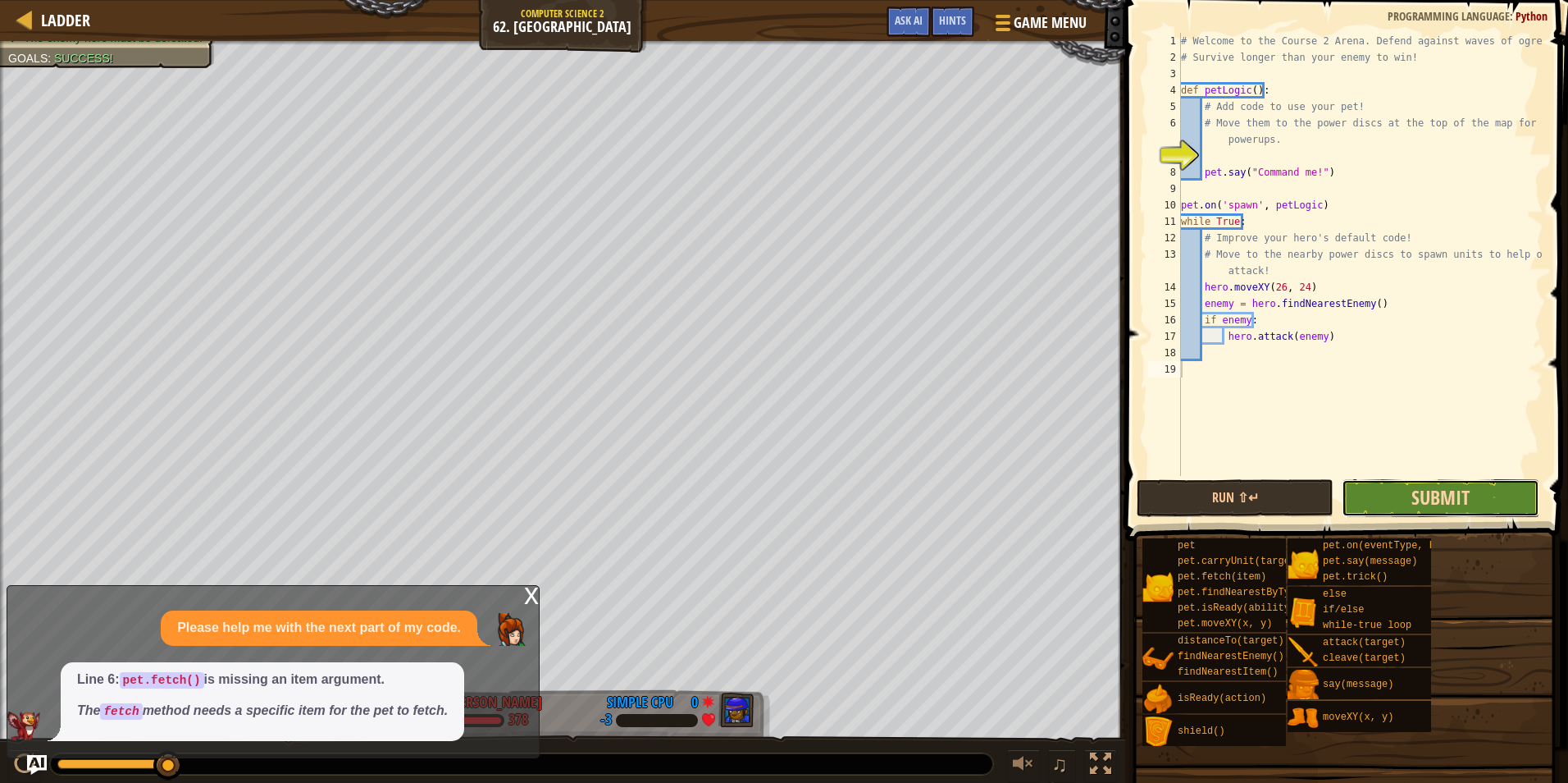
click at [1447, 490] on span "Submit" at bounding box center [1441, 497] width 58 height 26
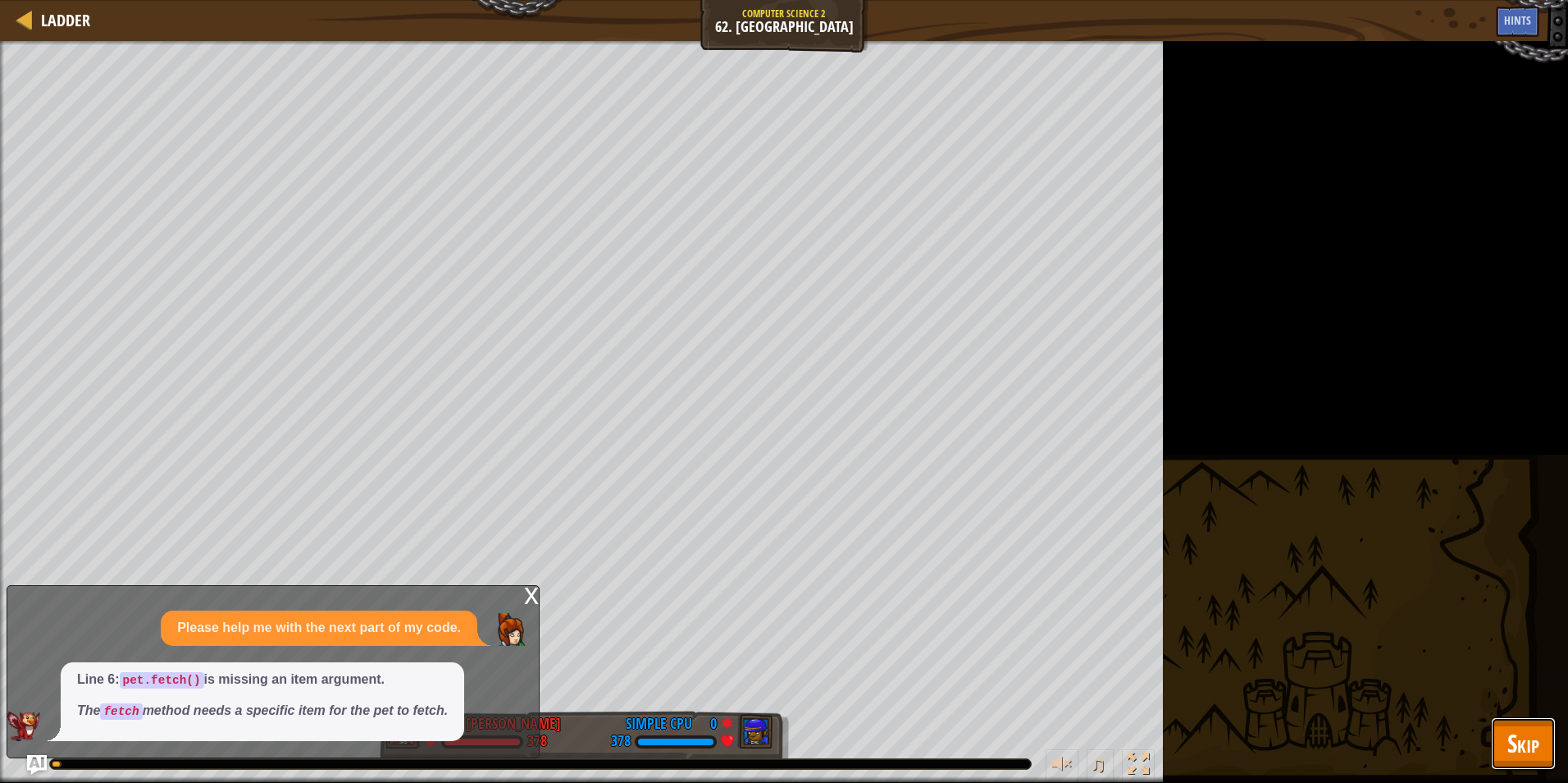
click at [1521, 731] on span "Skip" at bounding box center [1523, 743] width 32 height 34
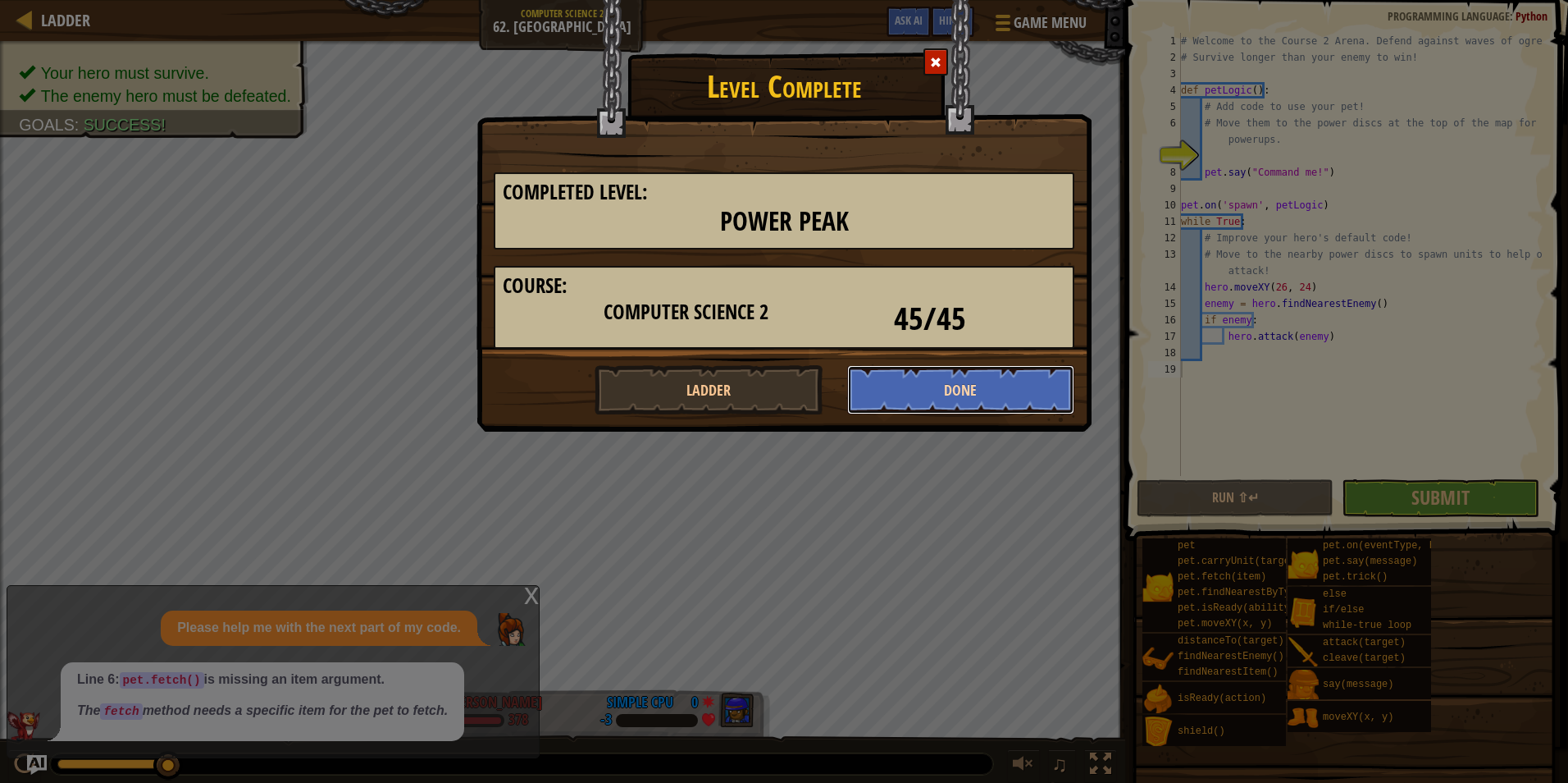
click at [981, 378] on button "Done" at bounding box center [962, 389] width 228 height 49
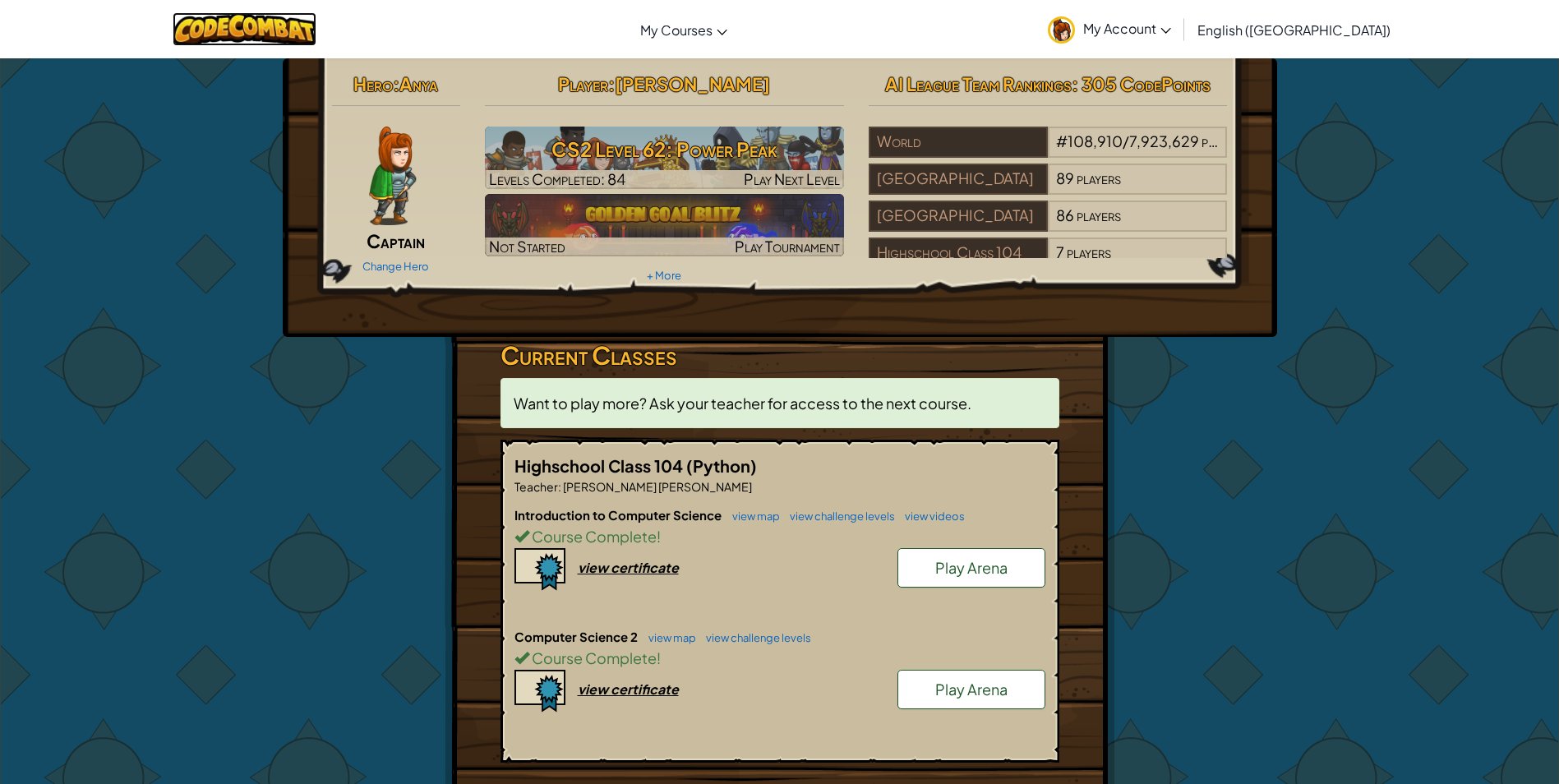
click at [314, 24] on img at bounding box center [244, 29] width 144 height 34
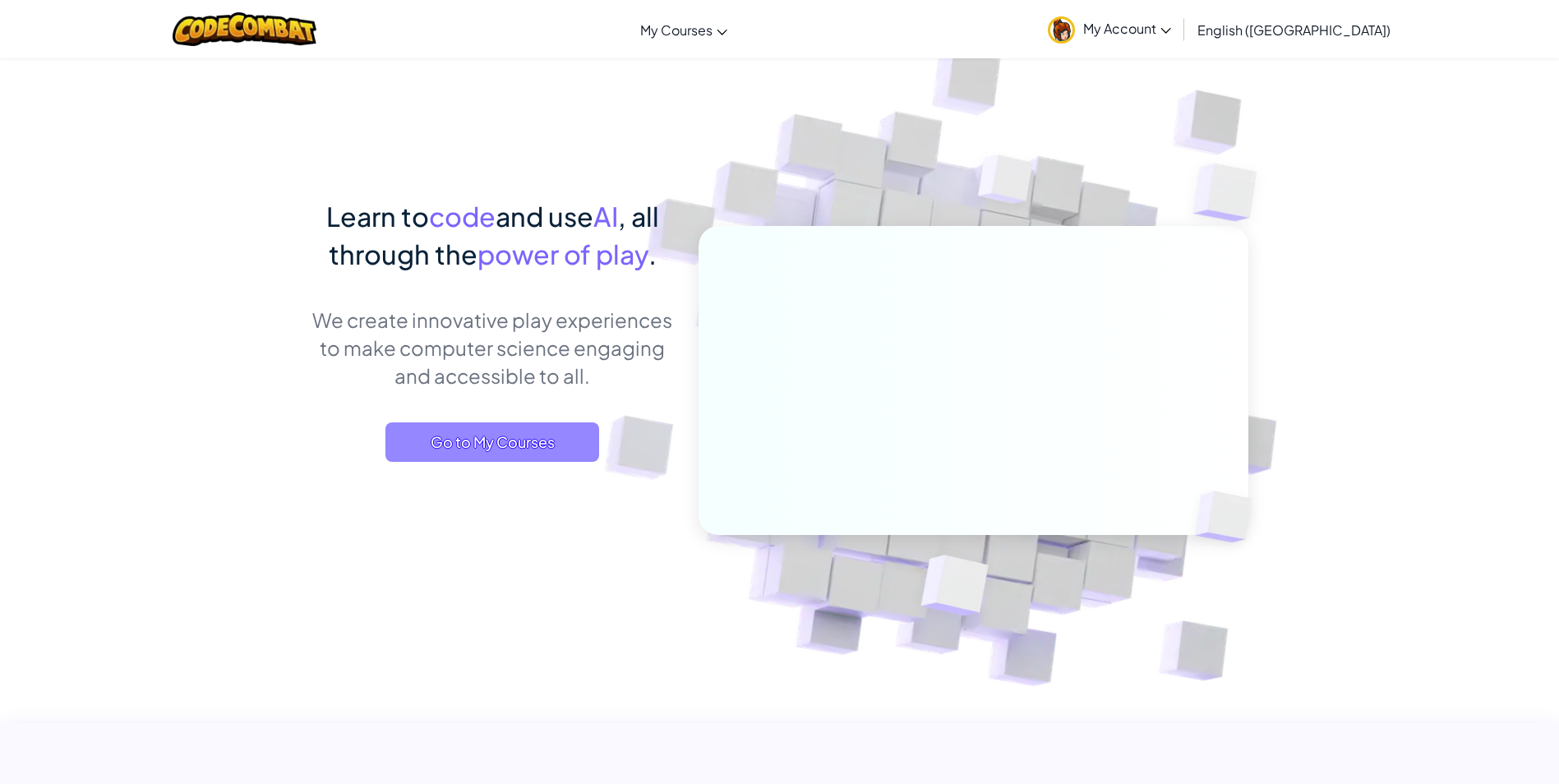
click at [491, 434] on span "Go to My Courses" at bounding box center [492, 442] width 214 height 39
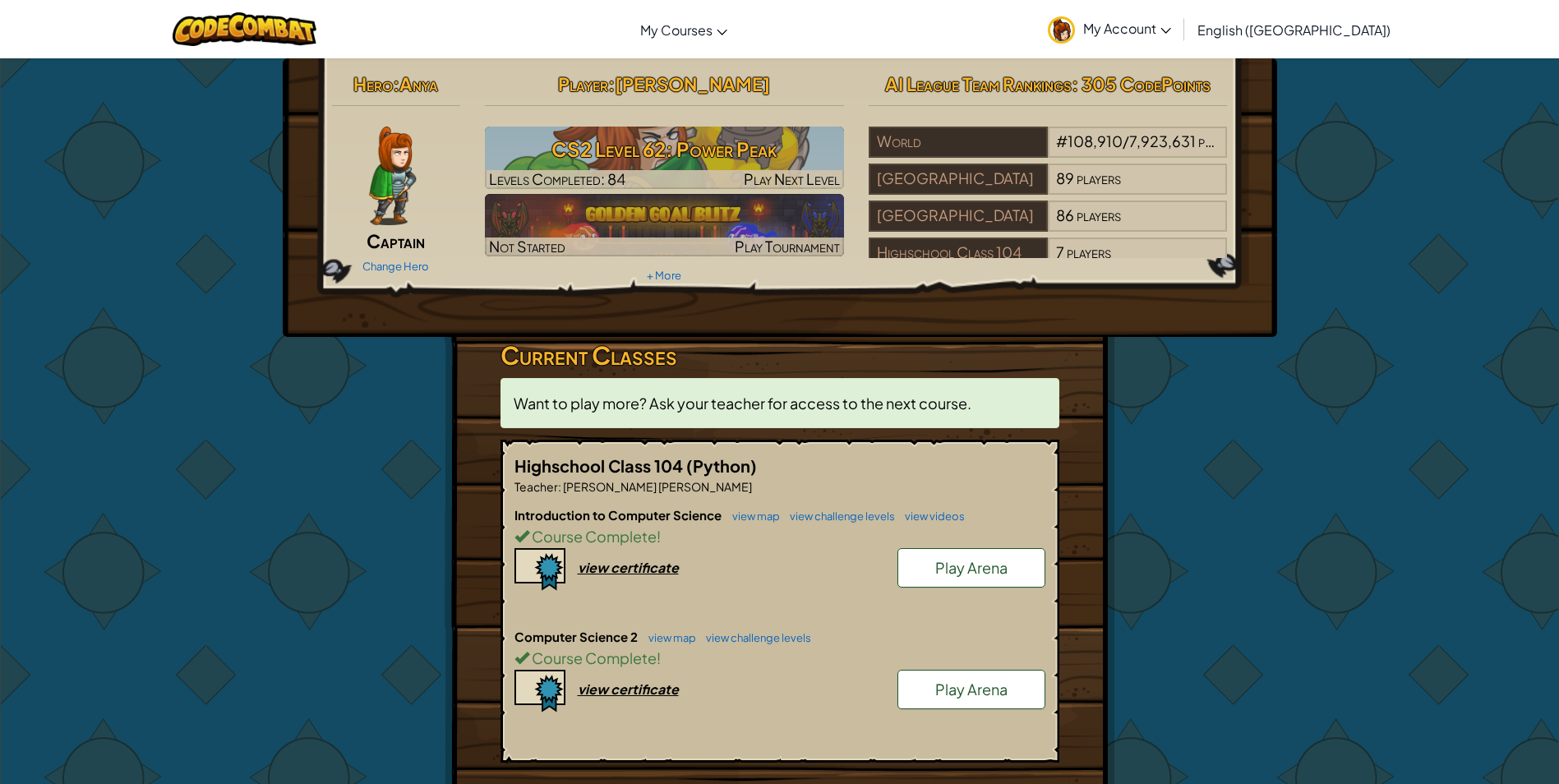
scroll to position [328, 0]
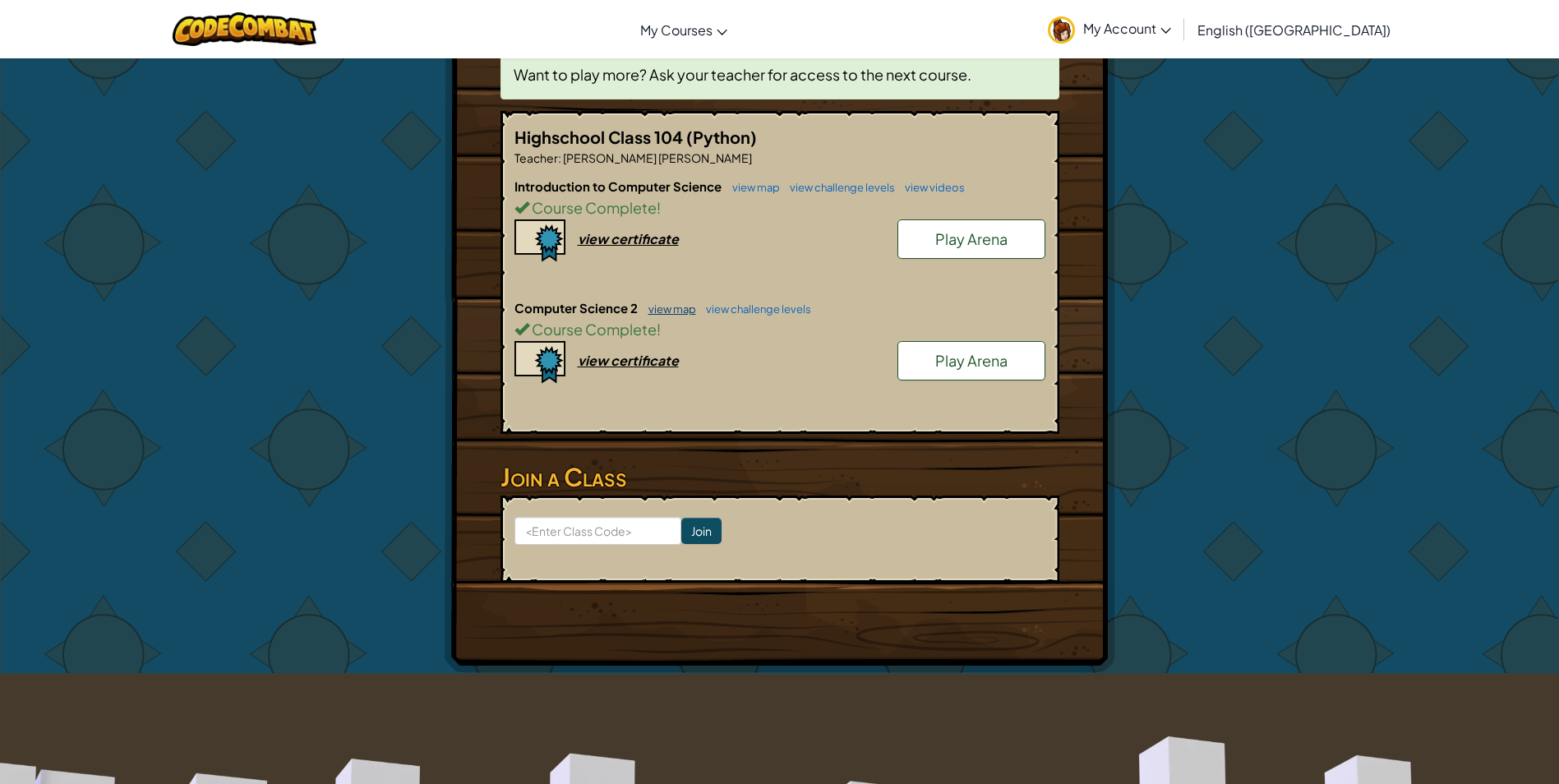
click at [663, 308] on link "view map" at bounding box center [668, 308] width 56 height 13
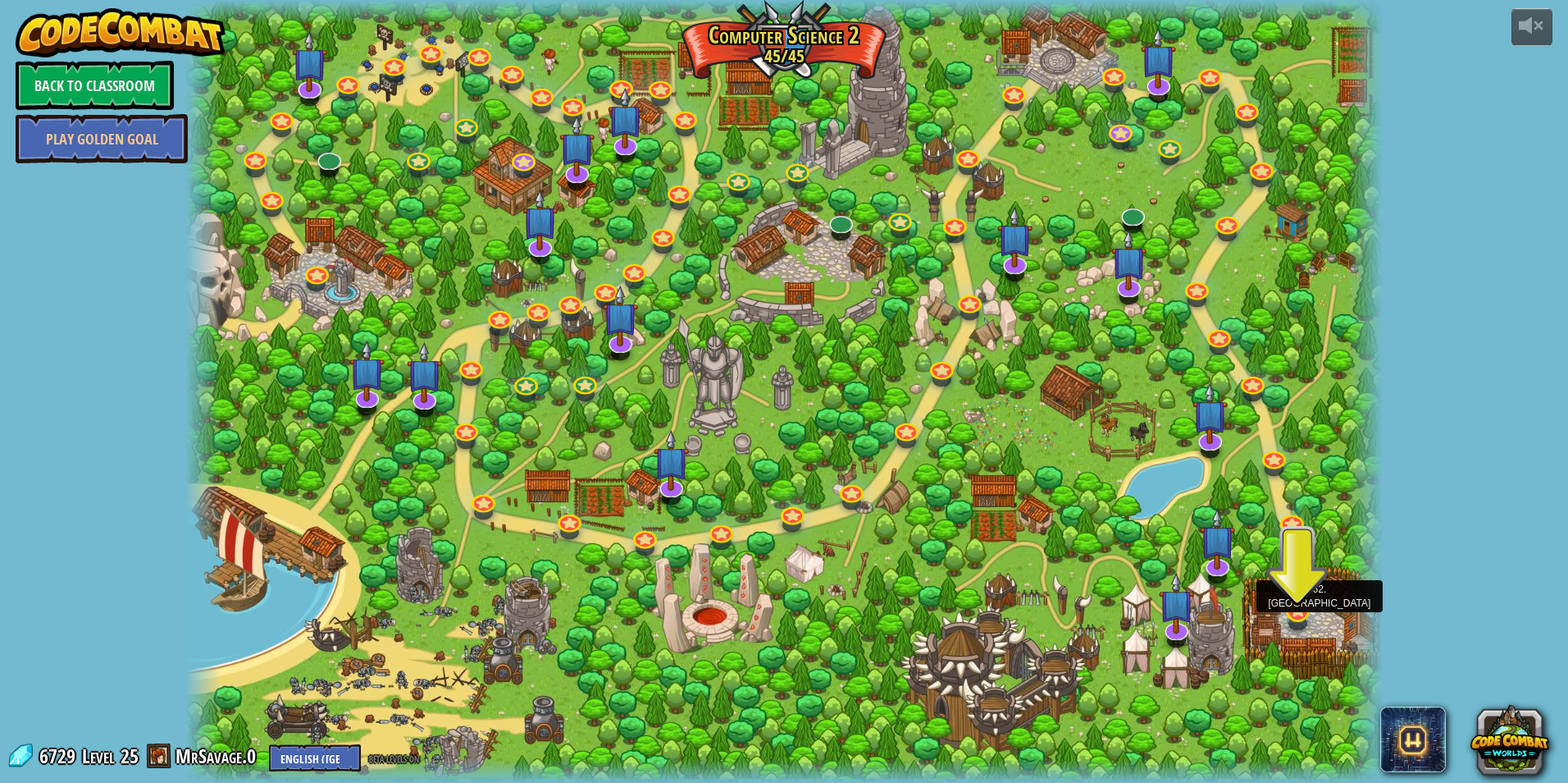
click at [1295, 606] on img at bounding box center [1298, 569] width 32 height 85
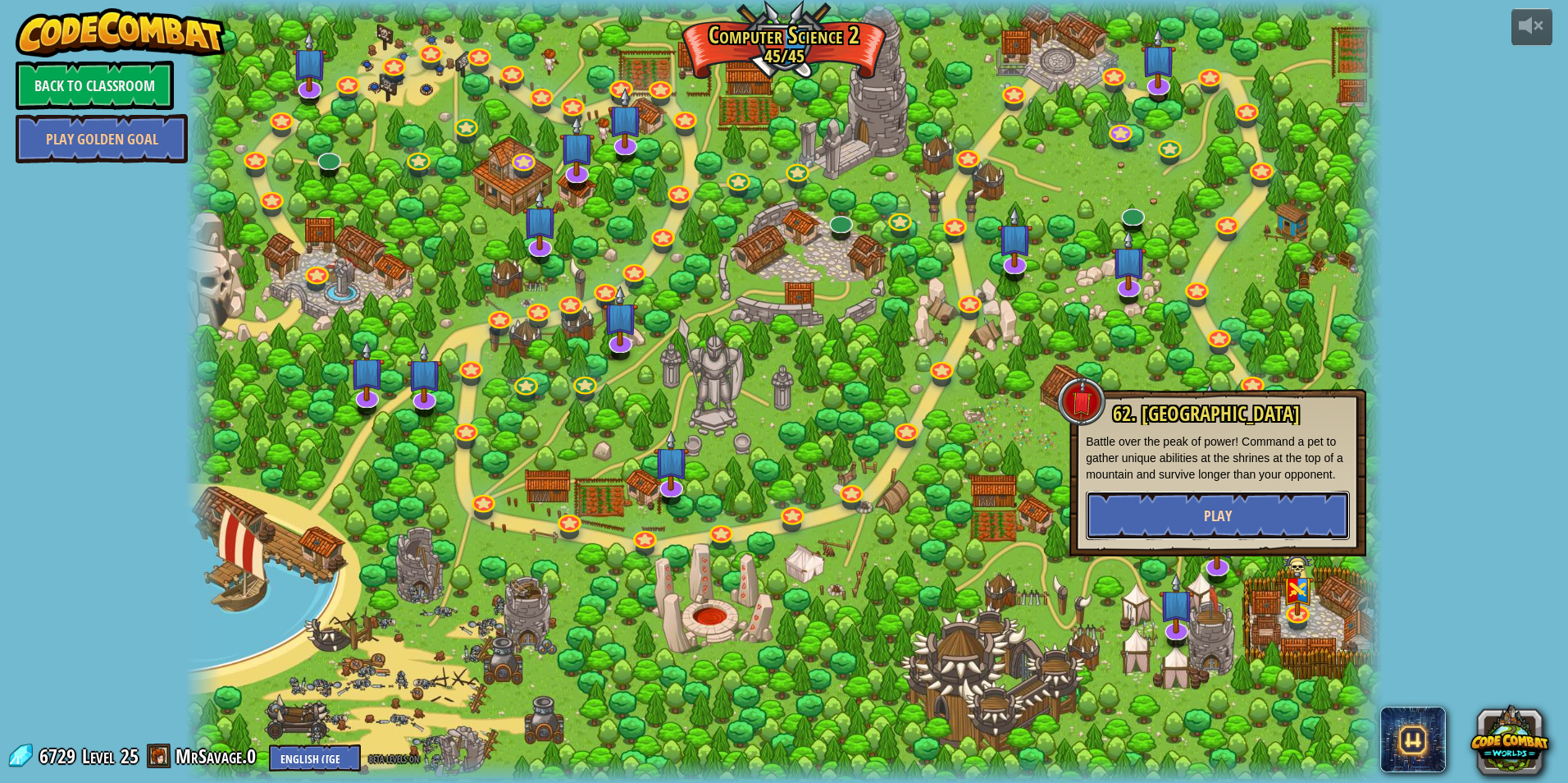
click at [1296, 519] on button "Play" at bounding box center [1218, 515] width 264 height 49
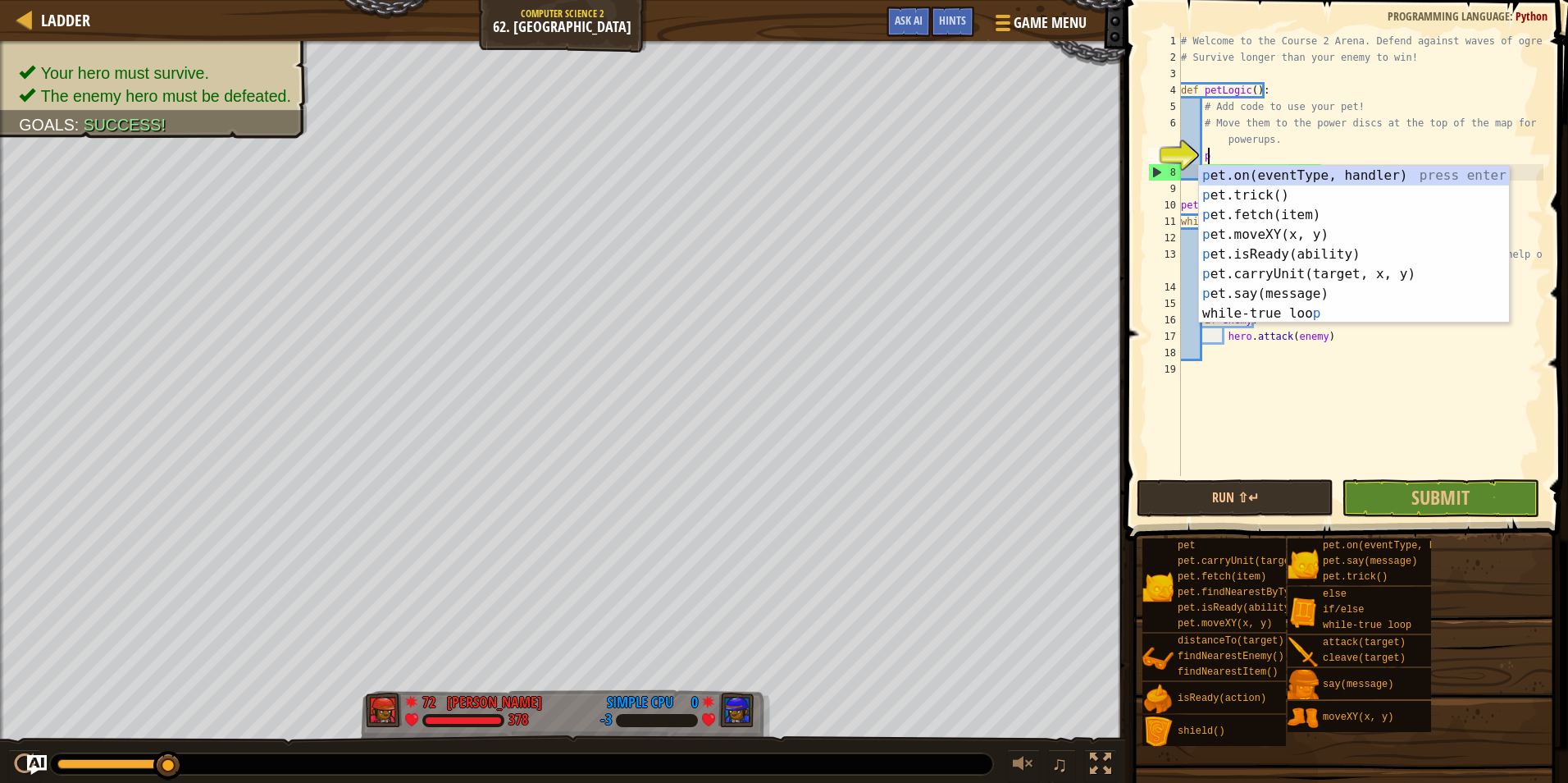
scroll to position [7, 1]
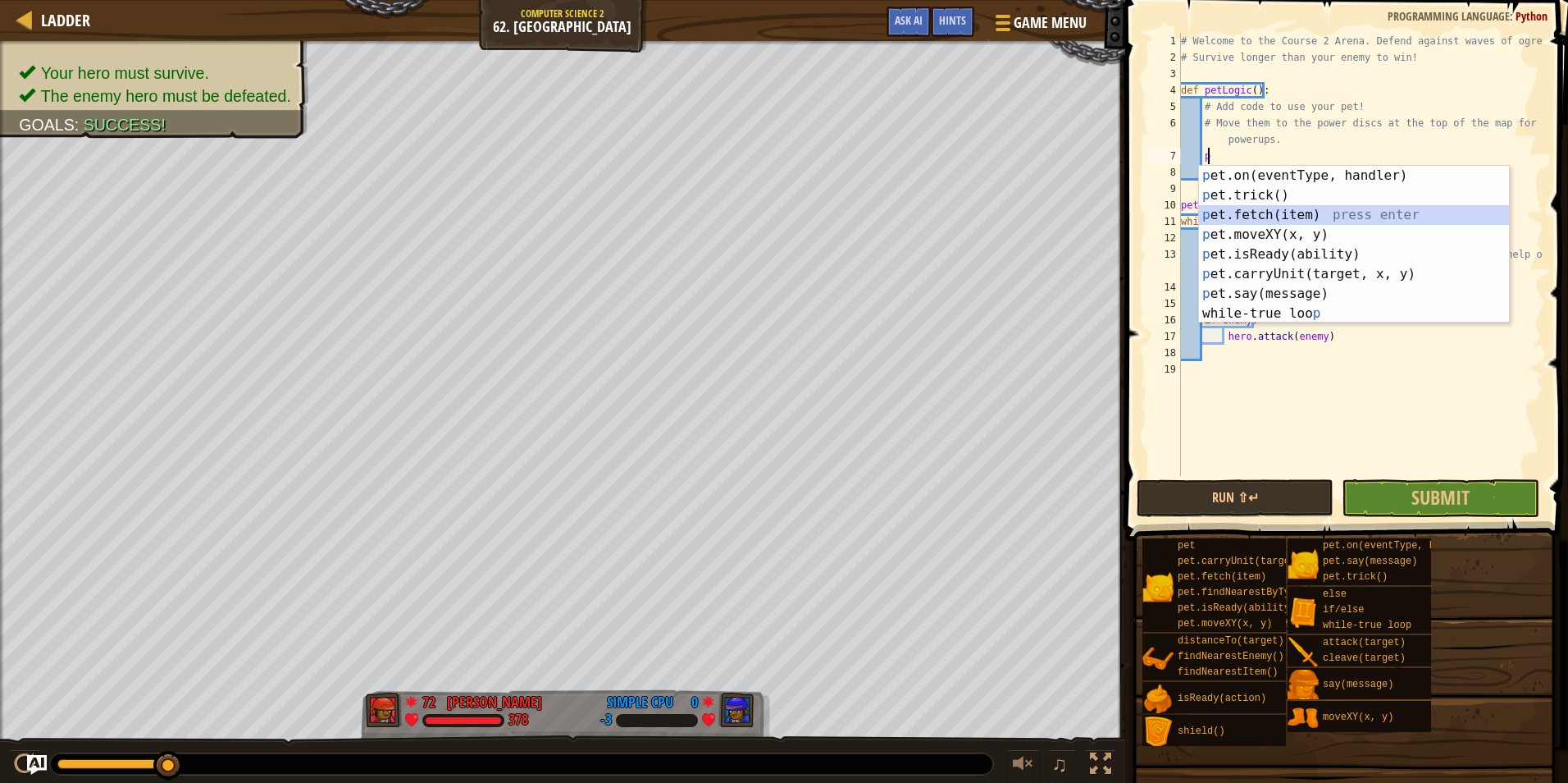
click at [1275, 213] on div "p et.on(eventType, handler) press enter p et.trick() press enter p et.fetch(ite…" at bounding box center [1354, 265] width 310 height 197
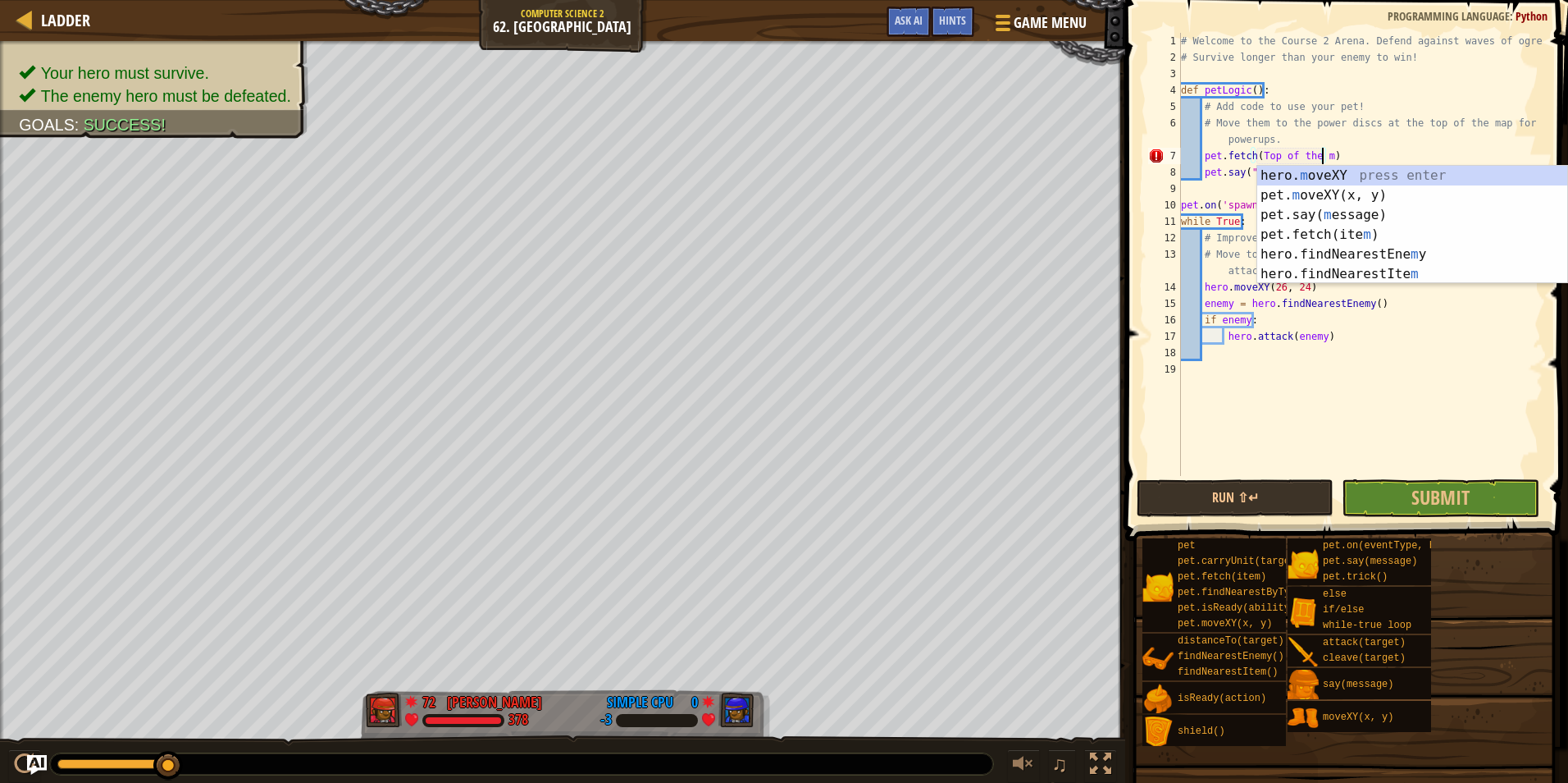
scroll to position [7, 11]
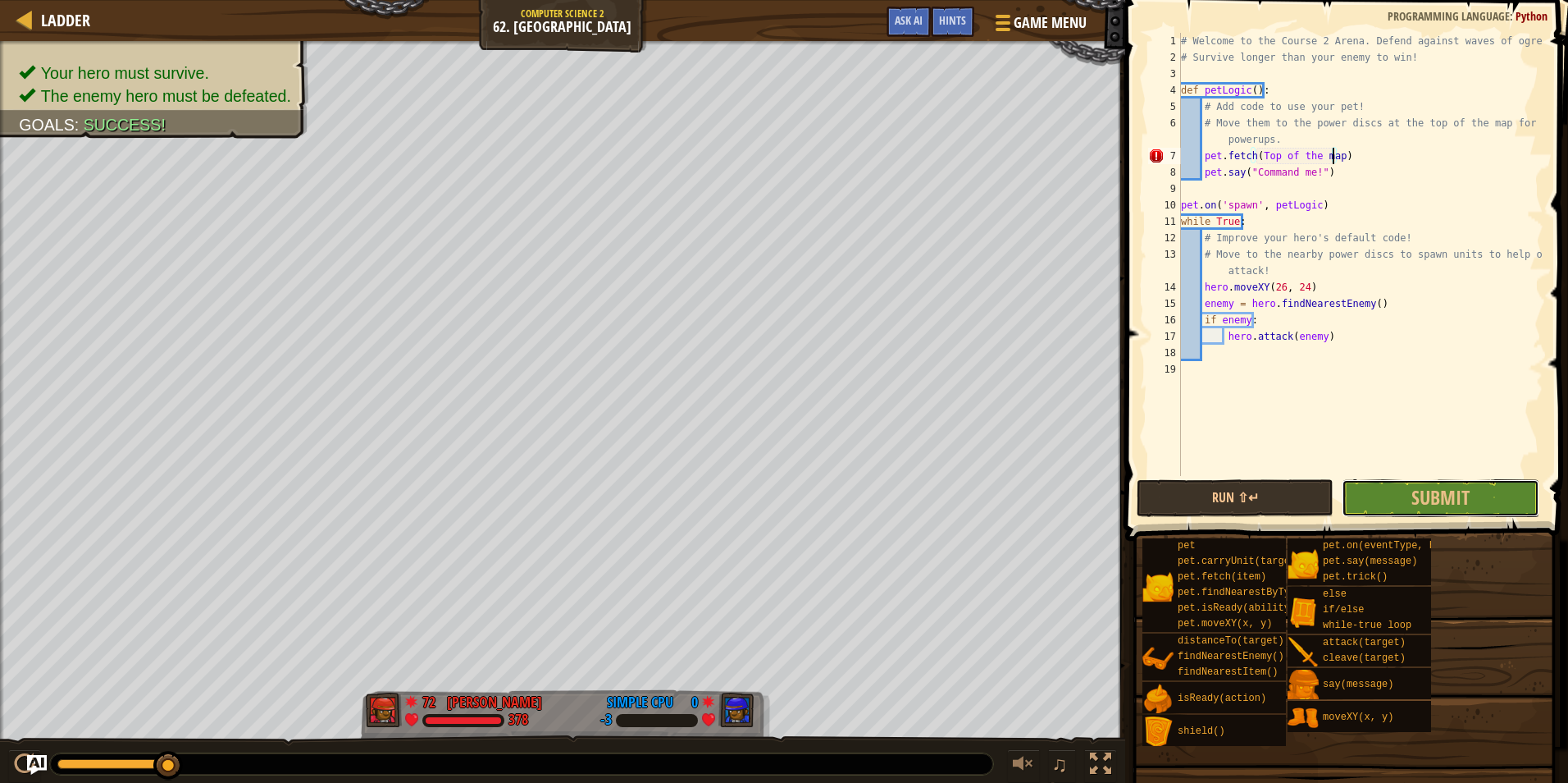
click at [1432, 504] on span "Submit" at bounding box center [1441, 497] width 58 height 26
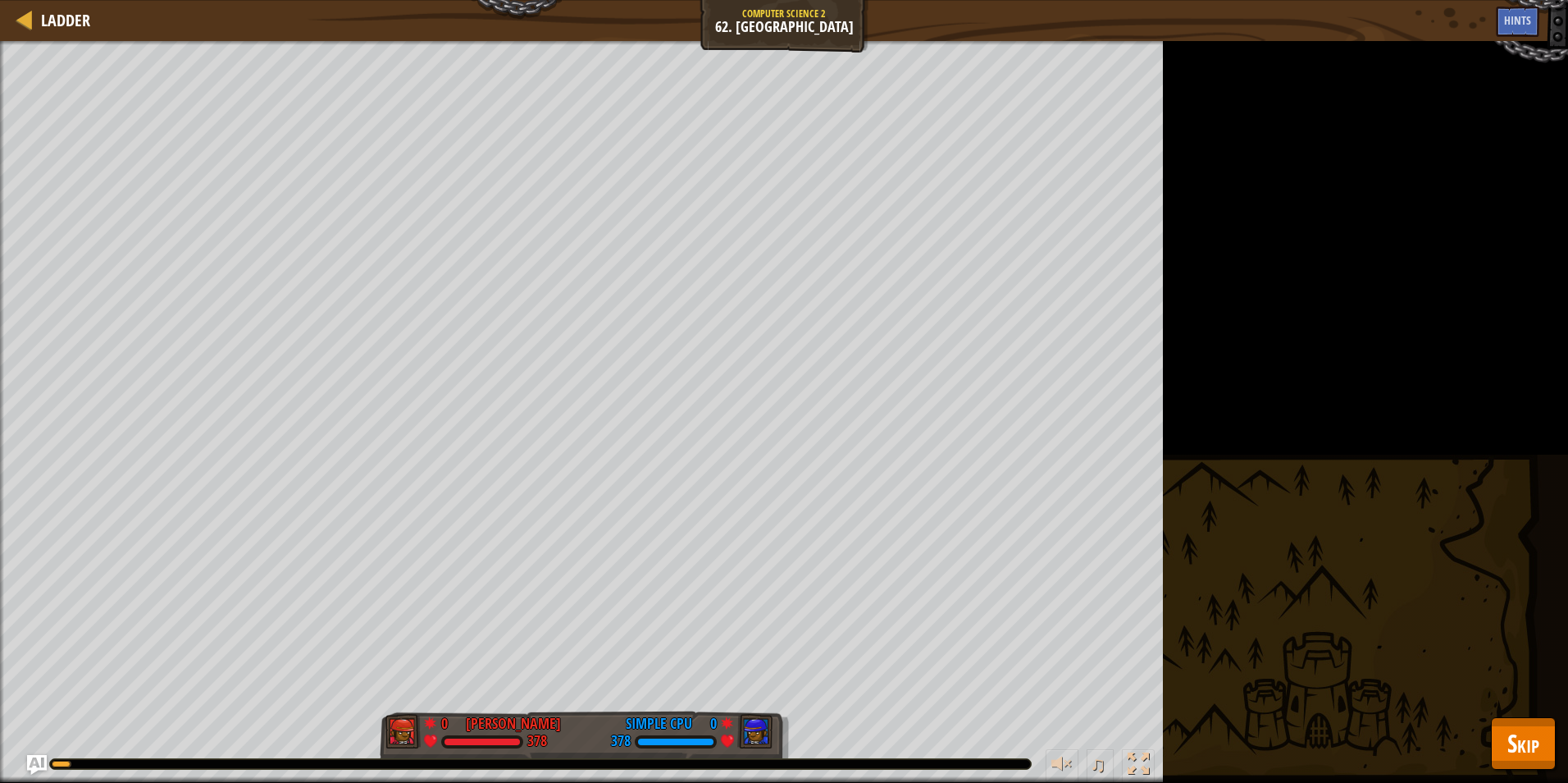
click at [1522, 722] on div "Ladder Computer Science 2 62. Power Peak Game Menu Done Hints Ask AI 1 הההההההה…" at bounding box center [784, 391] width 1568 height 783
click at [1520, 732] on span "Skip" at bounding box center [1523, 743] width 32 height 34
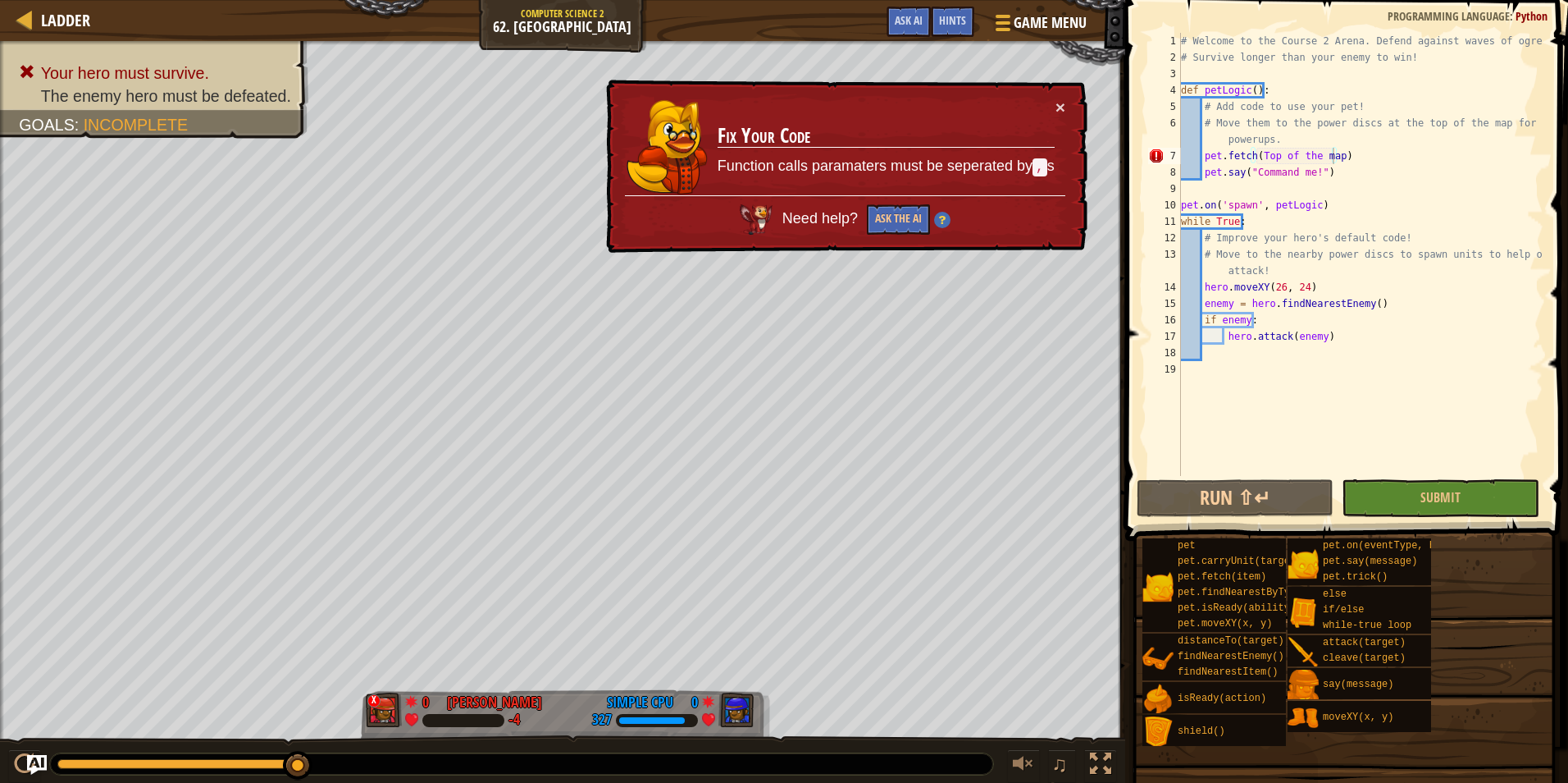
click at [1327, 156] on div "# Welcome to the Course 2 Arena. Defend against waves of ogres! # Survive longe…" at bounding box center [1360, 270] width 366 height 476
click at [1331, 159] on div "# Welcome to the Course 2 Arena. Defend against waves of ogres! # Survive longe…" at bounding box center [1360, 270] width 366 height 476
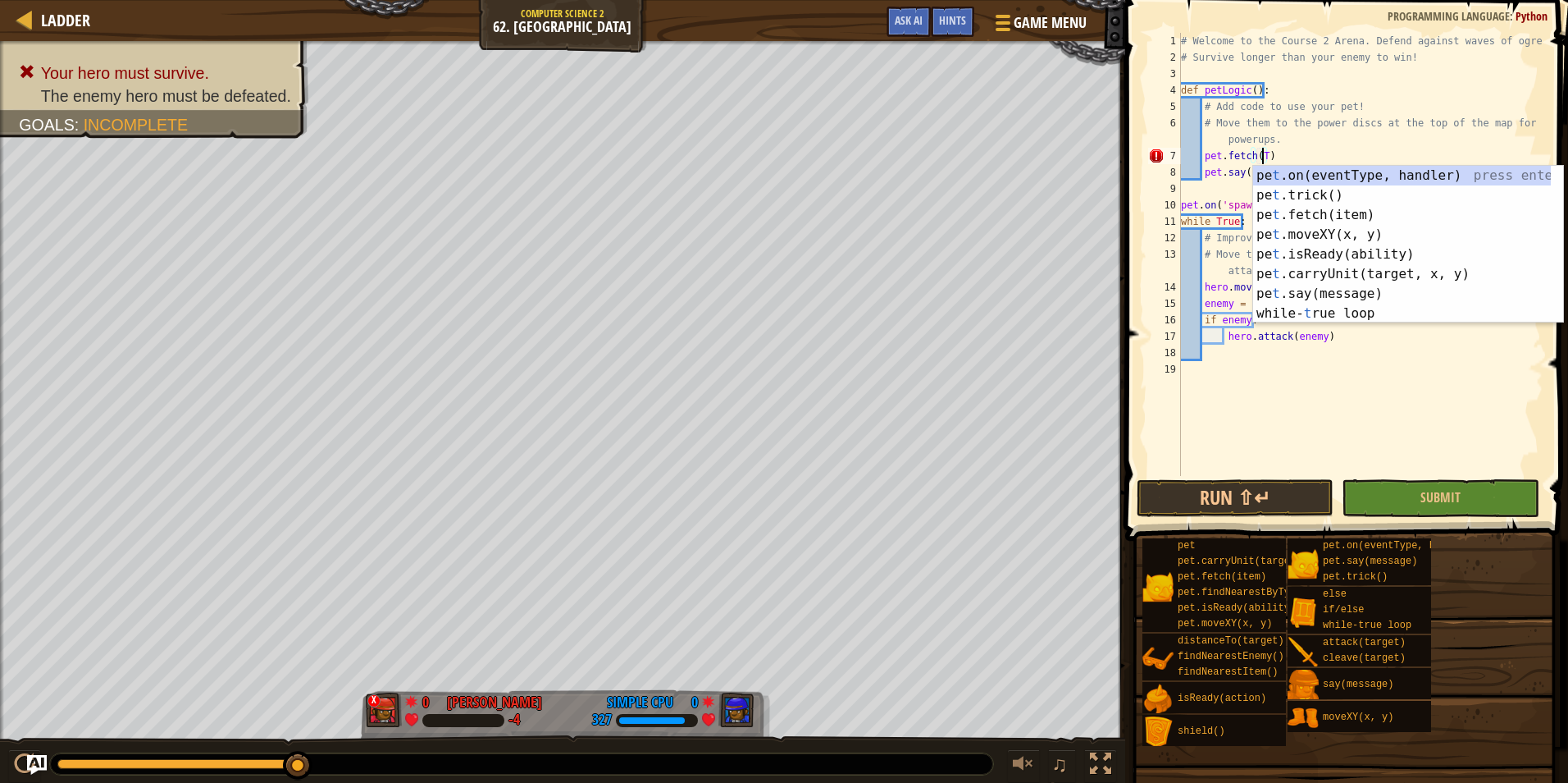
scroll to position [7, 6]
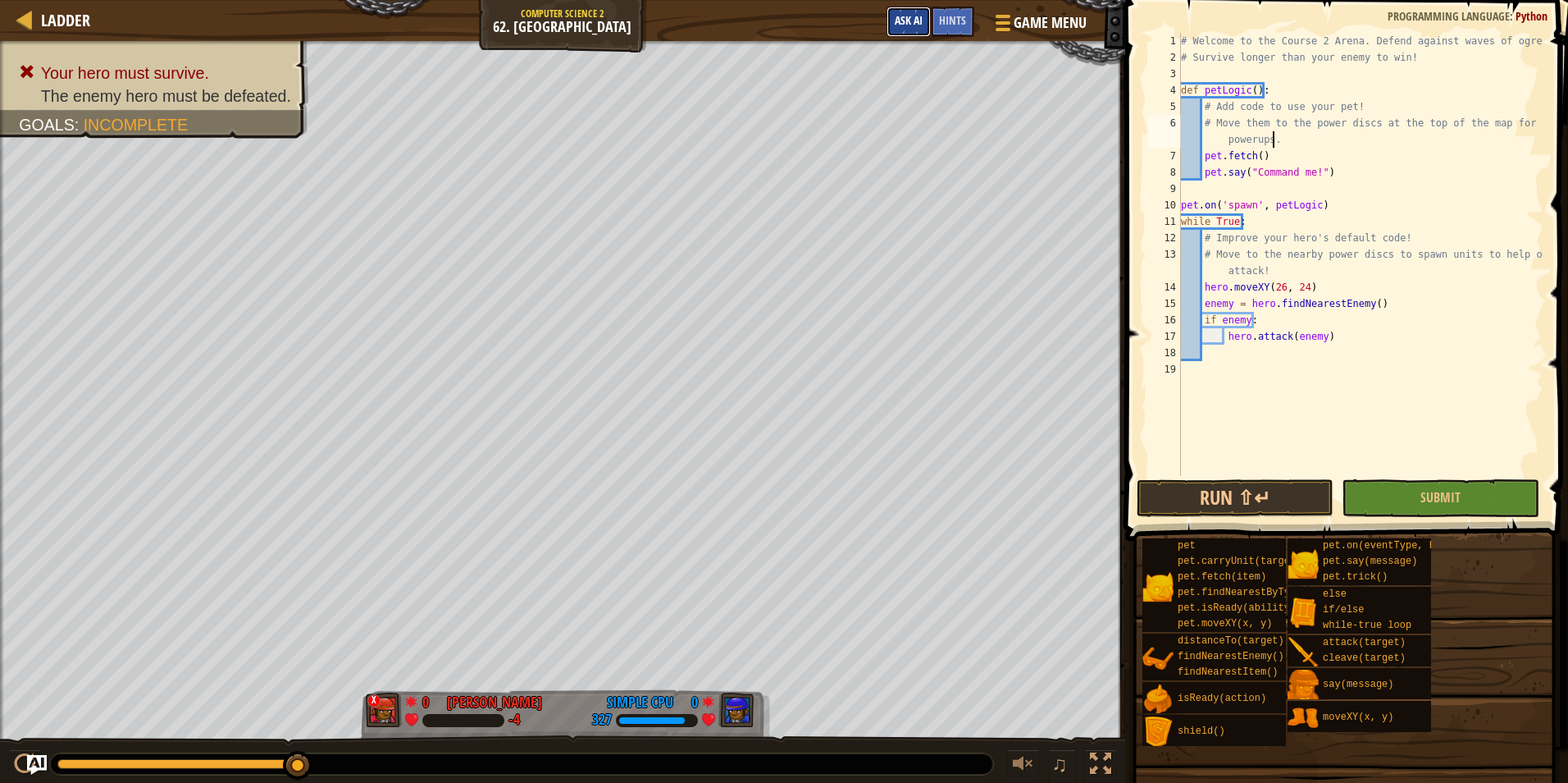
click at [907, 15] on span "Ask AI" at bounding box center [909, 20] width 28 height 16
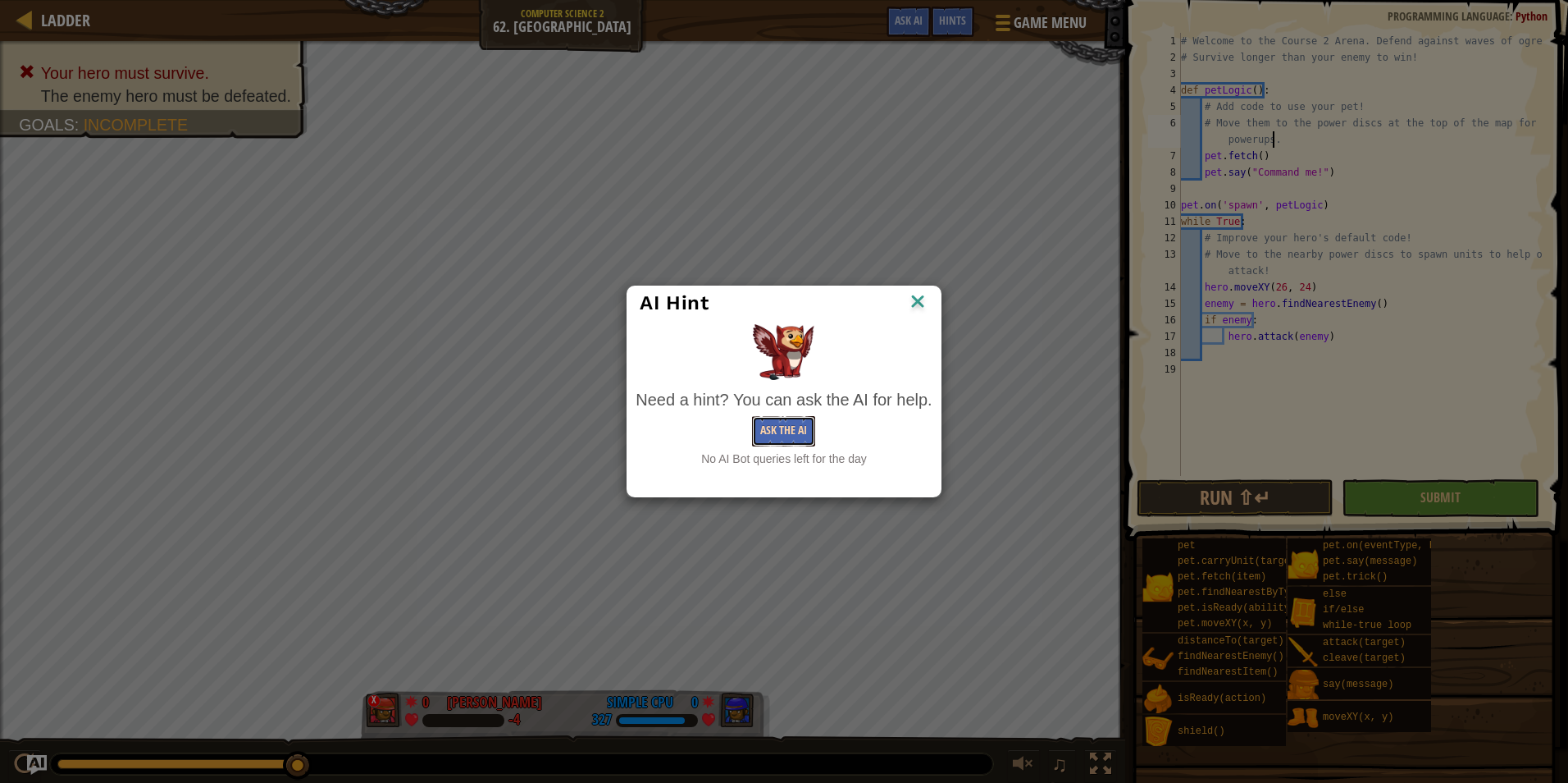
click at [786, 421] on button "Ask the AI" at bounding box center [784, 431] width 63 height 30
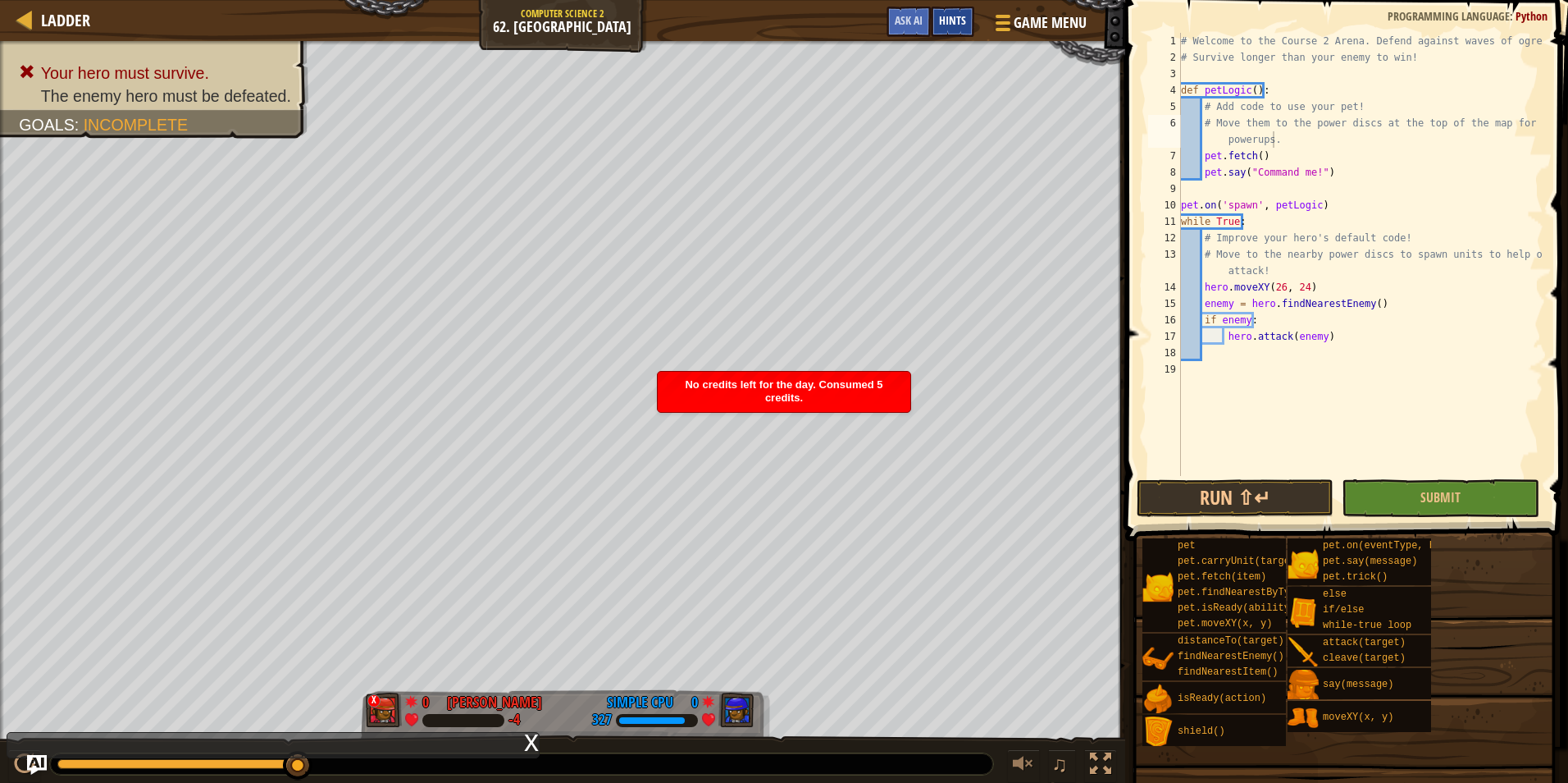
drag, startPoint x: 968, startPoint y: 16, endPoint x: 951, endPoint y: 25, distance: 19.2
click at [967, 16] on div "Hints" at bounding box center [952, 21] width 44 height 30
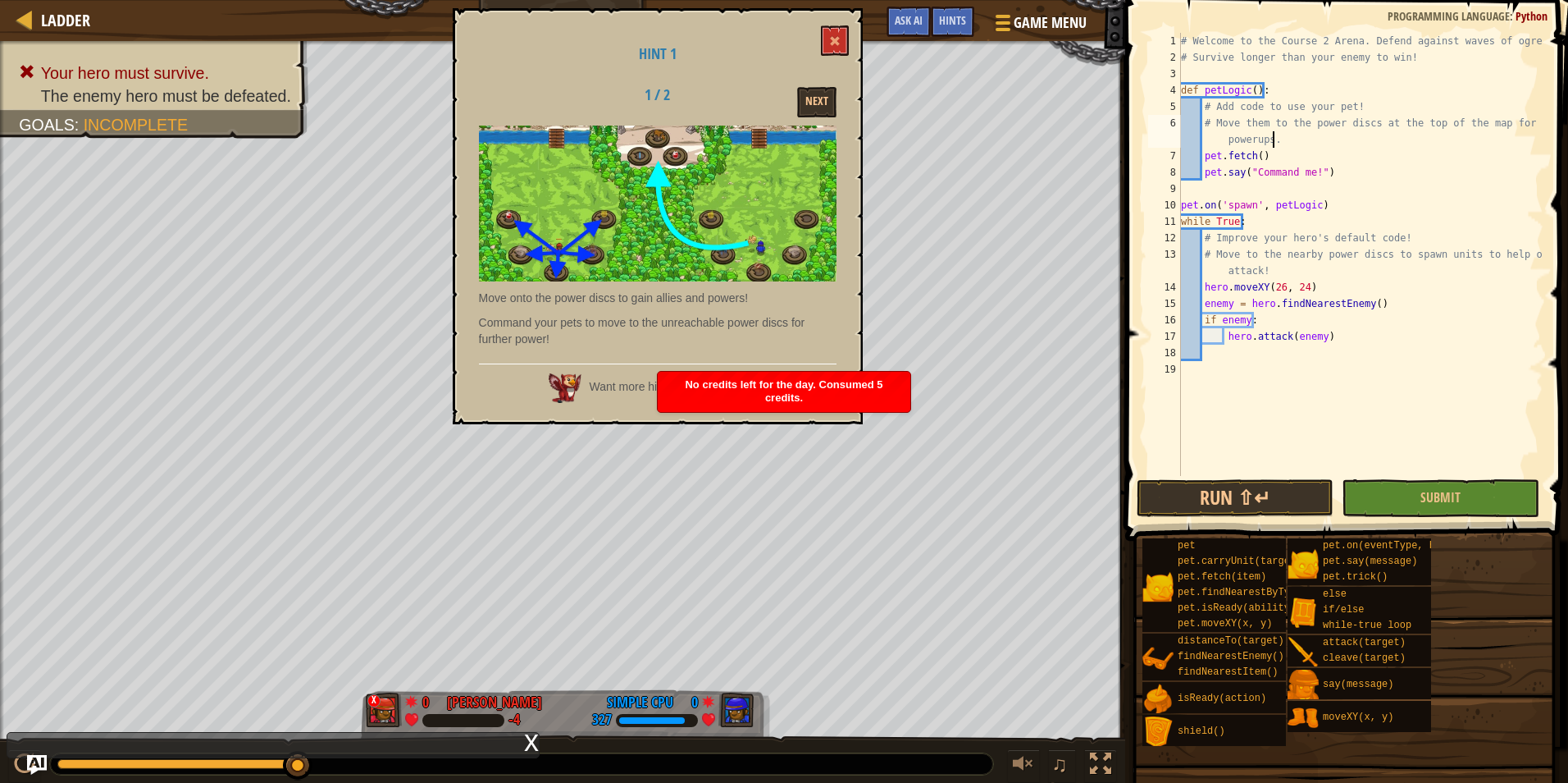
click at [694, 386] on span "No credits left for the day. Consumed 5 credits." at bounding box center [784, 390] width 198 height 25
click at [720, 388] on button "Ask the AI" at bounding box center [715, 387] width 63 height 30
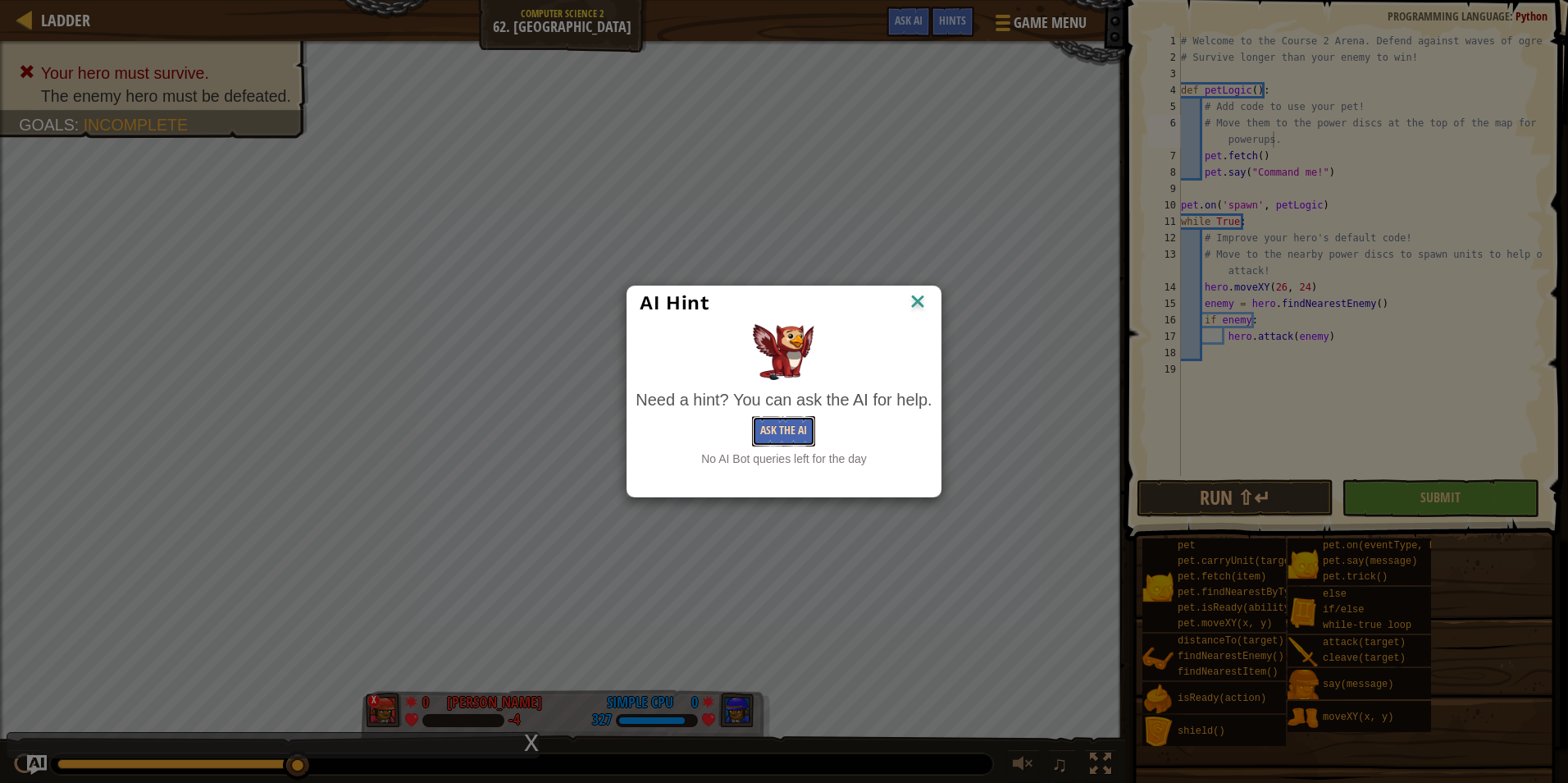
click at [793, 435] on button "Ask the AI" at bounding box center [784, 431] width 63 height 30
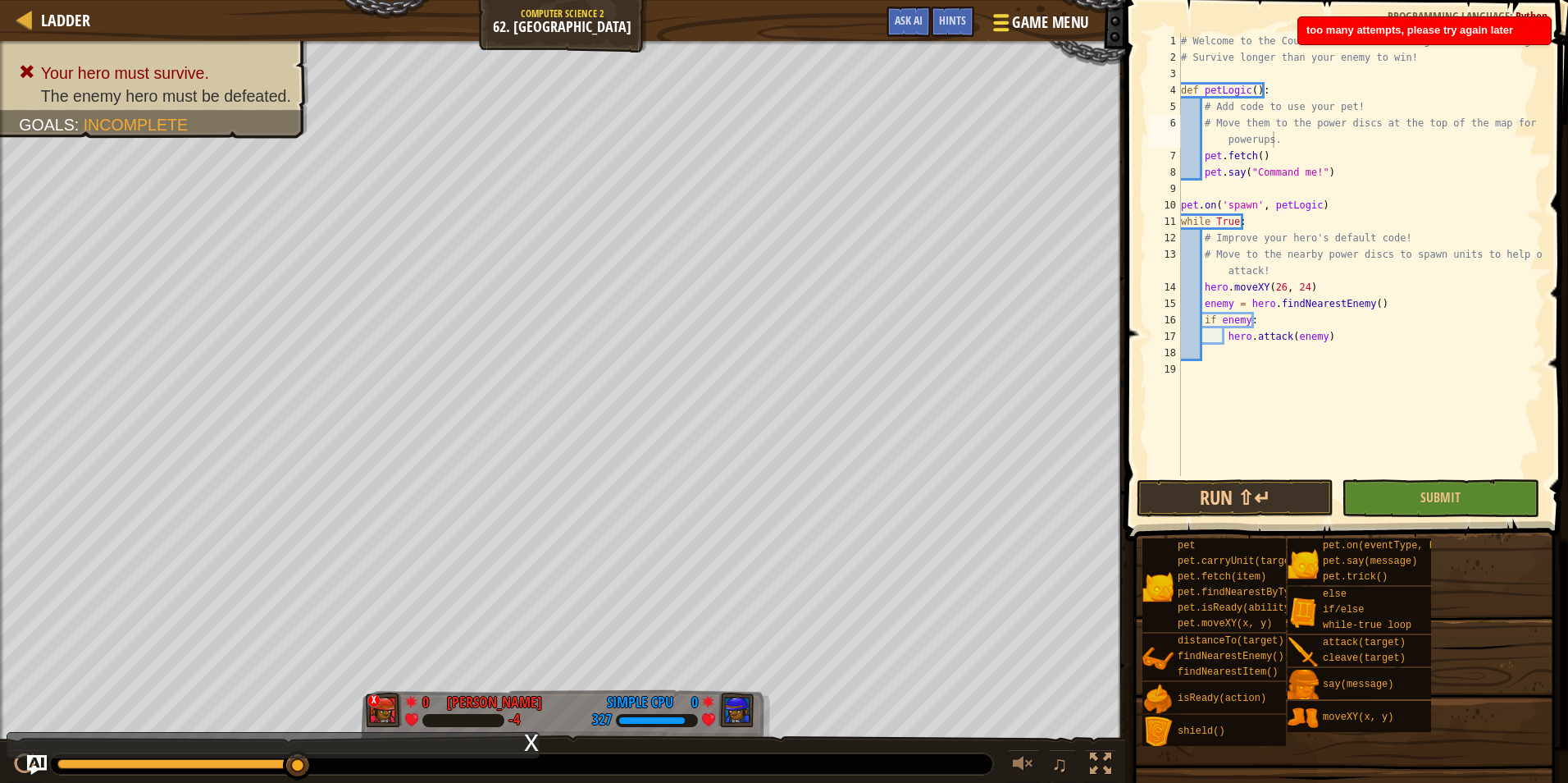
click at [1021, 13] on button "Game Menu" at bounding box center [1039, 25] width 120 height 40
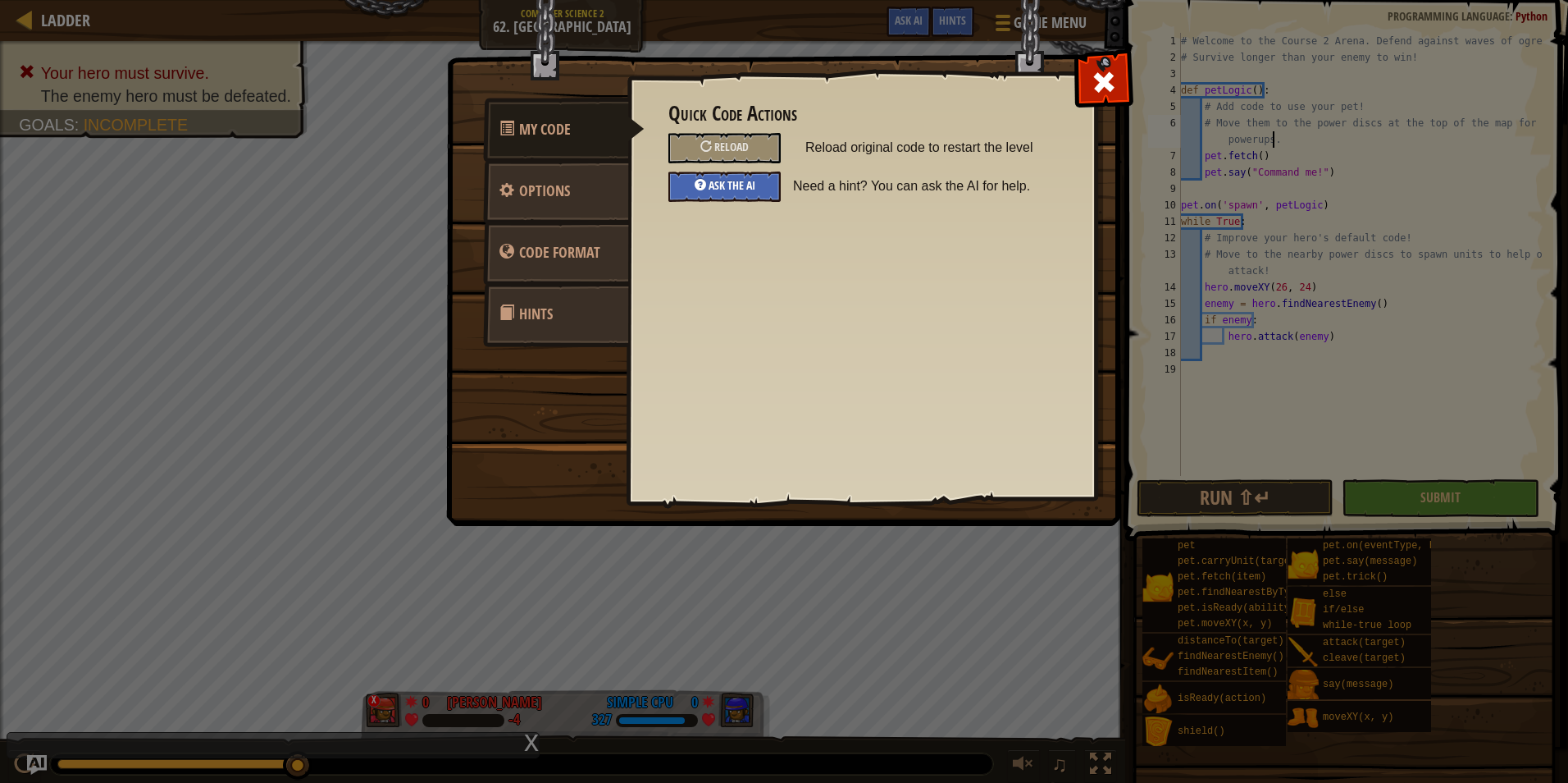
click at [736, 173] on div "Ask the AI" at bounding box center [724, 187] width 113 height 30
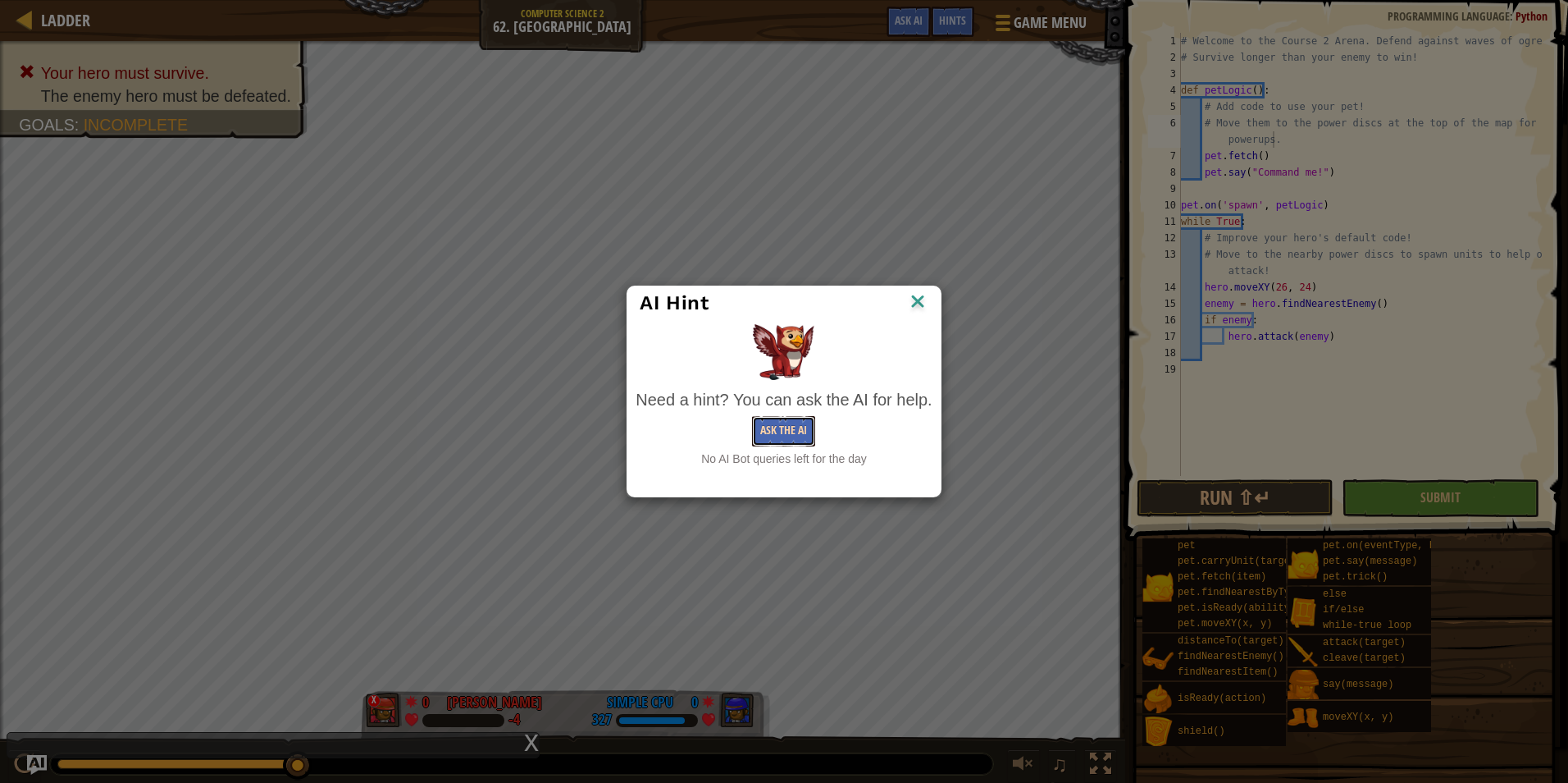
click at [797, 430] on button "Ask the AI" at bounding box center [784, 431] width 63 height 30
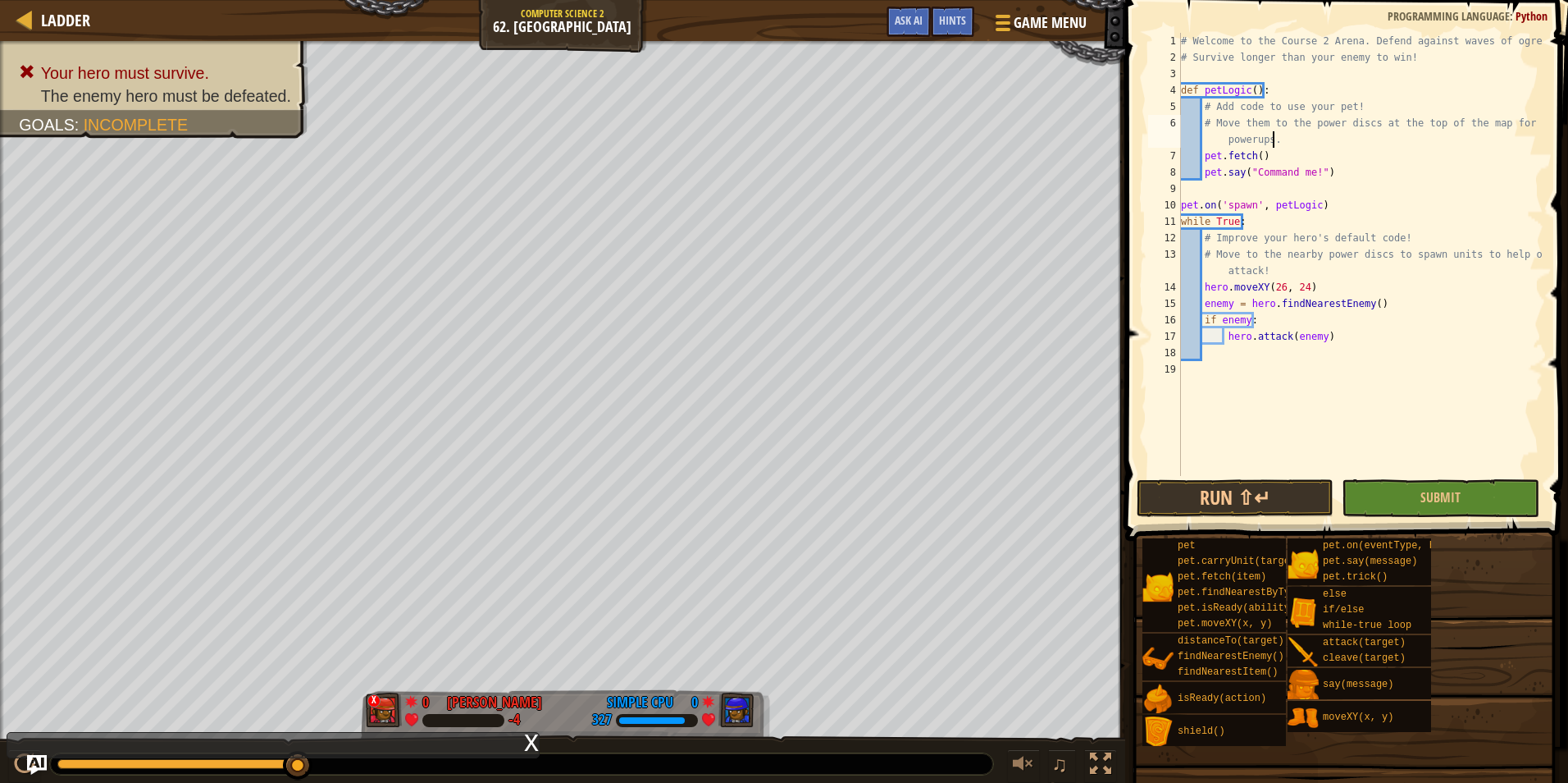
click at [1254, 158] on div "# Welcome to the Course 2 Arena. Defend against waves of ogres! # Survive longe…" at bounding box center [1360, 270] width 366 height 476
click at [1450, 507] on button "Submit" at bounding box center [1441, 498] width 197 height 38
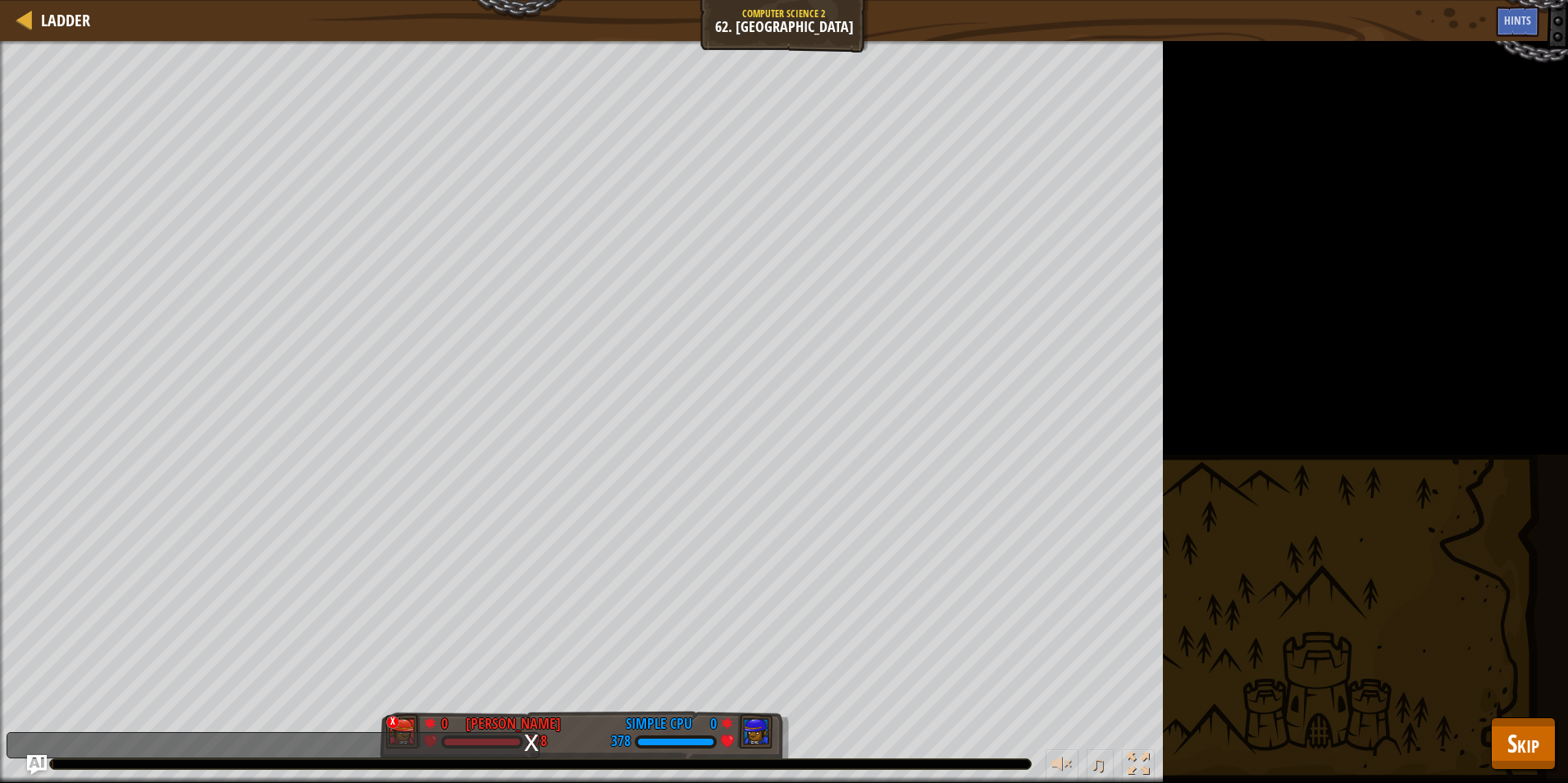
click at [1544, 778] on div "Your hero must survive. The enemy hero must be defeated. Goals : Running... x 0…" at bounding box center [784, 412] width 1568 height 742
click at [1515, 753] on span "Skip" at bounding box center [1523, 743] width 32 height 34
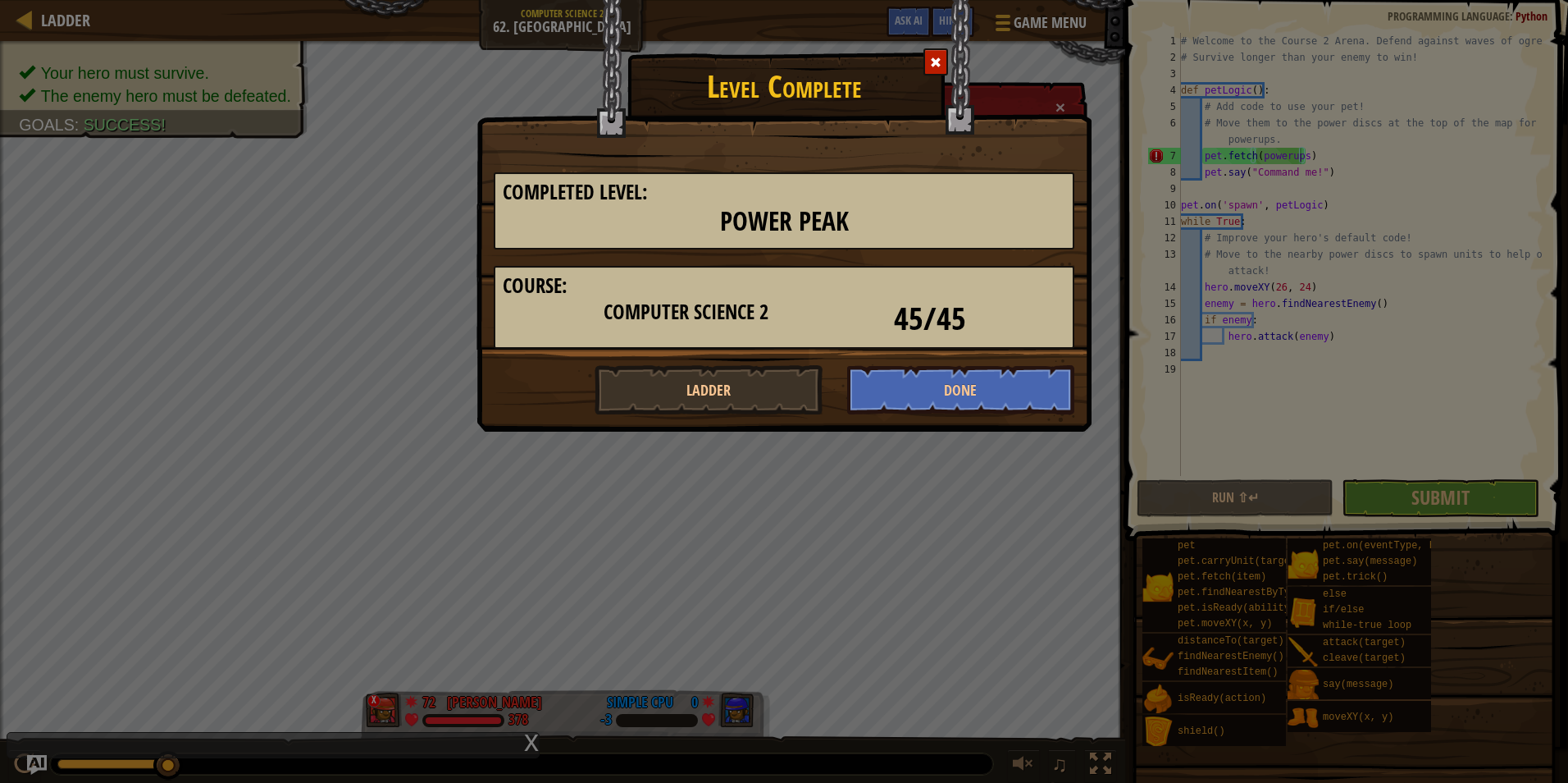
click at [1249, 381] on div "Level Complete Completed Level: Power Peak Course: Computer Science 2 45/45 Lad…" at bounding box center [784, 391] width 1568 height 783
click at [938, 60] on span at bounding box center [936, 62] width 11 height 12
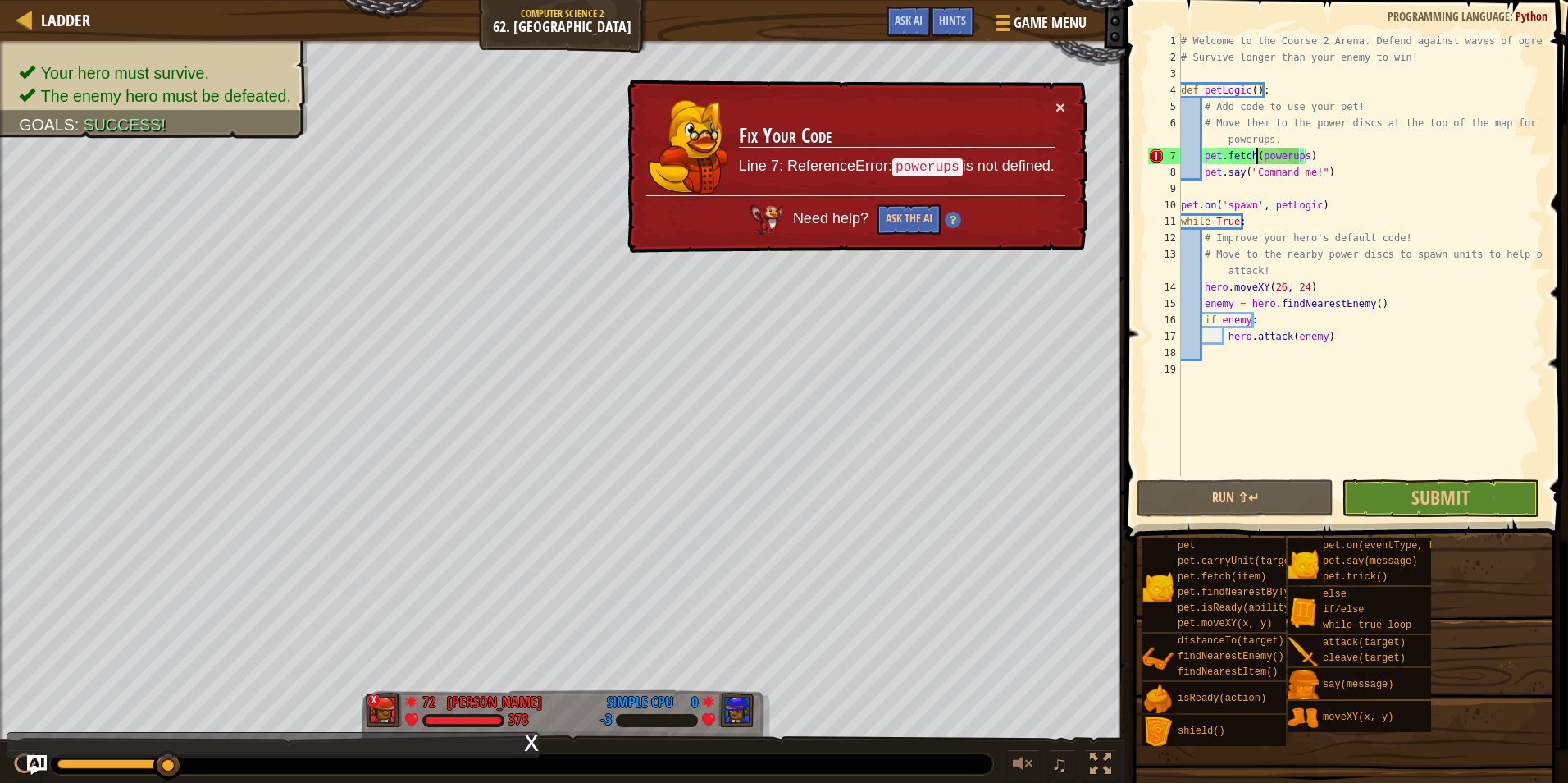
drag, startPoint x: 1257, startPoint y: 154, endPoint x: 1308, endPoint y: 245, distance: 104.3
click at [1258, 154] on div "# Welcome to the Course 2 Arena. Defend against waves of ogres! # Survive longe…" at bounding box center [1360, 270] width 366 height 476
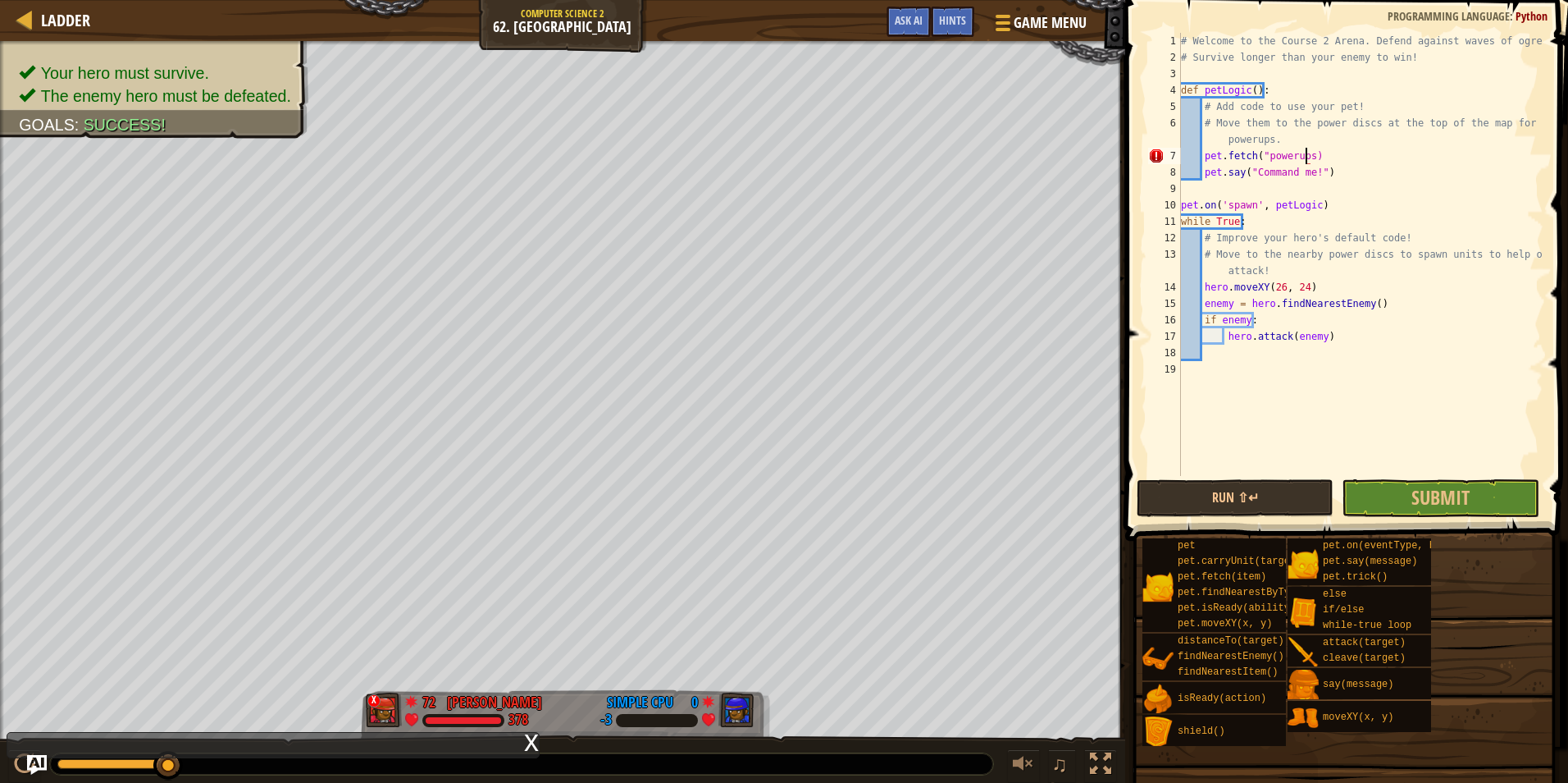
scroll to position [7, 10]
click at [1485, 495] on button "Submit" at bounding box center [1441, 498] width 197 height 38
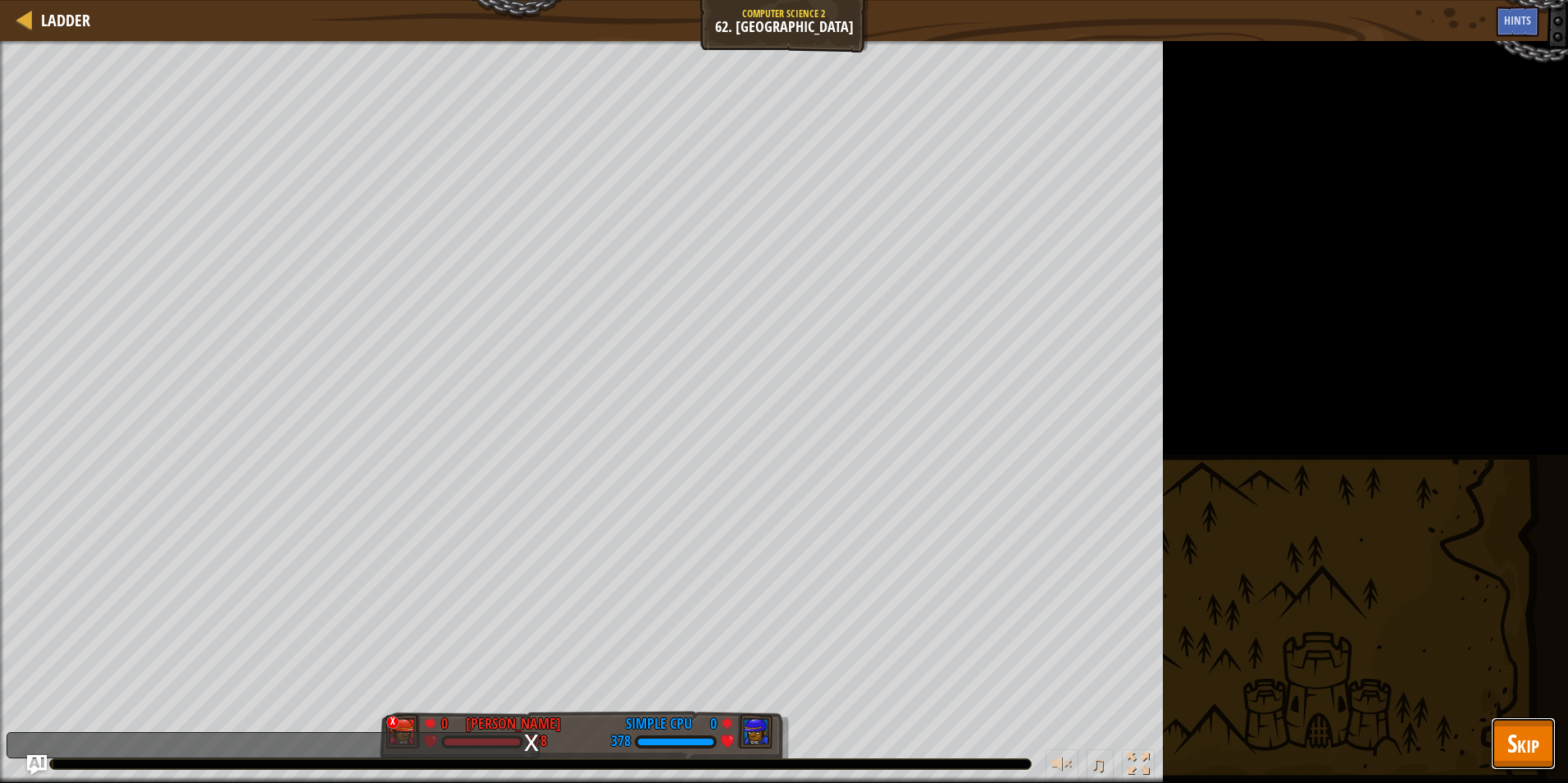
click at [1538, 748] on span "Skip" at bounding box center [1523, 743] width 32 height 34
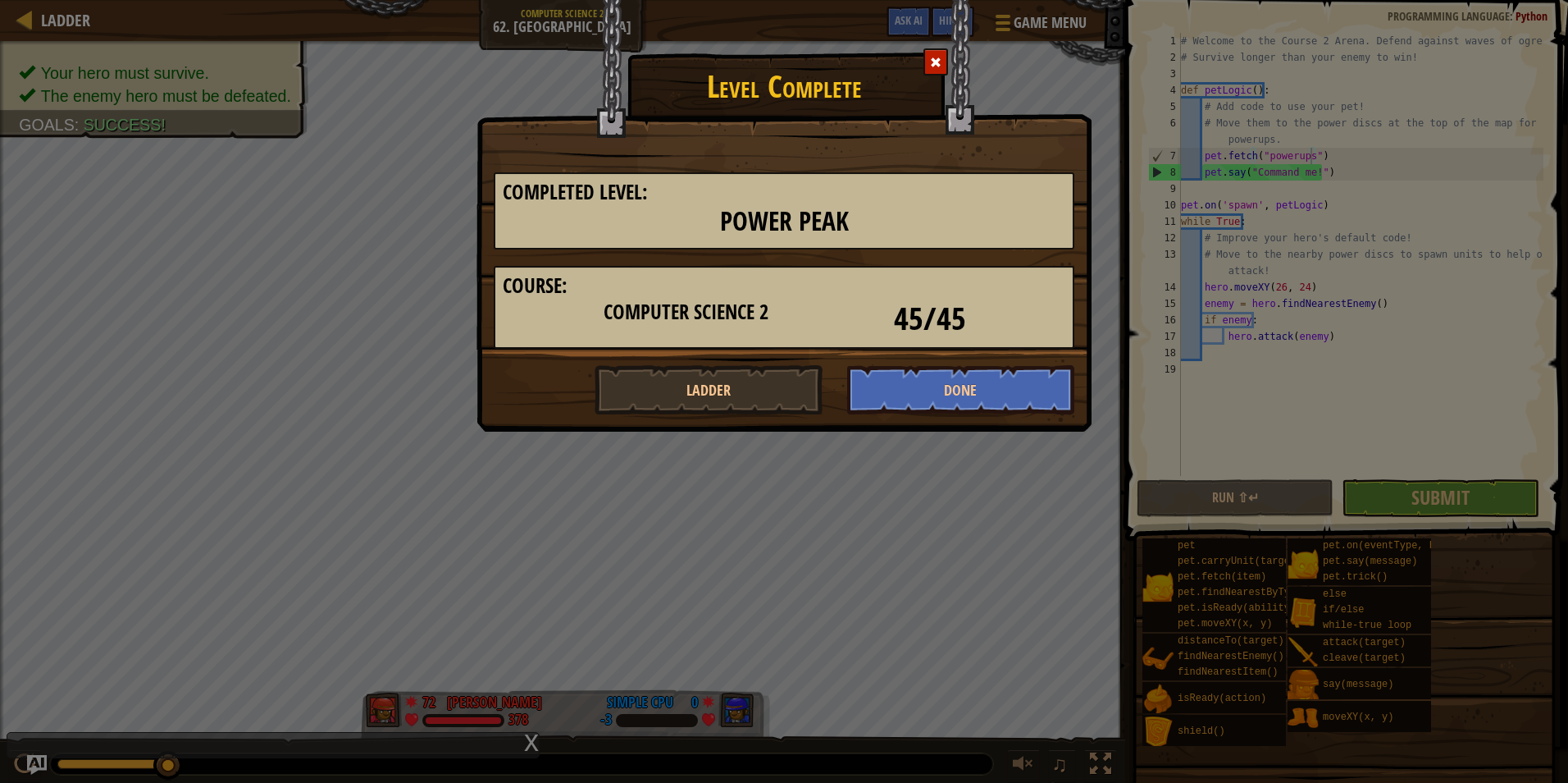
click at [1269, 182] on div "Level Complete Completed Level: Power Peak Course: Computer Science 2 45/45 Lad…" at bounding box center [784, 391] width 1568 height 783
click at [936, 58] on span at bounding box center [936, 62] width 11 height 12
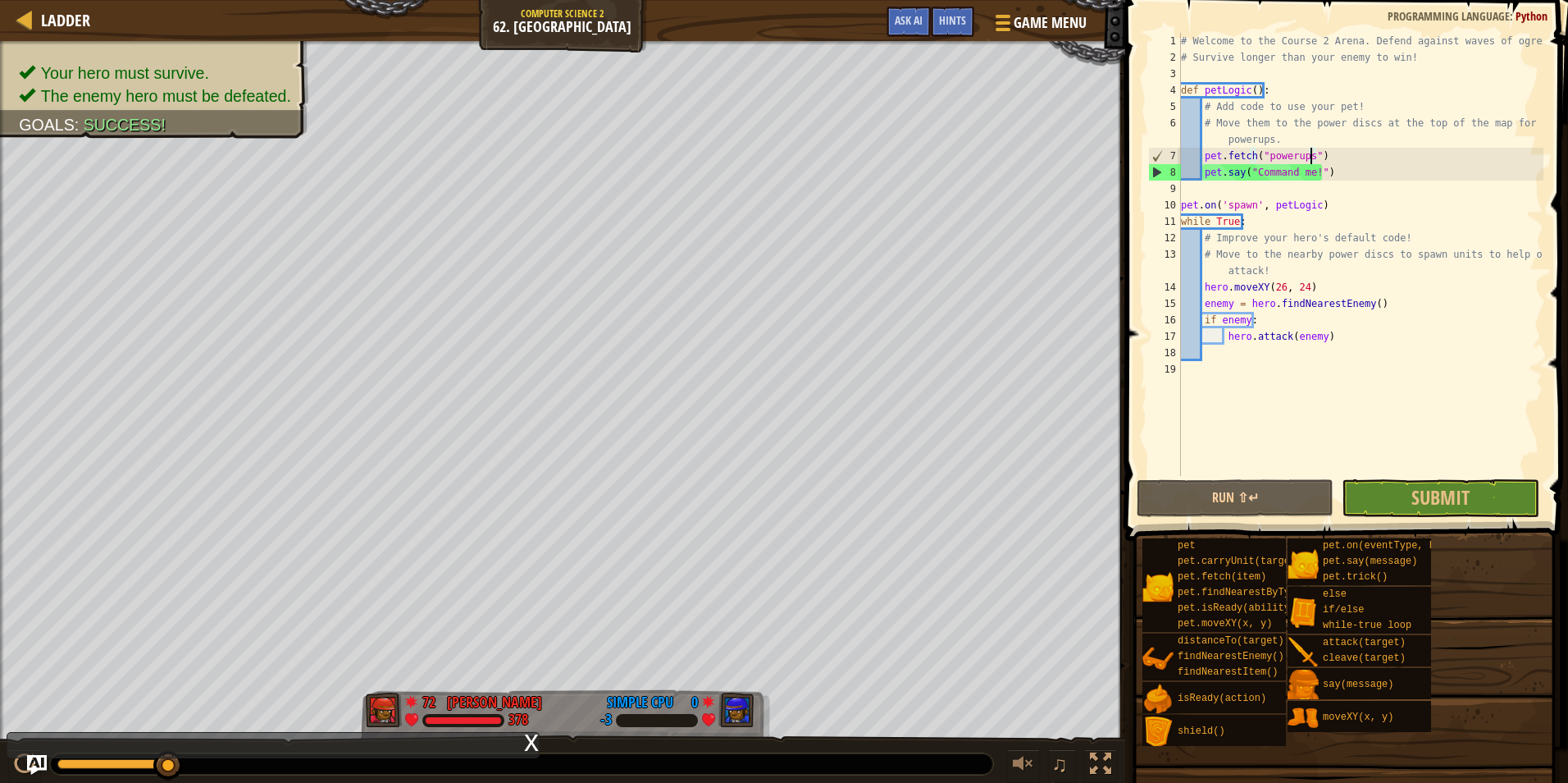
click at [1269, 343] on div "# Welcome to the Course 2 Arena. Defend against waves of ogres! # Survive longe…" at bounding box center [1360, 270] width 366 height 476
type textarea "hero.attack(enemy)"
click at [1283, 383] on div "# Welcome to the Course 2 Arena. Defend against waves of ogres! # Survive longe…" at bounding box center [1360, 270] width 366 height 476
drag, startPoint x: 1304, startPoint y: 154, endPoint x: 1304, endPoint y: 166, distance: 12.0
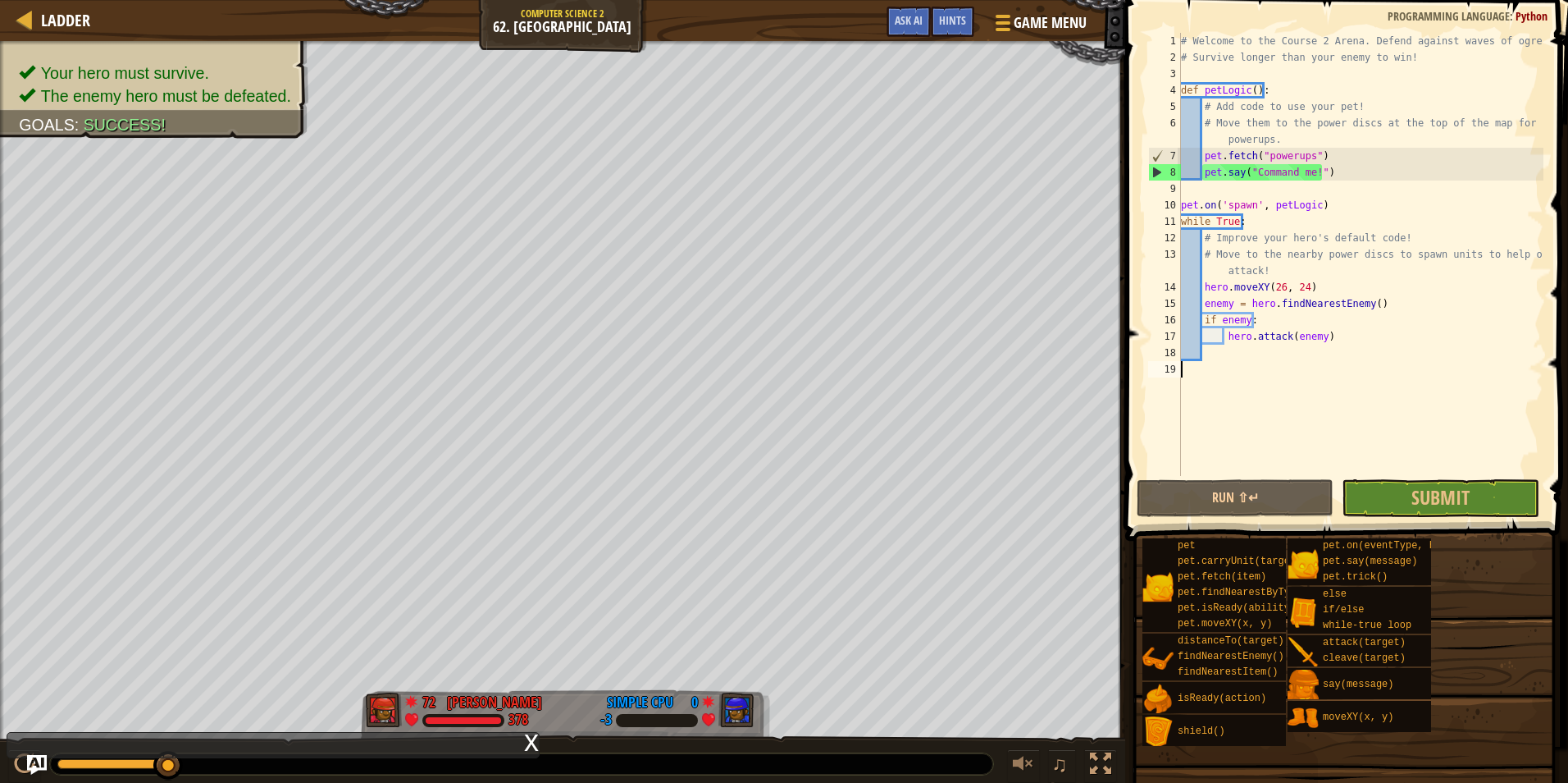
click at [1304, 159] on div "# Welcome to the Course 2 Arena. Defend against waves of ogres! # Survive longe…" at bounding box center [1360, 270] width 366 height 476
type textarea "pet.fetch("powerups")"
click at [1359, 196] on div "# Welcome to the Course 2 Arena. Defend against waves of ogres! # Survive longe…" at bounding box center [1360, 270] width 366 height 476
click at [1396, 367] on div "# Welcome to the Course 2 Arena. Defend against waves of ogres! # Survive longe…" at bounding box center [1360, 270] width 366 height 476
click at [1365, 439] on div "# Welcome to the Course 2 Arena. Defend against waves of ogres! # Survive longe…" at bounding box center [1360, 270] width 366 height 476
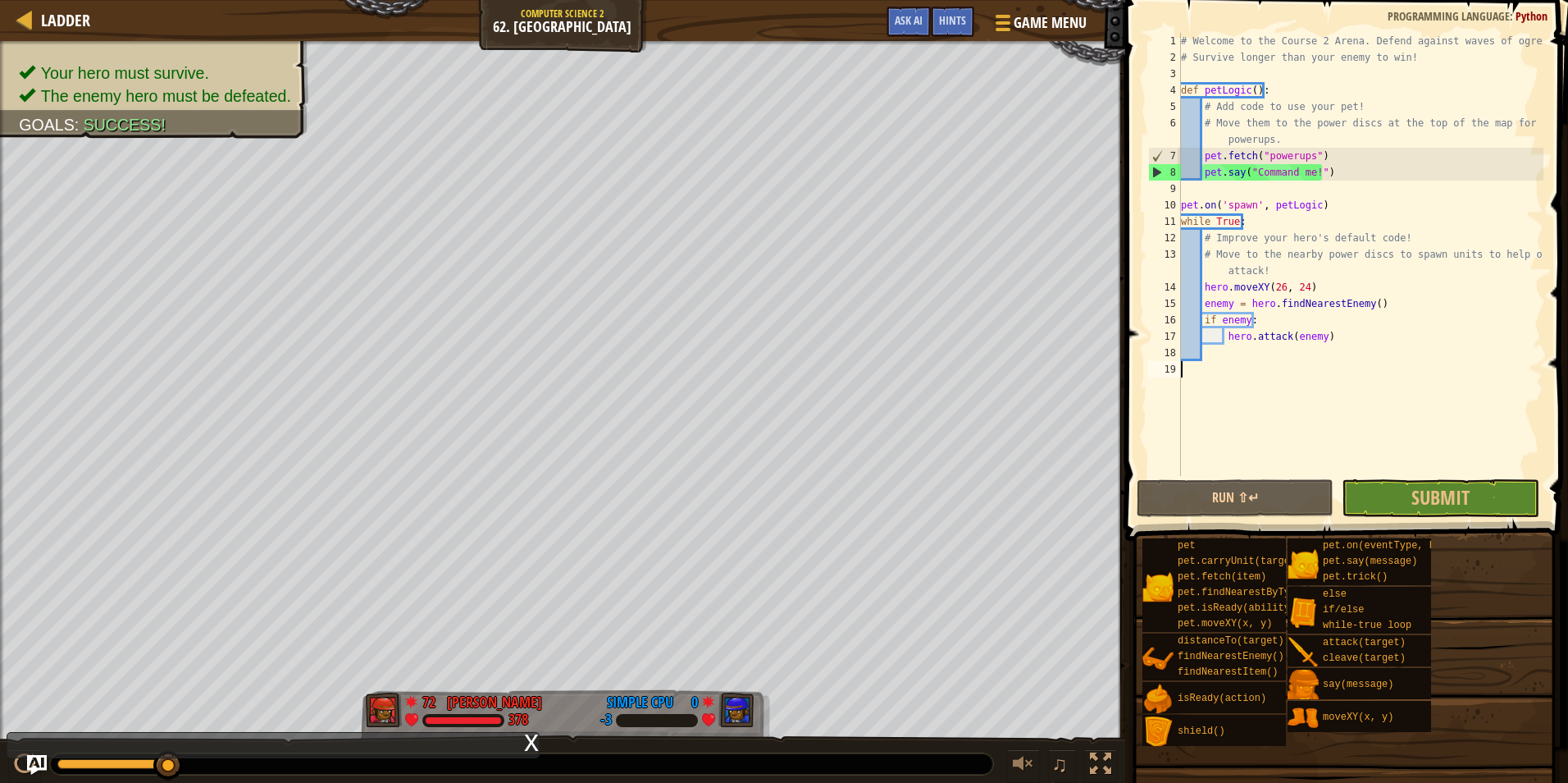
click at [1263, 158] on div "# Welcome to the Course 2 Arena. Defend against waves of ogres! # Survive longe…" at bounding box center [1360, 270] width 366 height 476
click at [1309, 159] on div "# Welcome to the Course 2 Arena. Defend against waves of ogres! # Survive longe…" at bounding box center [1360, 270] width 366 height 476
click at [1263, 155] on div "# Welcome to the Course 2 Arena. Defend against waves of ogres! # Survive longe…" at bounding box center [1360, 270] width 366 height 476
drag, startPoint x: 1414, startPoint y: 268, endPoint x: 1423, endPoint y: 307, distance: 40.0
click at [1422, 285] on div "# Welcome to the Course 2 Arena. Defend against waves of ogres! # Survive longe…" at bounding box center [1360, 270] width 366 height 476
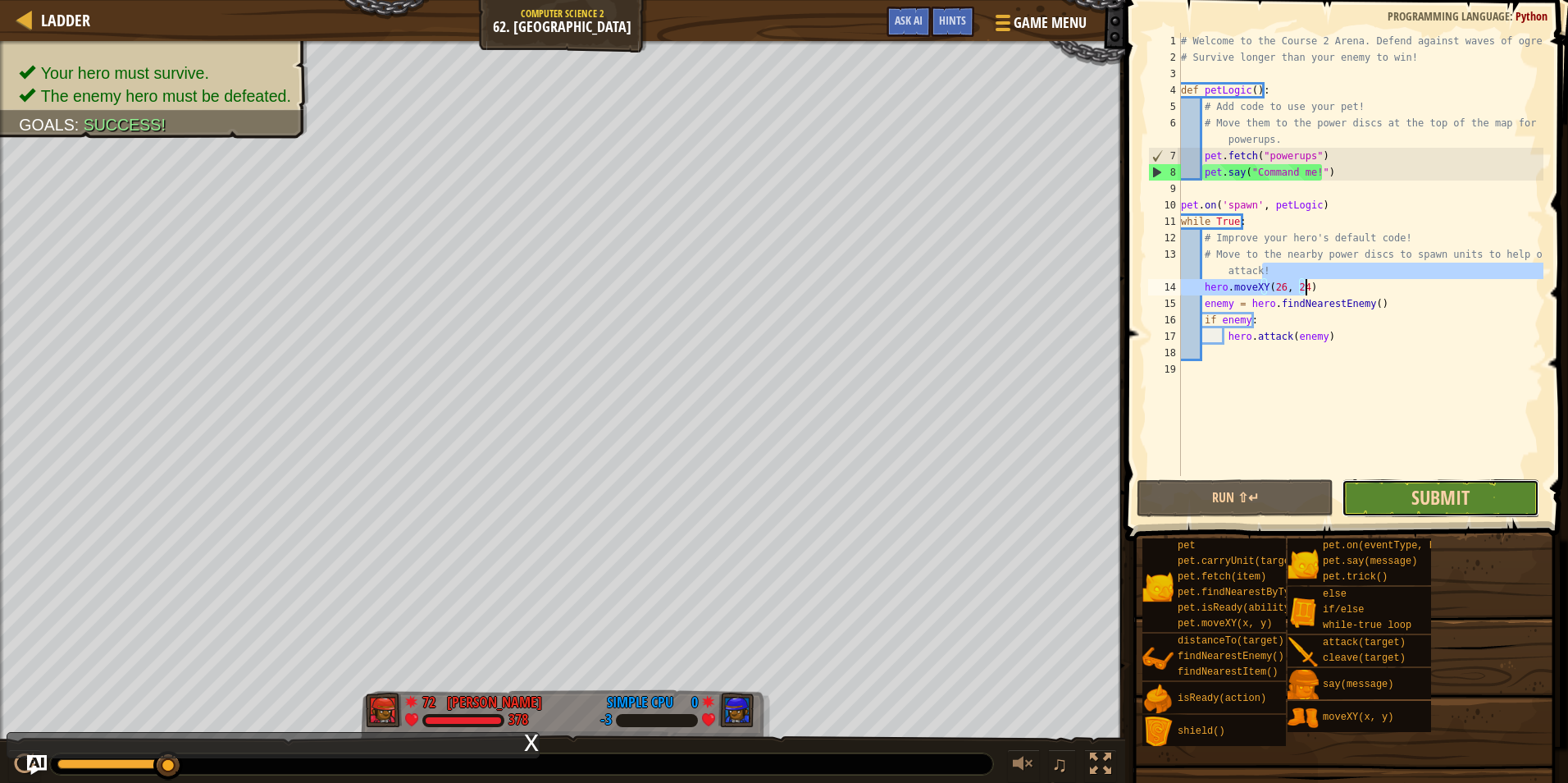
click at [1432, 497] on span "Submit" at bounding box center [1441, 497] width 58 height 26
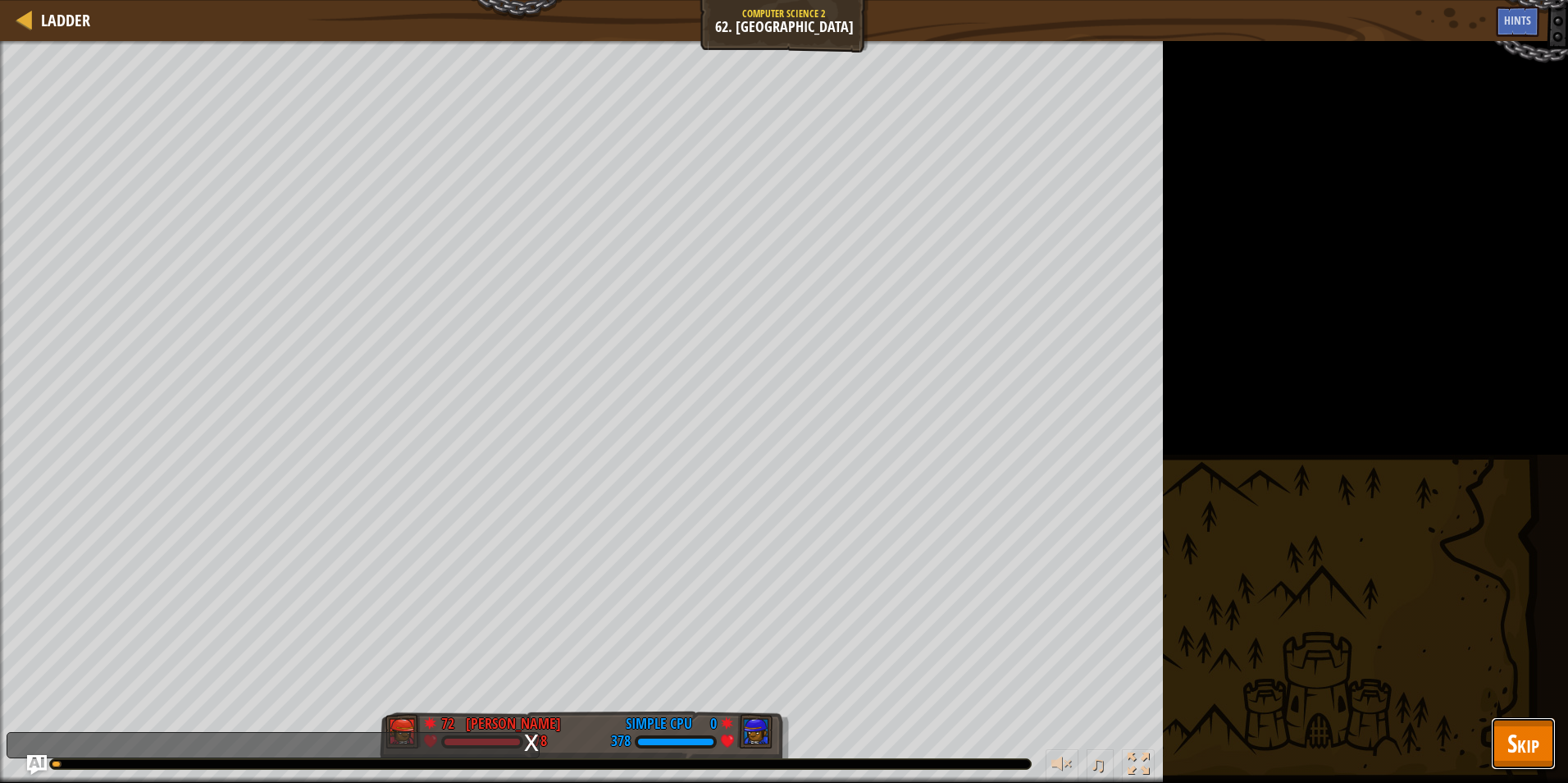
click at [1535, 739] on span "Skip" at bounding box center [1523, 743] width 32 height 34
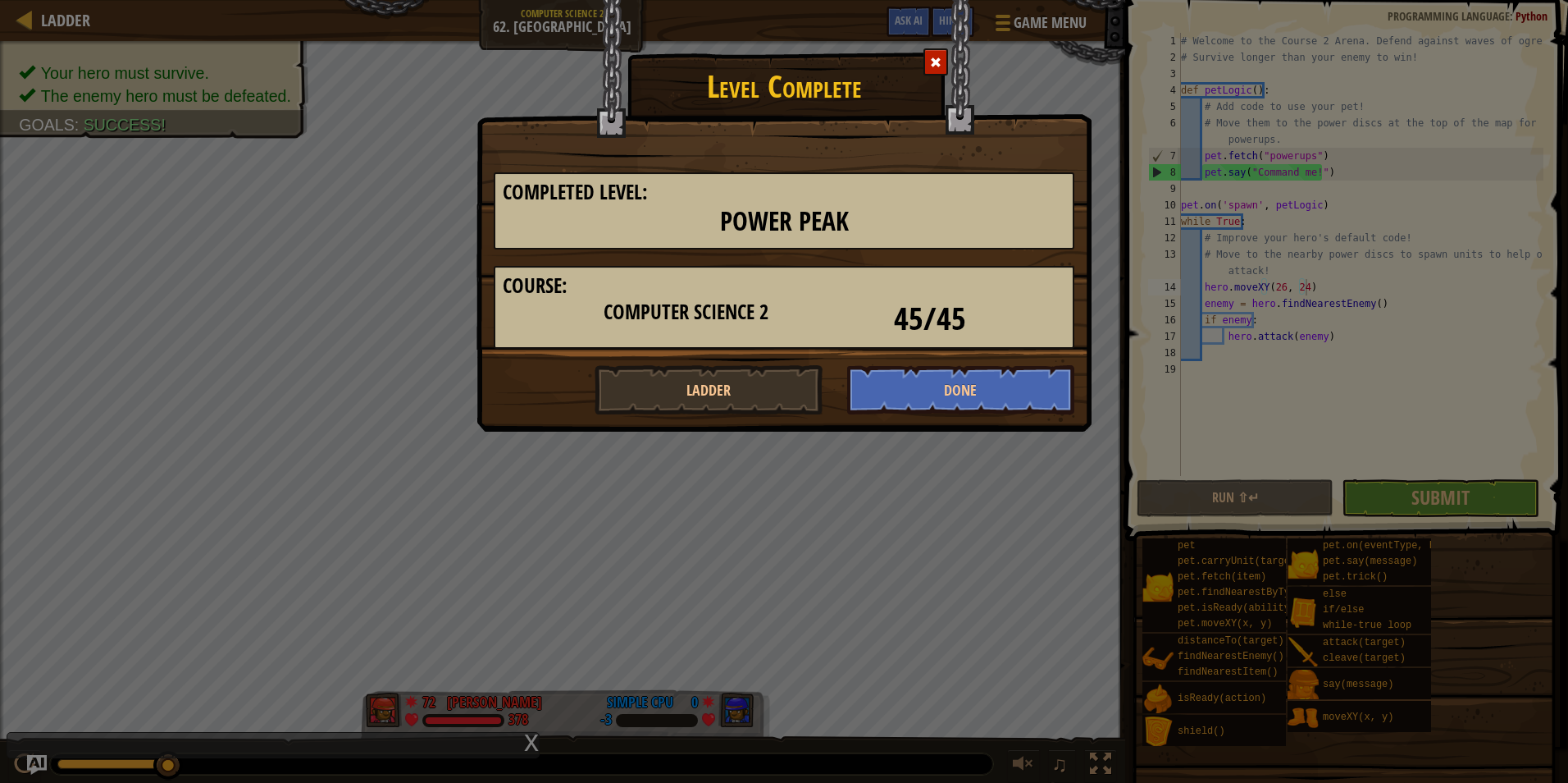
drag, startPoint x: 1232, startPoint y: 135, endPoint x: 1144, endPoint y: 143, distance: 88.4
click at [1238, 137] on div "Level Complete Completed Level: Power Peak Course: Computer Science 2 45/45 Lad…" at bounding box center [784, 391] width 1568 height 783
click at [943, 63] on div at bounding box center [936, 62] width 25 height 27
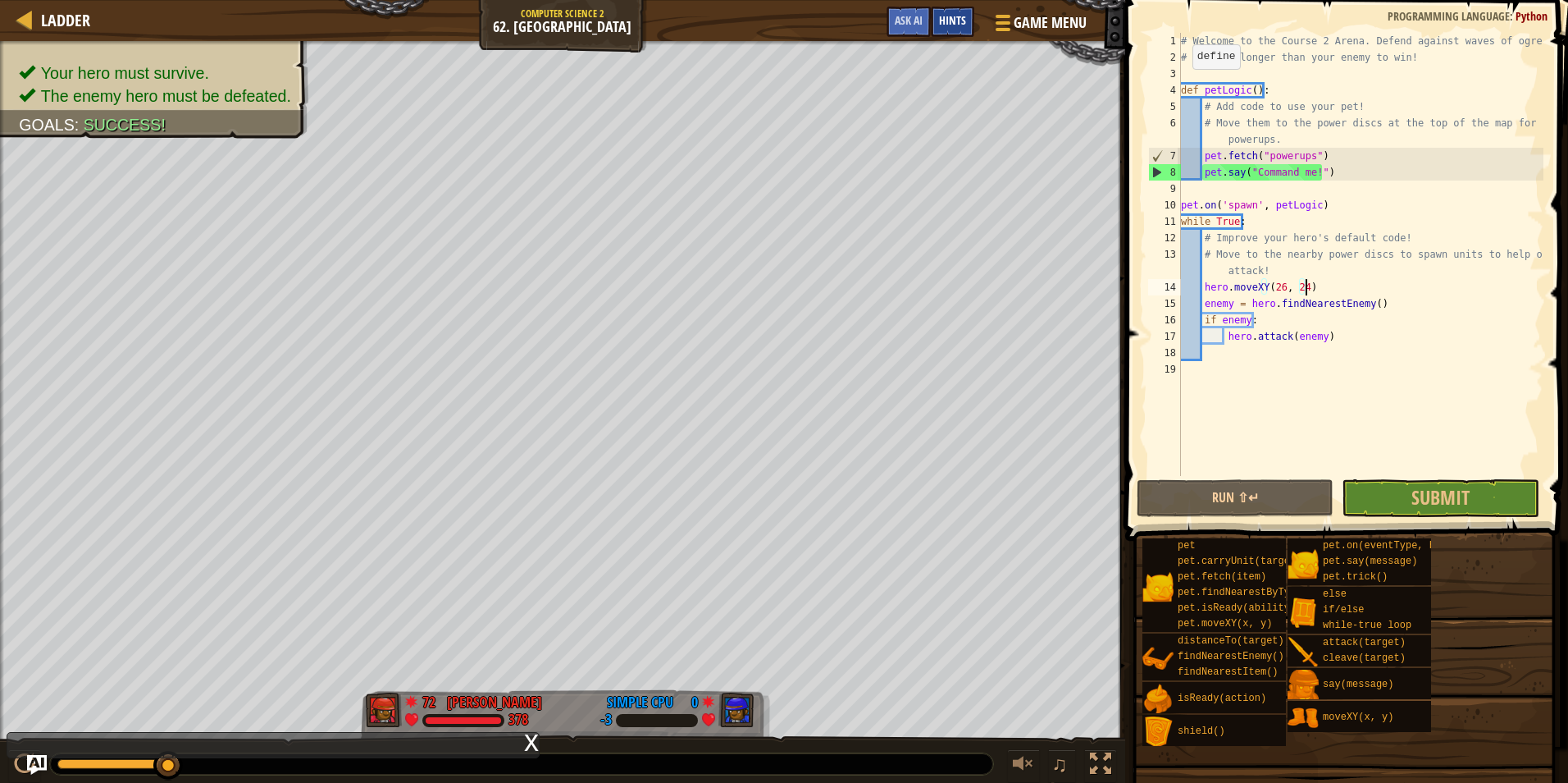
click at [950, 20] on span "Hints" at bounding box center [952, 20] width 27 height 16
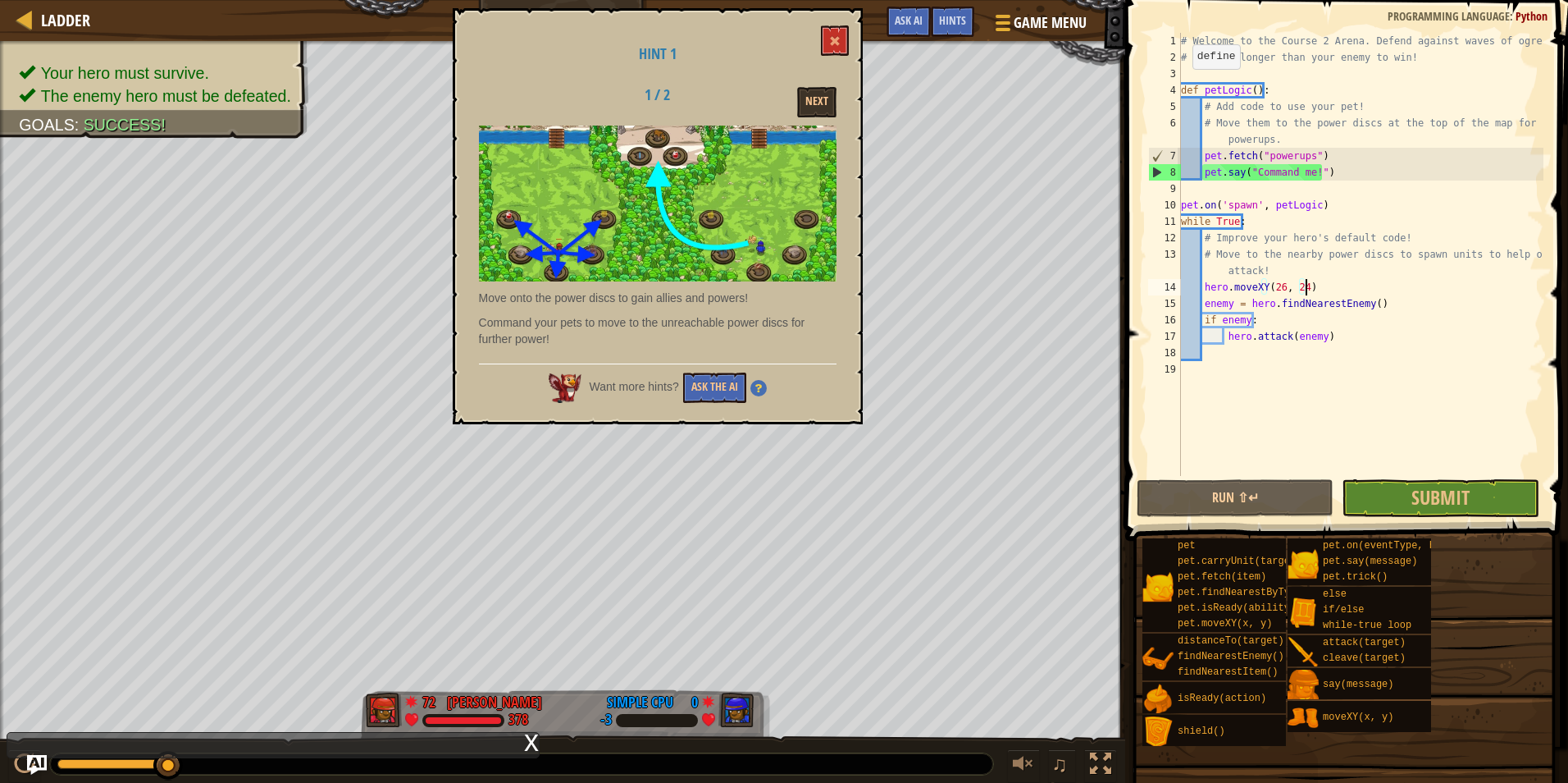
click at [695, 367] on div "Want more hints? Ask the AI" at bounding box center [657, 383] width 357 height 39
click at [710, 383] on button "Ask the AI" at bounding box center [715, 387] width 63 height 30
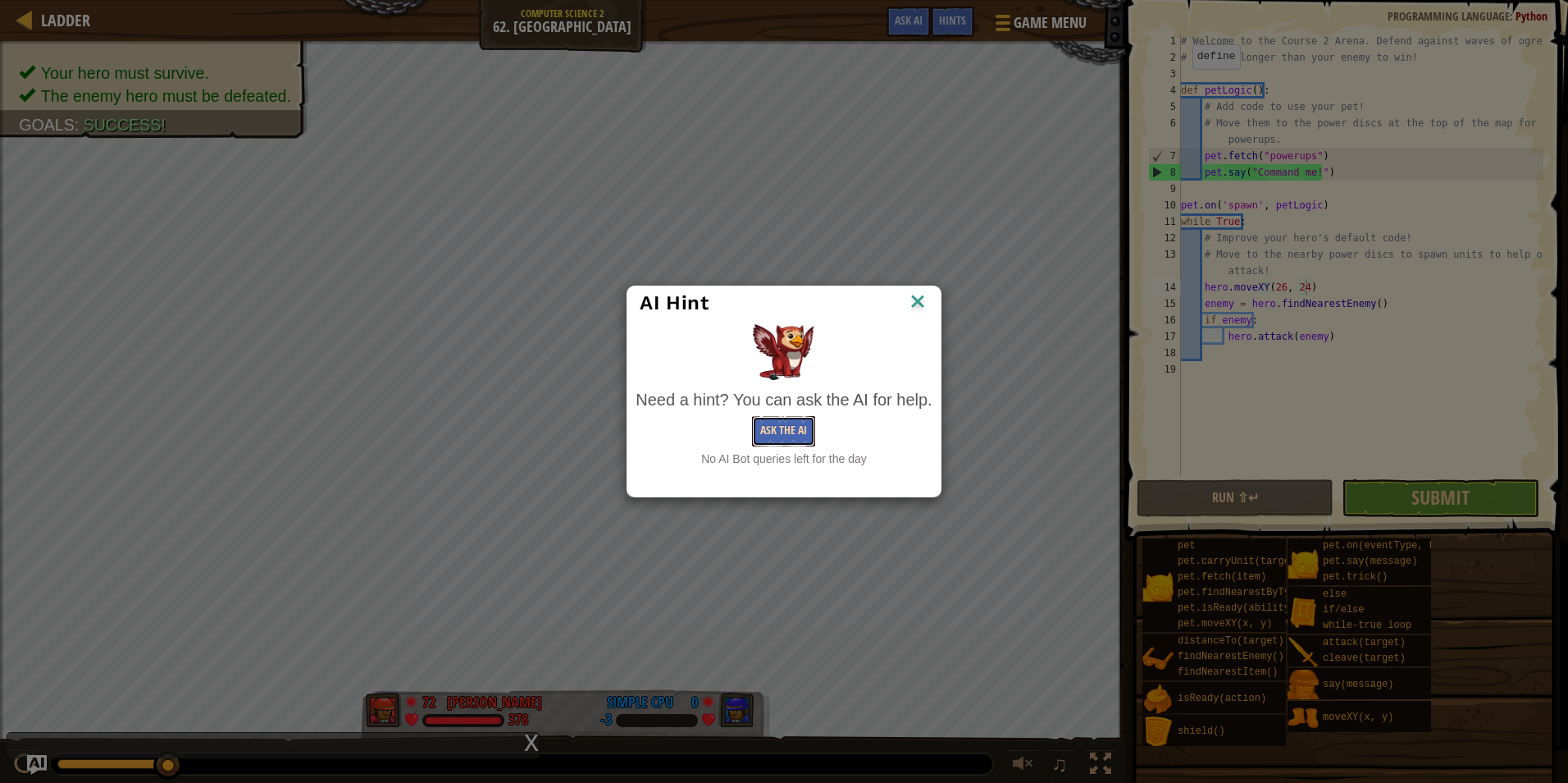
click at [768, 424] on button "Ask the AI" at bounding box center [784, 431] width 63 height 30
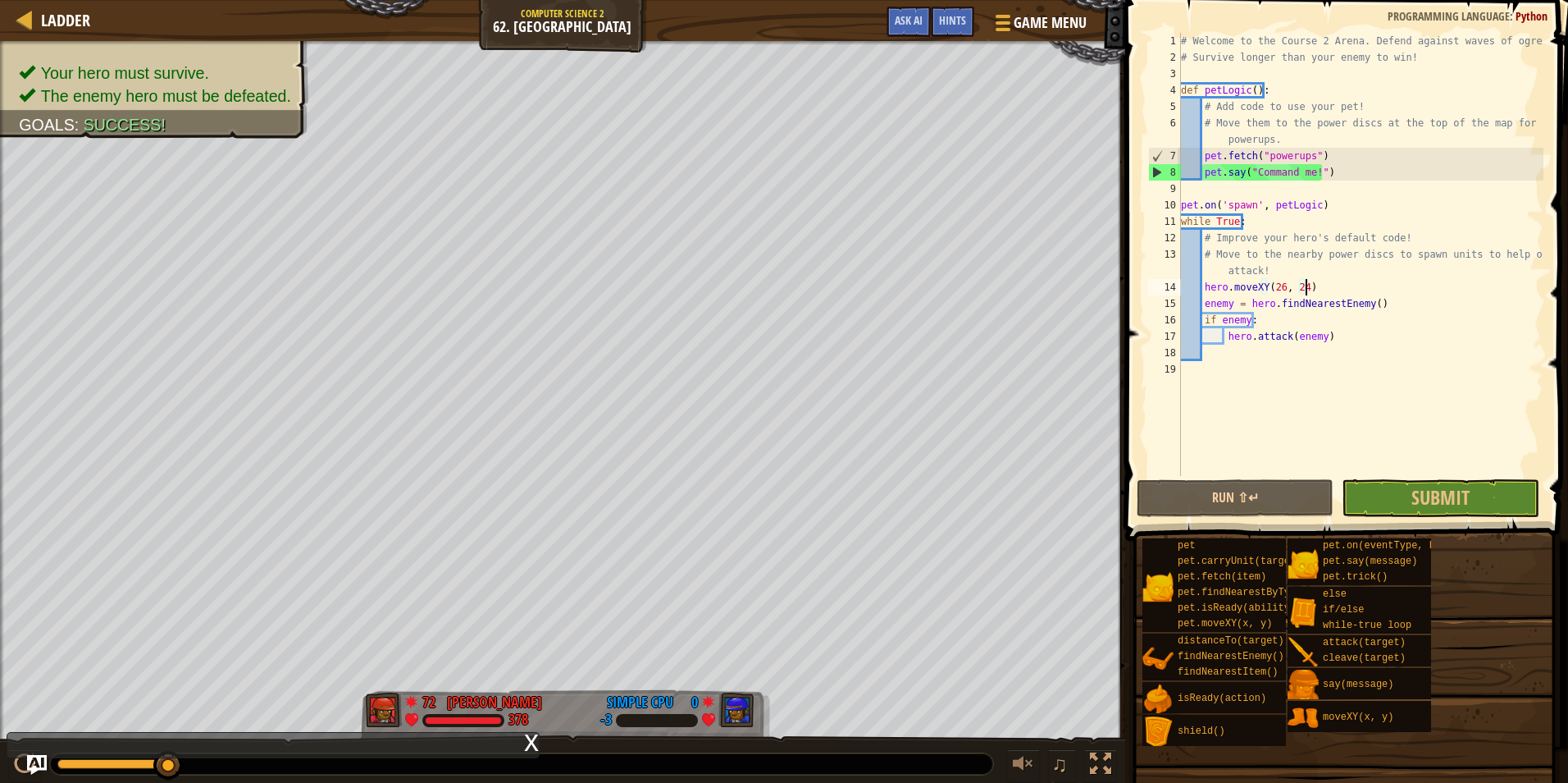
click at [1305, 160] on div "# Welcome to the Course 2 Arena. Defend against waves of ogres! # Survive longe…" at bounding box center [1360, 270] width 366 height 476
click at [963, 21] on span "Hints" at bounding box center [952, 20] width 27 height 16
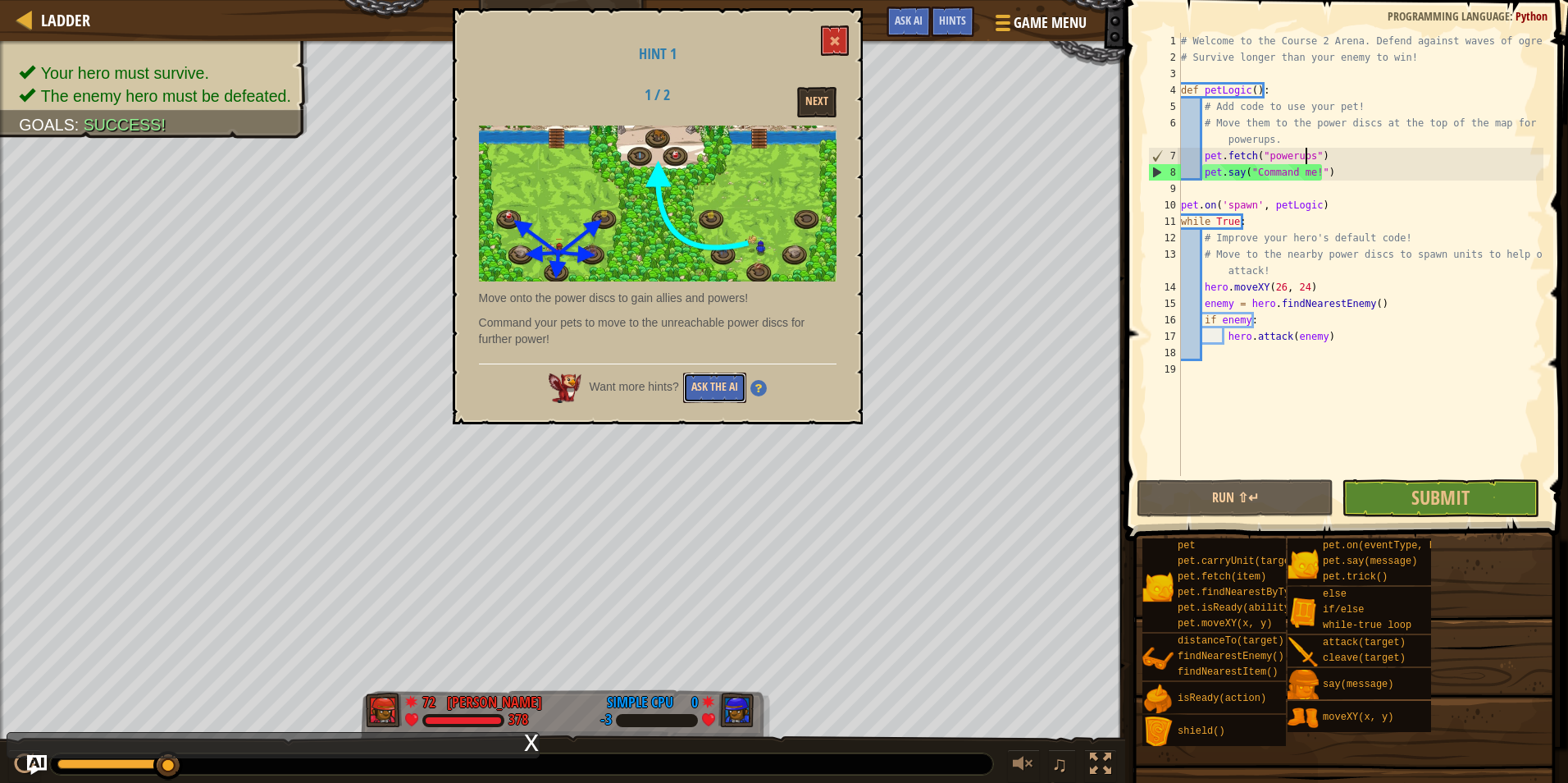
click at [730, 377] on button "Ask the AI" at bounding box center [715, 387] width 63 height 30
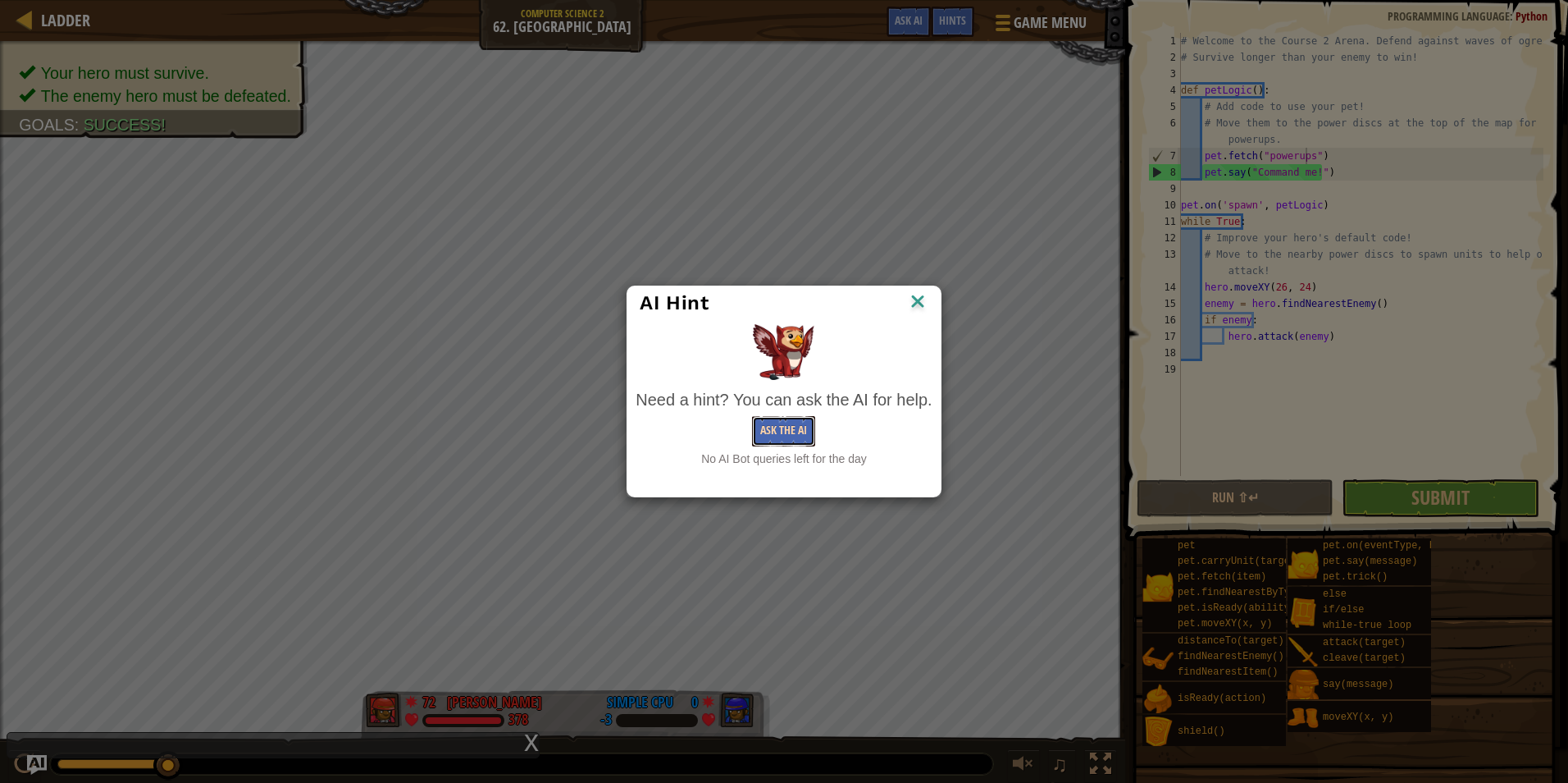
click at [789, 421] on button "Ask the AI" at bounding box center [784, 431] width 63 height 30
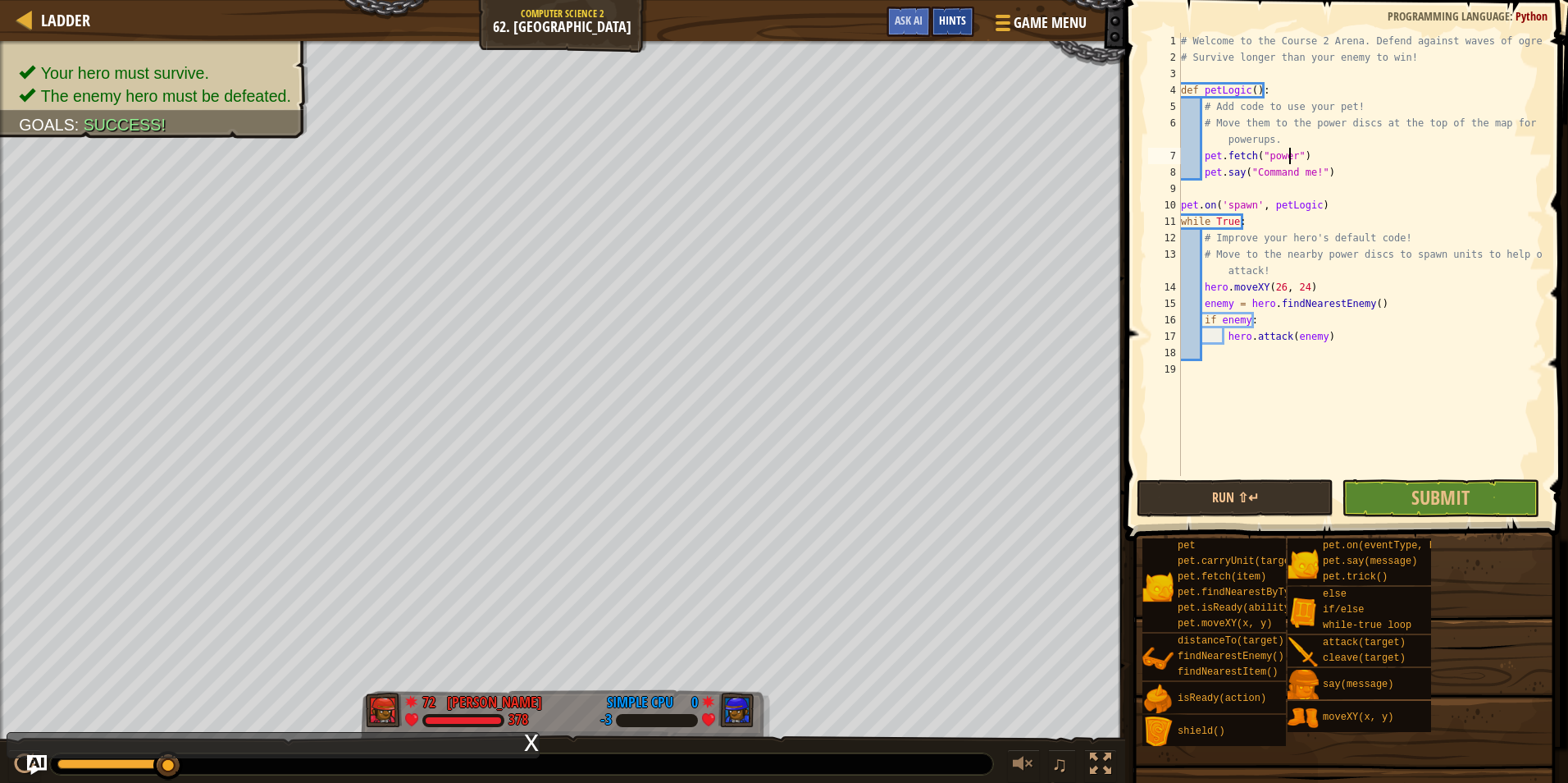
click at [945, 25] on span "Hints" at bounding box center [952, 20] width 27 height 16
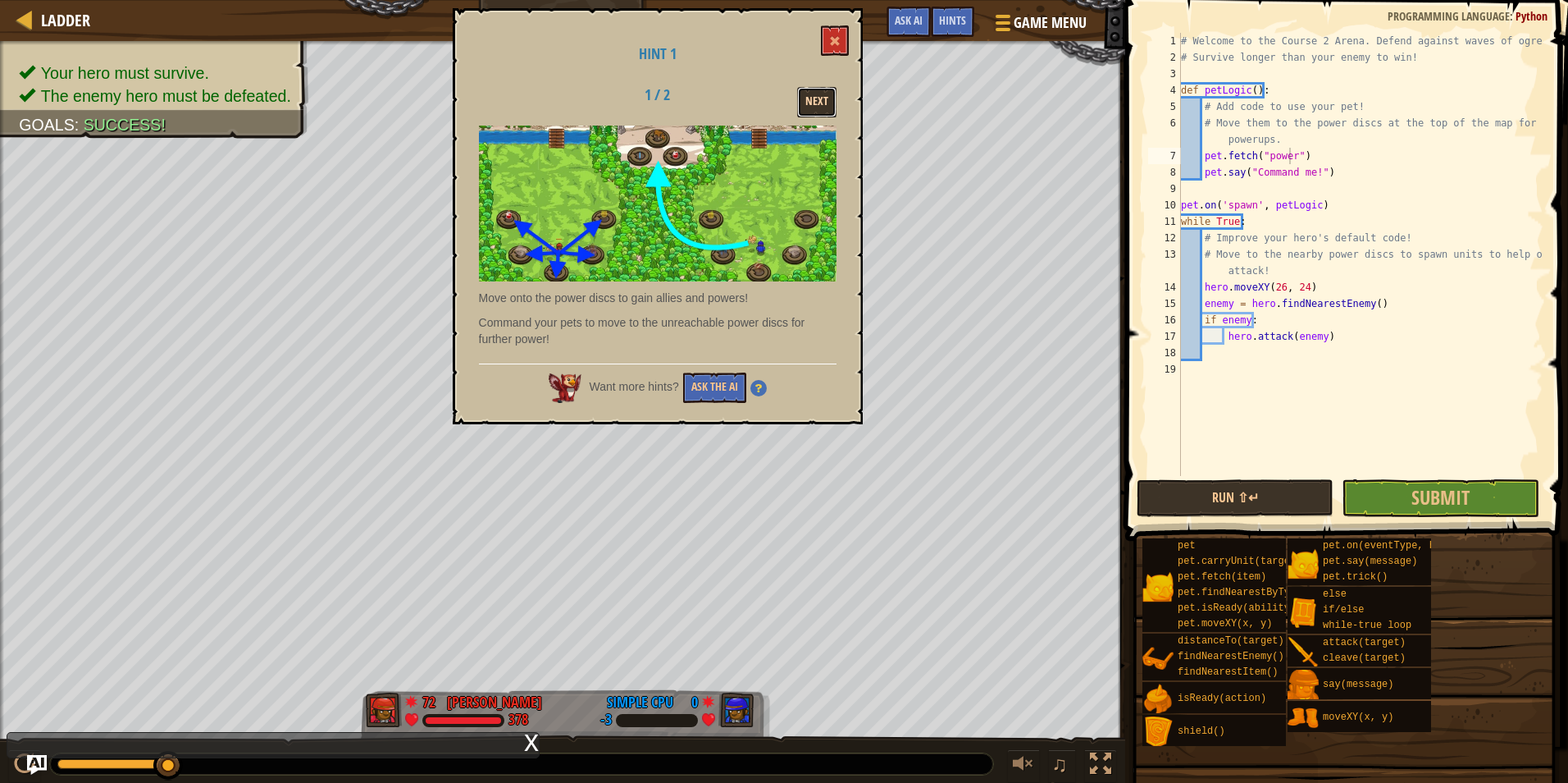
click at [828, 87] on button "Next" at bounding box center [817, 102] width 39 height 30
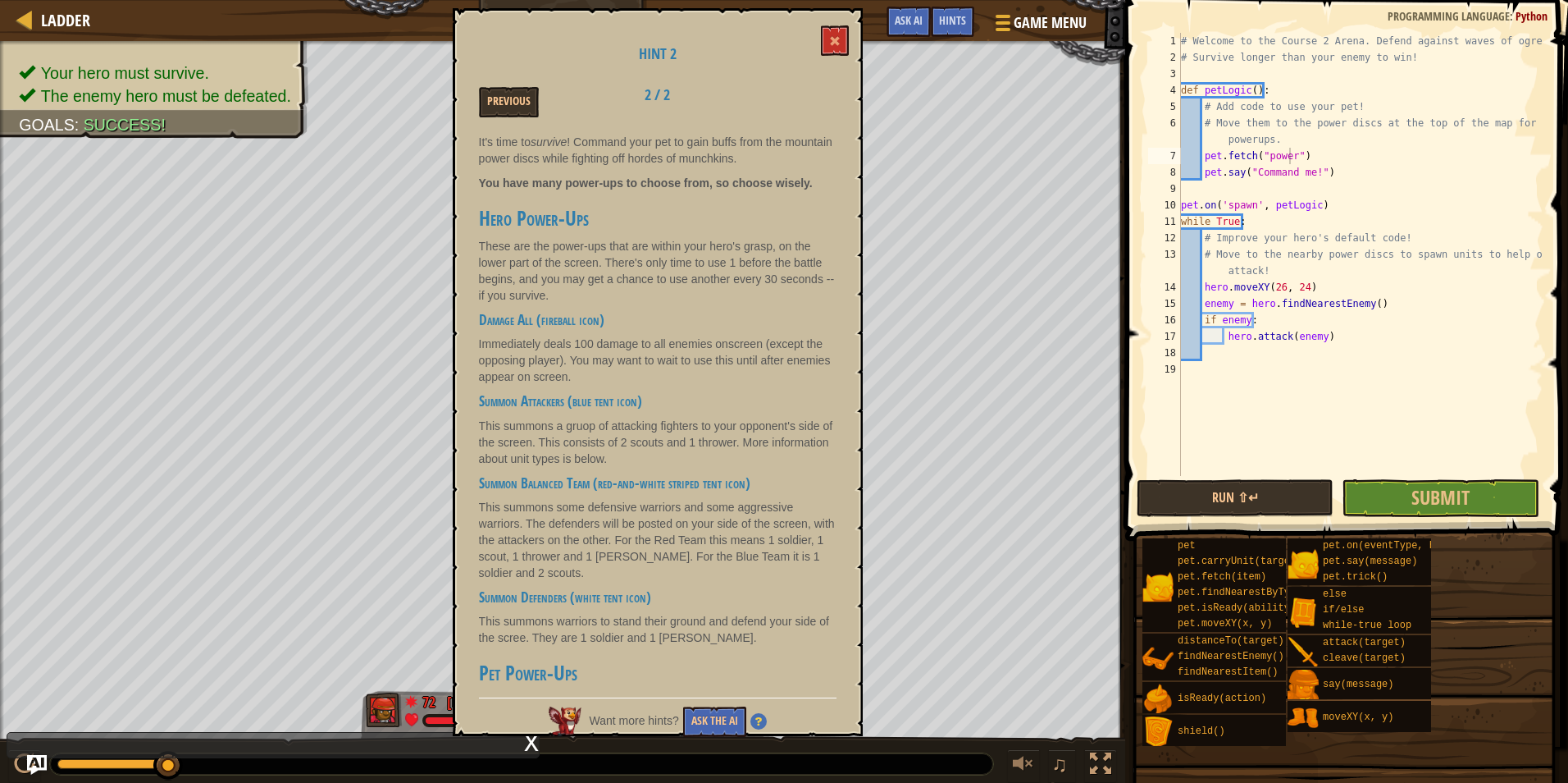
scroll to position [0, 0]
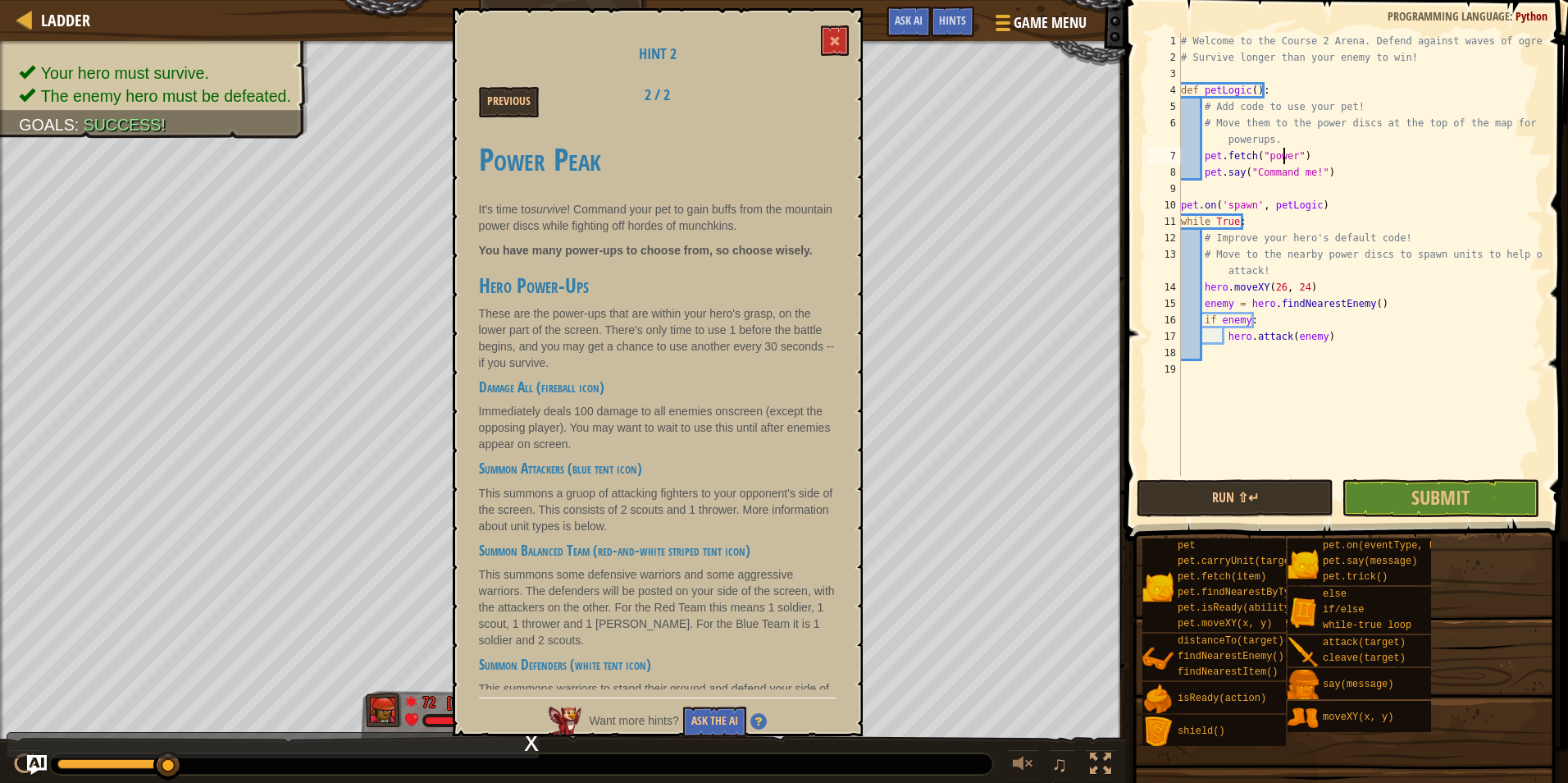
drag, startPoint x: 1283, startPoint y: 157, endPoint x: 1290, endPoint y: 161, distance: 8.1
click at [1285, 158] on div "# Welcome to the Course 2 Arena. Defend against waves of ogres! # Survive longe…" at bounding box center [1360, 270] width 366 height 476
click at [1290, 161] on div "# Welcome to the Course 2 Arena. Defend against waves of ogres! # Survive longe…" at bounding box center [1360, 270] width 366 height 476
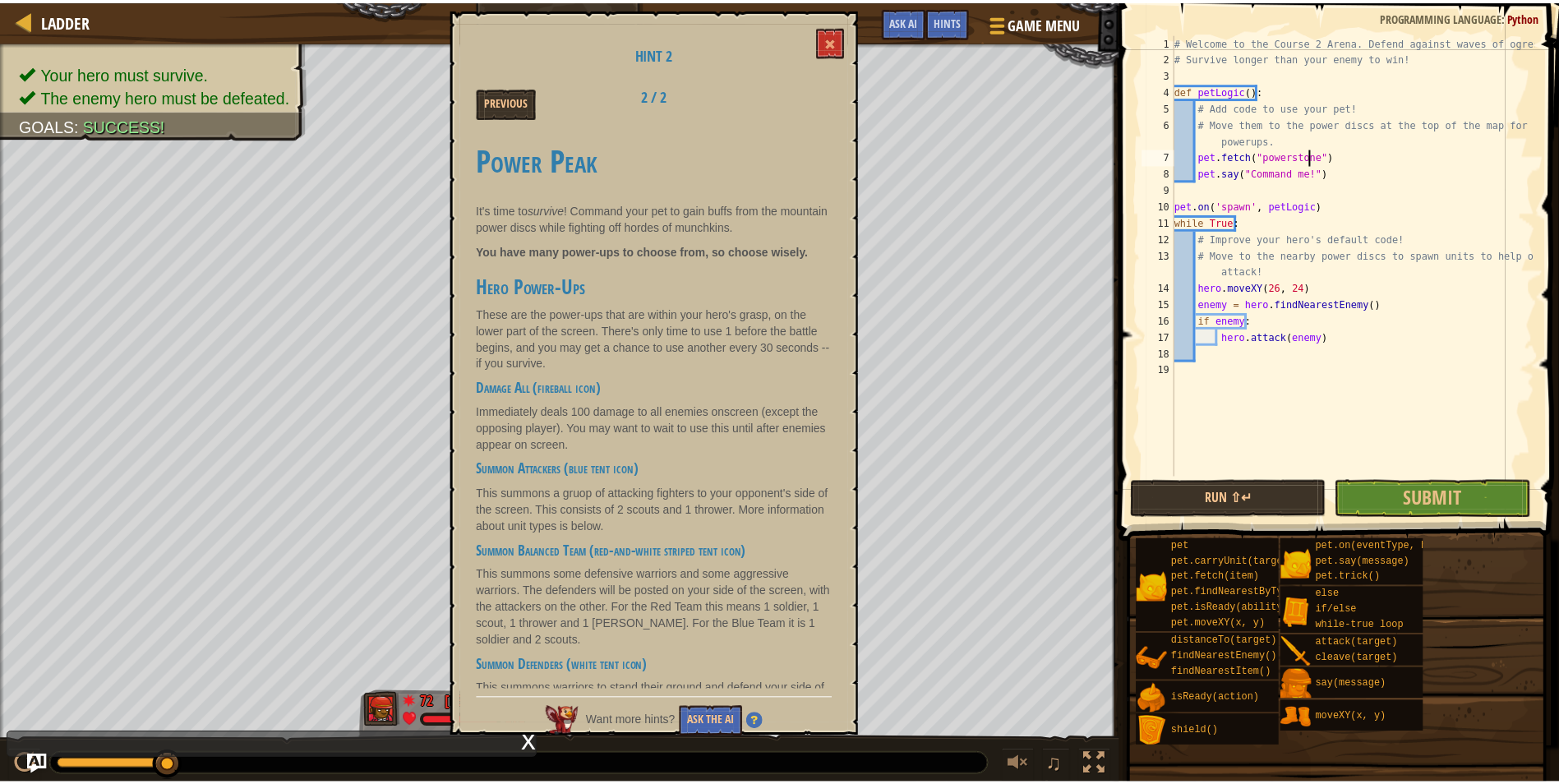
scroll to position [7, 12]
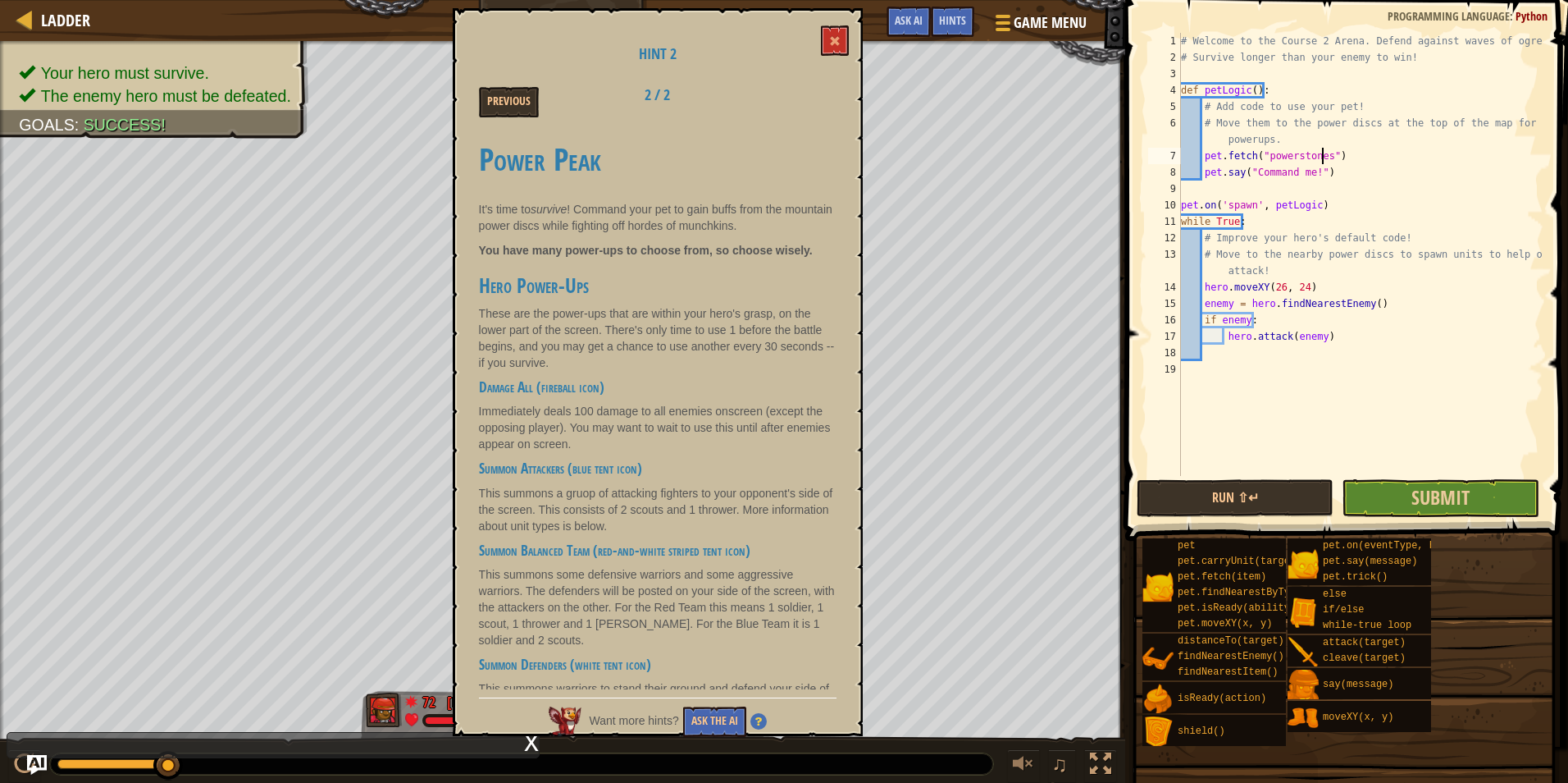
type textarea "pet.fetch("powerstones")"
click at [1476, 493] on button "Submit" at bounding box center [1441, 498] width 197 height 38
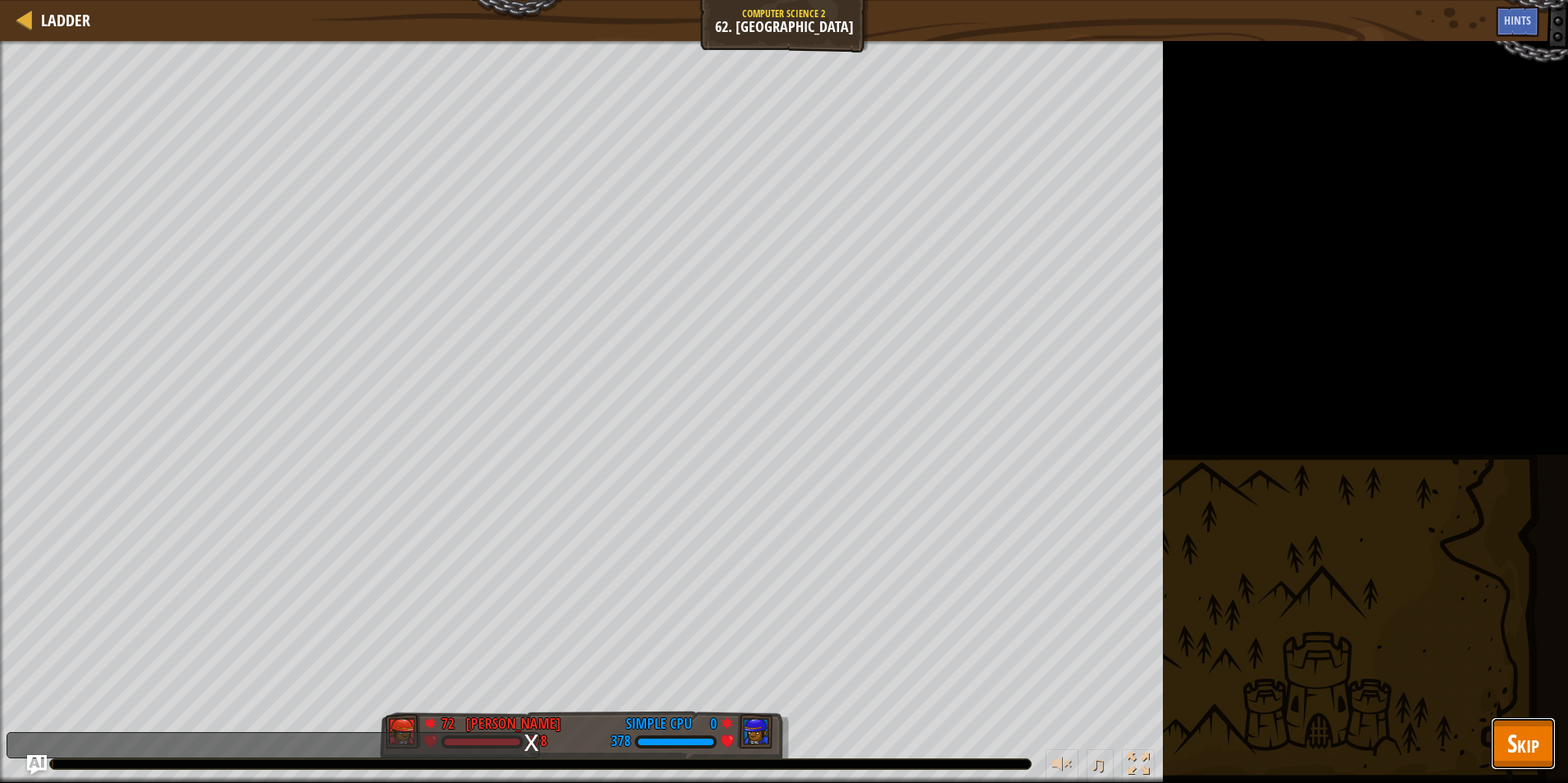
click at [1516, 728] on span "Skip" at bounding box center [1523, 743] width 32 height 34
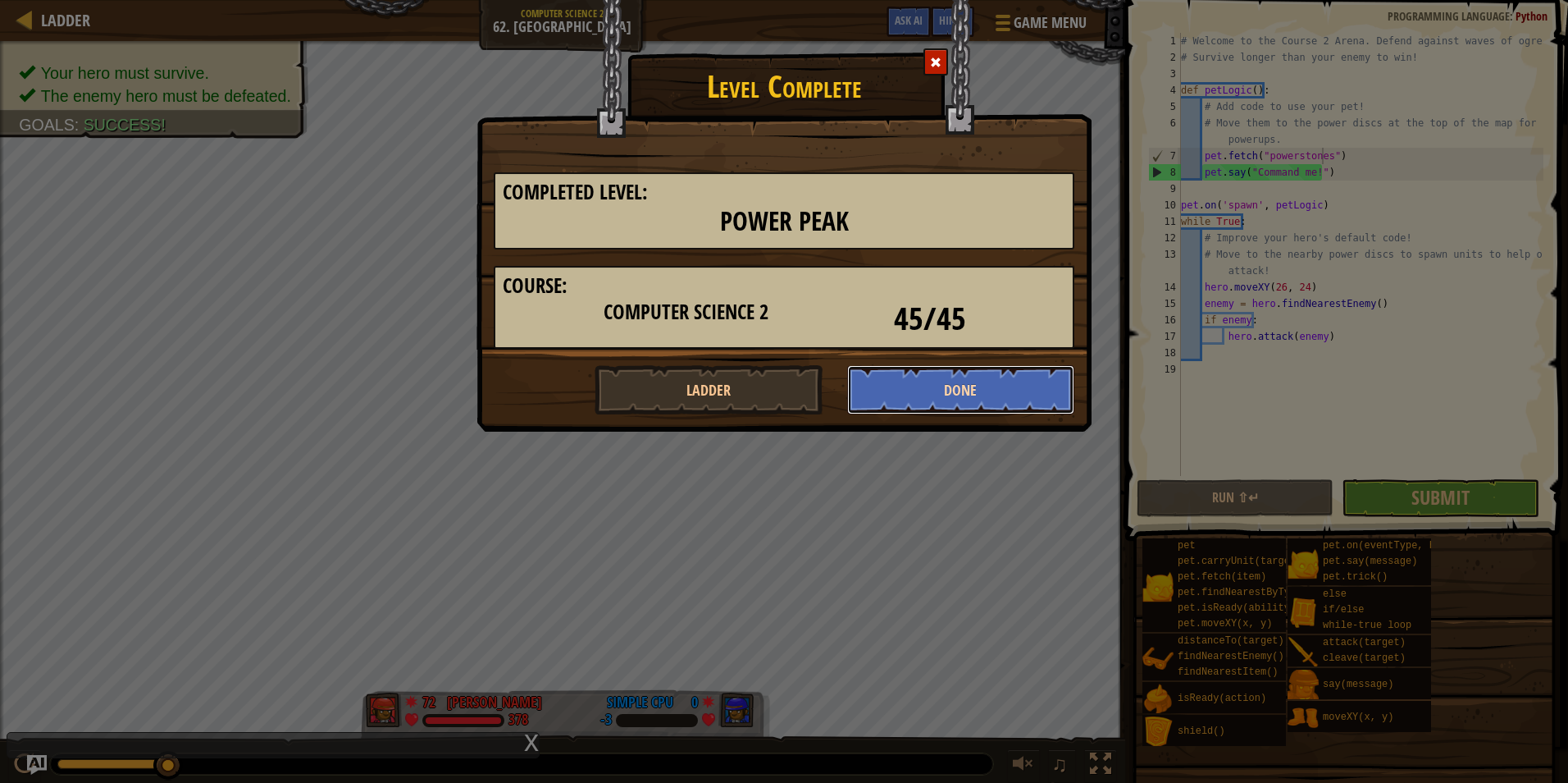
click at [1000, 383] on button "Done" at bounding box center [962, 389] width 228 height 49
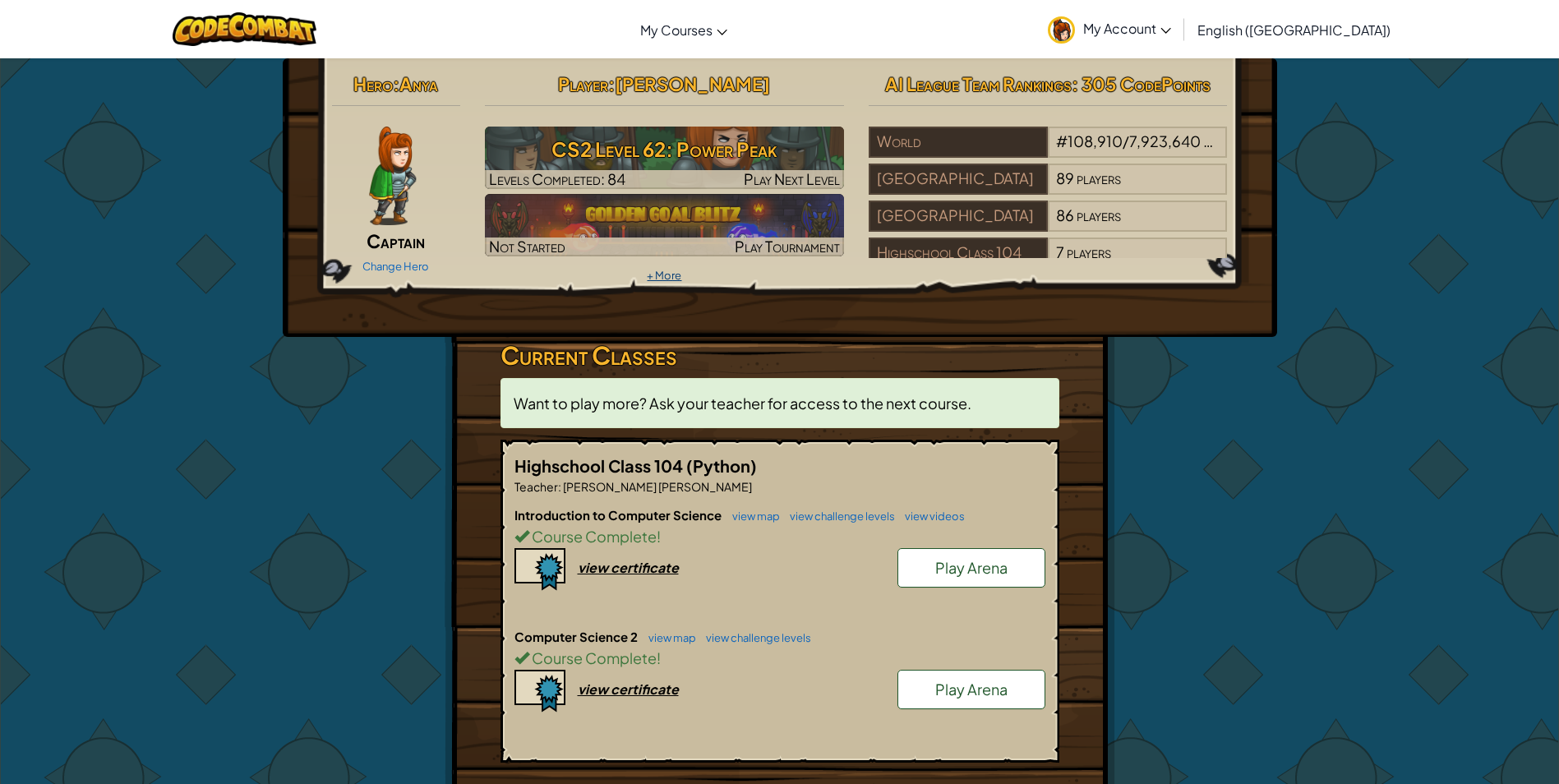
click at [659, 271] on link "+ More" at bounding box center [664, 276] width 35 height 13
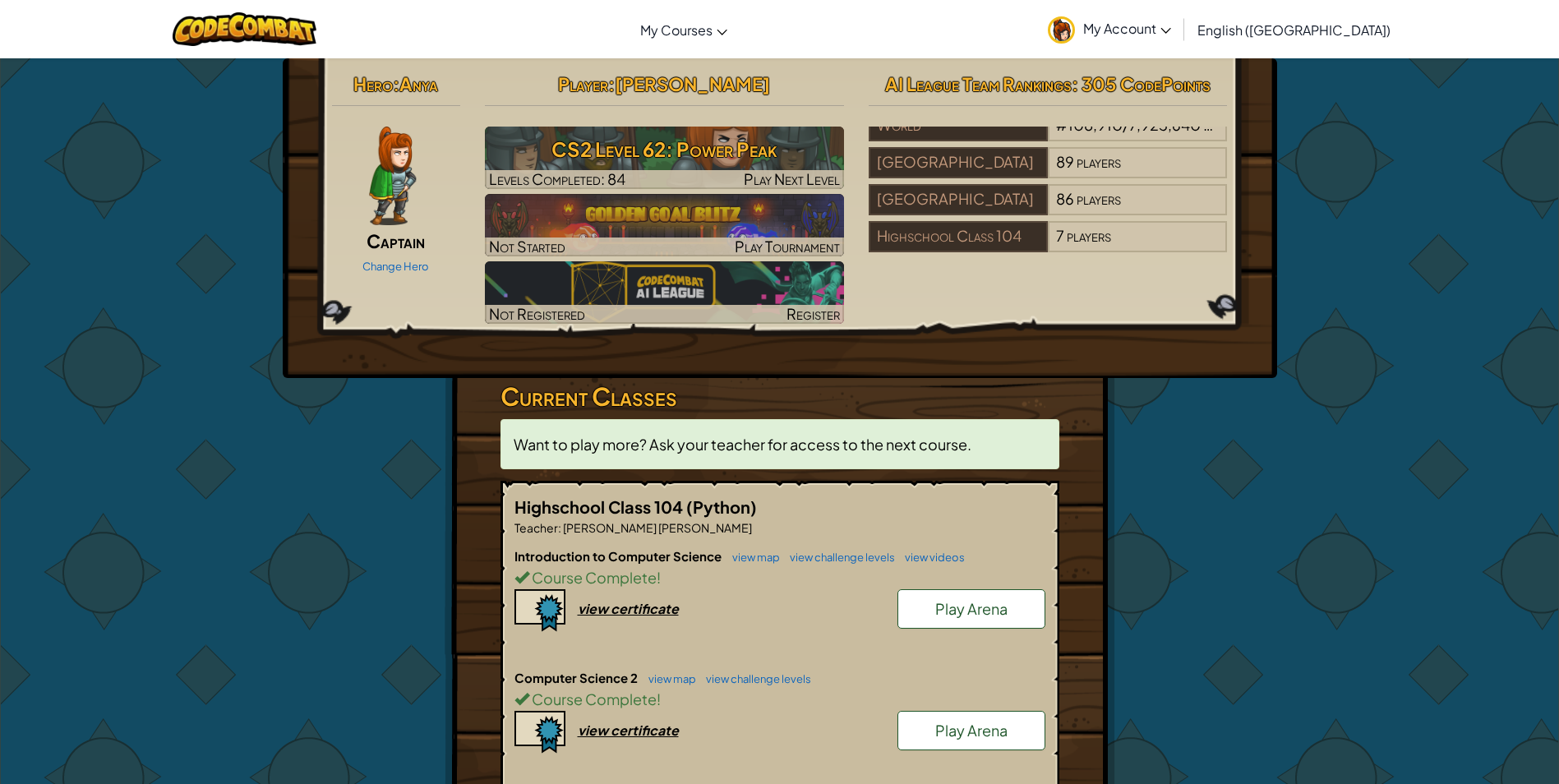
scroll to position [328, 0]
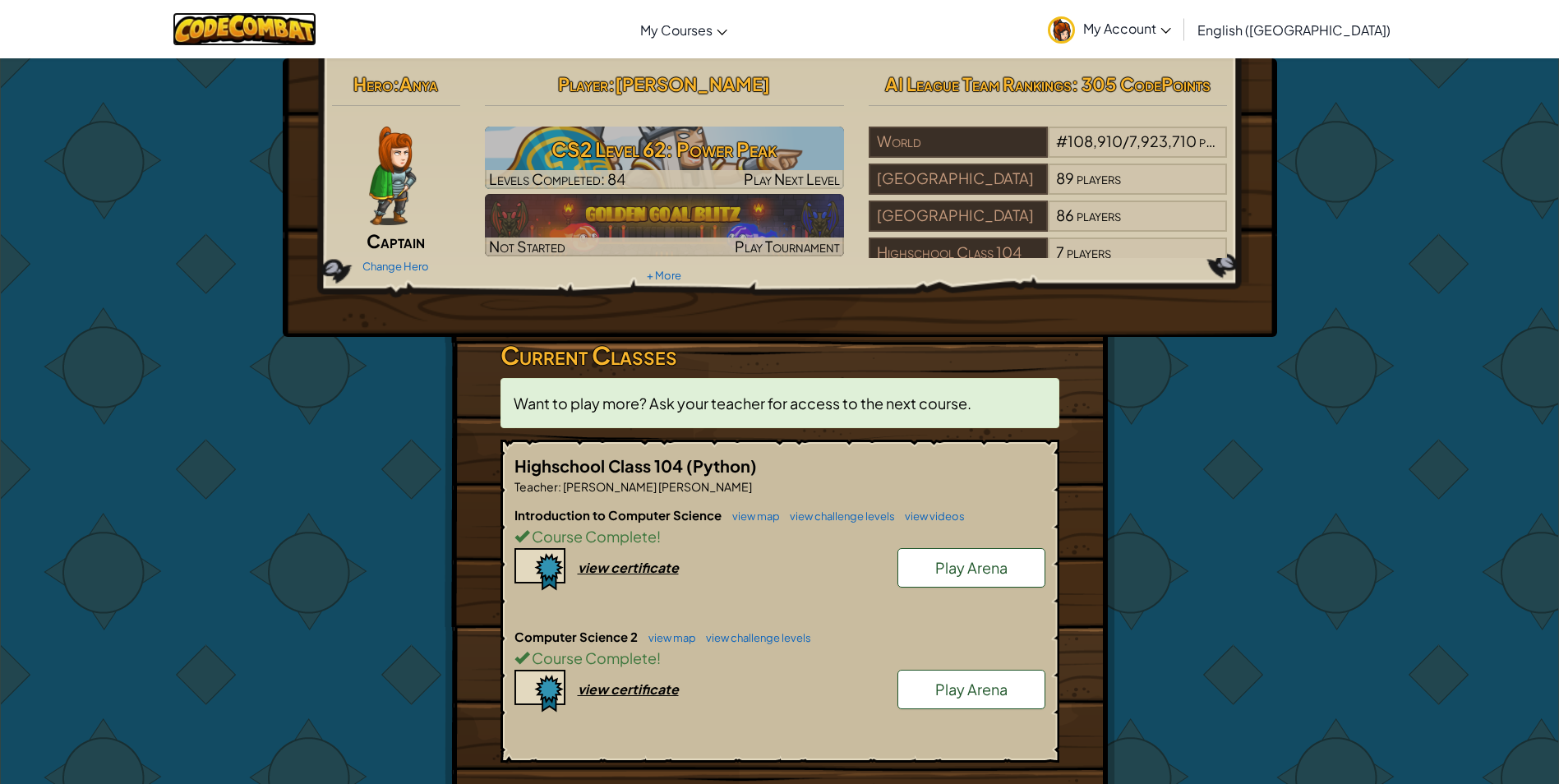
click at [294, 40] on img at bounding box center [244, 29] width 144 height 34
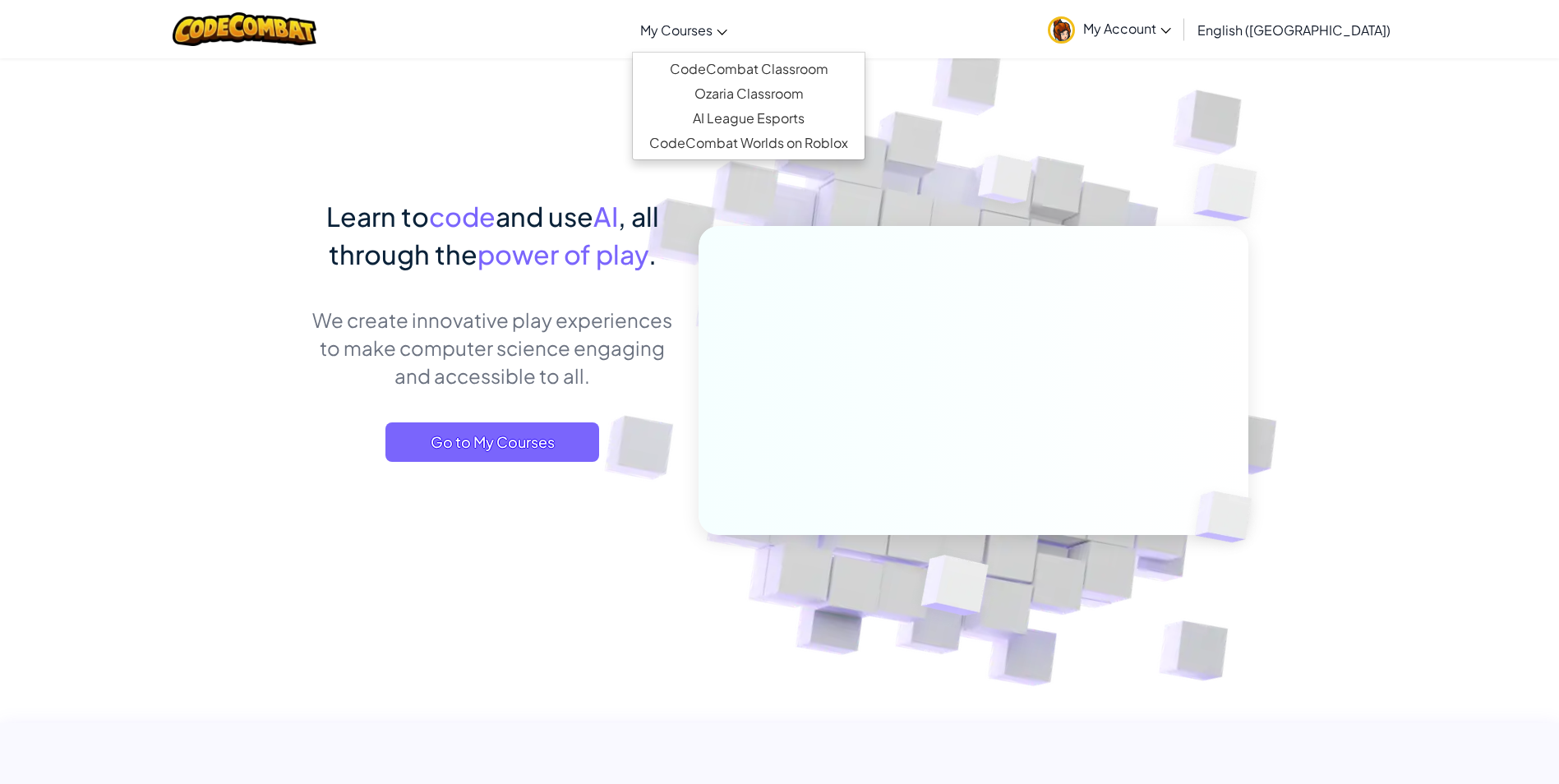
drag, startPoint x: 714, startPoint y: 30, endPoint x: 724, endPoint y: 30, distance: 10.0
click at [713, 30] on span "My Courses" at bounding box center [677, 30] width 72 height 17
click at [812, 57] on link "CodeCombat Classroom" at bounding box center [749, 69] width 232 height 25
click at [545, 414] on div "Learn to code and use AI , all through the power of play . We create innovative…" at bounding box center [492, 346] width 362 height 298
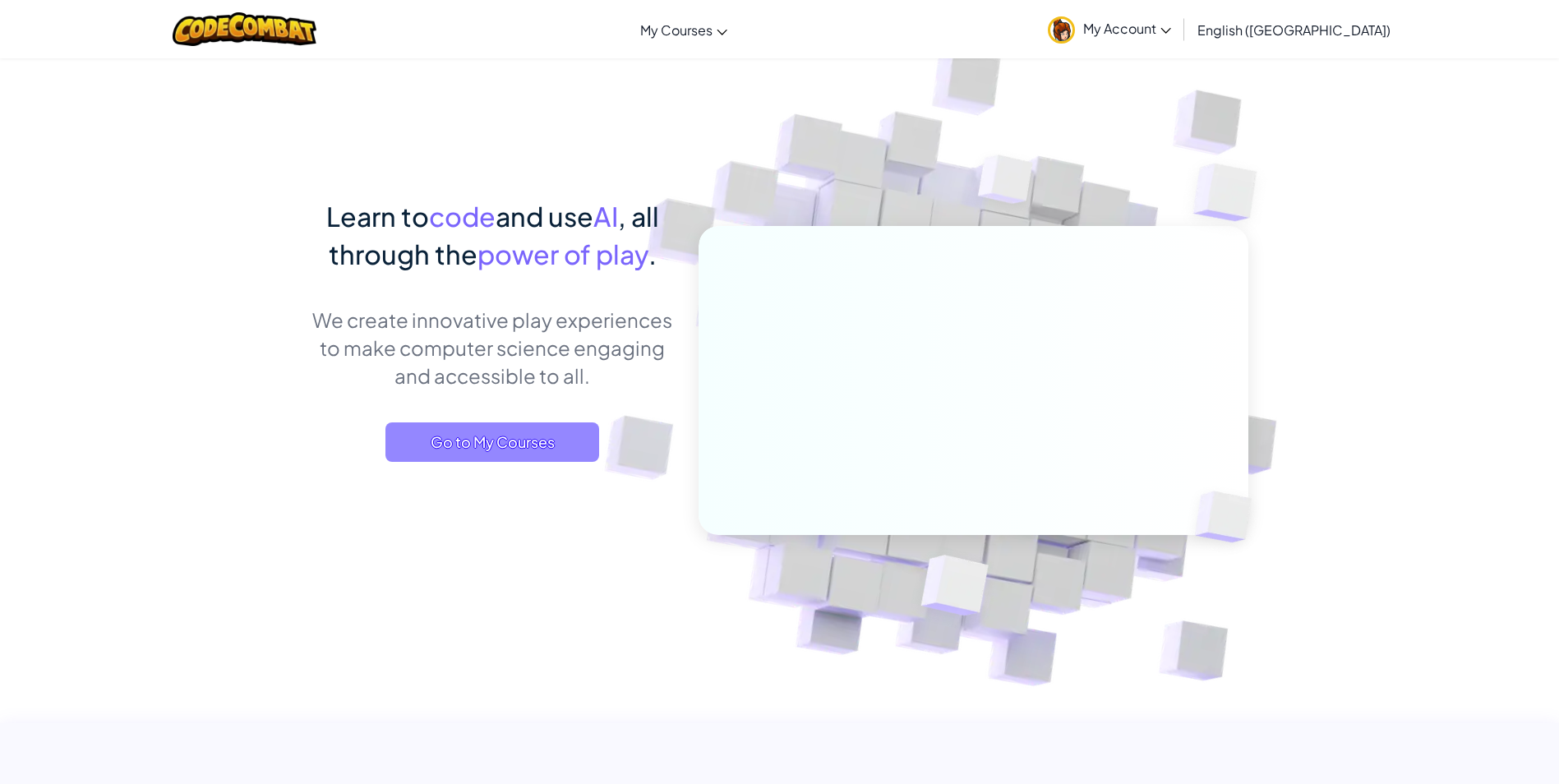
click at [515, 423] on span "Go to My Courses" at bounding box center [492, 442] width 214 height 39
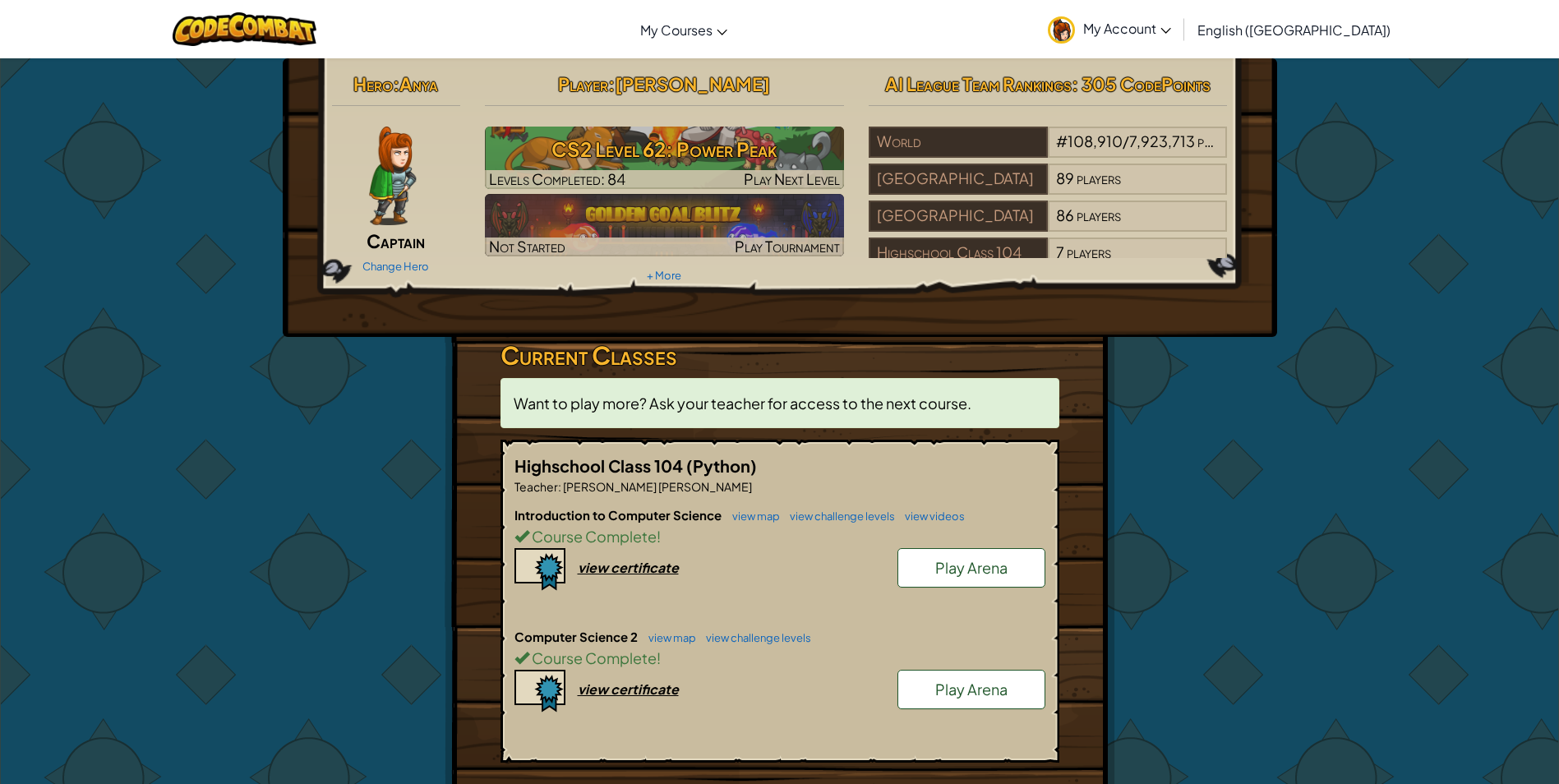
click at [1171, 26] on span "My Account" at bounding box center [1127, 28] width 88 height 17
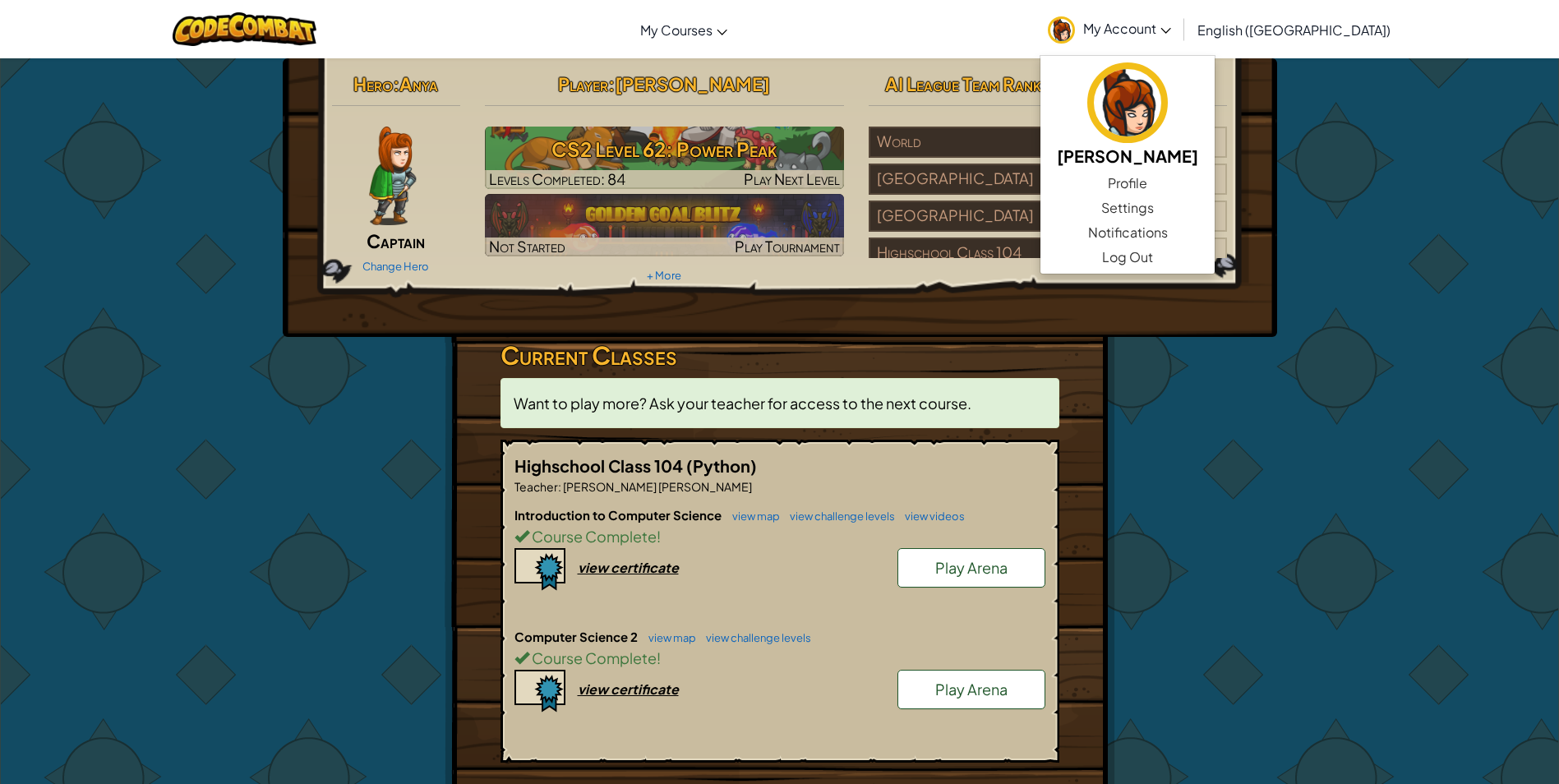
click at [1360, 290] on div "Hero : Anya Captain Change Hero Player : jayden s CS2 Level 62: Power Peak Leve…" at bounding box center [780, 530] width 1559 height 944
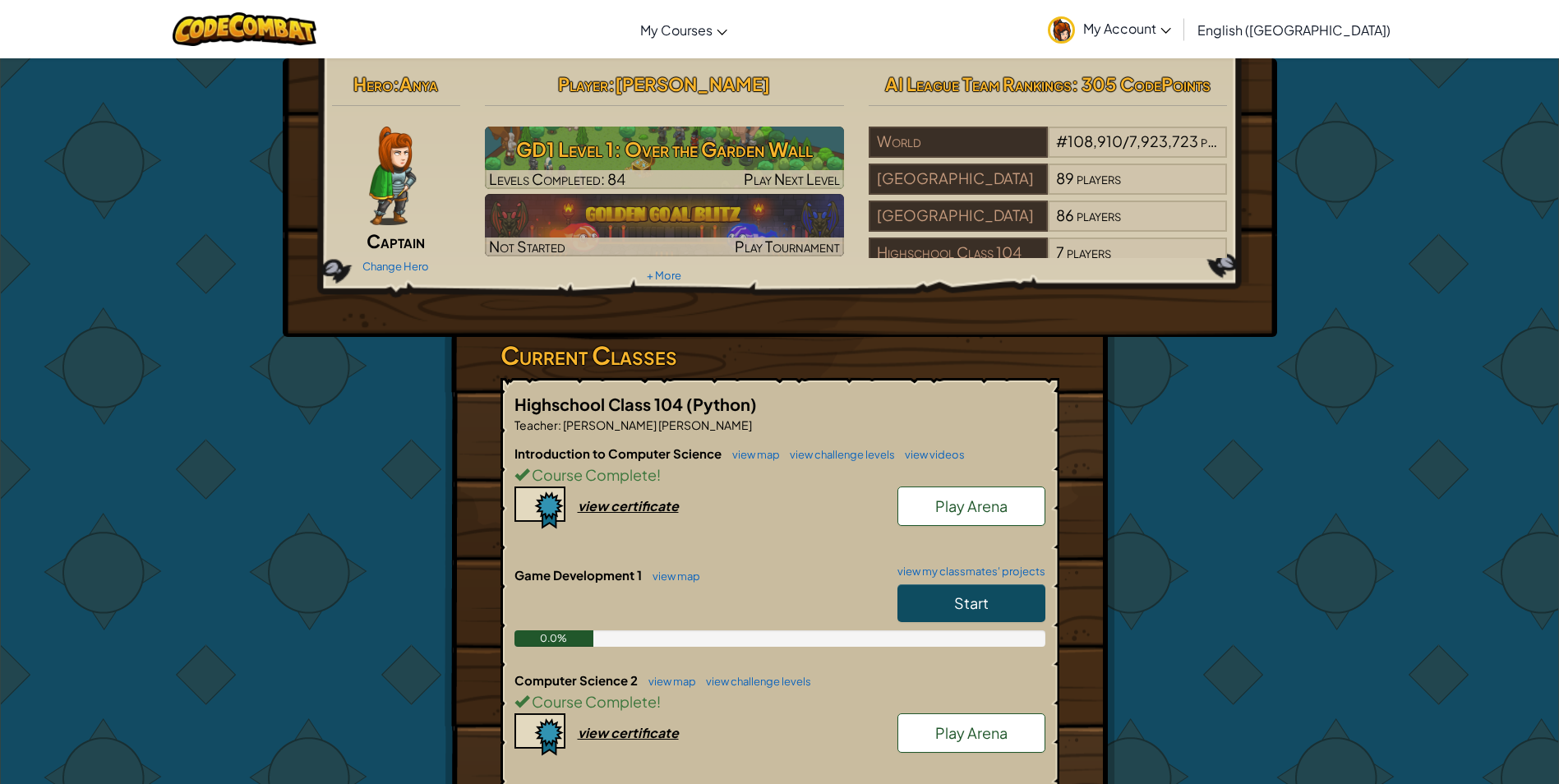
scroll to position [328, 0]
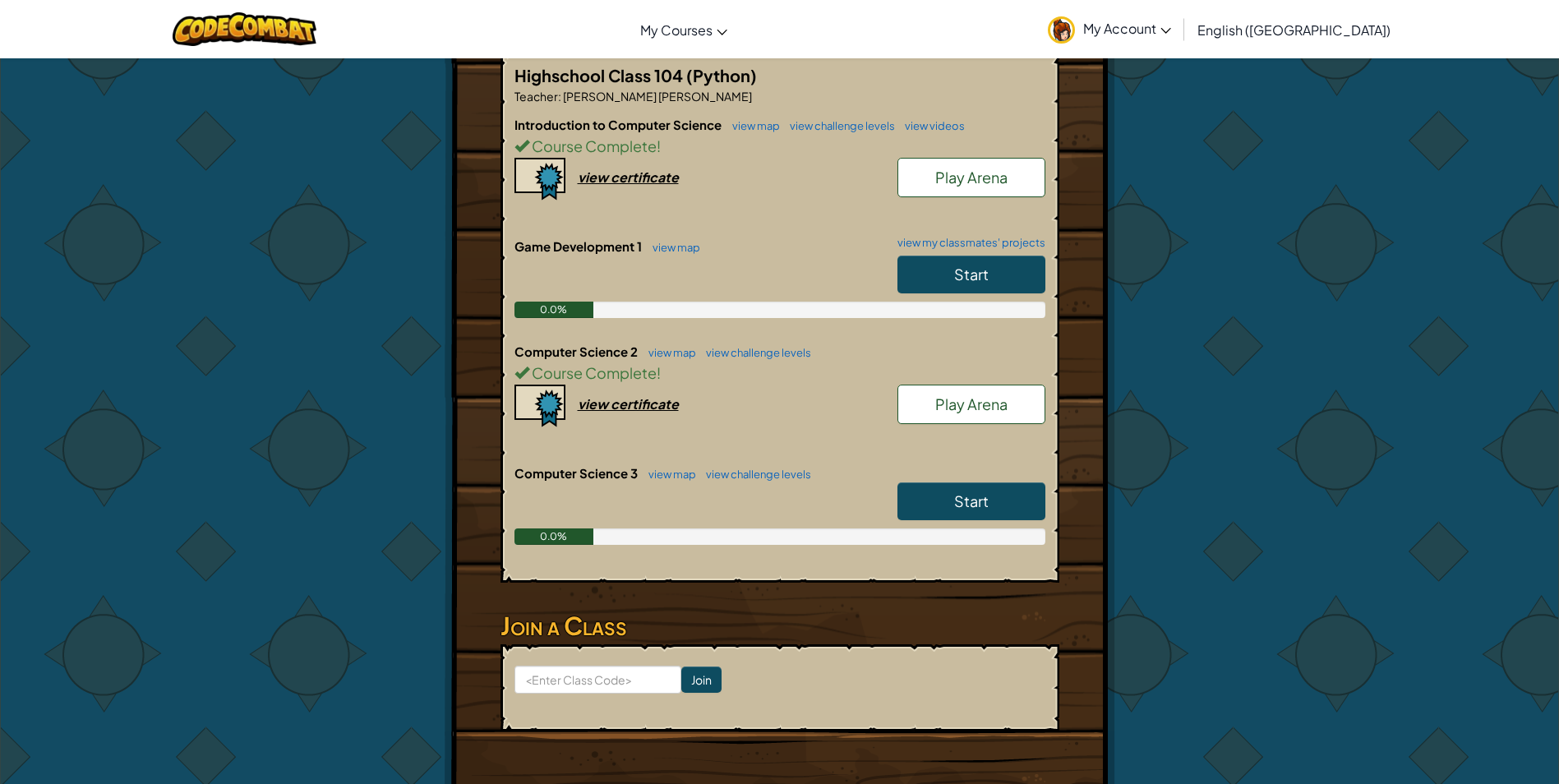
click at [989, 181] on span "Play Arena" at bounding box center [971, 177] width 72 height 19
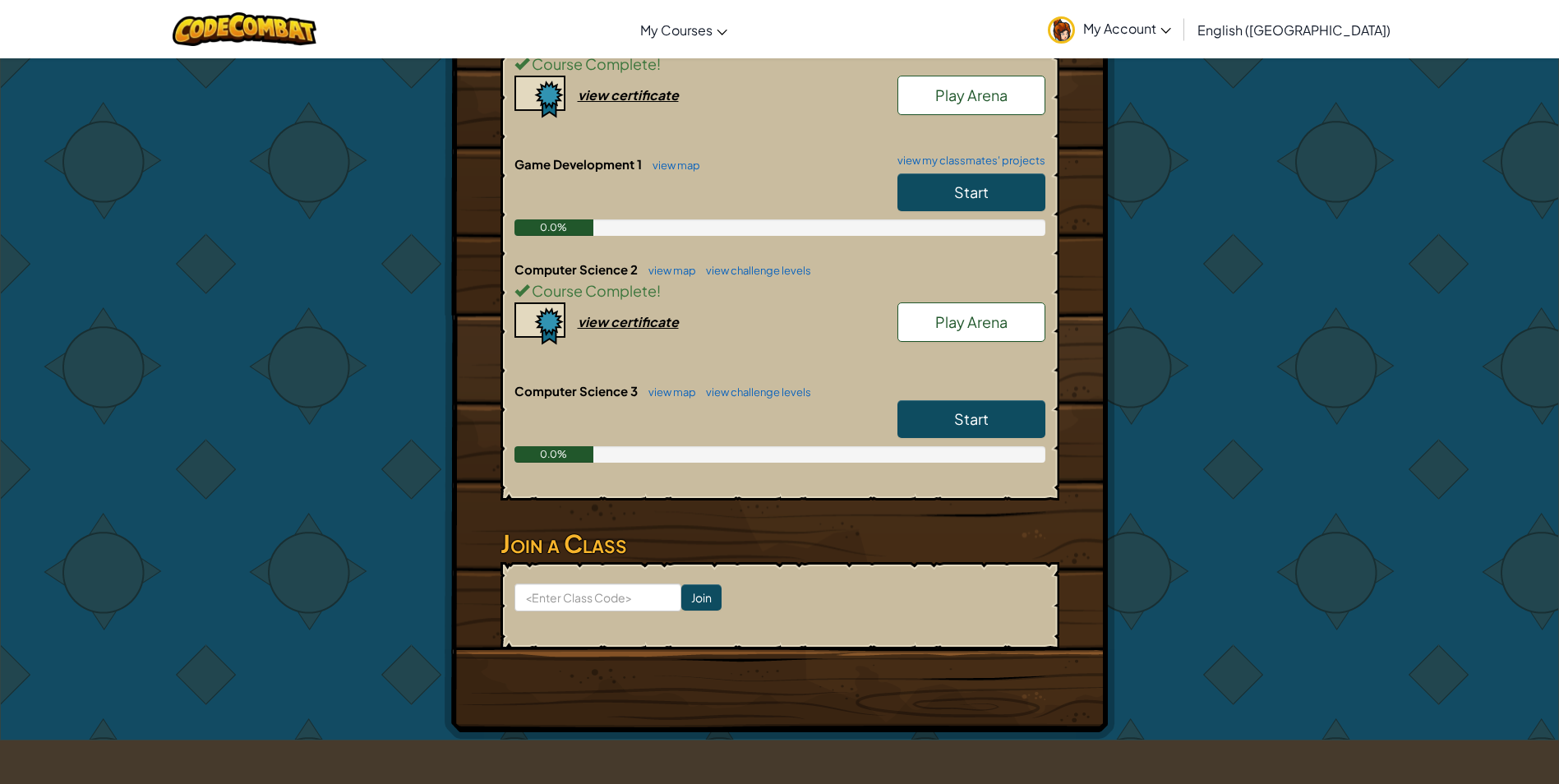
scroll to position [328, 0]
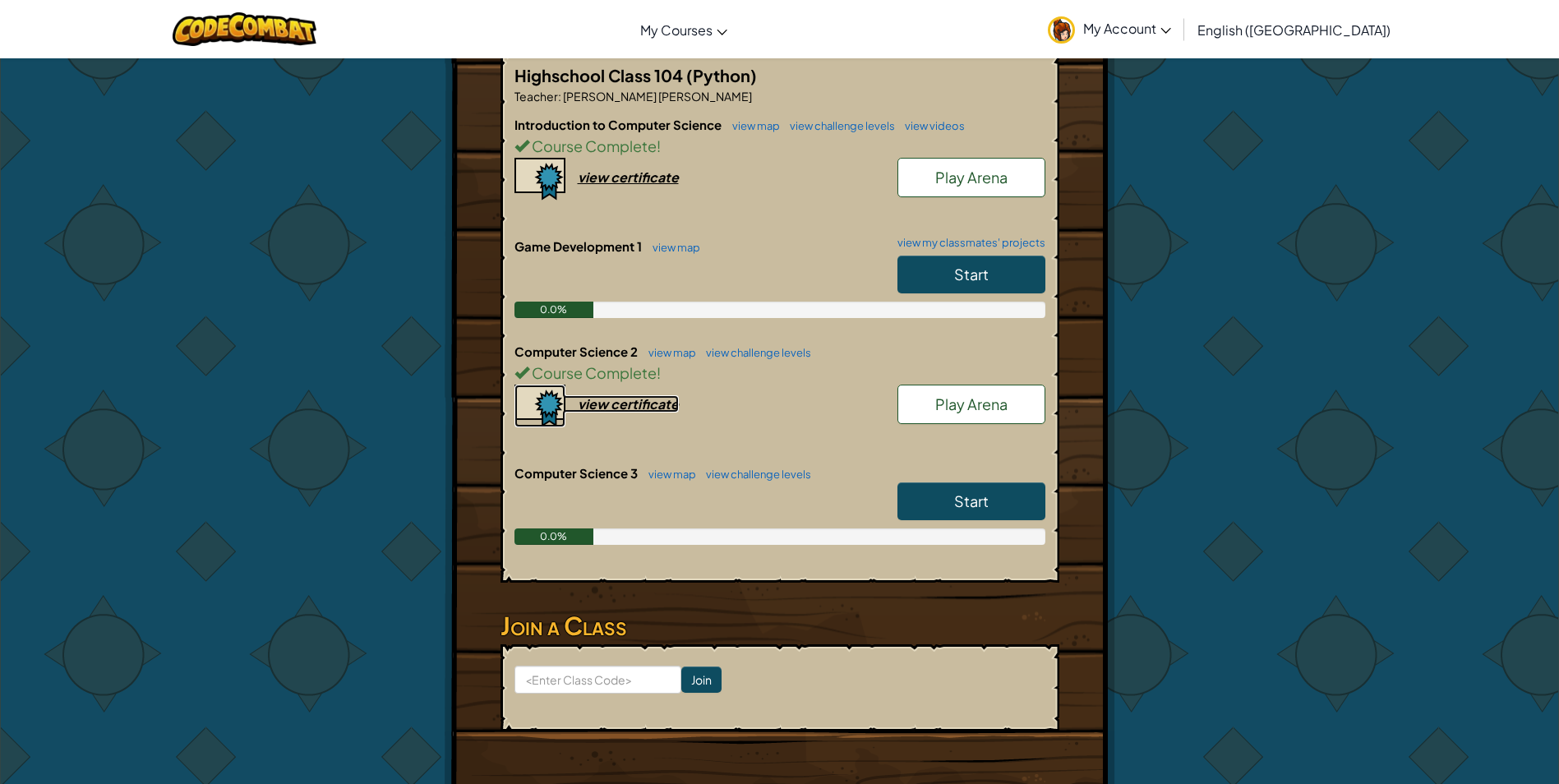
click at [630, 402] on div "view certificate" at bounding box center [628, 403] width 101 height 17
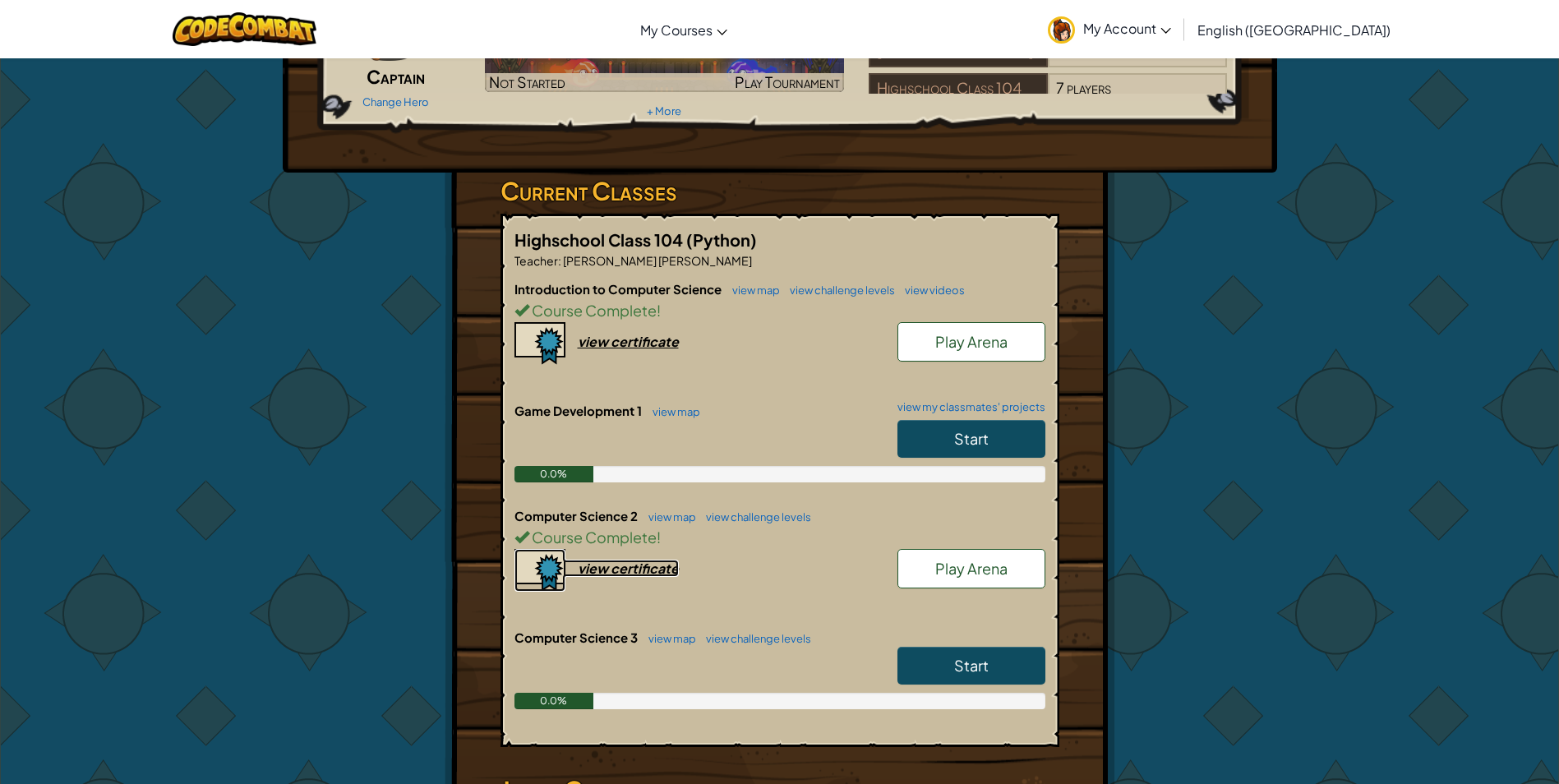
scroll to position [493, 0]
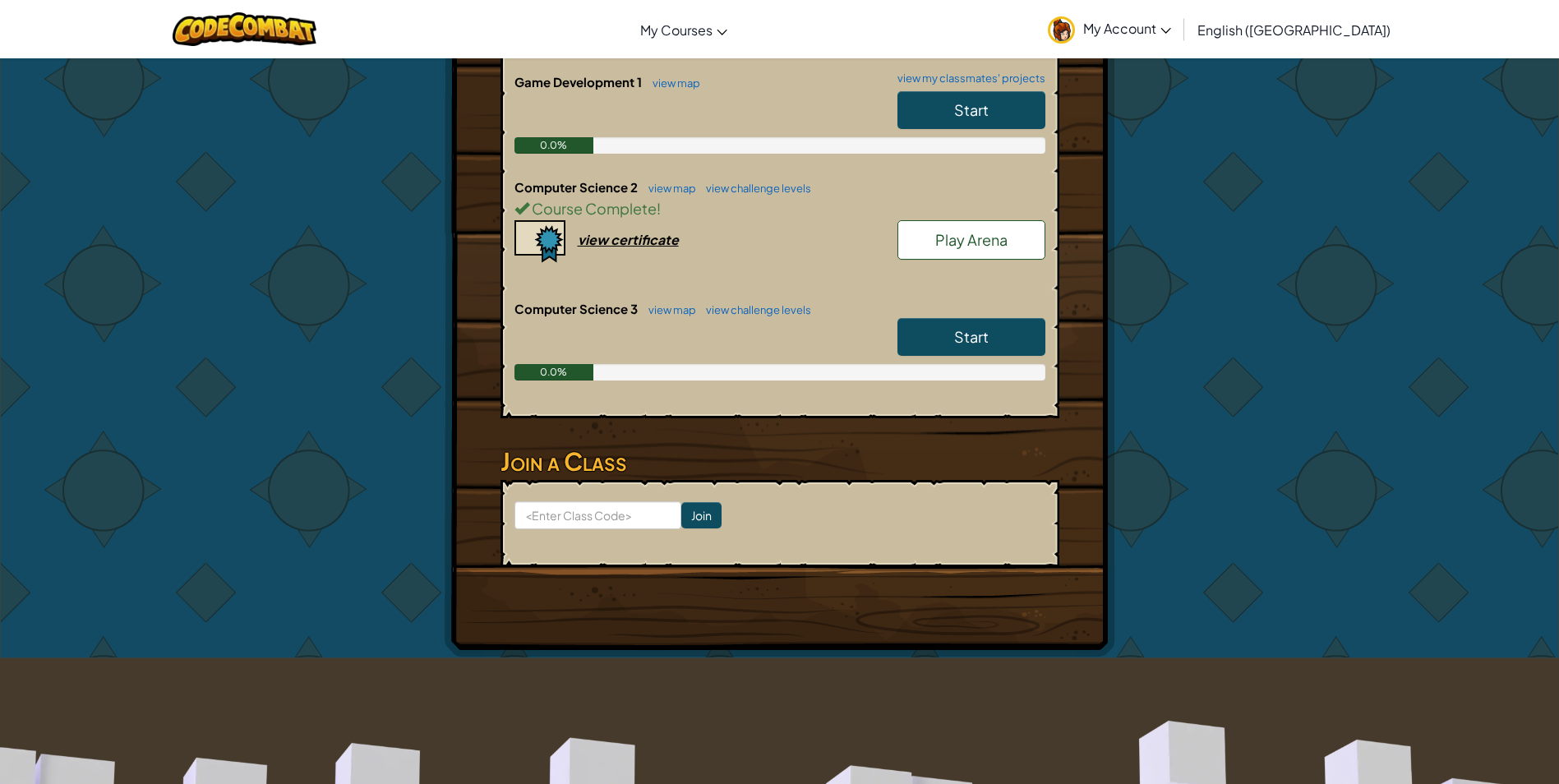
click at [979, 322] on link "Start" at bounding box center [972, 336] width 148 height 38
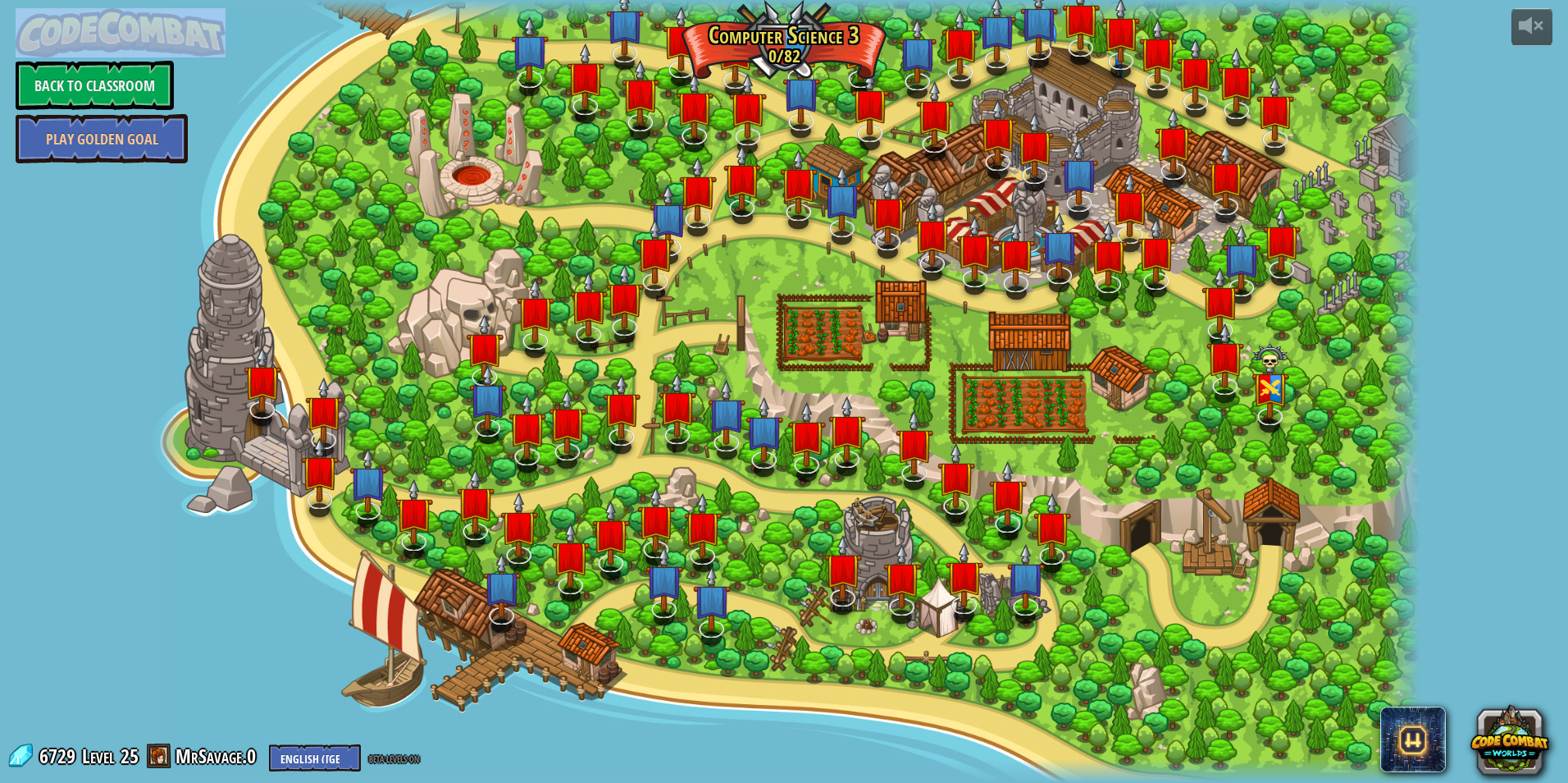
click at [0, 0] on html "powered by Back to Classroom Play Golden Goal 70. Fast and Furry-ous Nobody can…" at bounding box center [784, 0] width 1568 height 0
